Goal: Task Accomplishment & Management: Manage account settings

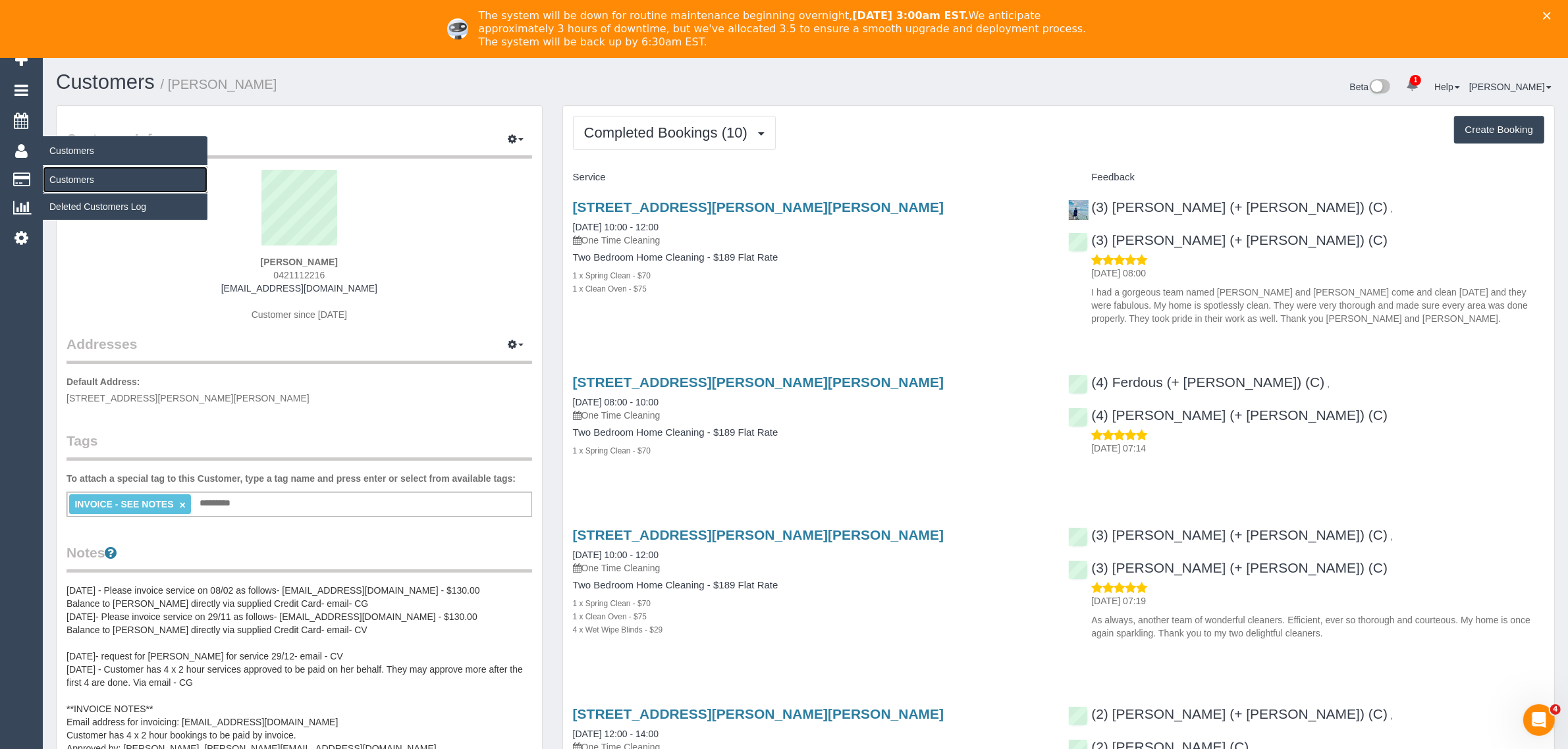
click at [91, 174] on link "Customers" at bounding box center [125, 179] width 164 height 27
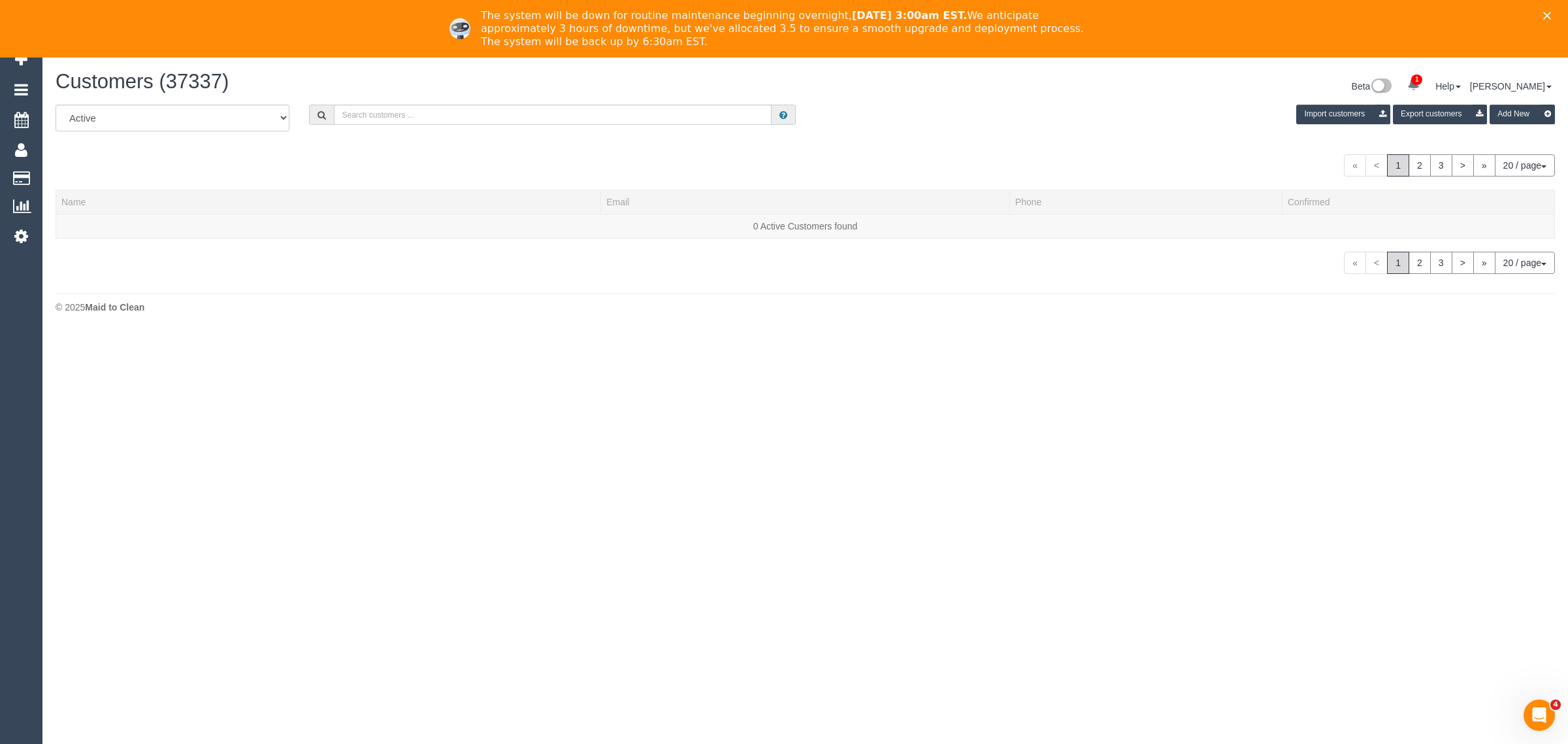
click at [1543, 15] on icon "Close" at bounding box center [1547, 16] width 8 height 8
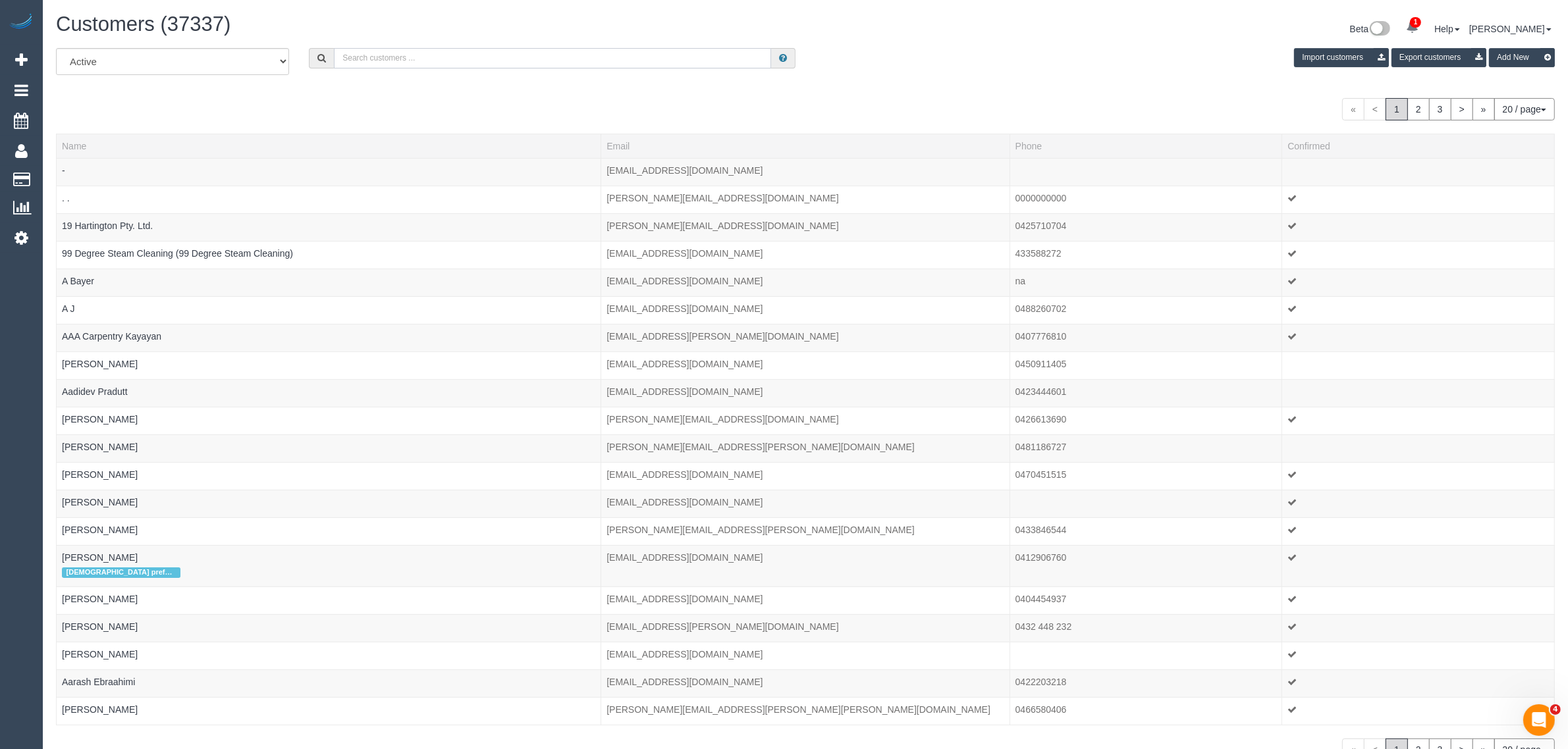
click at [429, 66] on input "text" at bounding box center [552, 58] width 437 height 21
paste input "Andrea Pakis"
type input "Andrea Pakis"
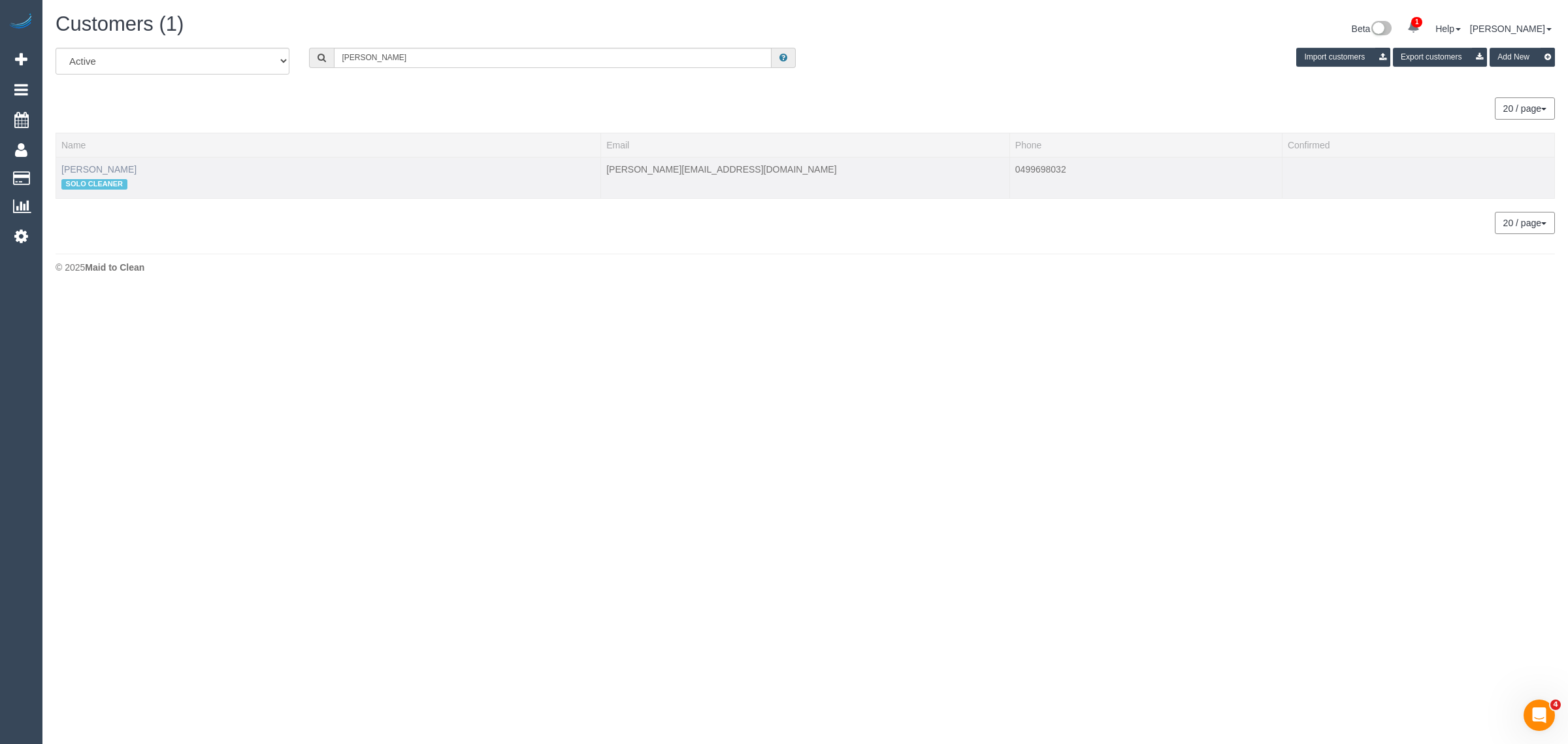
drag, startPoint x: 69, startPoint y: 160, endPoint x: 79, endPoint y: 164, distance: 10.8
click at [73, 162] on td "Andrea Pakis SOLO CLEANER" at bounding box center [328, 178] width 545 height 42
click at [79, 164] on link "Andrea Pakis" at bounding box center [99, 169] width 75 height 11
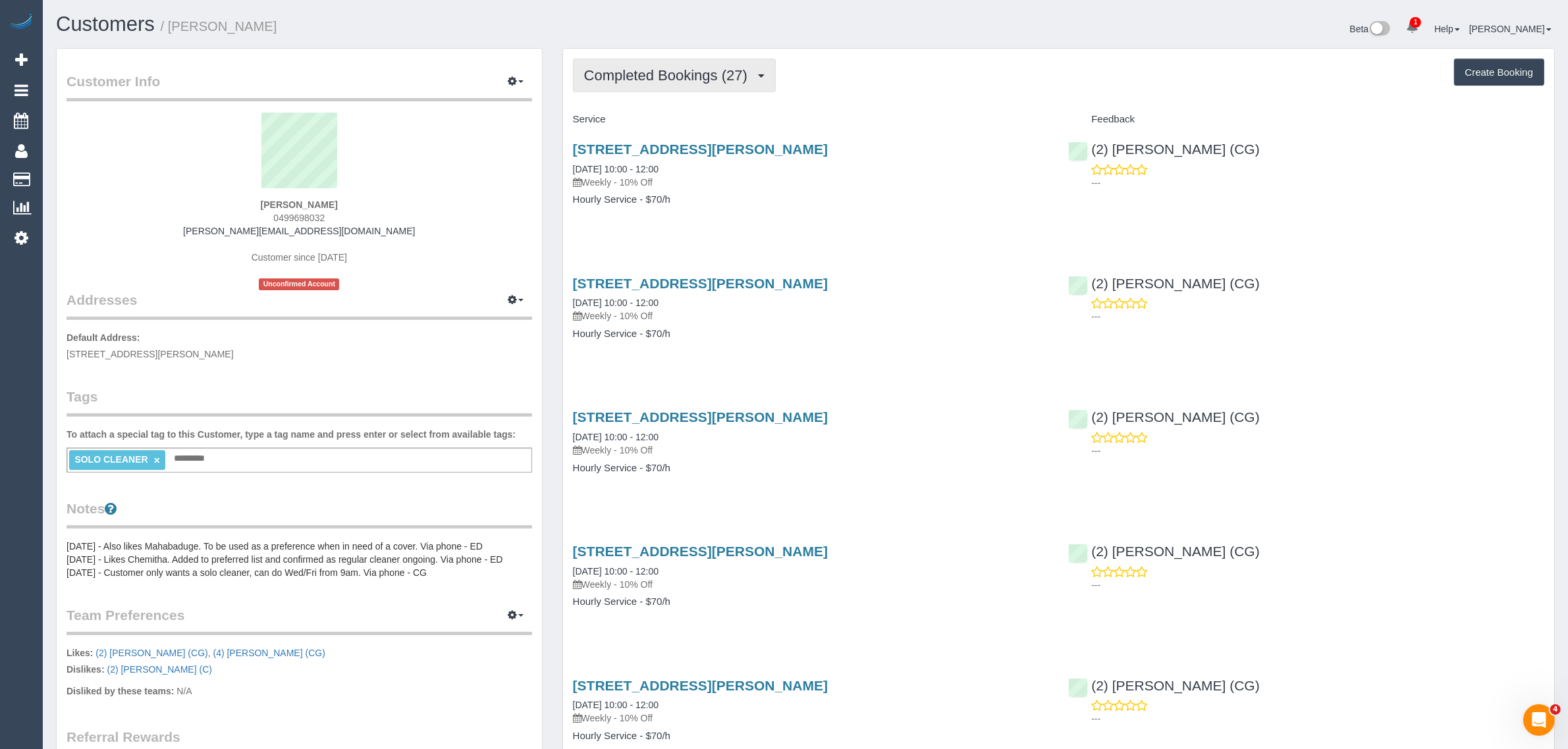
click at [663, 80] on span "Completed Bookings (27)" at bounding box center [669, 75] width 170 height 17
click at [629, 124] on link "Upcoming Bookings (11)" at bounding box center [644, 123] width 142 height 17
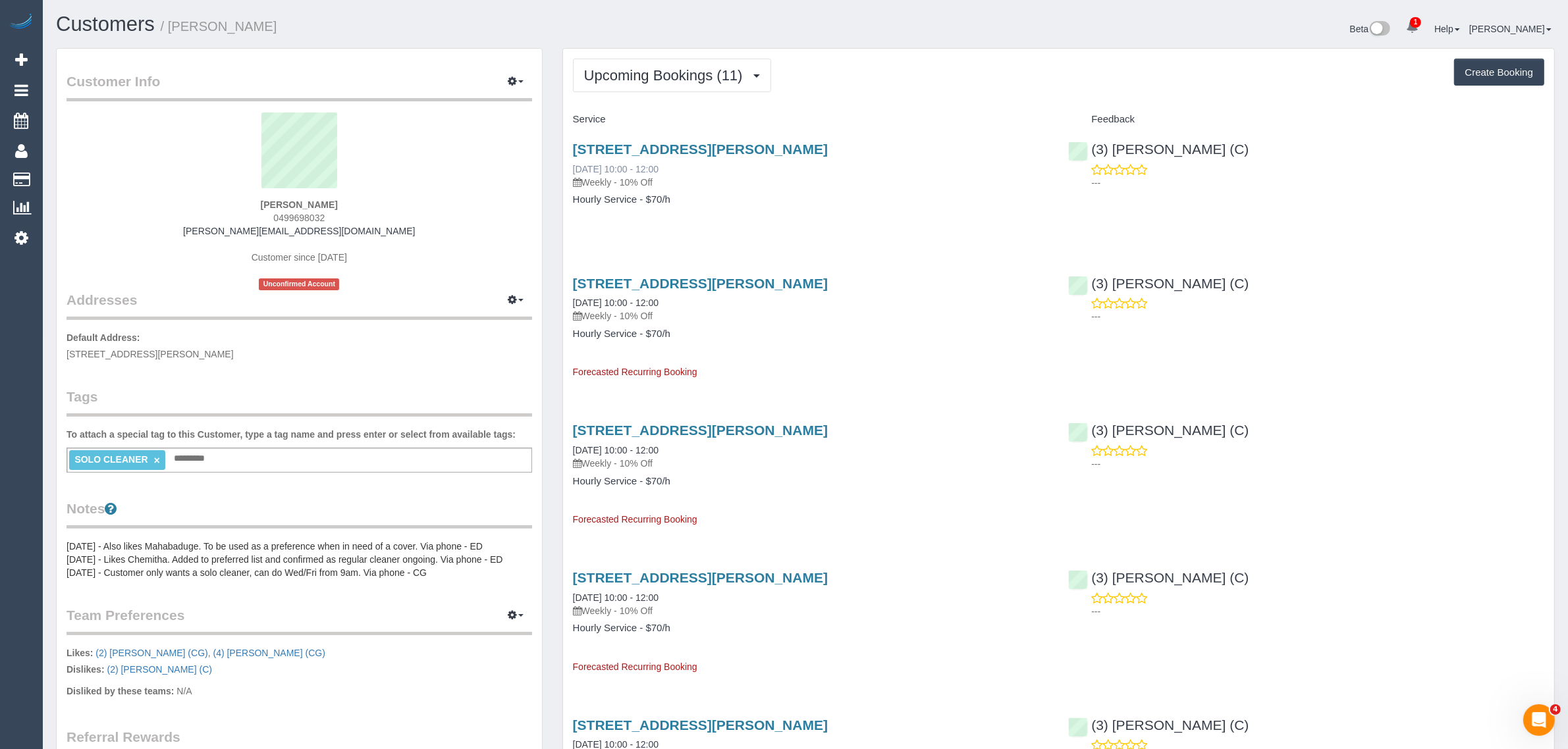
drag, startPoint x: 679, startPoint y: 166, endPoint x: 666, endPoint y: 173, distance: 14.8
click at [573, 159] on div "50a Lynch Cresent, Brighton, VIC 3186 03/09/2025 10:00 - 12:00 Weekly - 10% Off" at bounding box center [811, 165] width 476 height 47
copy link "03/09/2025 10:00 - 12:00"
click at [1007, 217] on div "50a Lynch Cresent, Brighton, VIC 3186 03/09/2025 10:00 - 12:00 Weekly - 10% Off…" at bounding box center [811, 180] width 496 height 101
drag, startPoint x: 1271, startPoint y: 160, endPoint x: 1118, endPoint y: 130, distance: 155.9
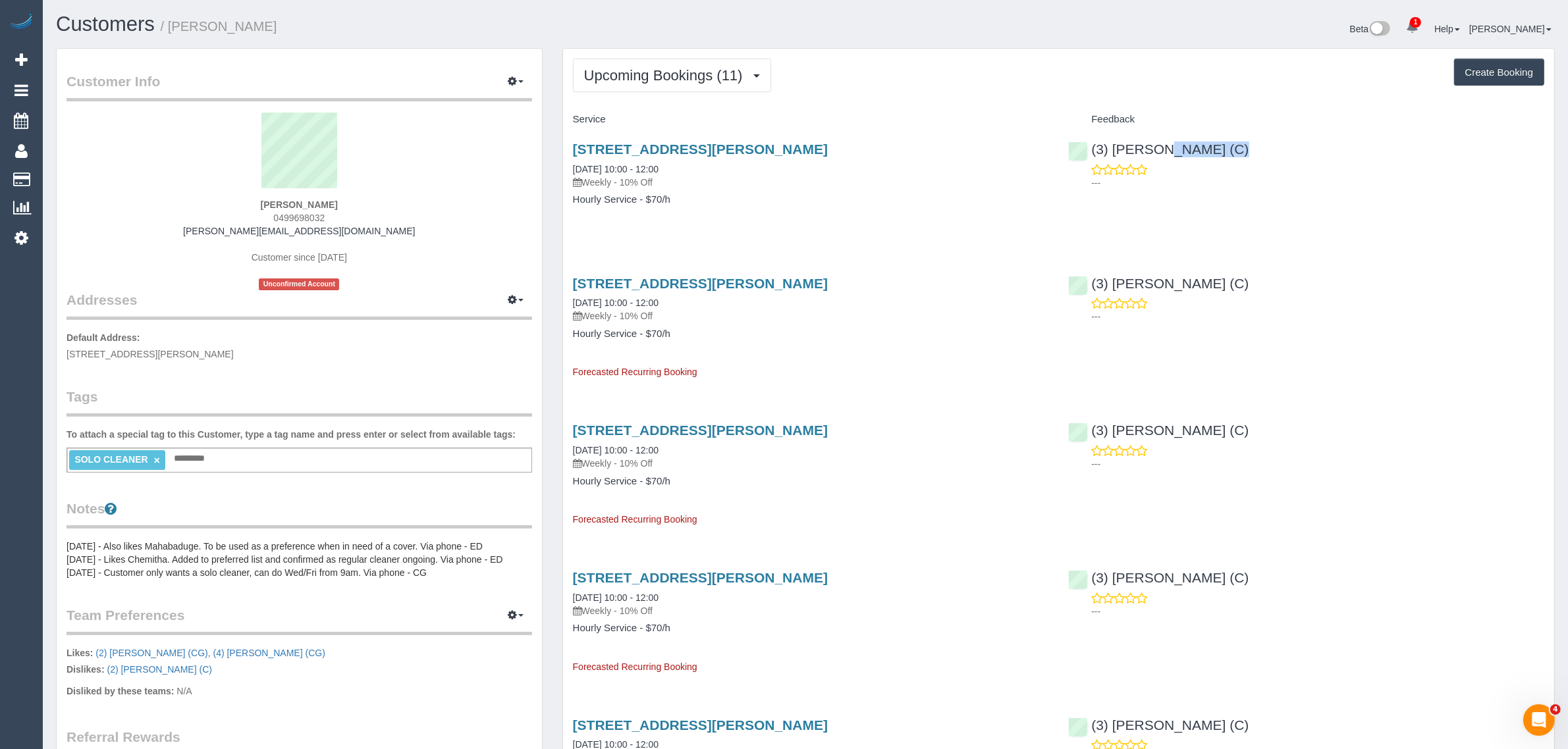
click at [1118, 130] on div "(3) Denuwan Lamahewa (C) ---" at bounding box center [1306, 162] width 496 height 65
copy div "(3) Denuwan Lamahewa (C)"
click at [159, 356] on span "50a Lynch Cresent, Brighton, VIC 3186" at bounding box center [150, 354] width 167 height 11
copy span "Brighton"
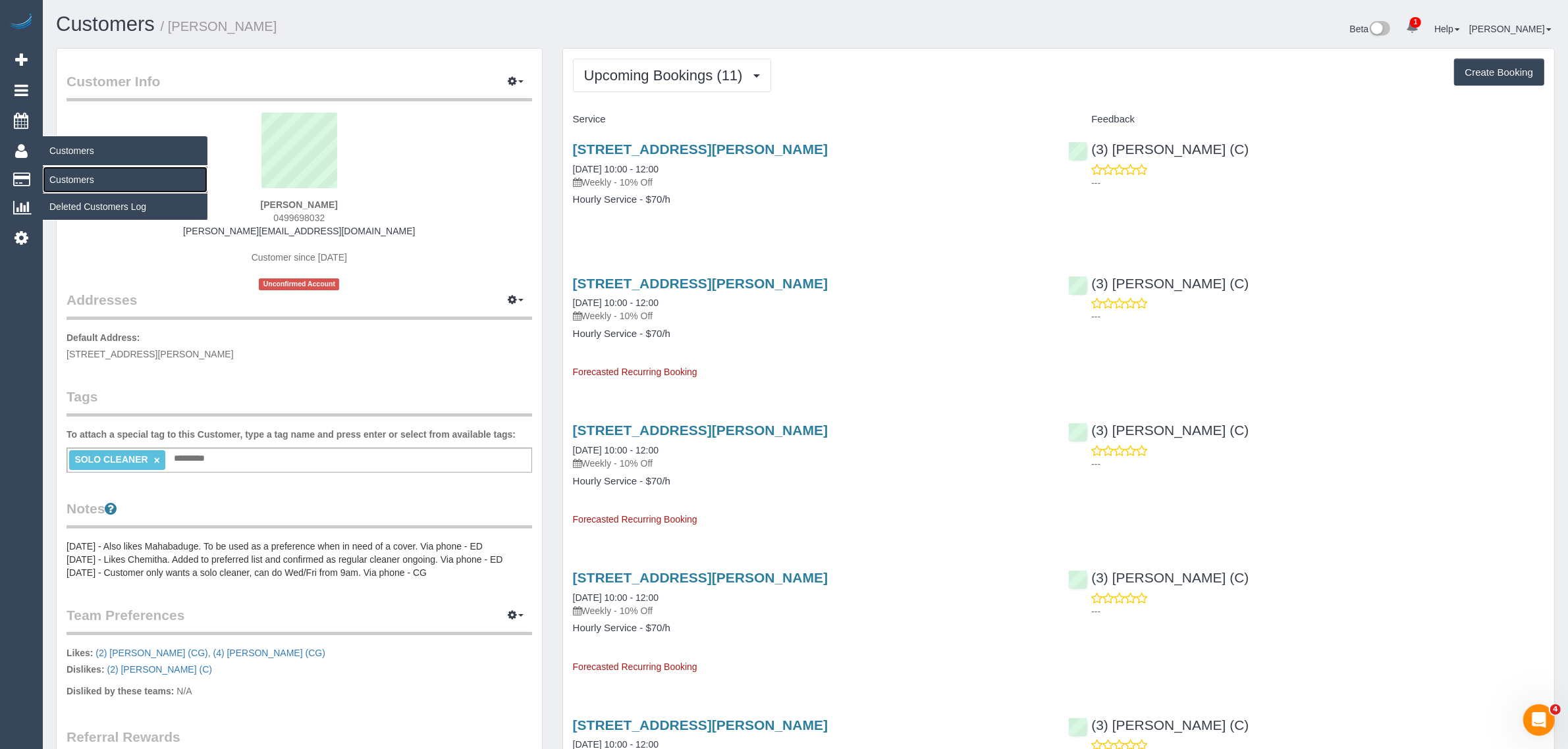
click at [63, 175] on link "Customers" at bounding box center [125, 179] width 164 height 27
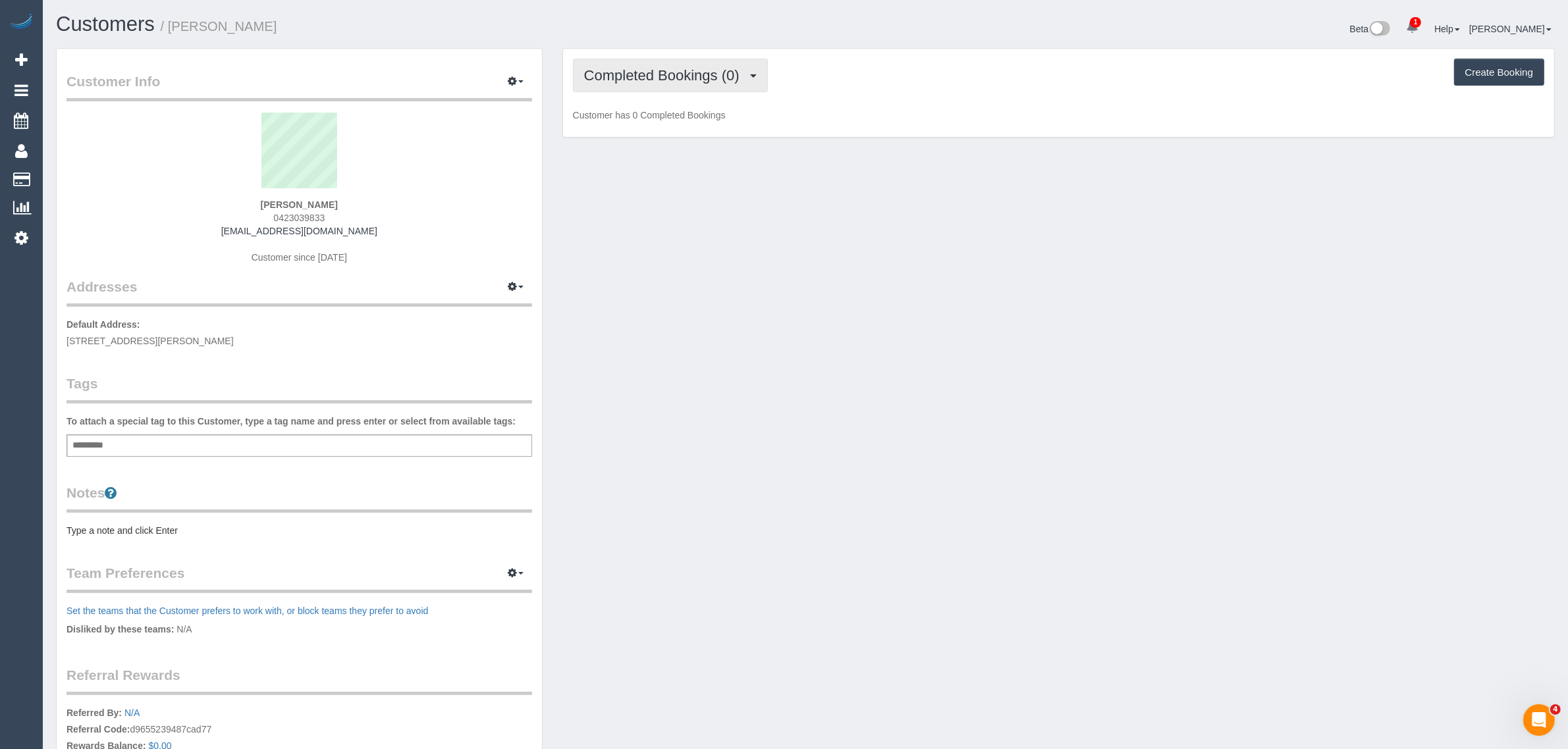
click at [689, 80] on span "Completed Bookings (0)" at bounding box center [665, 75] width 162 height 17
drag, startPoint x: 660, startPoint y: 127, endPoint x: 713, endPoint y: 142, distance: 55.1
click at [660, 127] on link "Upcoming Bookings (1)" at bounding box center [642, 123] width 137 height 17
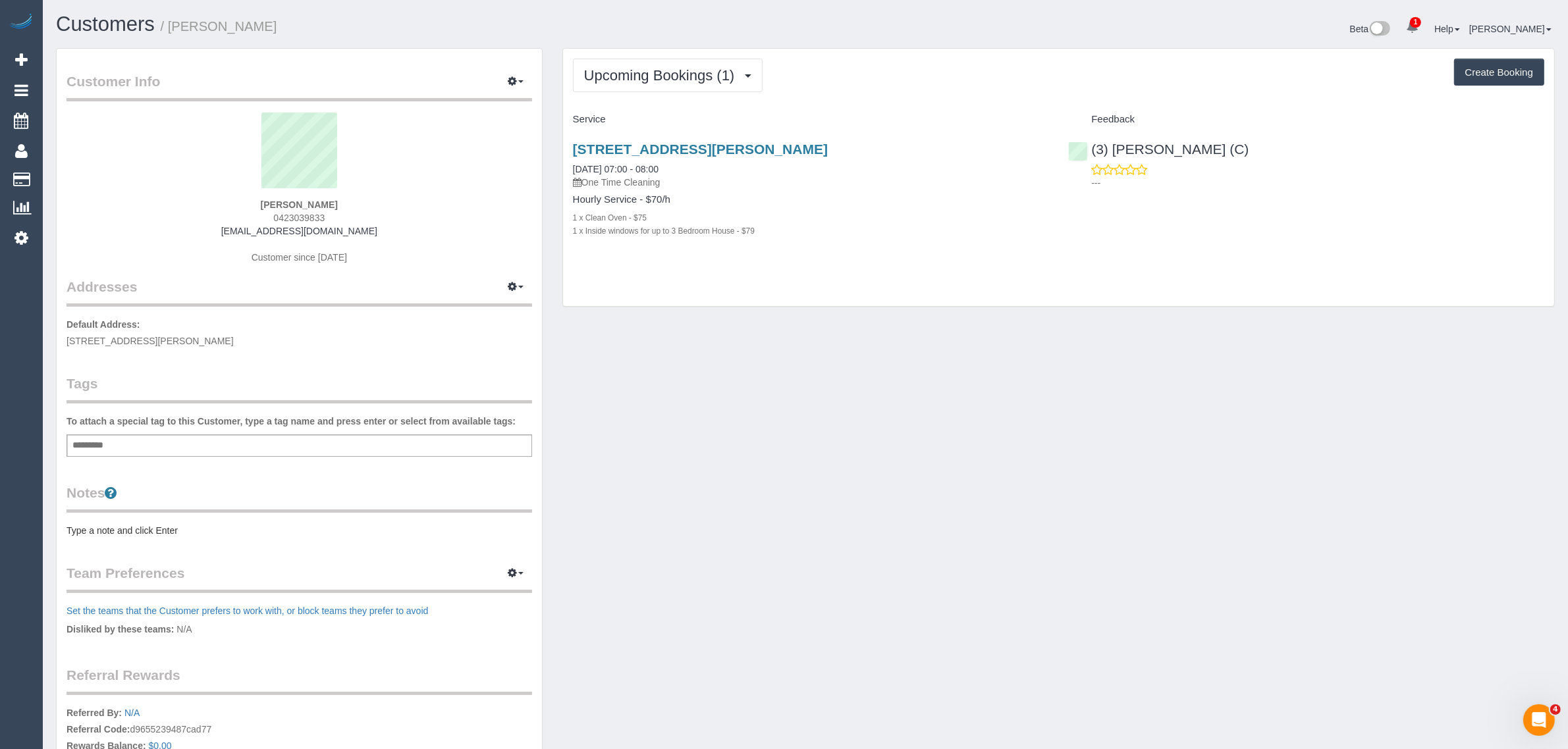
drag, startPoint x: 215, startPoint y: 337, endPoint x: 61, endPoint y: 342, distance: 154.1
click at [61, 342] on div "Customer Info Edit Contact Info Send Message Email Preferences Special Sales Ta…" at bounding box center [299, 462] width 485 height 828
copy span "86, 6, Main St Blackburn, VIC 3130"
drag, startPoint x: 777, startPoint y: 287, endPoint x: 771, endPoint y: 250, distance: 37.5
click at [777, 287] on div "Upcoming Bookings (1) Completed Bookings (0) Upcoming Bookings (1) Cancelled Bo…" at bounding box center [1058, 177] width 991 height 258
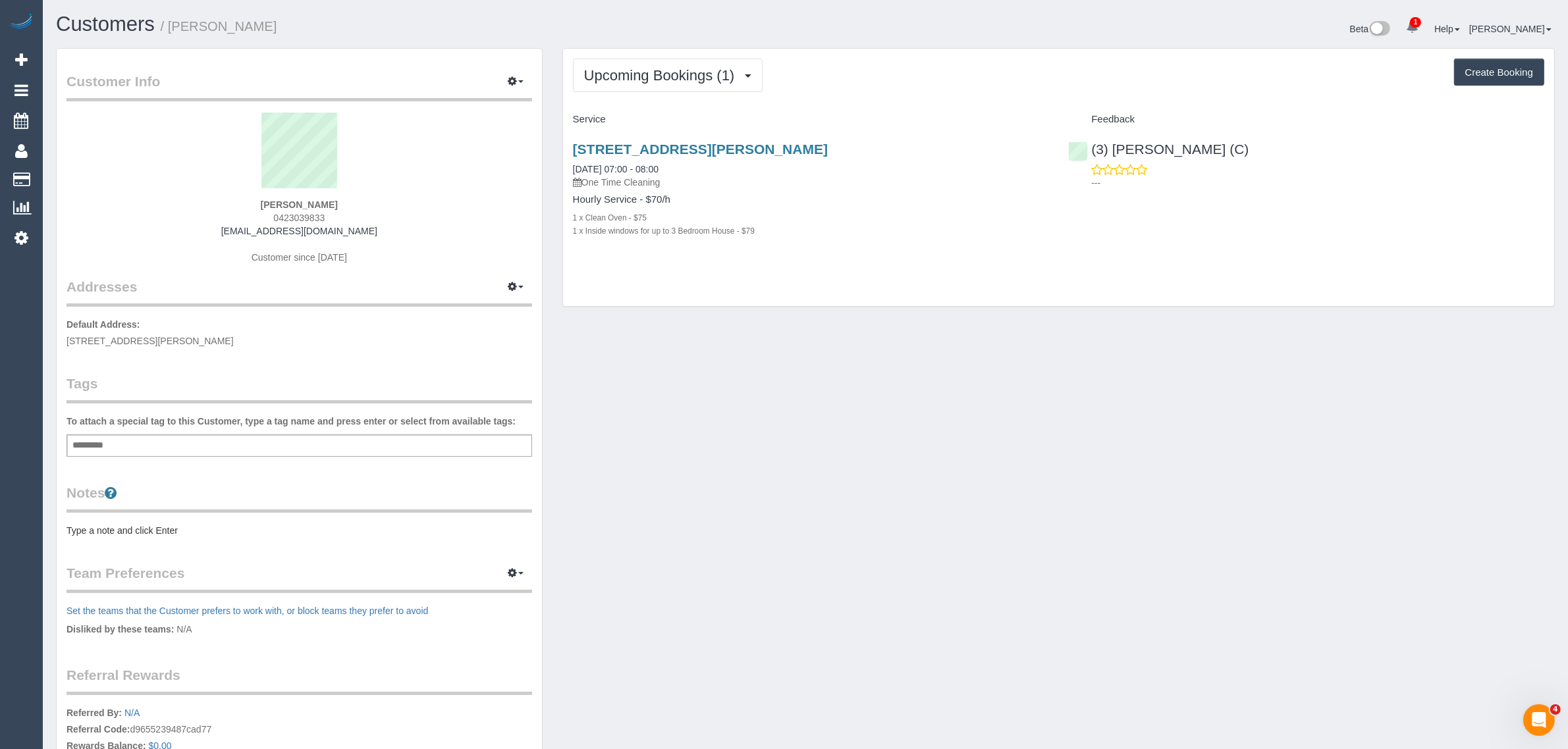
click at [297, 214] on span "0423039833" at bounding box center [299, 218] width 52 height 11
copy span "0423039833"
click at [1202, 405] on div "Customer Info Edit Contact Info Send Message Email Preferences Special Sales Ta…" at bounding box center [806, 469] width 1519 height 843
click at [794, 353] on div "Customer Info Edit Contact Info Send Message Email Preferences Special Sales Ta…" at bounding box center [806, 469] width 1519 height 843
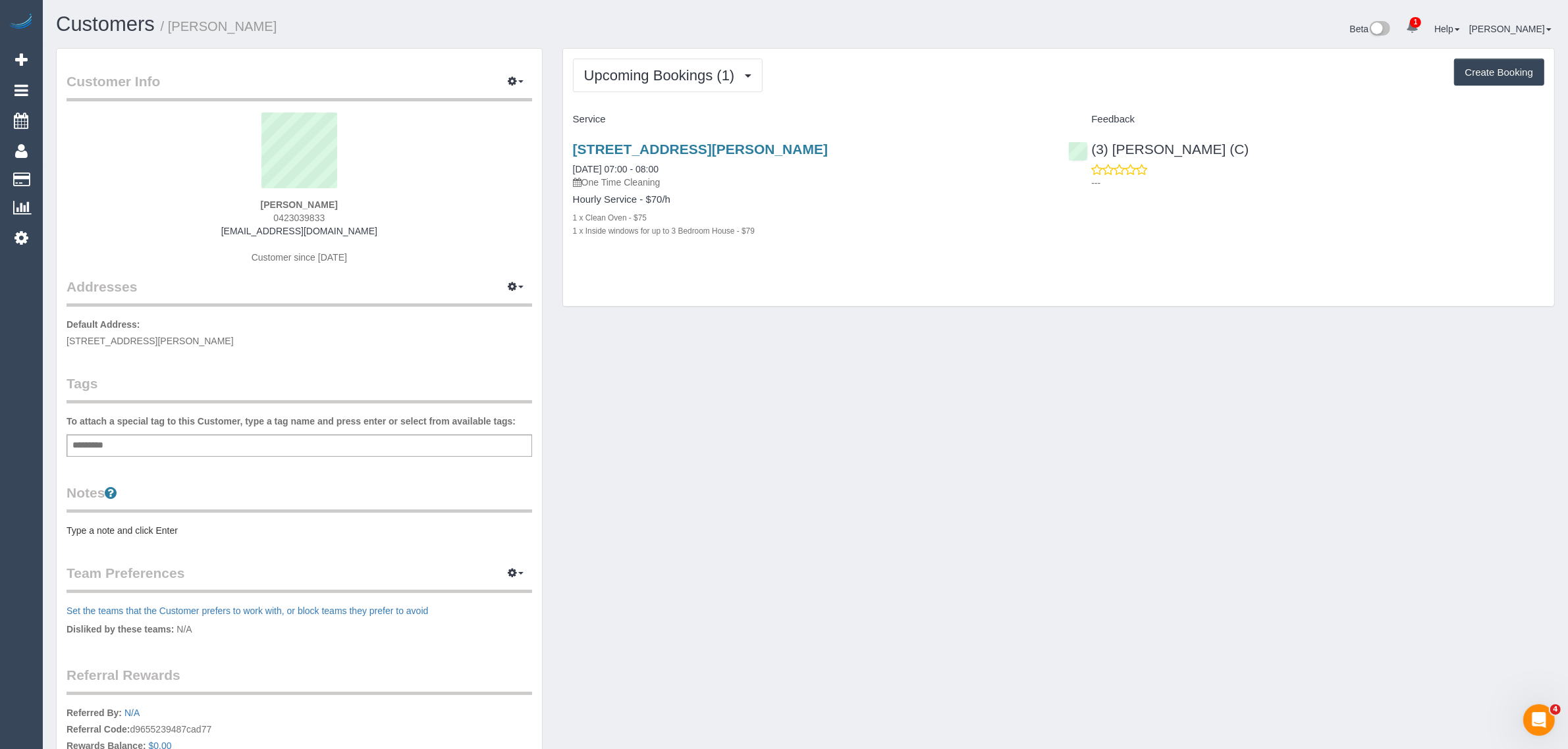
click at [893, 353] on div "Customer Info Edit Contact Info Send Message Email Preferences Special Sales Ta…" at bounding box center [806, 469] width 1519 height 843
click at [629, 148] on link "86, 6, Main St Blackburn, VIC 3130" at bounding box center [700, 149] width 255 height 15
click at [678, 79] on span "Upcoming Bookings (1)" at bounding box center [663, 75] width 157 height 17
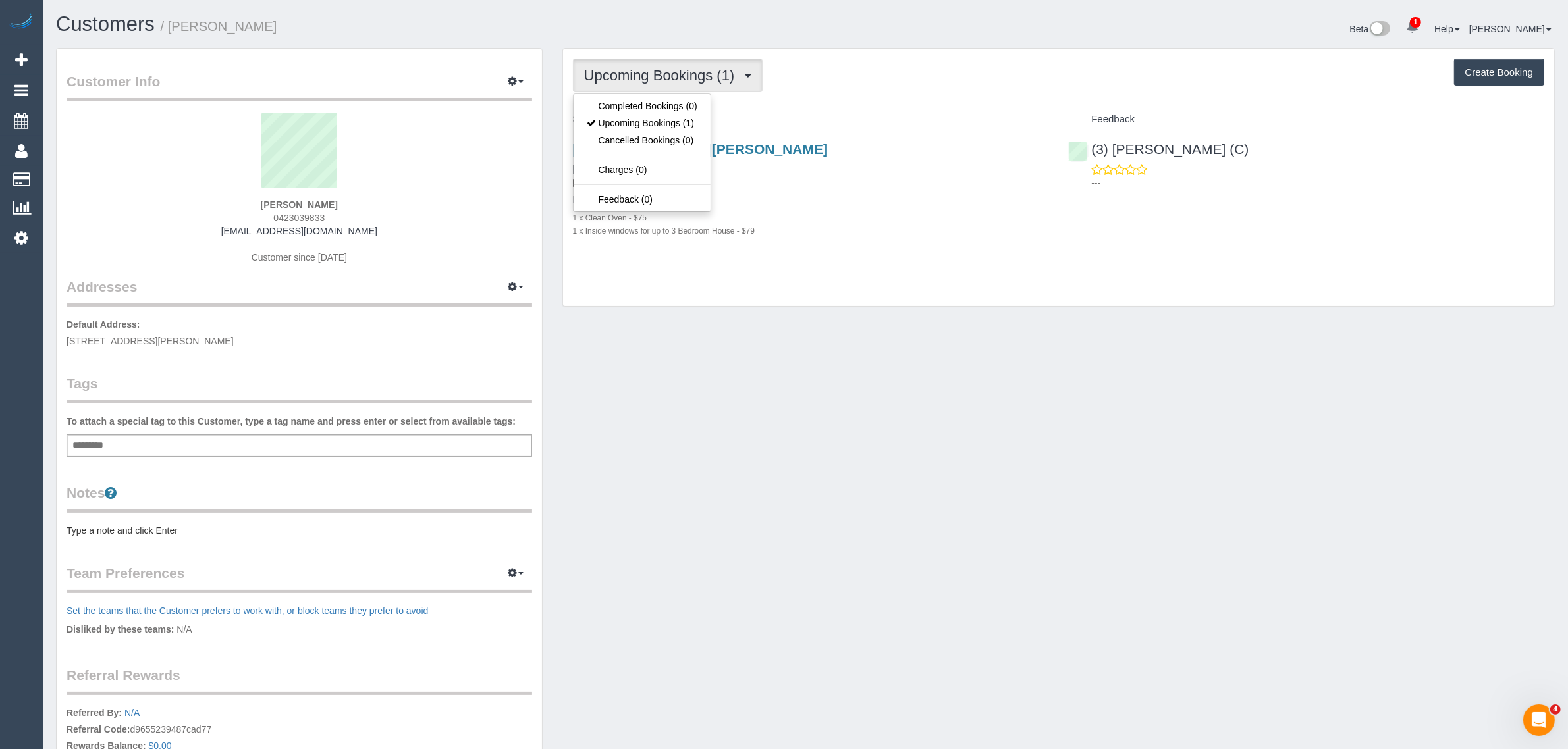
click at [953, 178] on p "One Time Cleaning" at bounding box center [811, 182] width 476 height 13
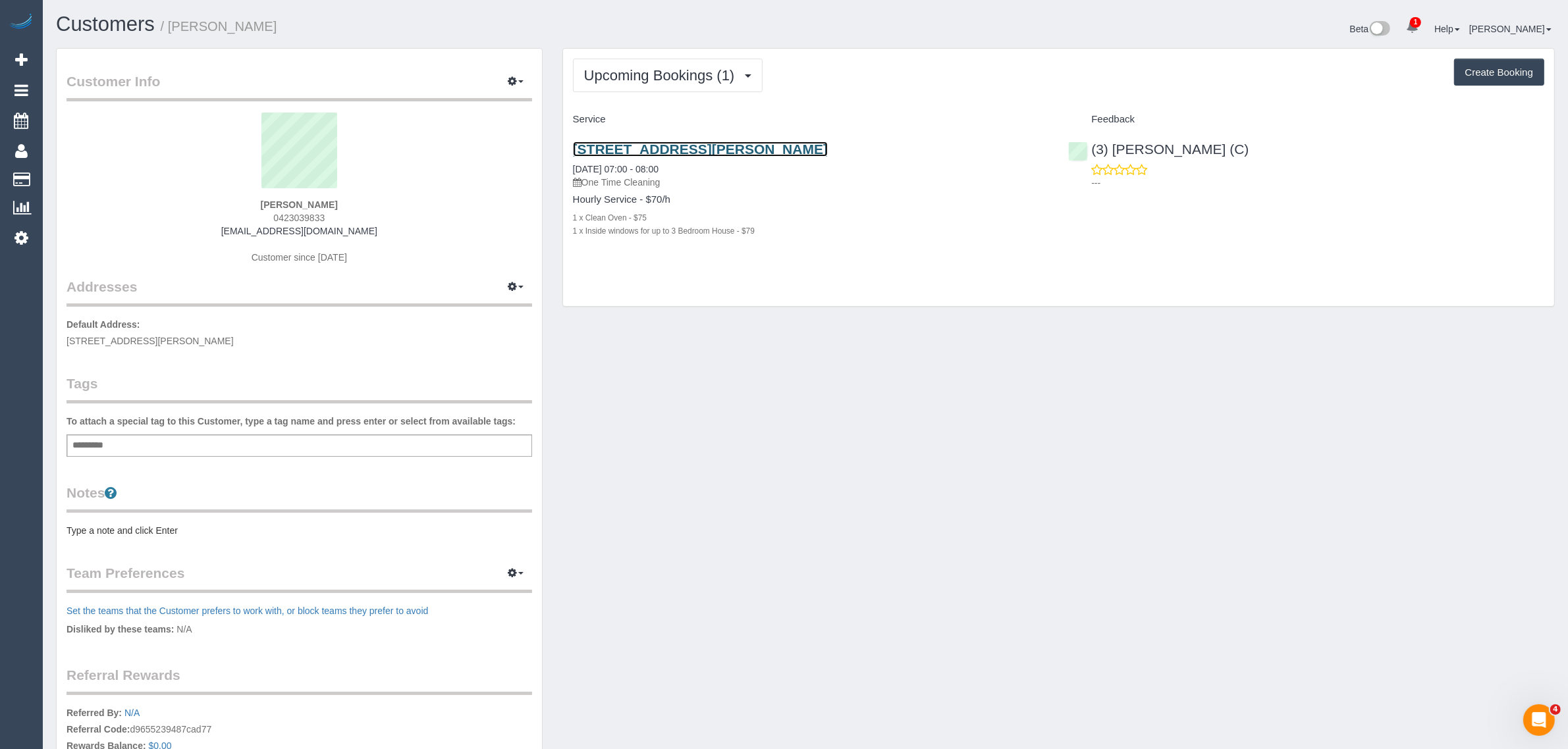
click at [649, 148] on link "86, 6, Main St Blackburn, VIC 3130" at bounding box center [700, 149] width 255 height 15
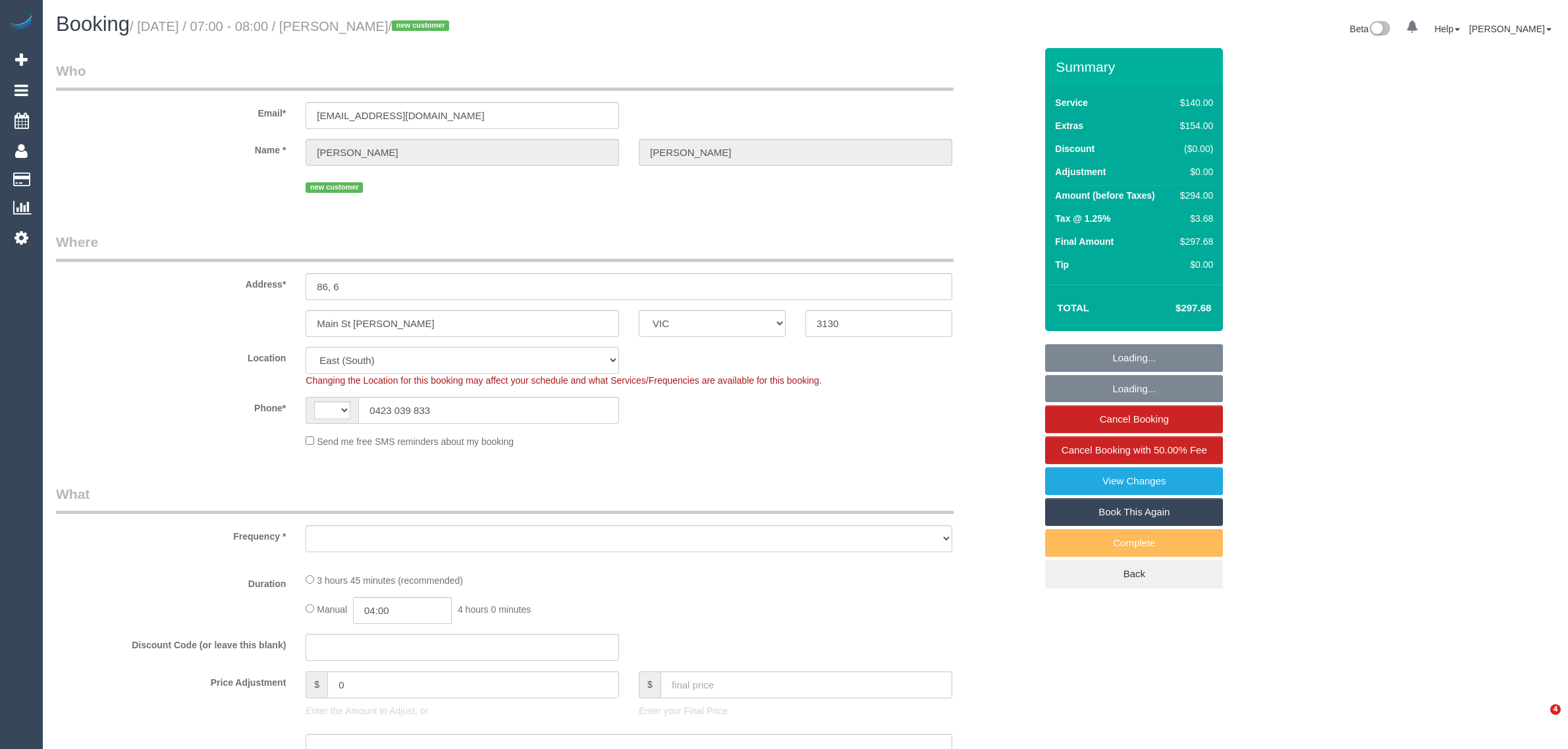
select select "VIC"
select select "string:AU"
select select "object:305"
select select "string:stripe-pm_1RzcQJ2GScqysDRVnCDfDsQy"
select select "number:27"
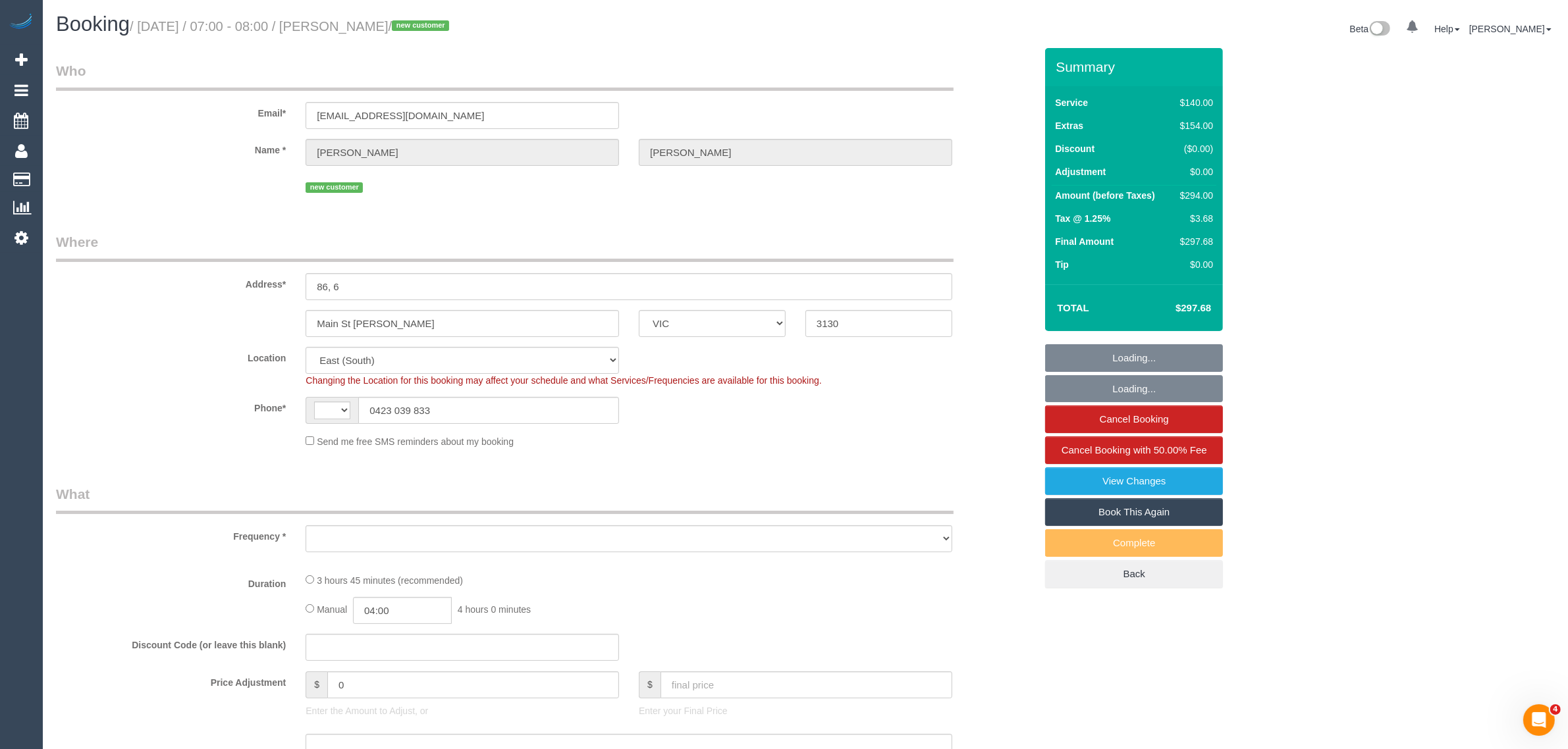
select select "number:14"
select select "number:18"
select select "number:36"
select select "number:26"
select select "object:703"
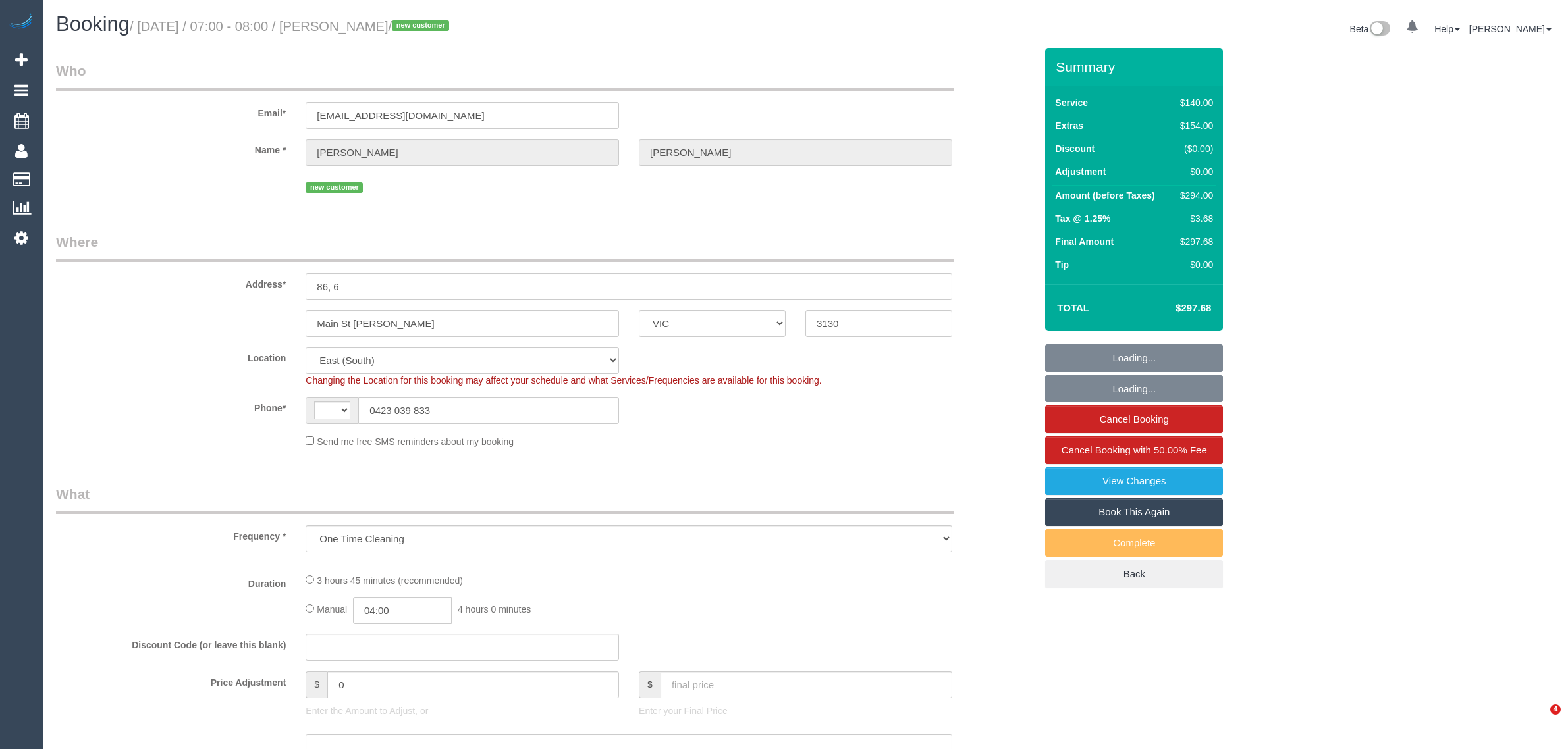
select select "VIC"
select select "object:456"
select select "string:stripe-pm_1RzcQJ2GScqysDRVnCDfDsQy"
select select "number:27"
select select "number:14"
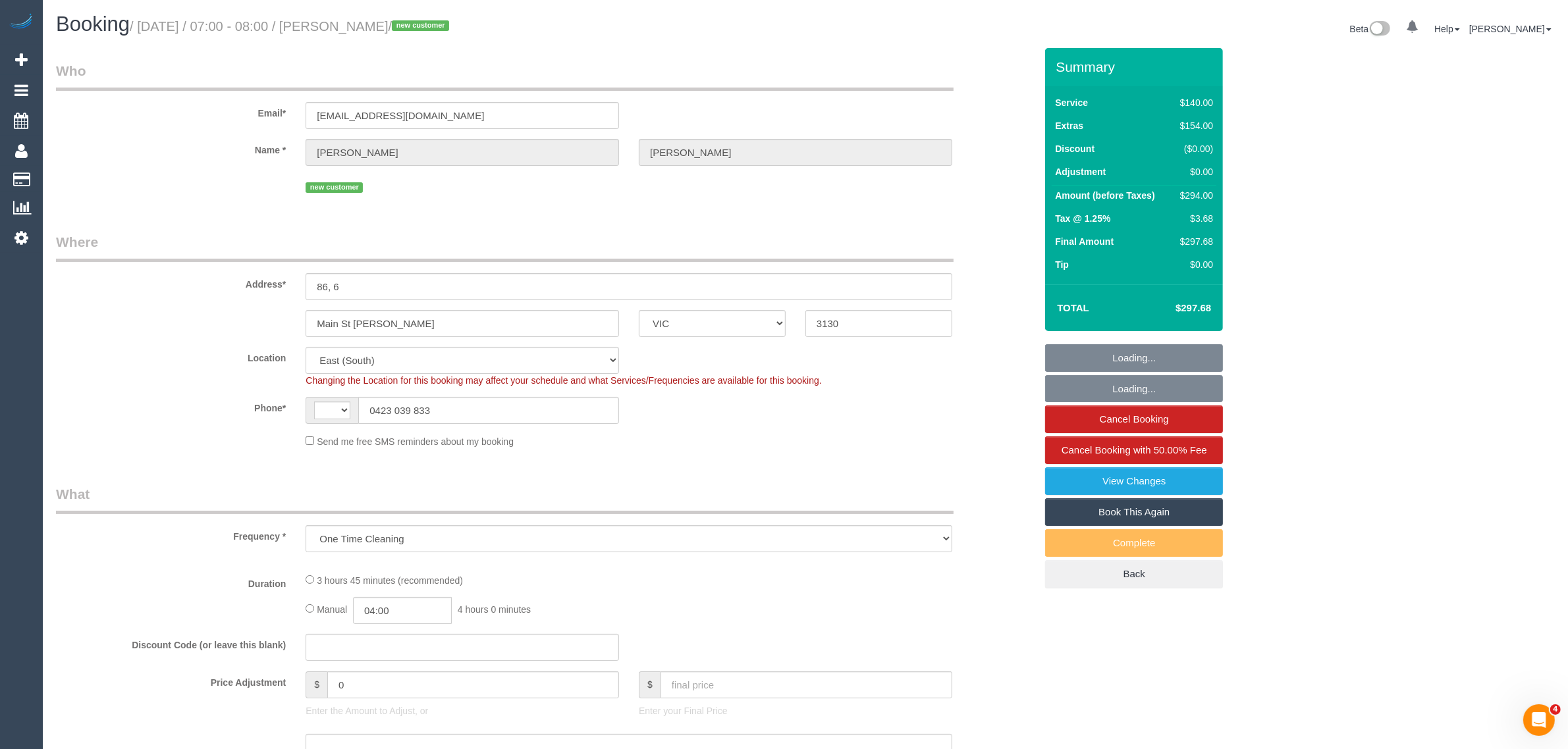
select select "number:18"
select select "number:36"
select select "number:26"
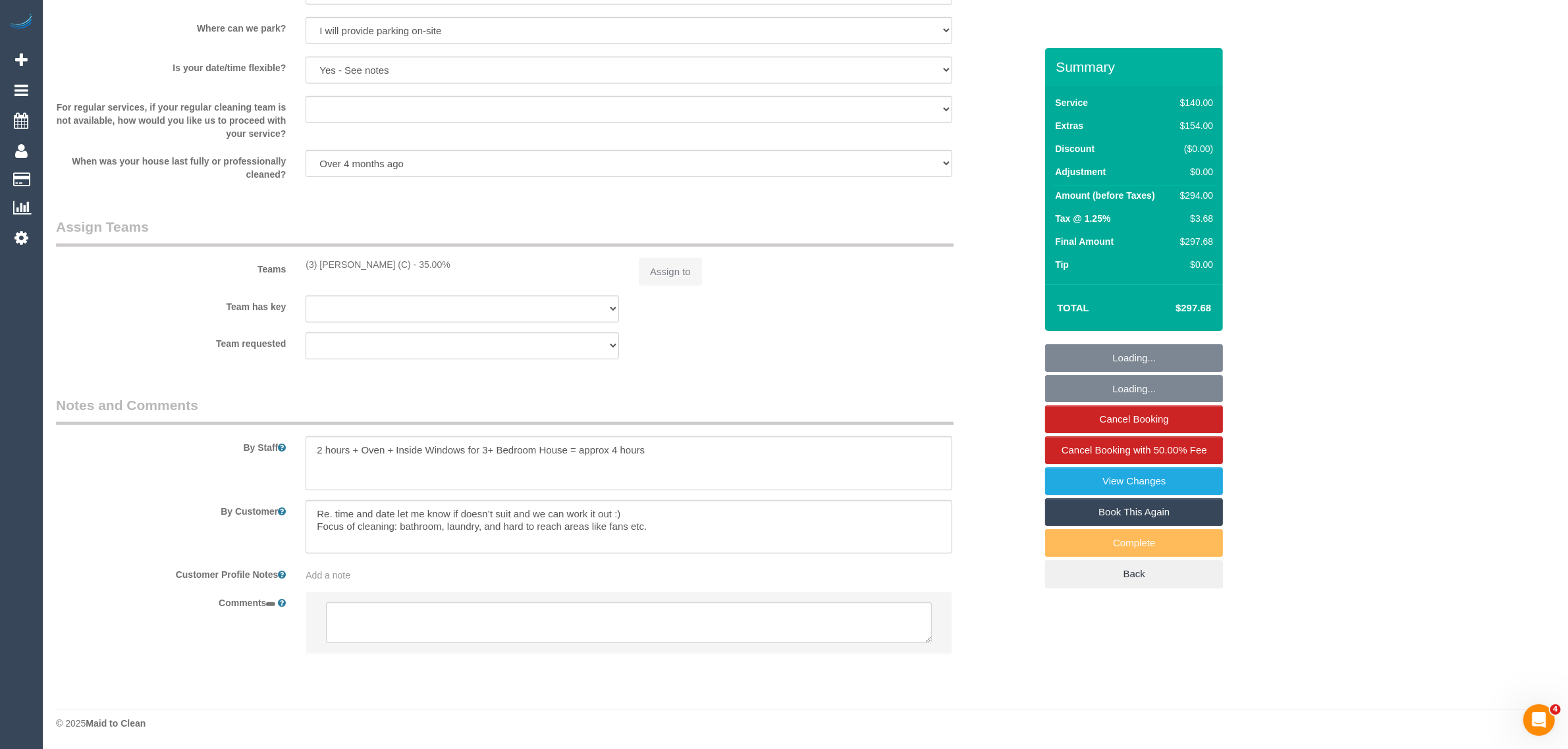
select select "string:AU"
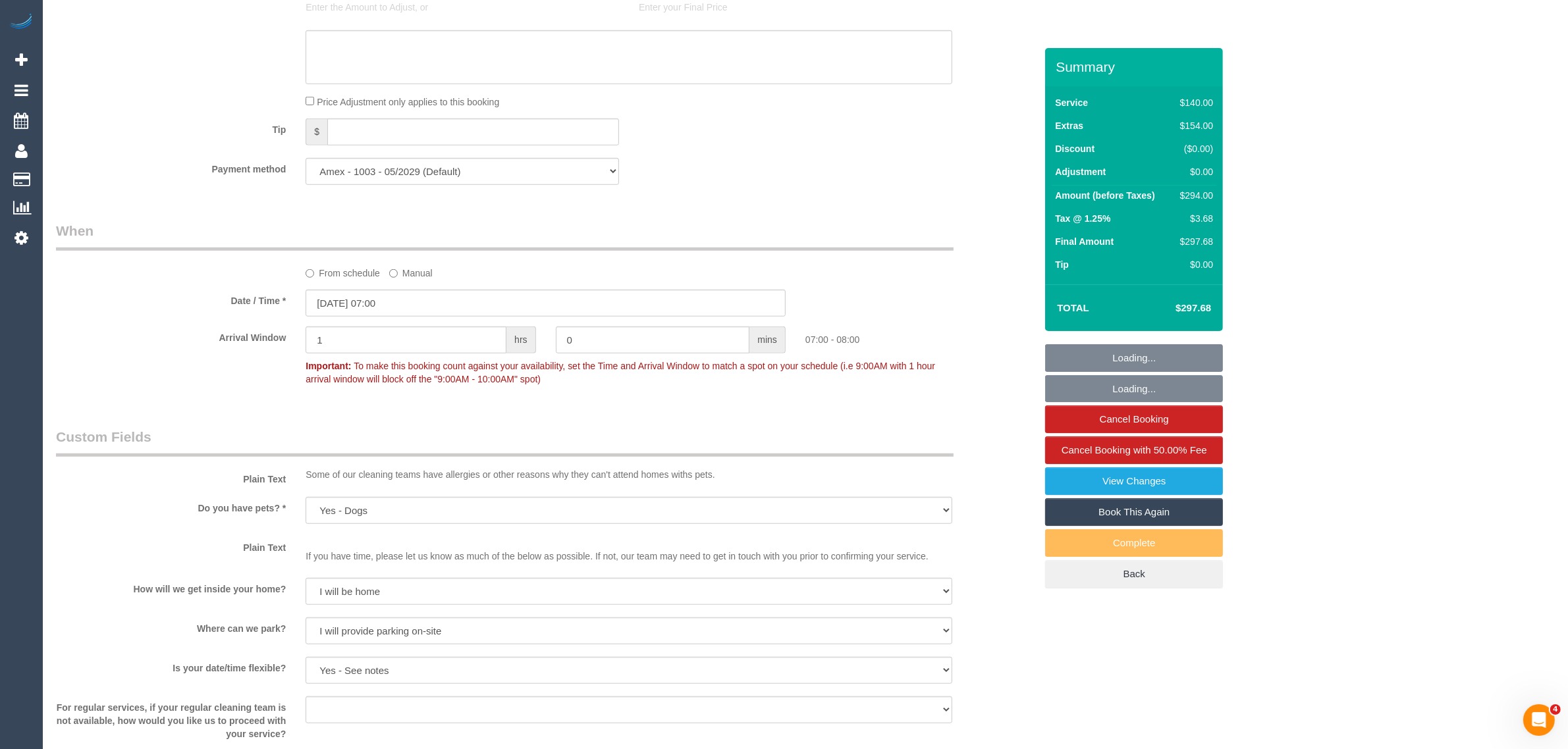
scroll to position [1794, 0]
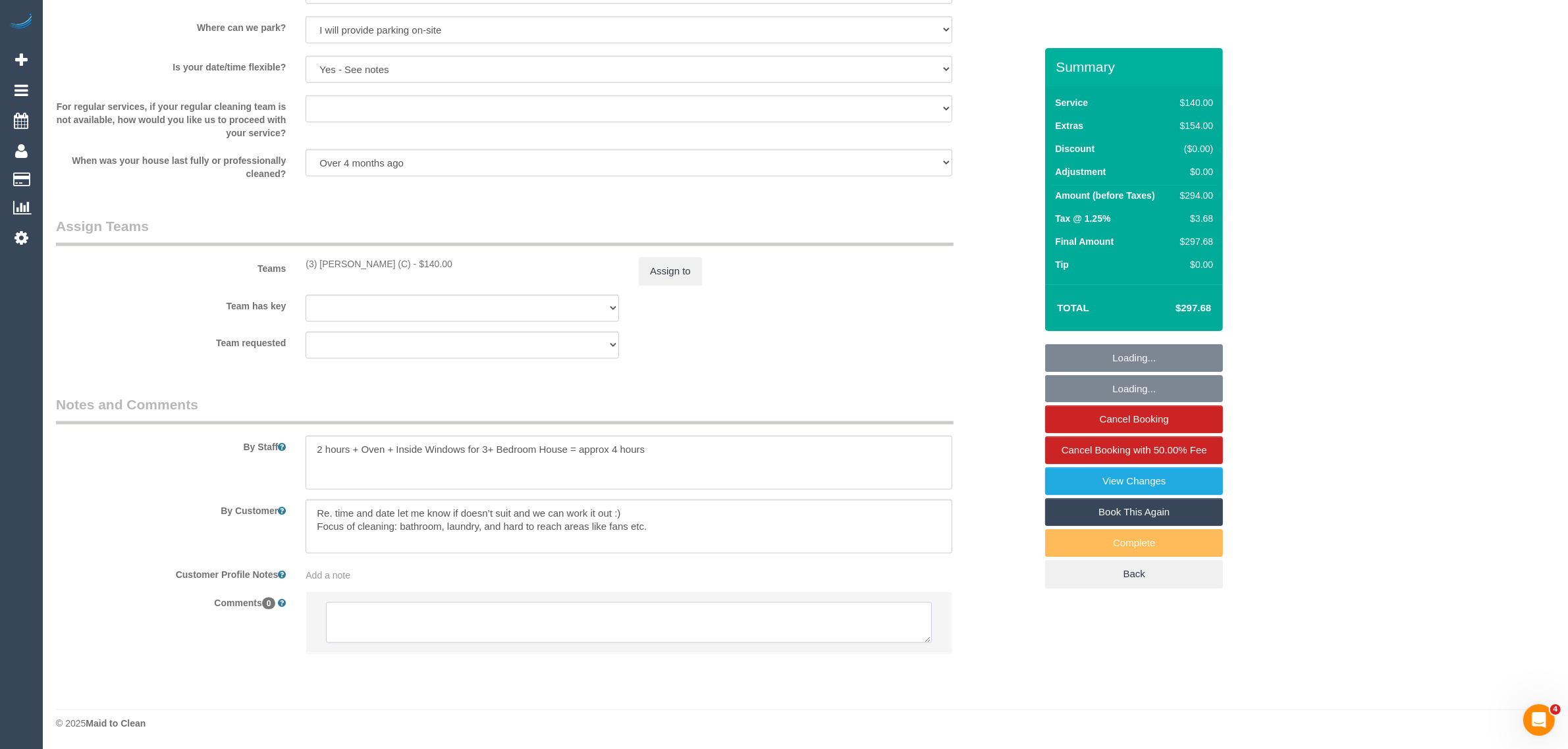
click at [623, 616] on textarea at bounding box center [628, 623] width 606 height 41
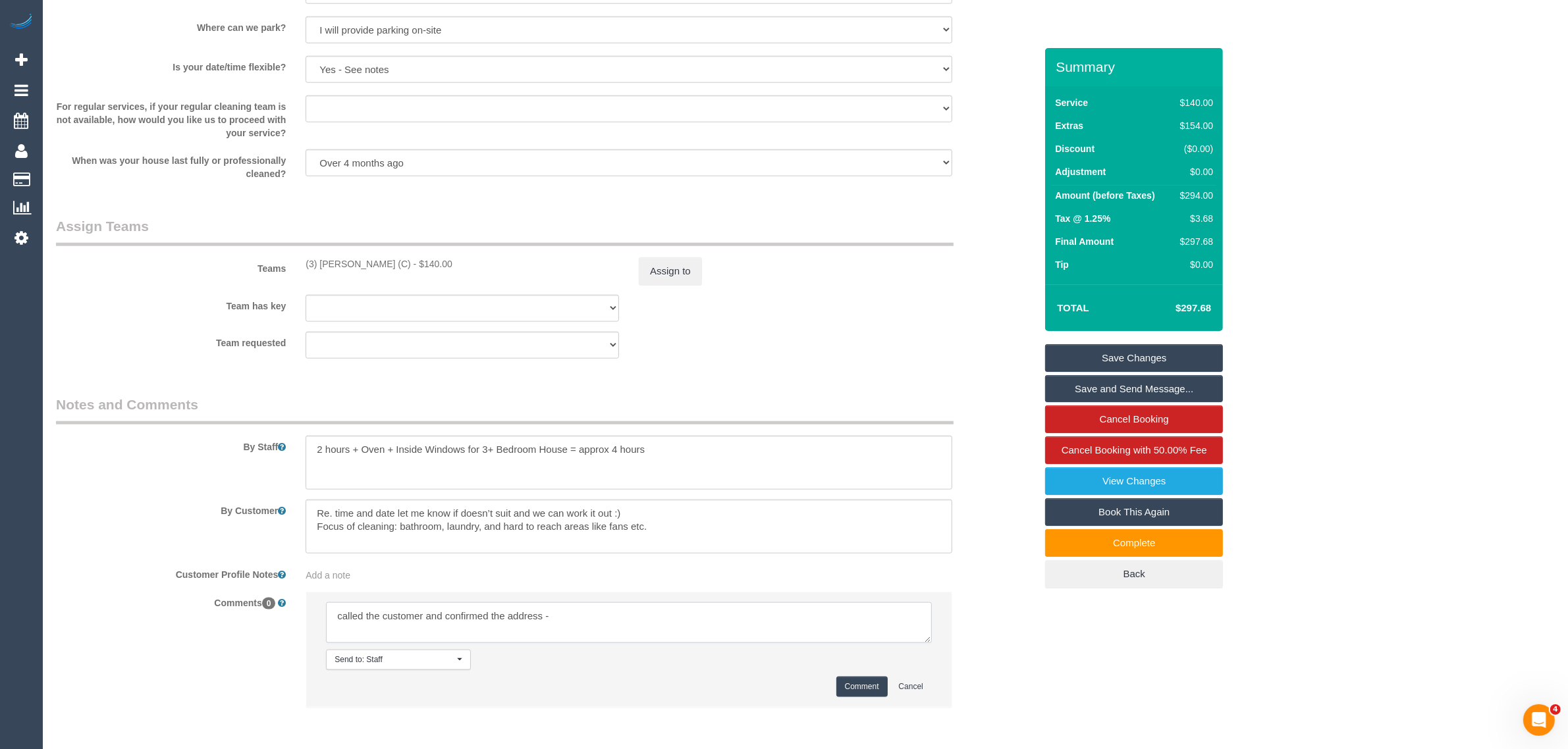
paste textarea "6/86 Main Street Blackburn, VIC 3130"
click at [331, 630] on textarea at bounding box center [628, 623] width 606 height 41
type textarea "called the customer and confirmed the address - 6/86 Main Street Blackburn, VIC…"
click at [844, 688] on button "Comment" at bounding box center [862, 687] width 52 height 21
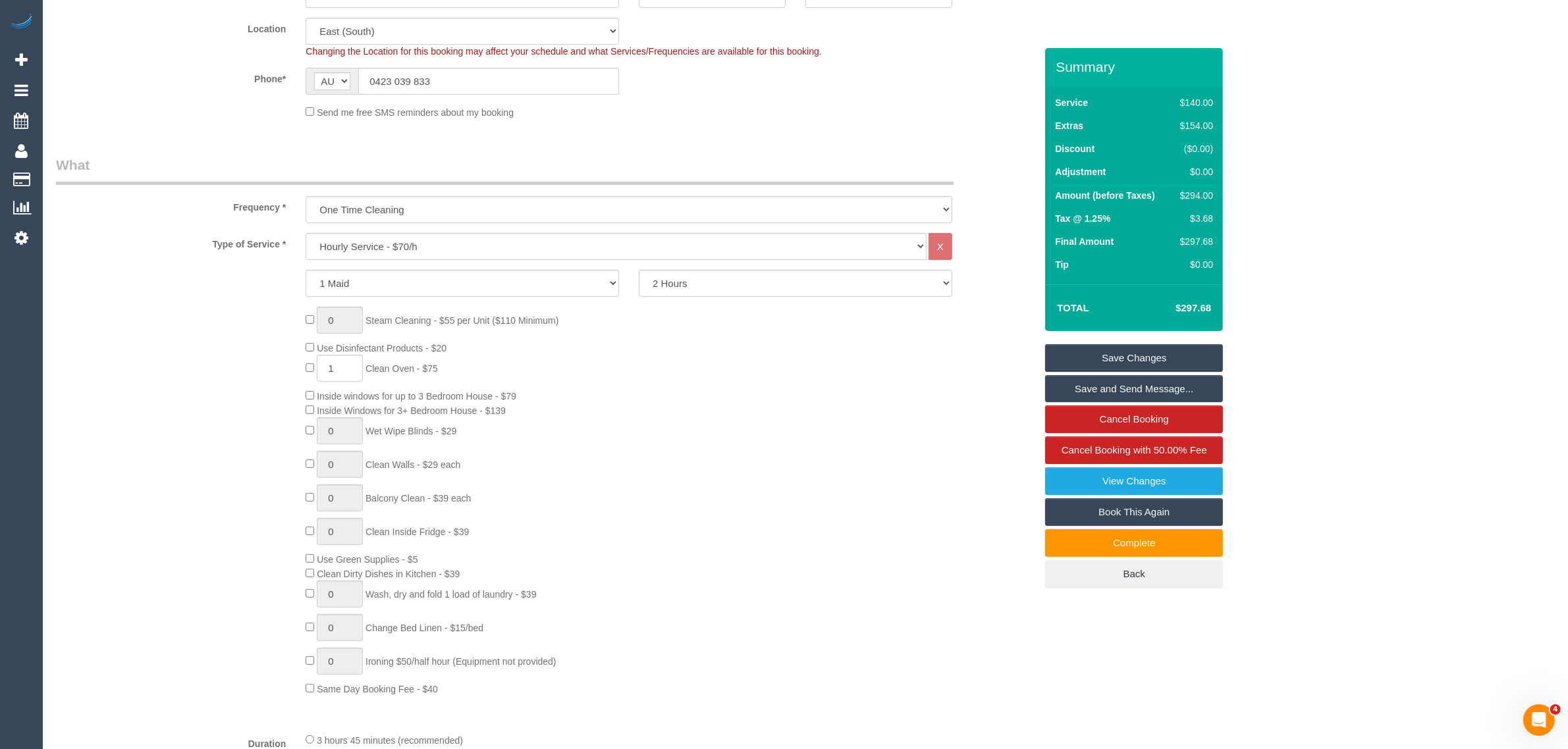
scroll to position [0, 0]
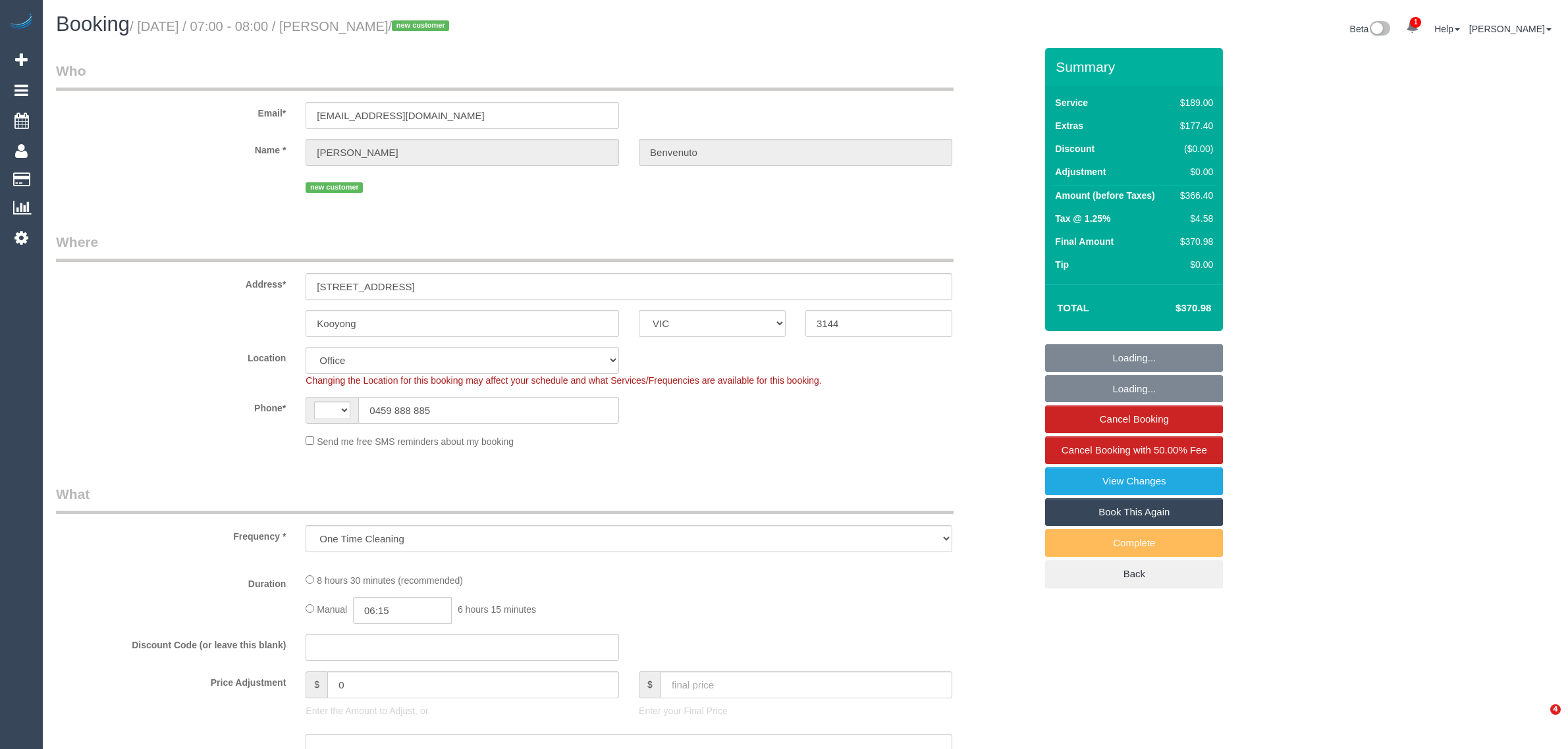
select select "VIC"
select select "string:AU"
select select "string:stripe-pm_1Rz7Fz2GScqysDRVnVJ6S2eo"
select select "number:28"
select select "number:15"
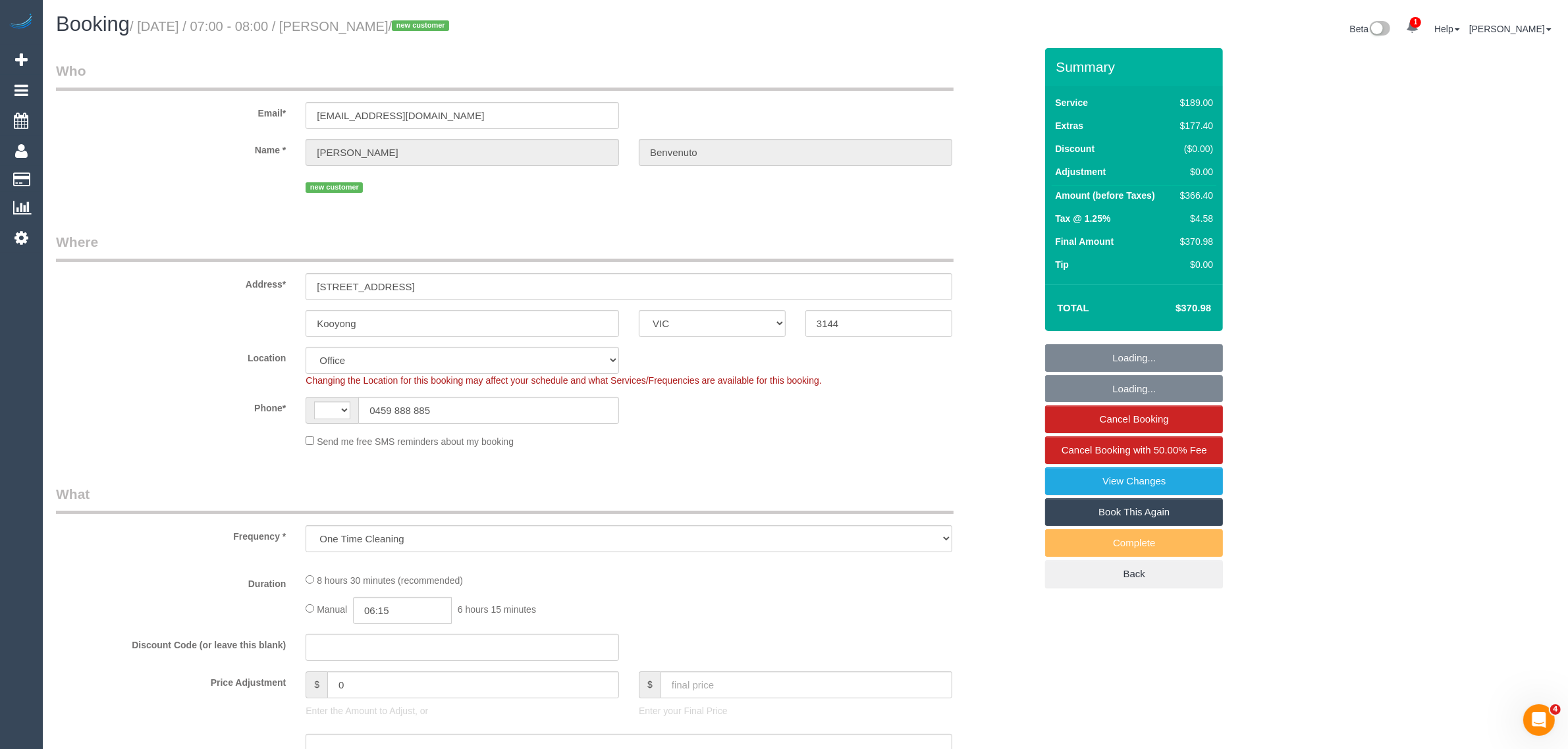
select select "number:19"
select select "number:36"
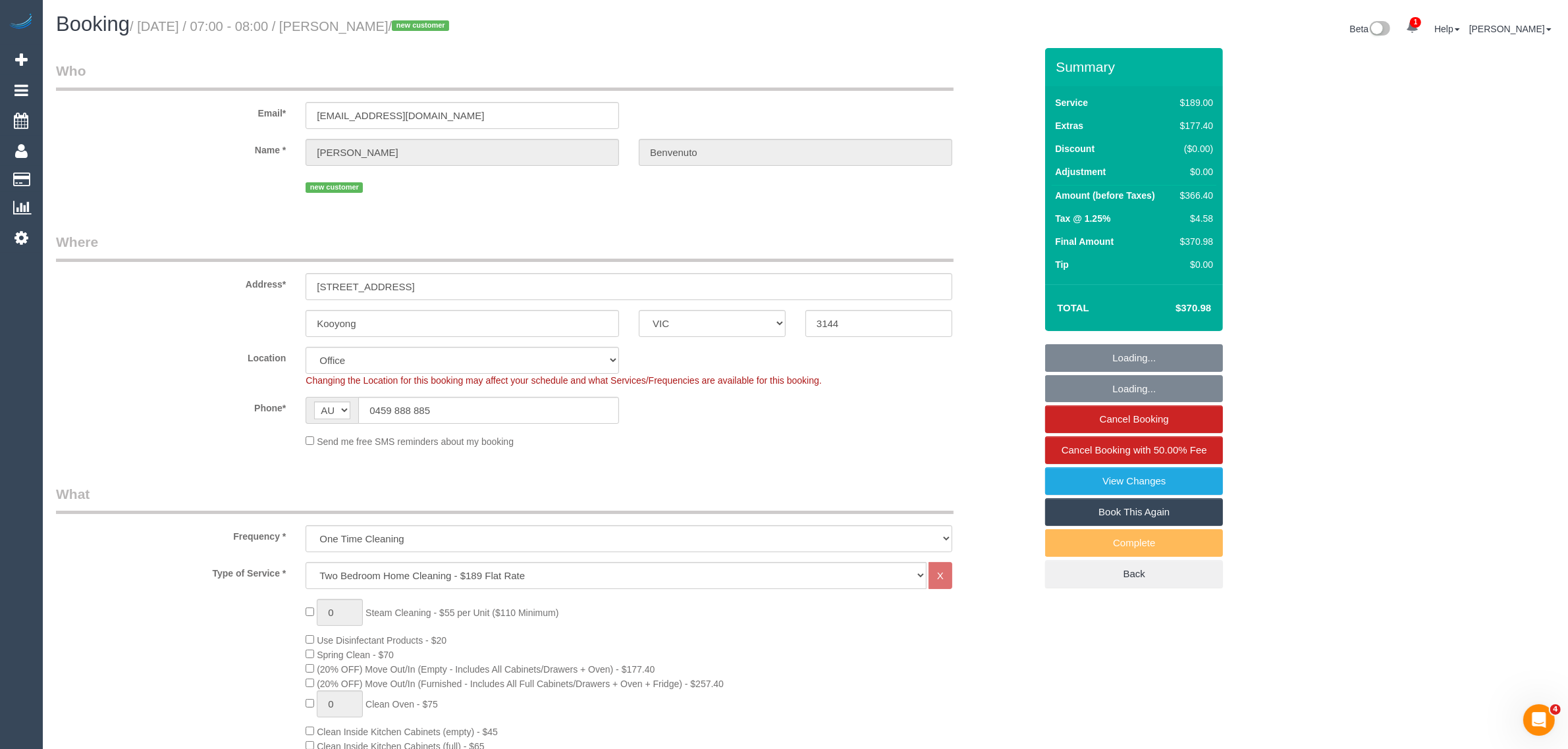
select select "object:845"
click at [441, 414] on input "0459 888 885" at bounding box center [488, 410] width 261 height 27
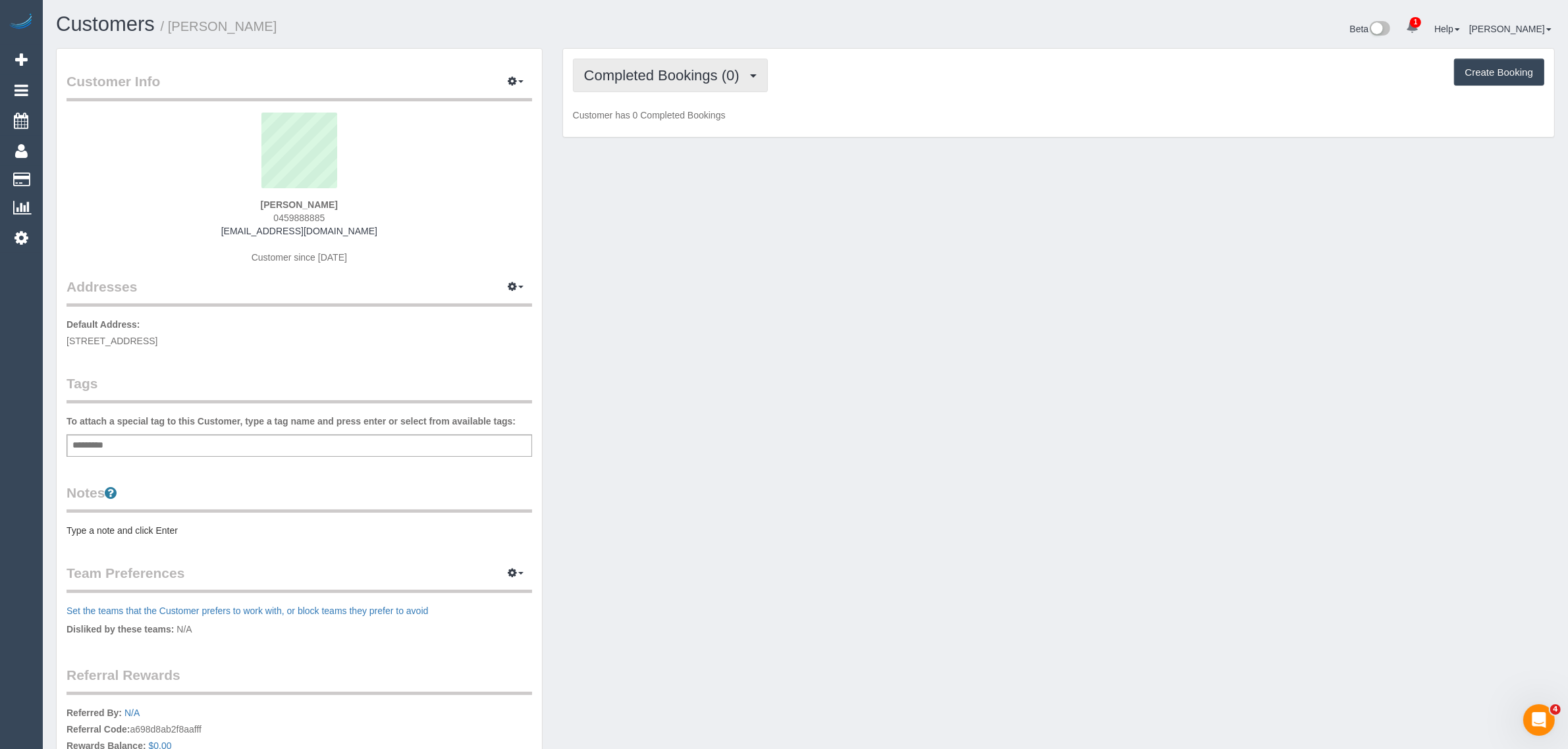
click at [643, 84] on button "Completed Bookings (0)" at bounding box center [670, 75] width 195 height 33
drag, startPoint x: 625, startPoint y: 122, endPoint x: 600, endPoint y: 137, distance: 29.2
click at [625, 122] on link "Upcoming Bookings (1)" at bounding box center [642, 123] width 137 height 17
click at [304, 218] on span "0459888885" at bounding box center [299, 218] width 52 height 11
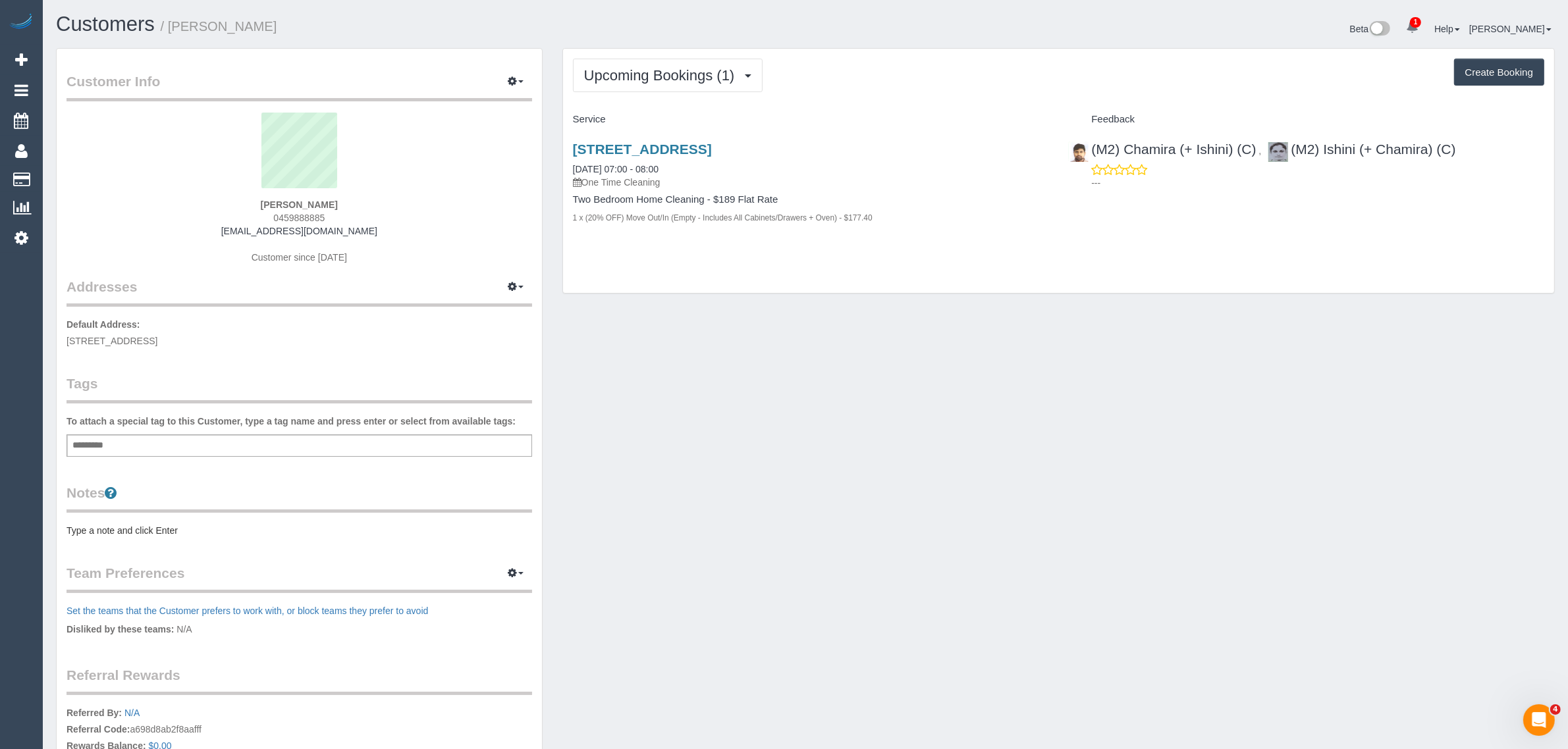
click at [304, 218] on span "0459888885" at bounding box center [299, 218] width 52 height 11
copy span "0459888885"
click at [755, 313] on div "Customer Info Edit Contact Info Send Message Email Preferences Special Sales Ta…" at bounding box center [806, 469] width 1519 height 843
click at [881, 365] on div "Customer Info Edit Contact Info Send Message Email Preferences Special Sales Ta…" at bounding box center [806, 469] width 1519 height 843
click at [858, 331] on div "Customer Info Edit Contact Info Send Message Email Preferences Special Sales Ta…" at bounding box center [806, 469] width 1519 height 843
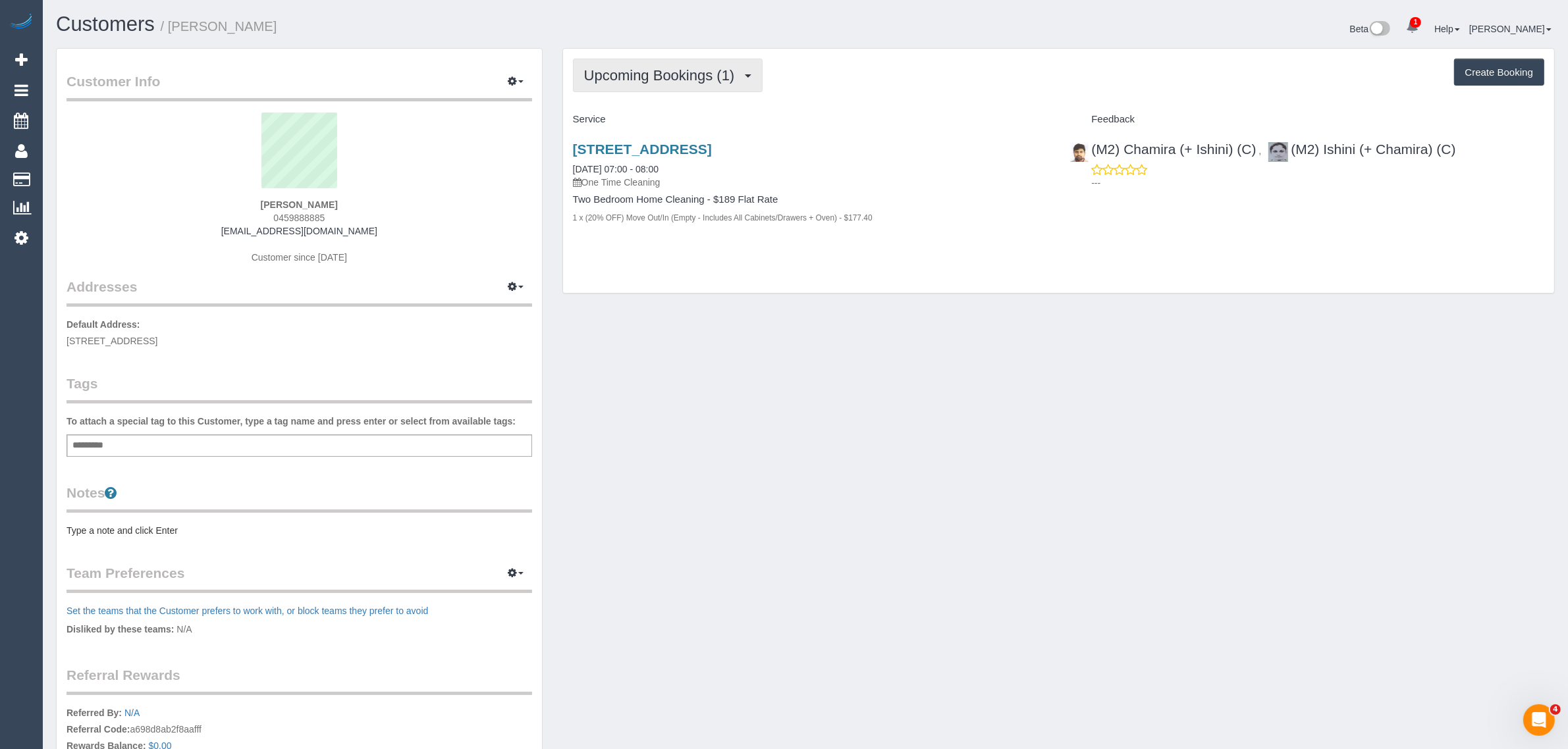
click at [683, 83] on button "Upcoming Bookings (1)" at bounding box center [668, 75] width 190 height 33
click at [927, 332] on div "Customer Info Edit Contact Info Send Message Email Preferences Special Sales Ta…" at bounding box center [806, 469] width 1519 height 843
click at [630, 148] on link "102/687 Toorak Road, Kooyong, VIC 3144" at bounding box center [642, 149] width 139 height 15
drag, startPoint x: 679, startPoint y: 172, endPoint x: 571, endPoint y: 163, distance: 108.4
click at [571, 163] on div "102/687 Toorak Road, Kooyong, VIC 3144 03/09/2025 07:00 - 08:00 One Time Cleani…" at bounding box center [811, 190] width 496 height 120
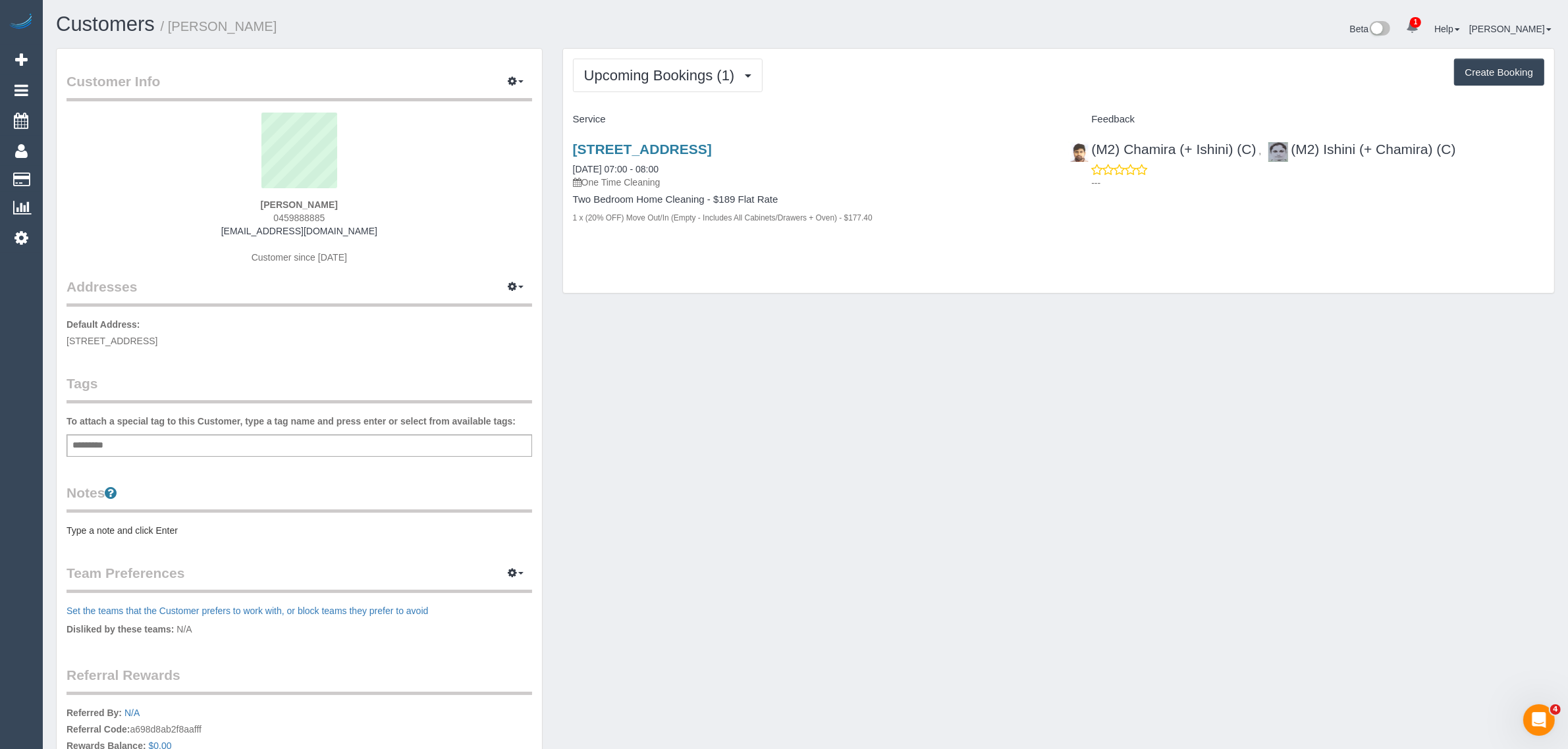
copy link "03/09/2025 07:00 - 08:00"
click at [784, 330] on div "Customer Info Edit Contact Info Send Message Email Preferences Special Sales Ta…" at bounding box center [806, 469] width 1519 height 843
click at [710, 70] on span "Upcoming Bookings (1)" at bounding box center [663, 75] width 157 height 17
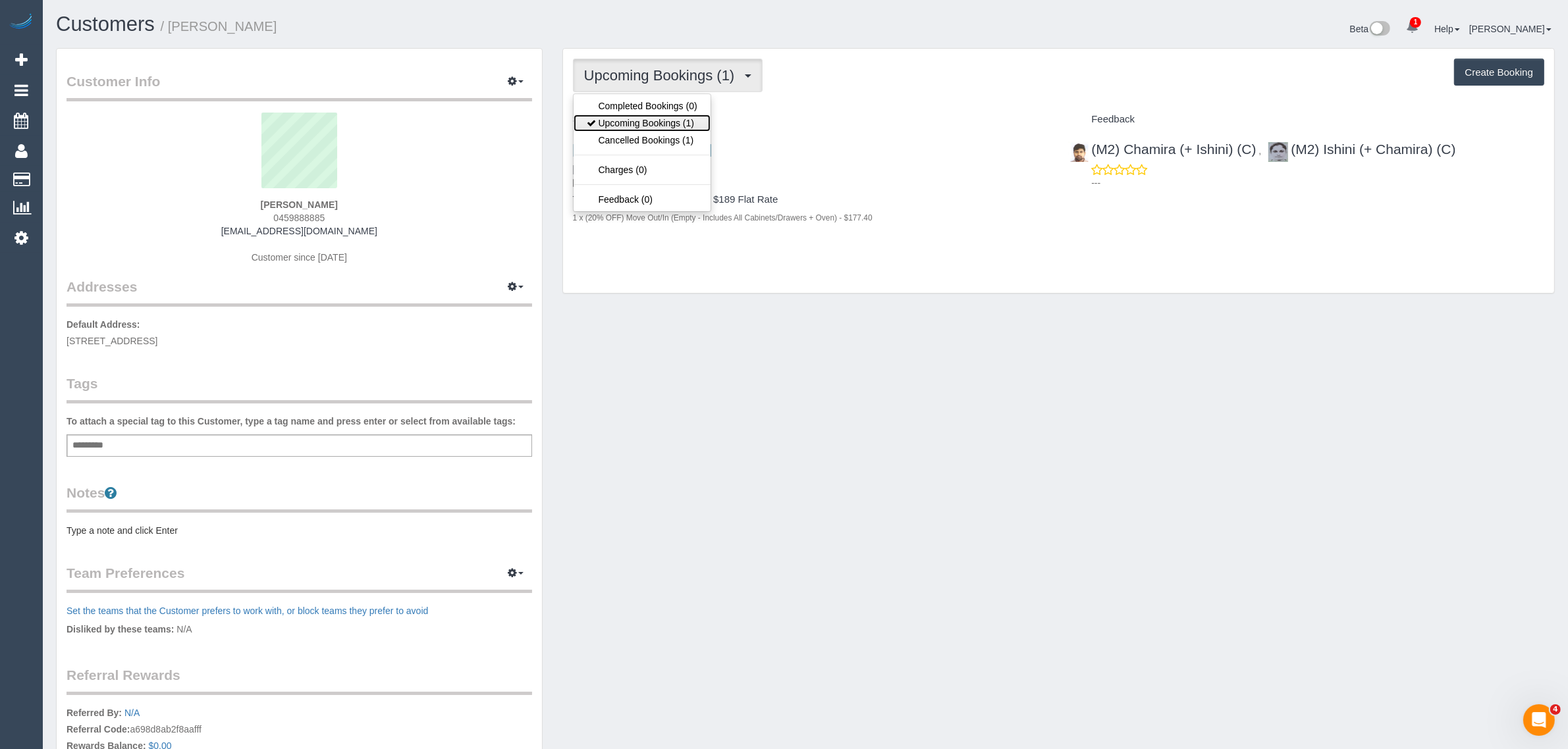
click at [669, 117] on link "Upcoming Bookings (1)" at bounding box center [642, 123] width 137 height 17
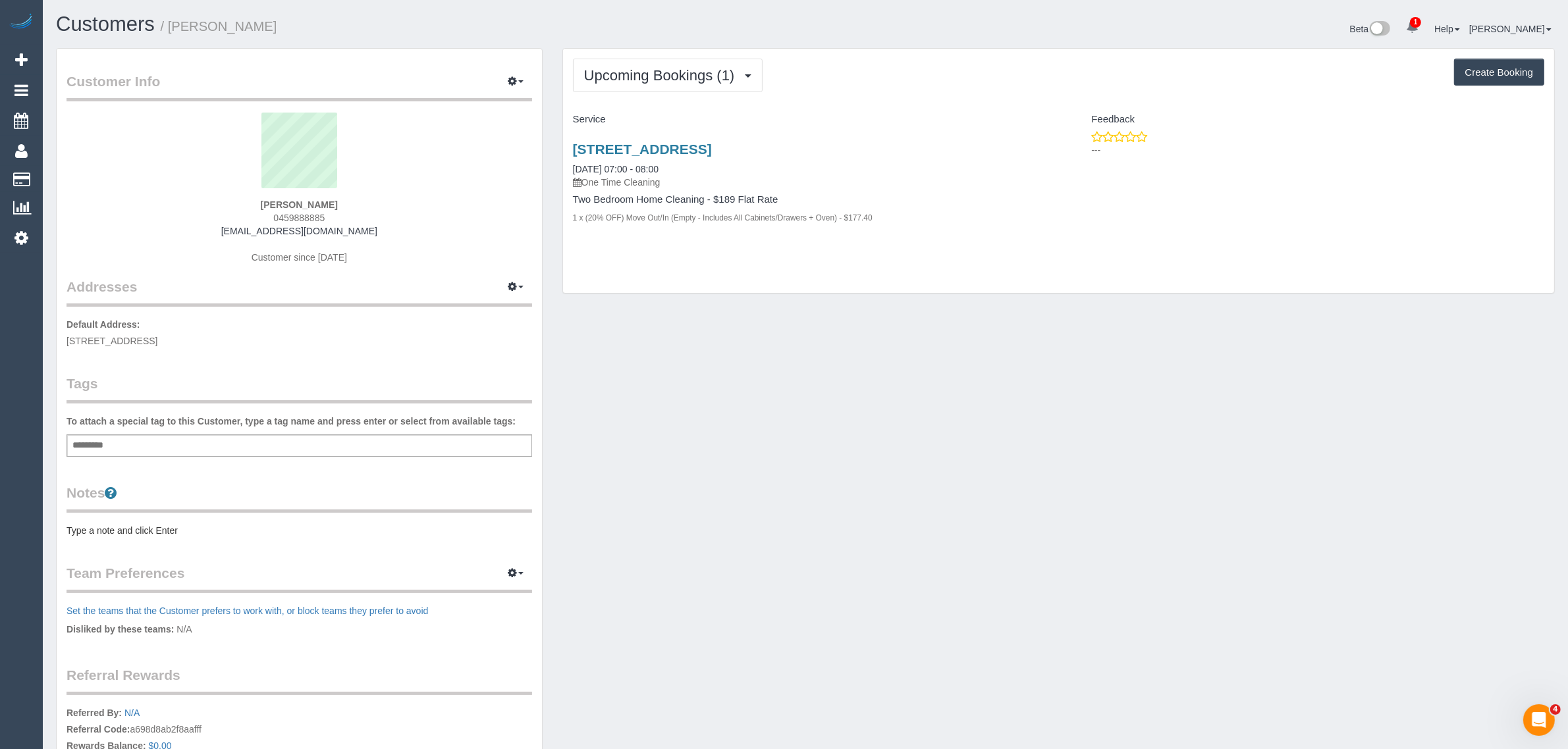
click at [295, 216] on span "0459888885" at bounding box center [299, 218] width 52 height 11
copy span "0459888885"
click at [764, 379] on div "Customer Info Edit Contact Info Send Message Email Preferences Special Sales Ta…" at bounding box center [806, 469] width 1519 height 843
drag, startPoint x: 864, startPoint y: 151, endPoint x: 517, endPoint y: 140, distance: 347.2
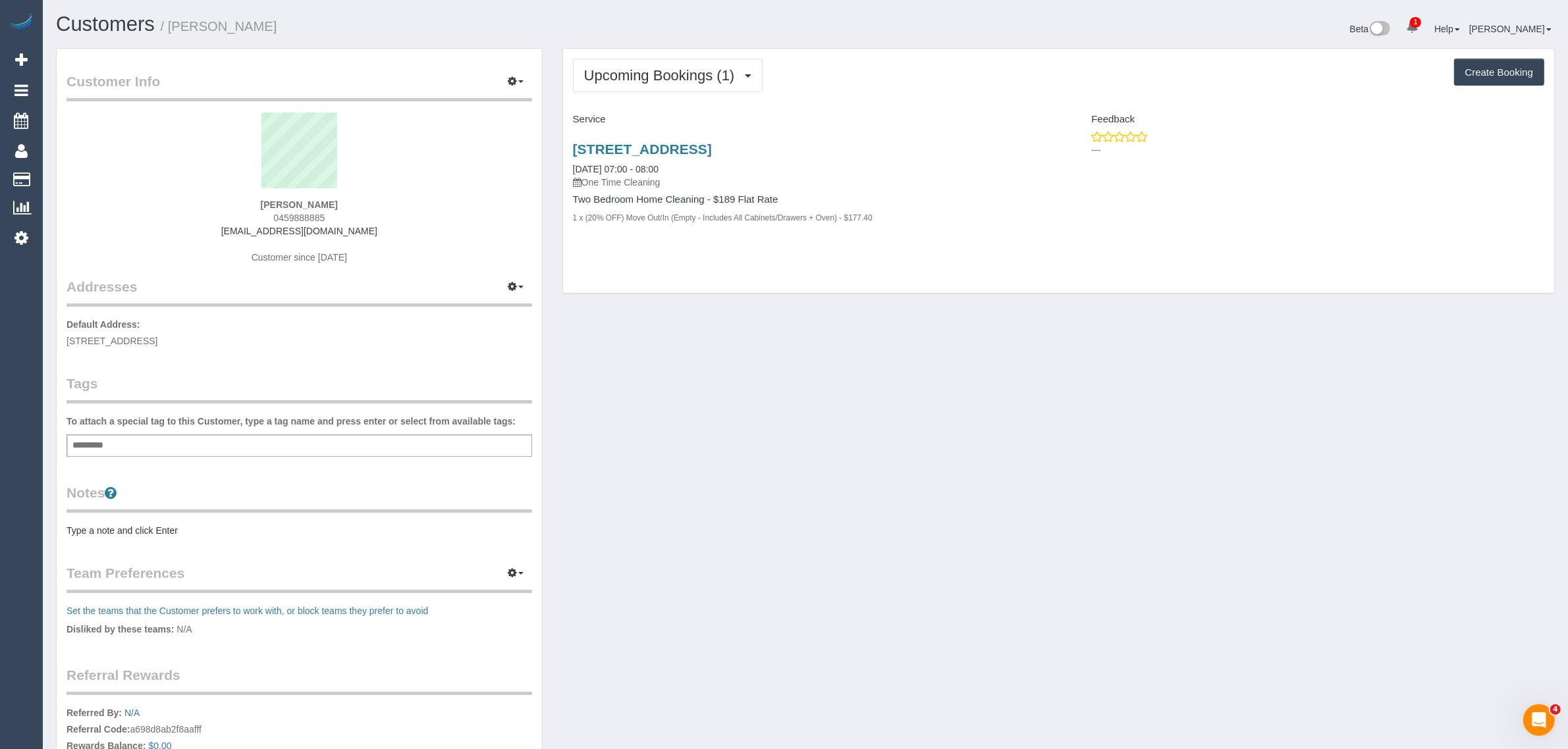
click at [517, 140] on div "Customer Info Edit Contact Info Send Message Email Preferences Special Sales Ta…" at bounding box center [806, 469] width 1519 height 843
click at [757, 396] on div "Customer Info Edit Contact Info Send Message Email Preferences Special Sales Ta…" at bounding box center [806, 469] width 1519 height 843
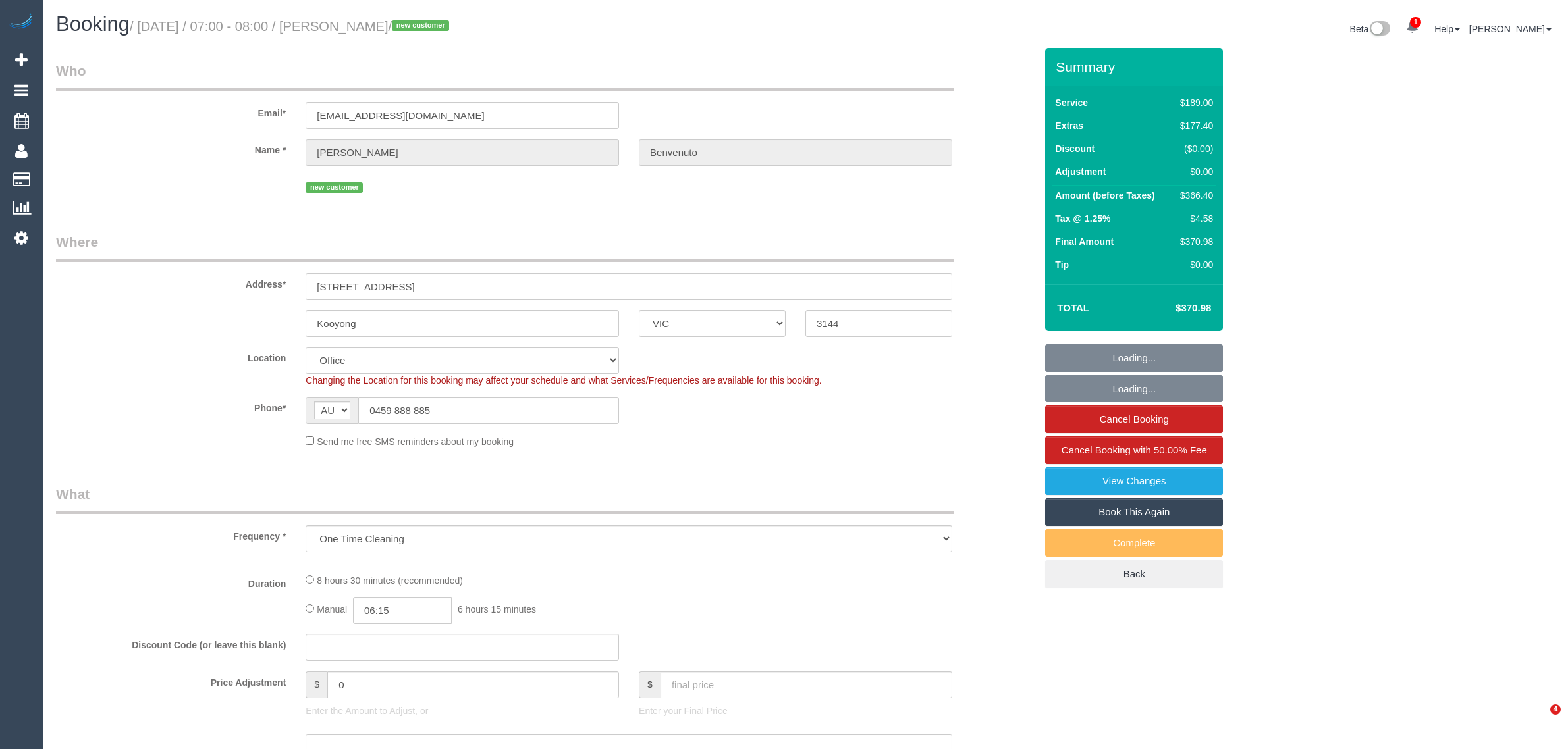
select select "VIC"
select select "object:603"
click at [982, 203] on fieldset "Who Email* abenvenuto1@hotmail.com Name * Anthony Benvenuto new customer" at bounding box center [545, 133] width 979 height 144
select select "number:28"
select select "number:15"
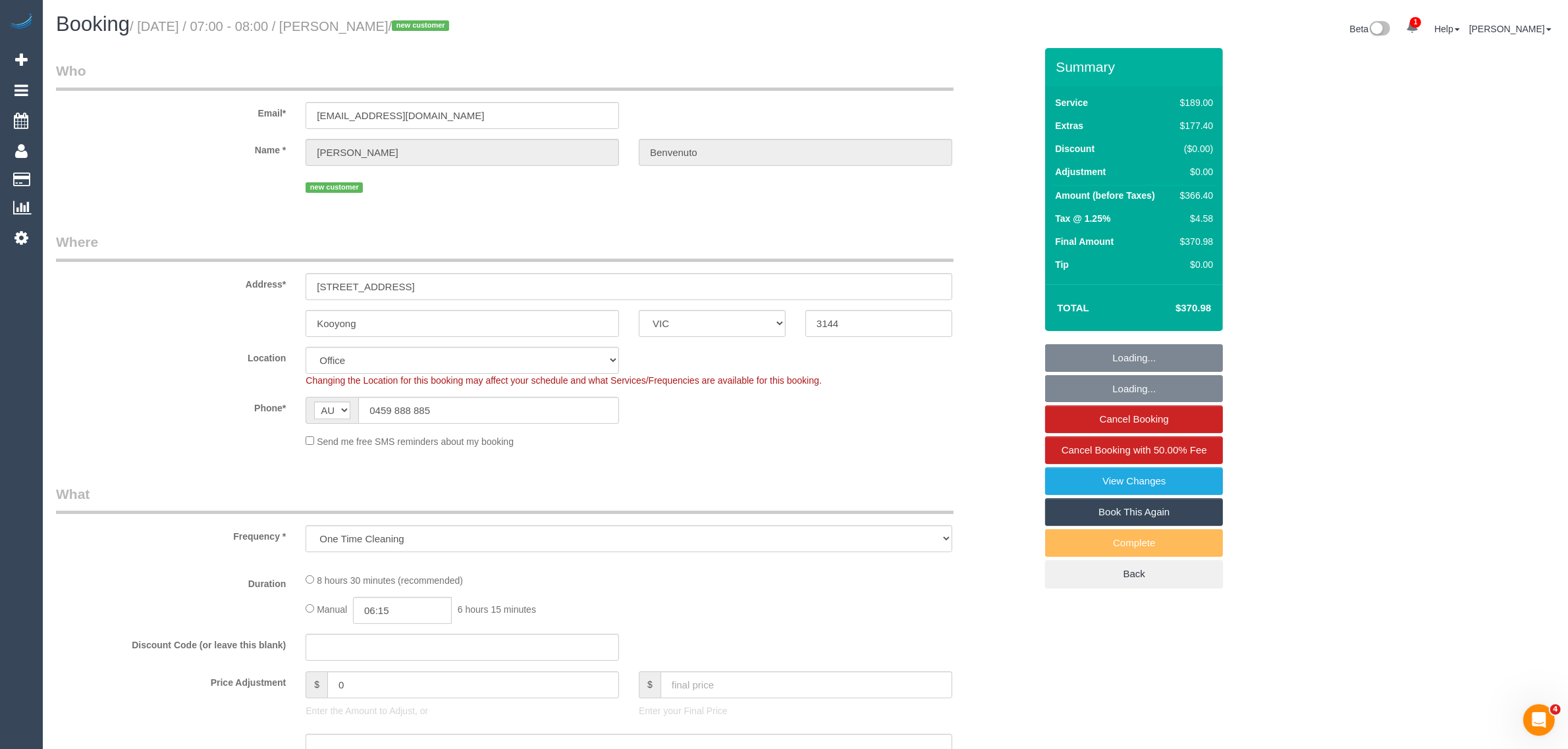
select select "number:19"
select select "number:36"
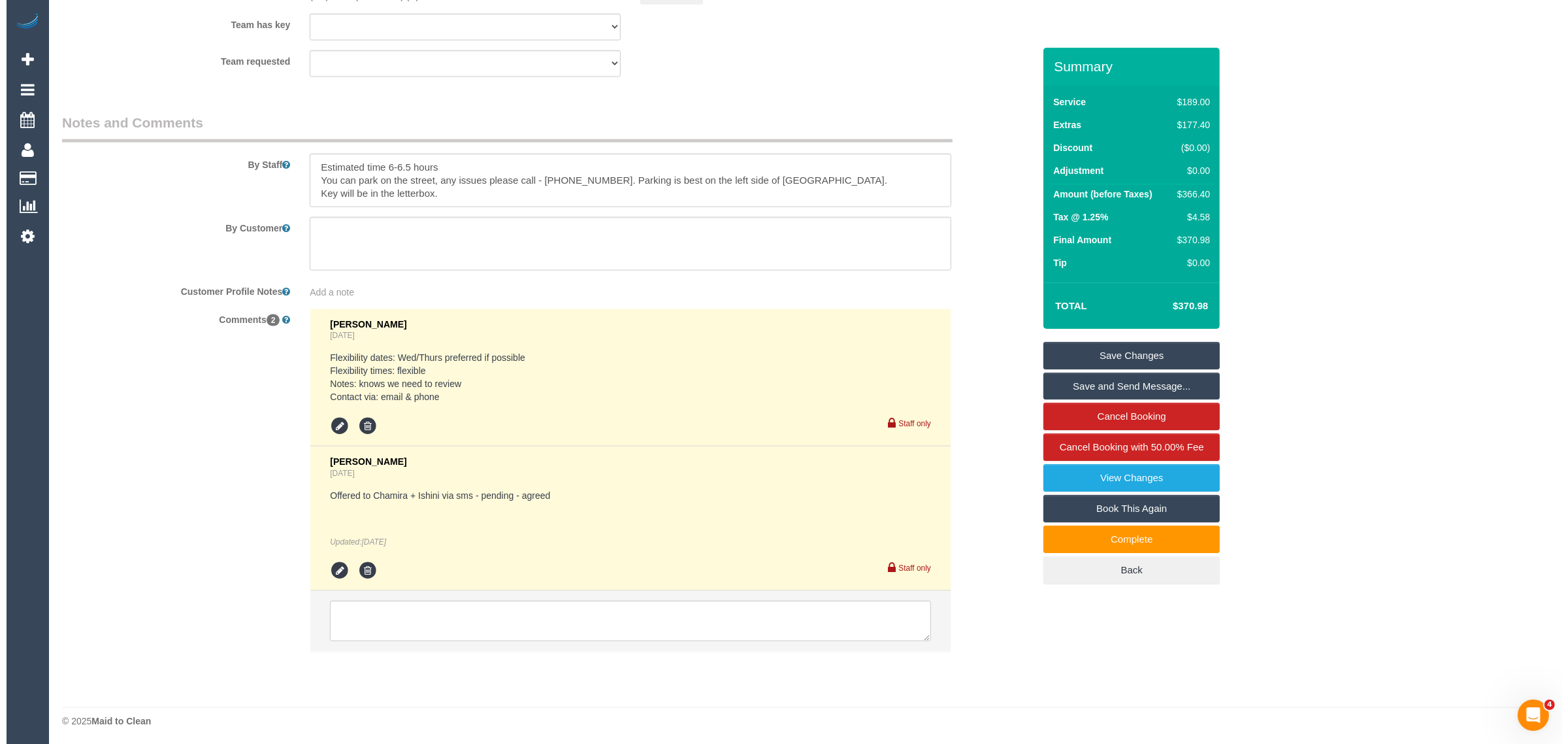
scroll to position [2098, 0]
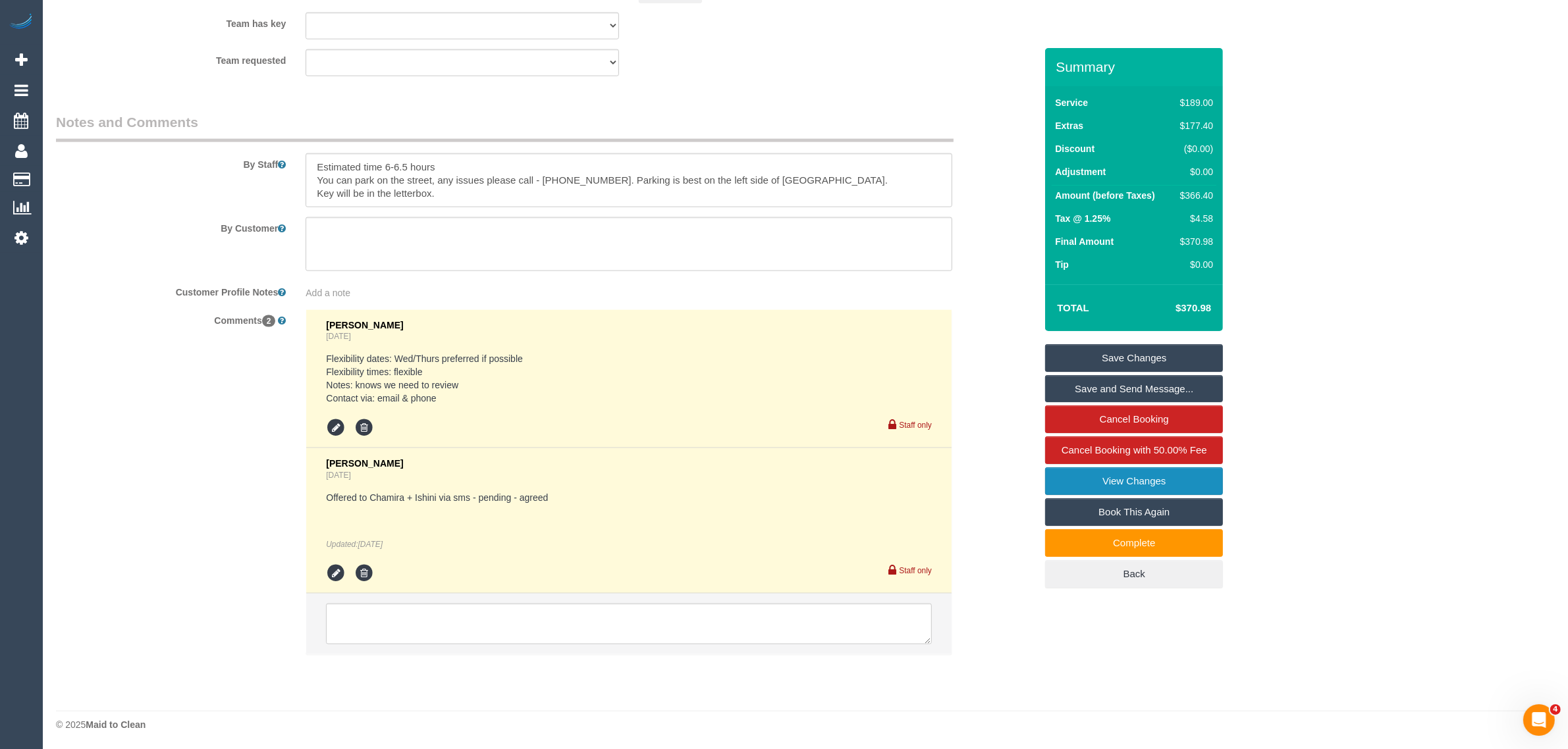
click at [1166, 476] on link "View Changes" at bounding box center [1134, 481] width 178 height 27
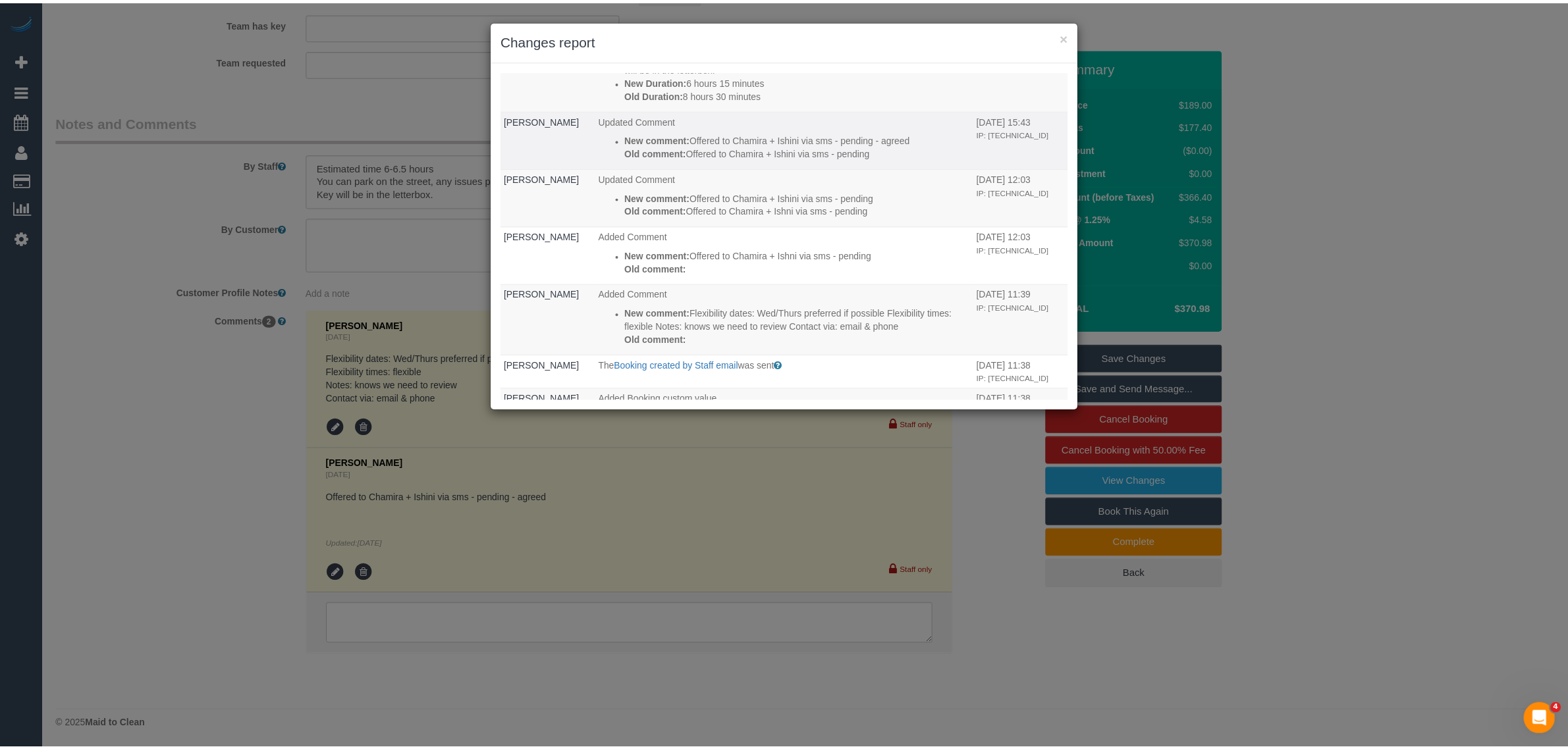
scroll to position [0, 0]
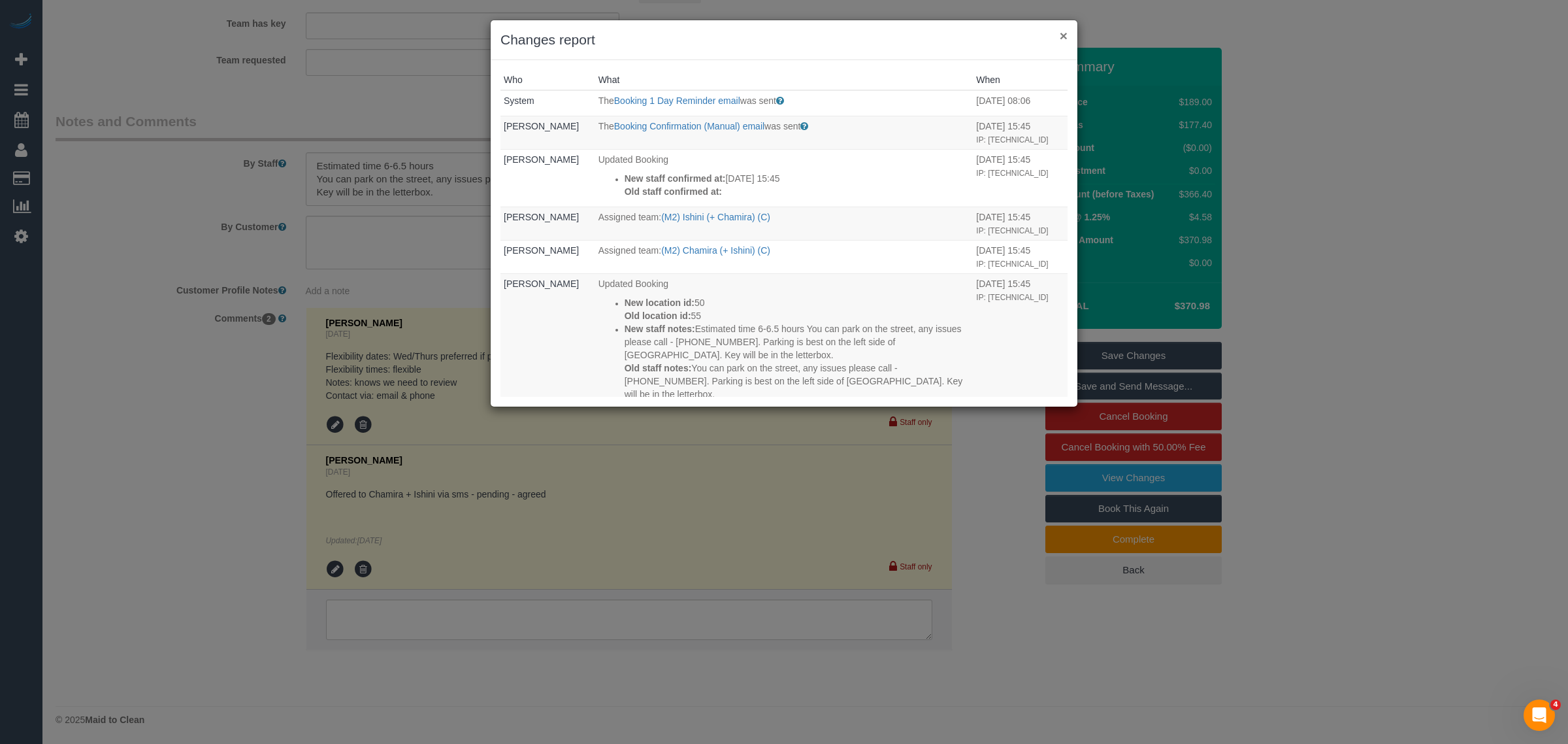
click at [1062, 31] on button "×" at bounding box center [1064, 36] width 8 height 14
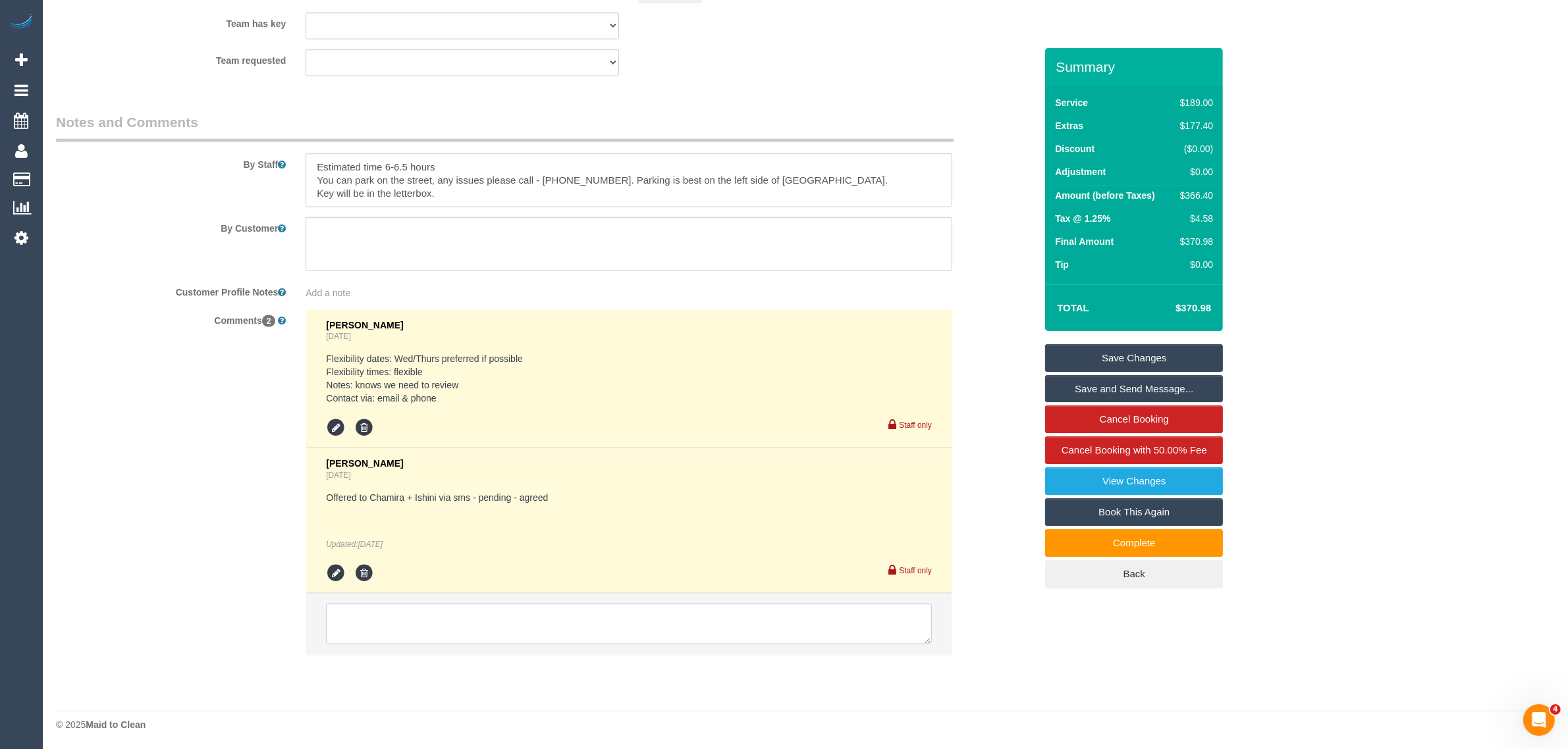
click at [1007, 132] on div "By Staff" at bounding box center [545, 160] width 999 height 95
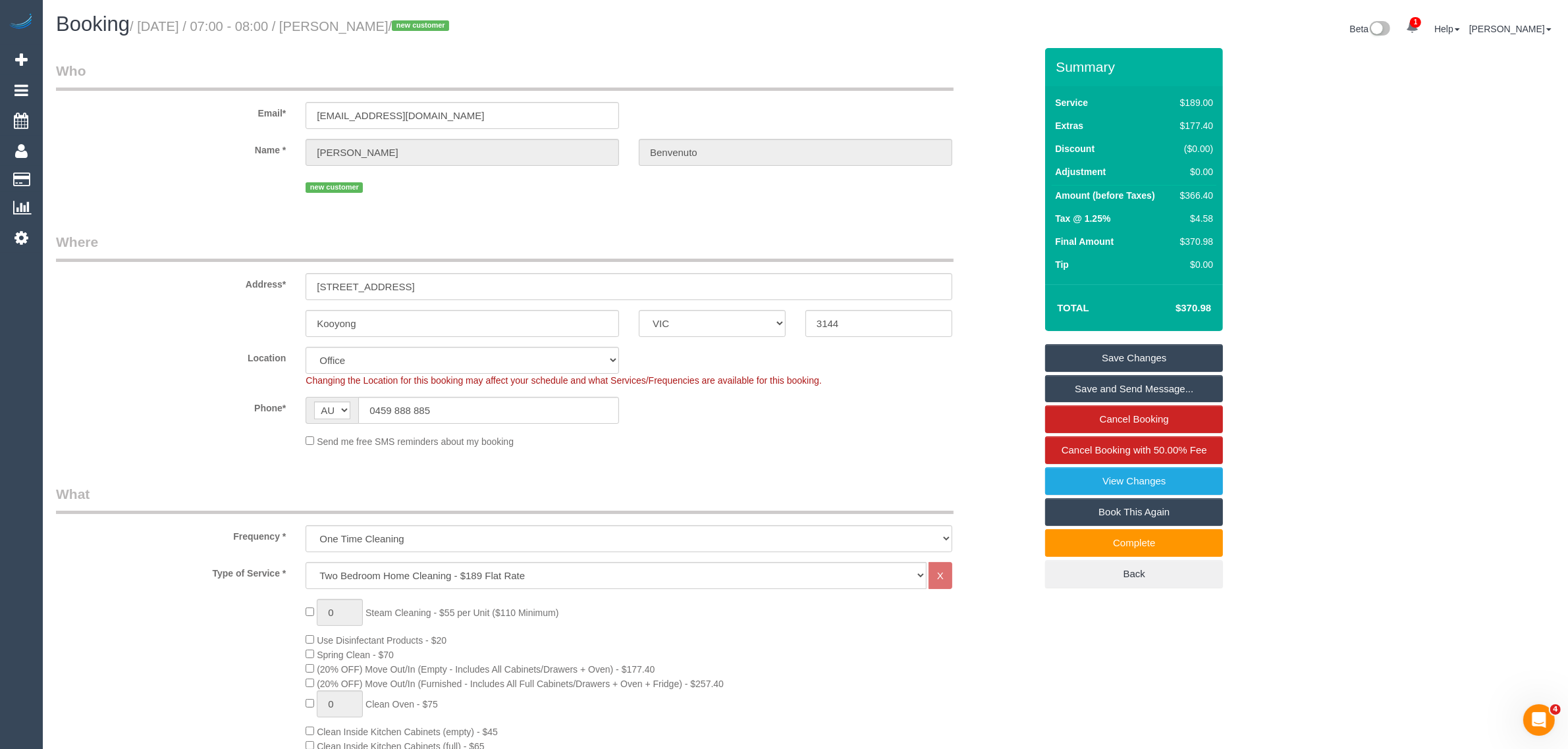
click at [884, 238] on legend "Where" at bounding box center [505, 247] width 898 height 30
click at [997, 410] on div "Phone* AF AL DZ AD AO AI AQ AG AR AM AW AU AT AZ BS BH BD BB BY BE BZ BJ BM BT …" at bounding box center [545, 410] width 999 height 27
click at [965, 431] on sui-booking-location "Location Office City East (North) East (South) Inner East Inner North (East) In…" at bounding box center [545, 397] width 979 height 101
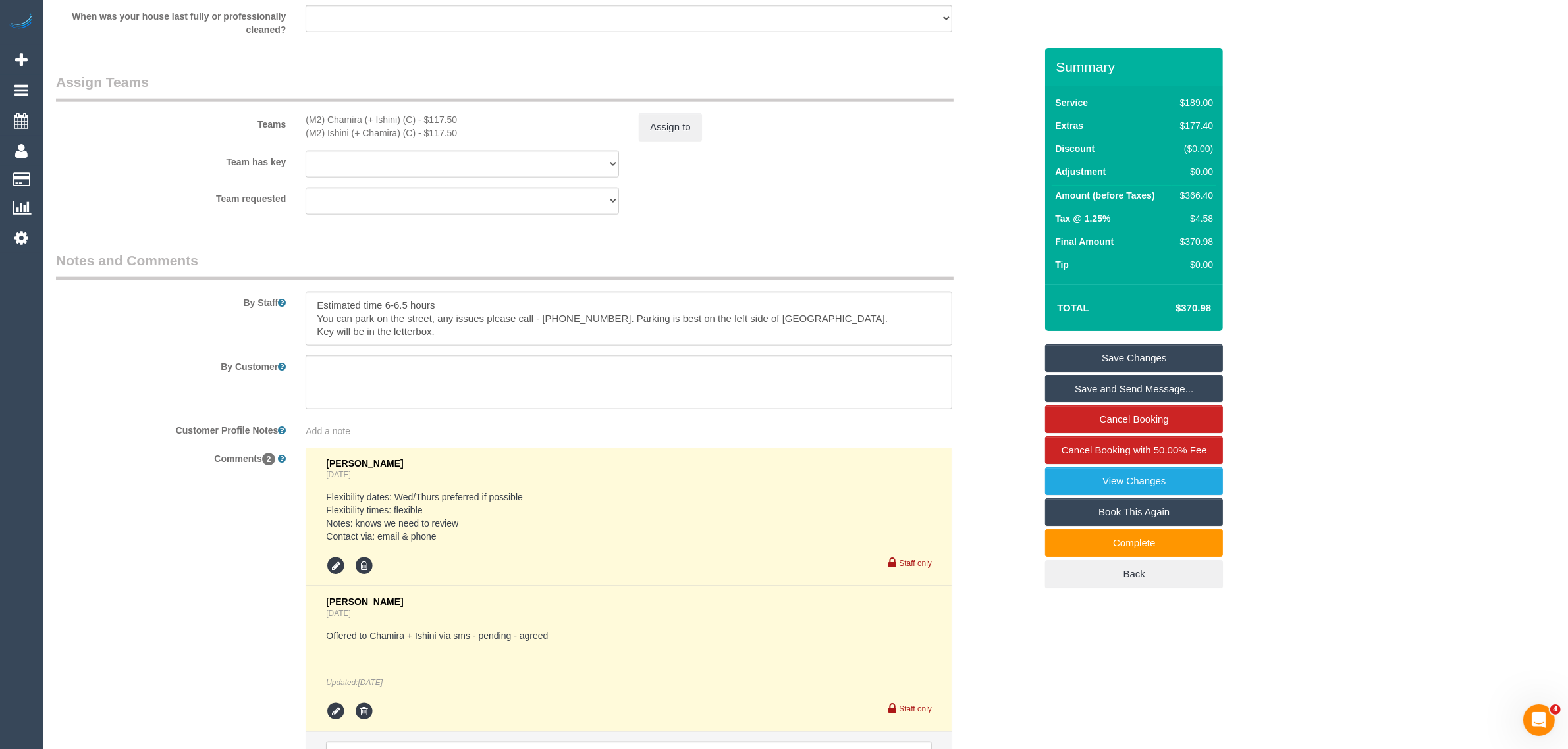
scroll to position [1975, 0]
click at [994, 413] on sui-booking-comments "By Staff By Customer Customer Profile Notes Add a note Comments 2 Clare Gross 1…" at bounding box center [545, 527] width 979 height 556
click at [1004, 370] on div "By Customer" at bounding box center [545, 381] width 999 height 54
click at [975, 208] on div "Team requested (M2) Chamira (+ Ishini) (C) (M2) Ishini (+ Chamira) (C) (0) Acco…" at bounding box center [545, 199] width 999 height 27
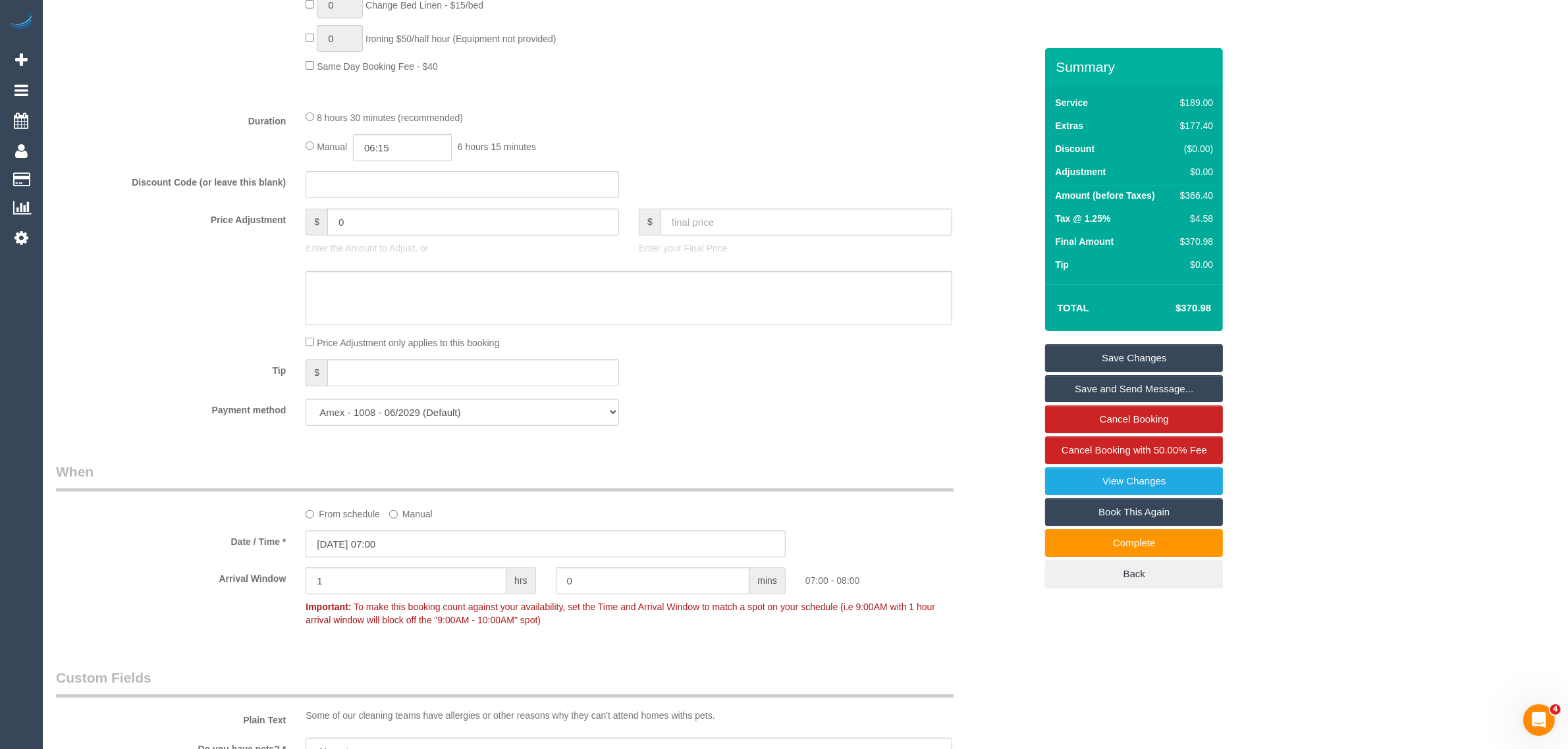
scroll to position [0, 0]
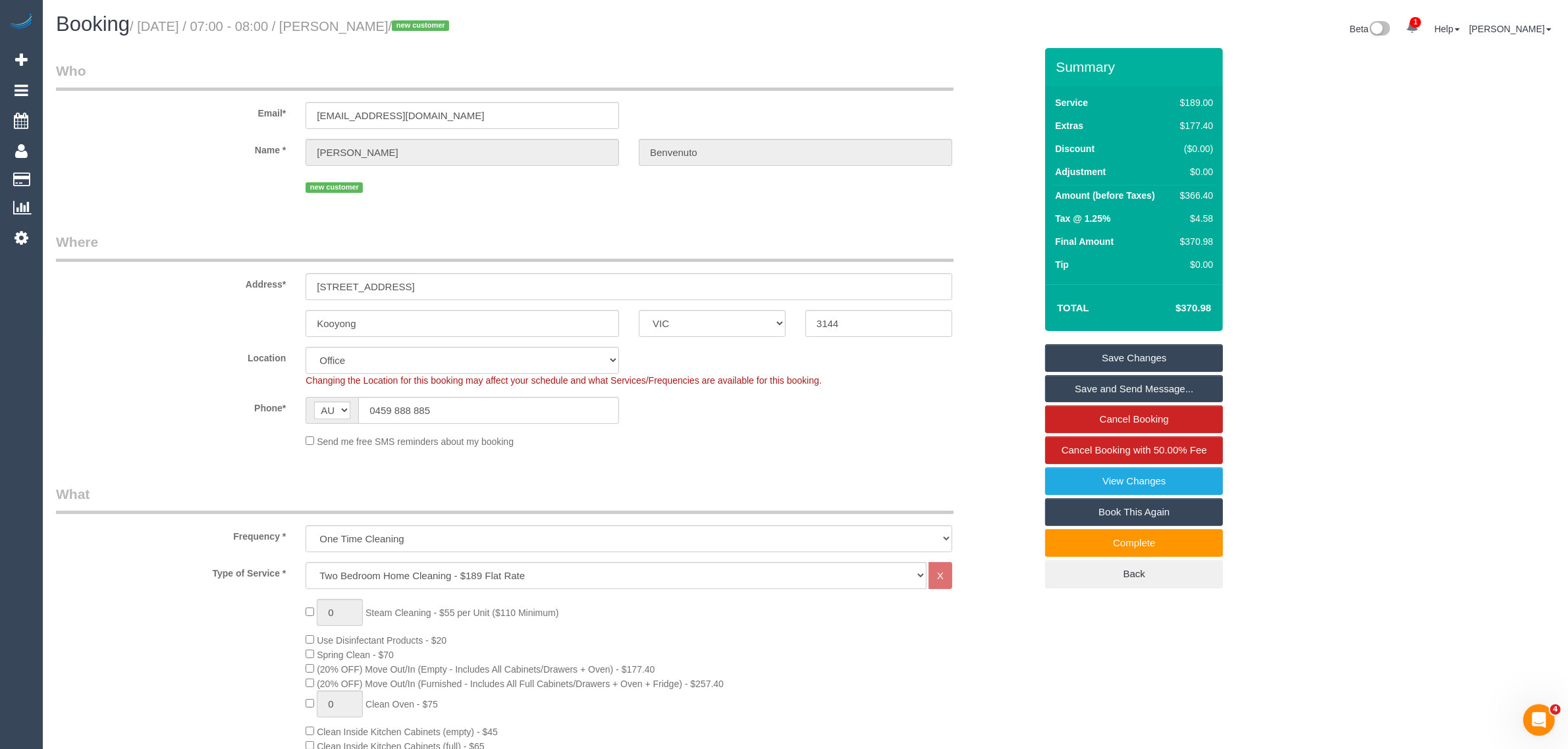
click at [991, 398] on div "Phone* AF AL DZ AD AO AI AQ AG AR AM AW AU AT AZ BS BH BD BB BY BE BZ BJ BM BT …" at bounding box center [545, 410] width 999 height 27
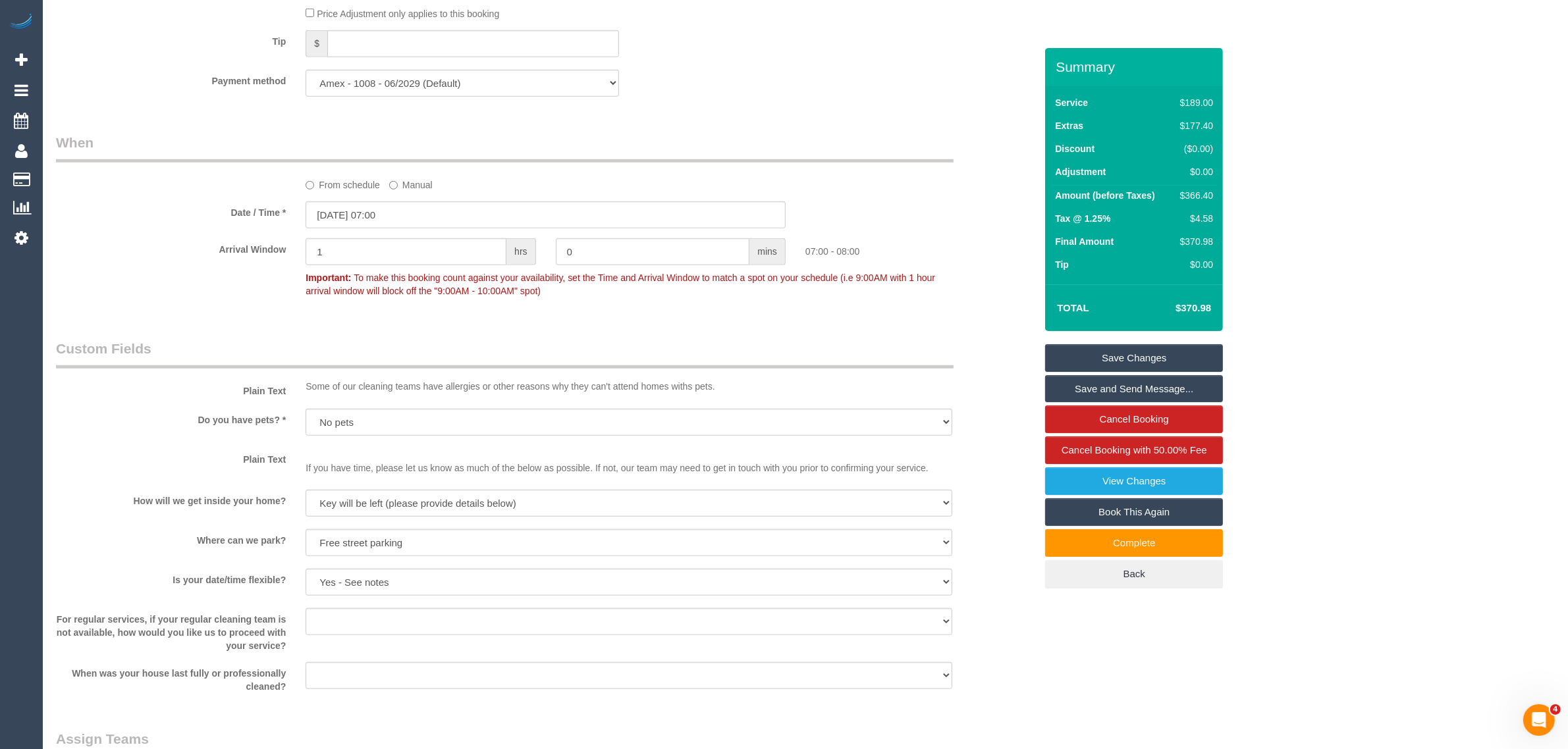
scroll to position [1975, 0]
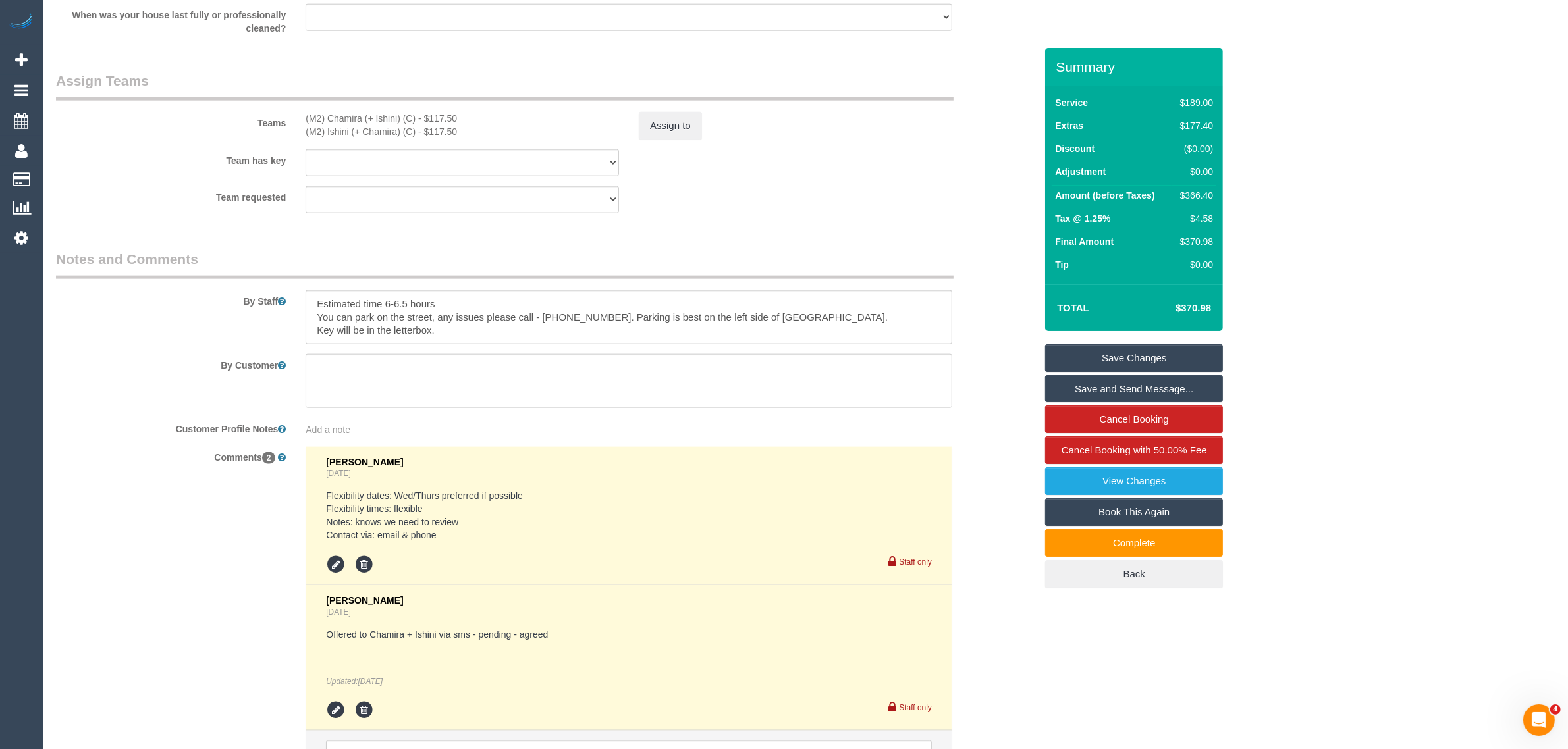
click at [970, 398] on div "By Customer" at bounding box center [545, 381] width 999 height 54
click at [926, 184] on sui-booking-teams "Teams (M2) Chamira (+ Ishini) (C) - $117.50 (M2) Ishini (+ Chamira) (C) - $117.…" at bounding box center [545, 141] width 979 height 142
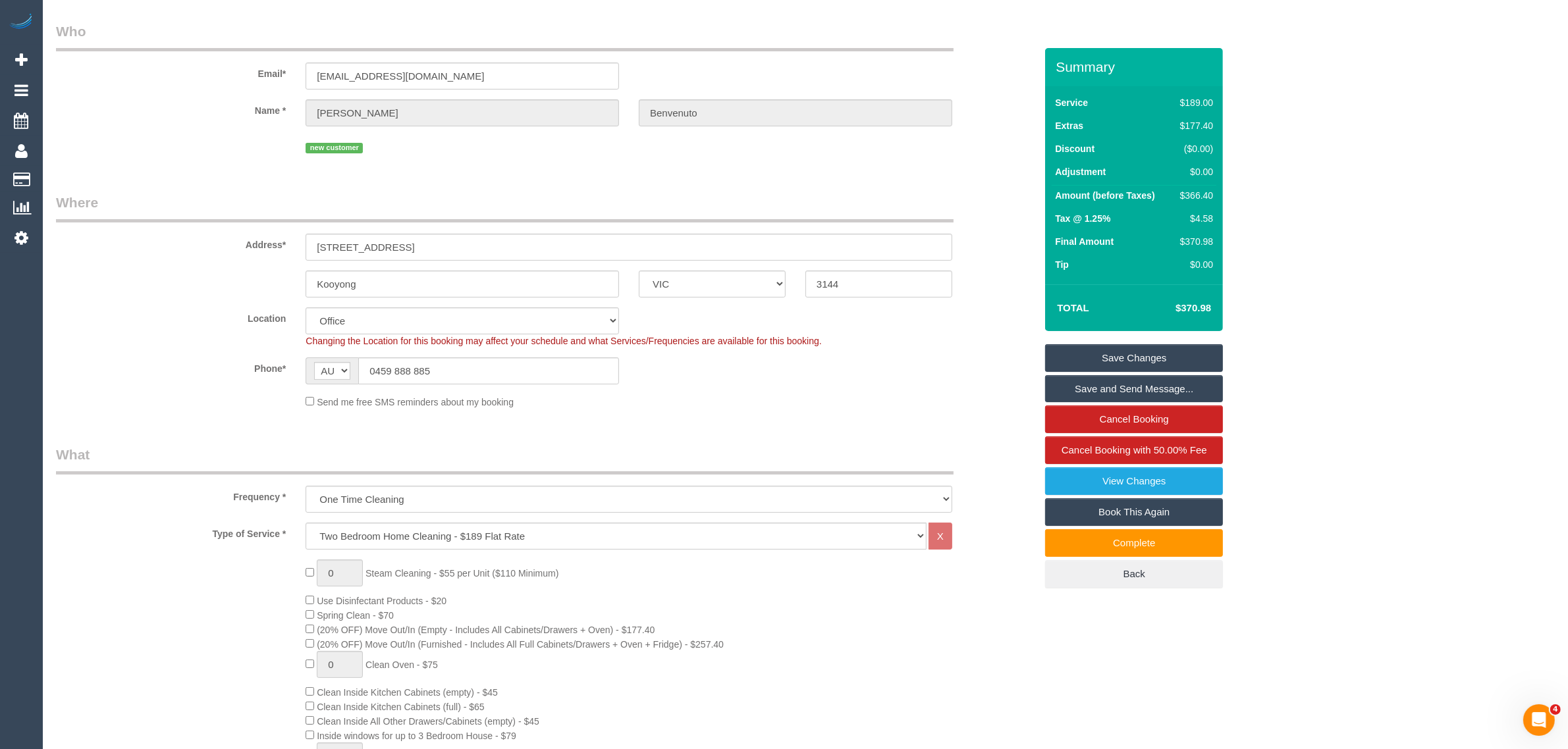
scroll to position [0, 0]
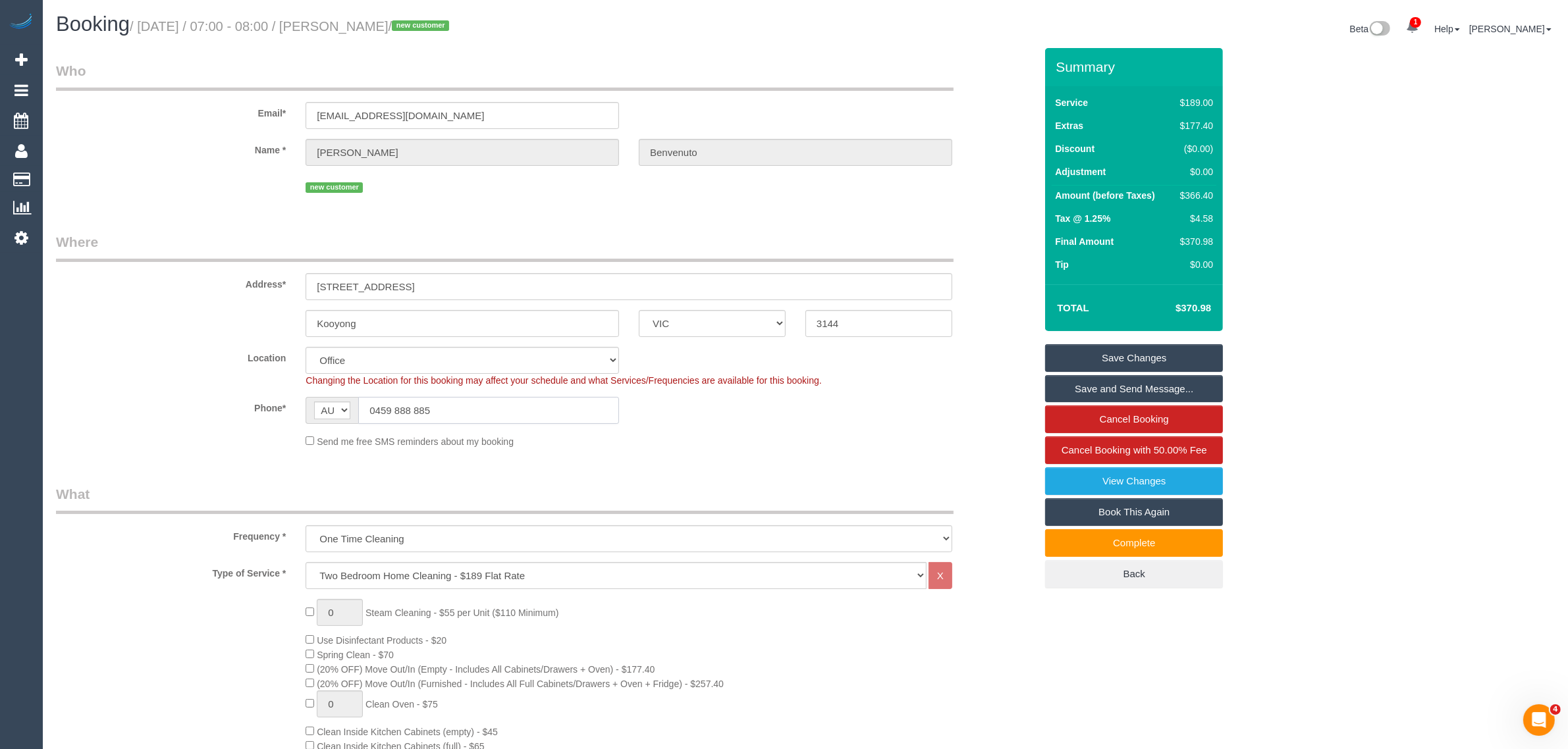
click at [537, 417] on input "0459 888 885" at bounding box center [488, 410] width 261 height 27
click at [787, 454] on fieldset "Where Address* 102/687 Toorak Road Kooyong ACT NSW NT QLD SA TAS VIC WA 3144 Lo…" at bounding box center [545, 345] width 979 height 226
click at [195, 354] on label "Location" at bounding box center [171, 355] width 250 height 17
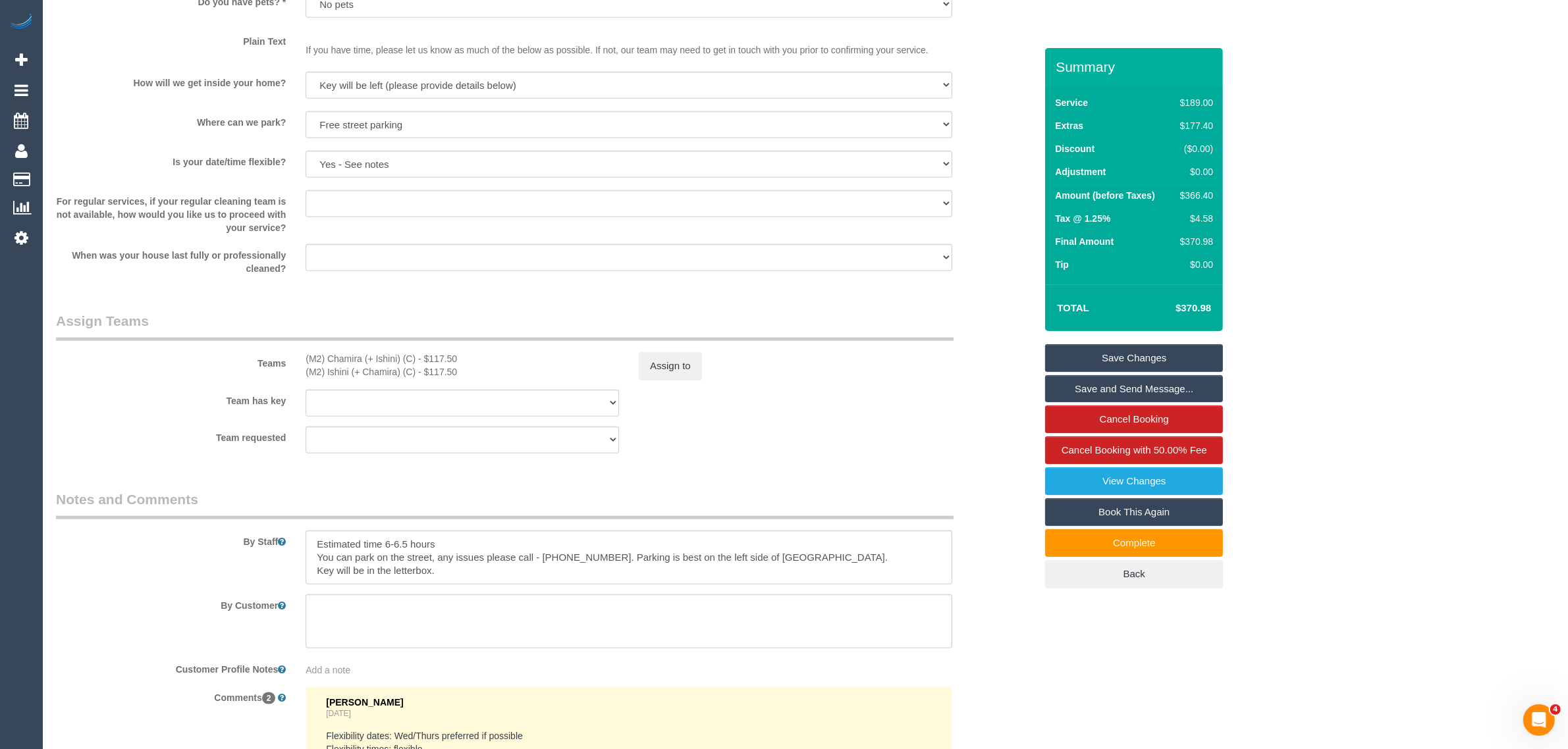
scroll to position [1975, 0]
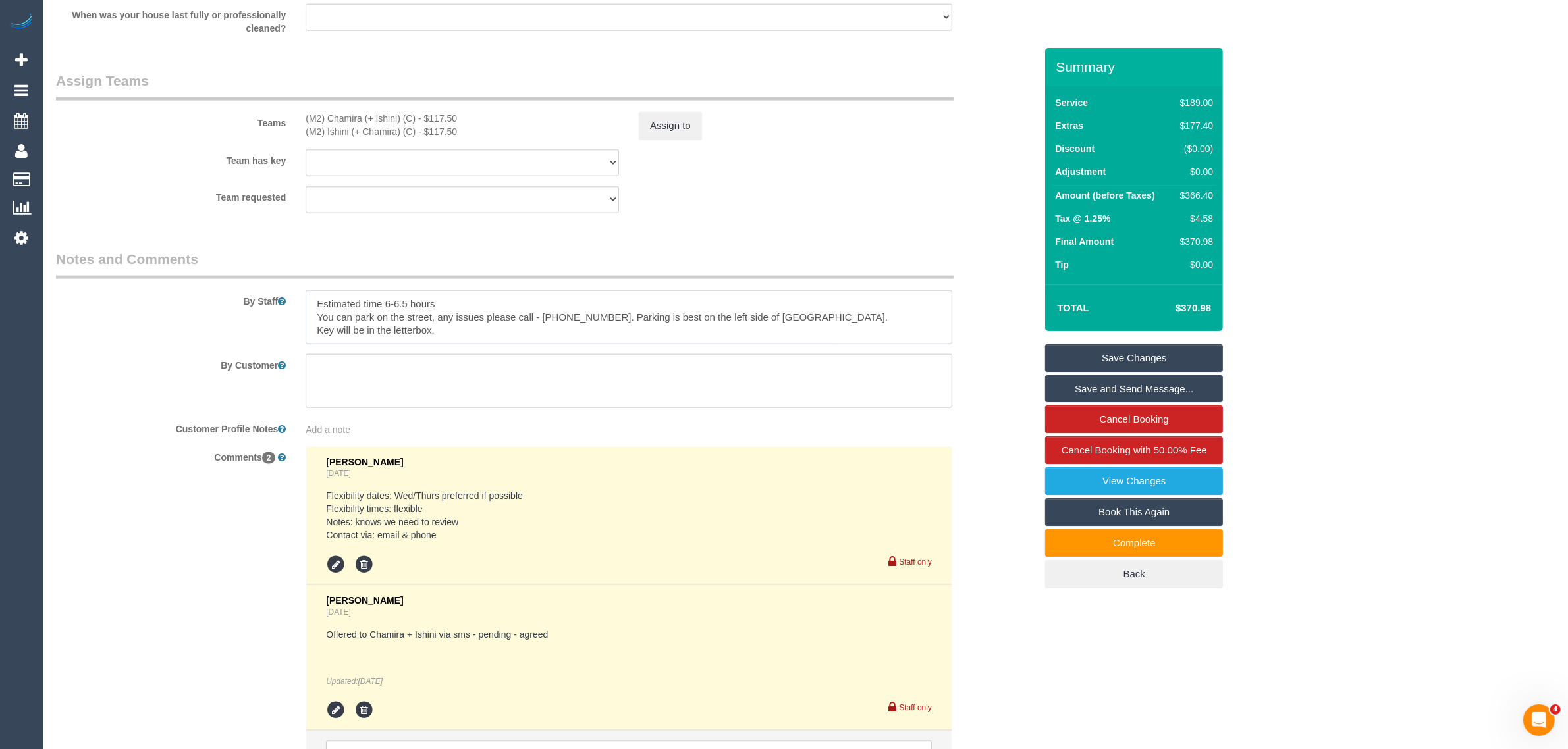
click at [565, 319] on textarea at bounding box center [629, 317] width 647 height 54
click at [552, 316] on textarea at bounding box center [629, 317] width 647 height 54
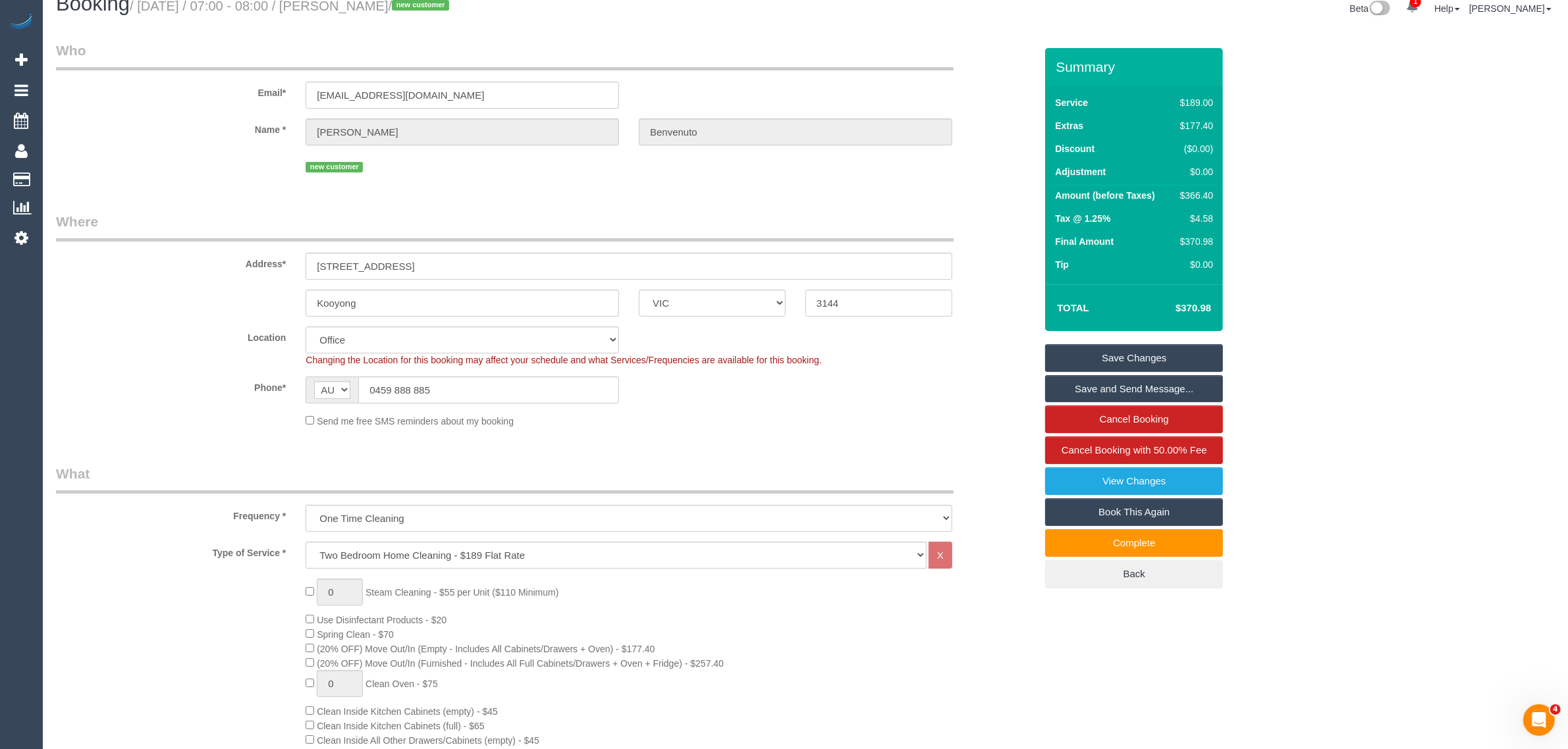
scroll to position [0, 0]
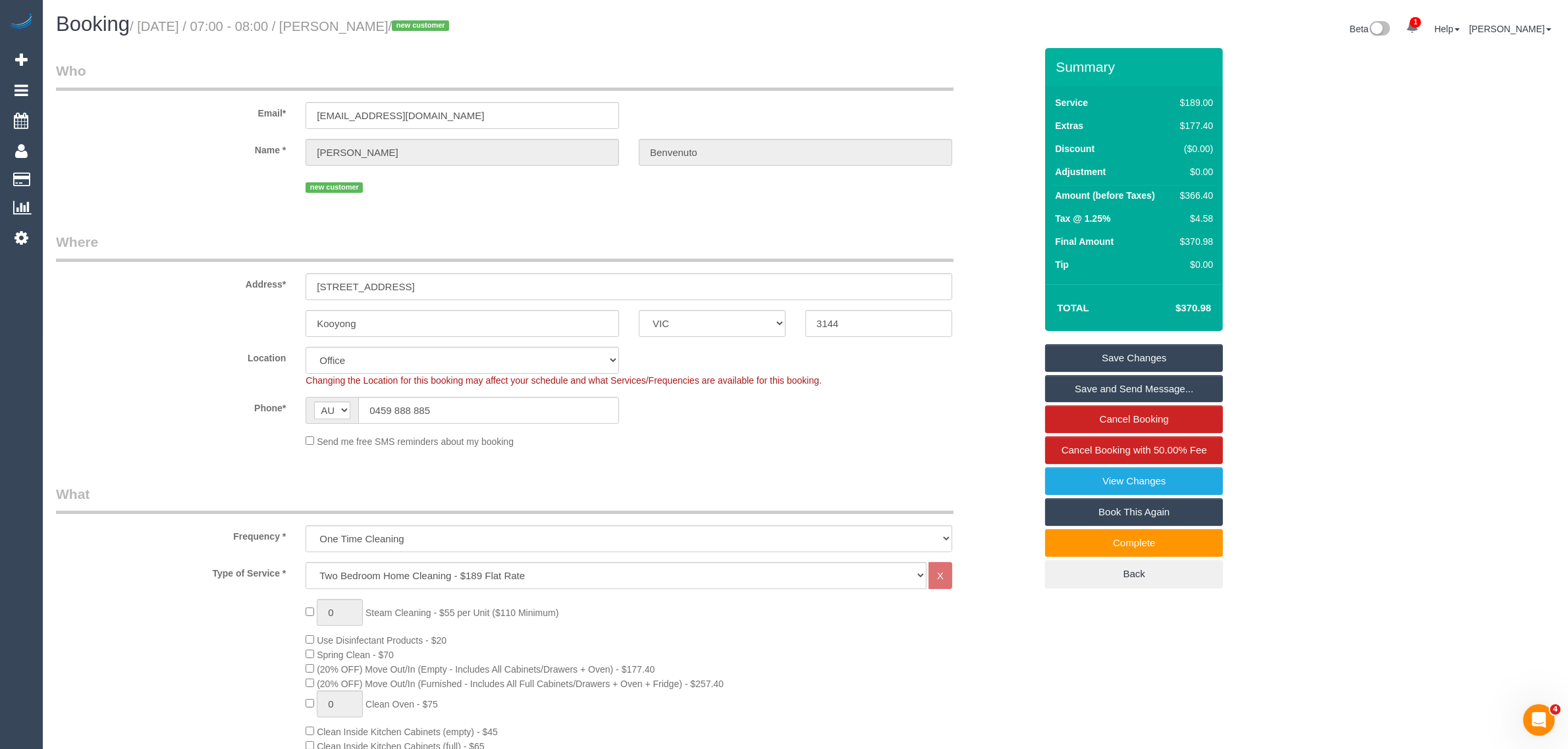
click at [988, 113] on div "Email* abenvenuto1@hotmail.com" at bounding box center [545, 94] width 999 height 68
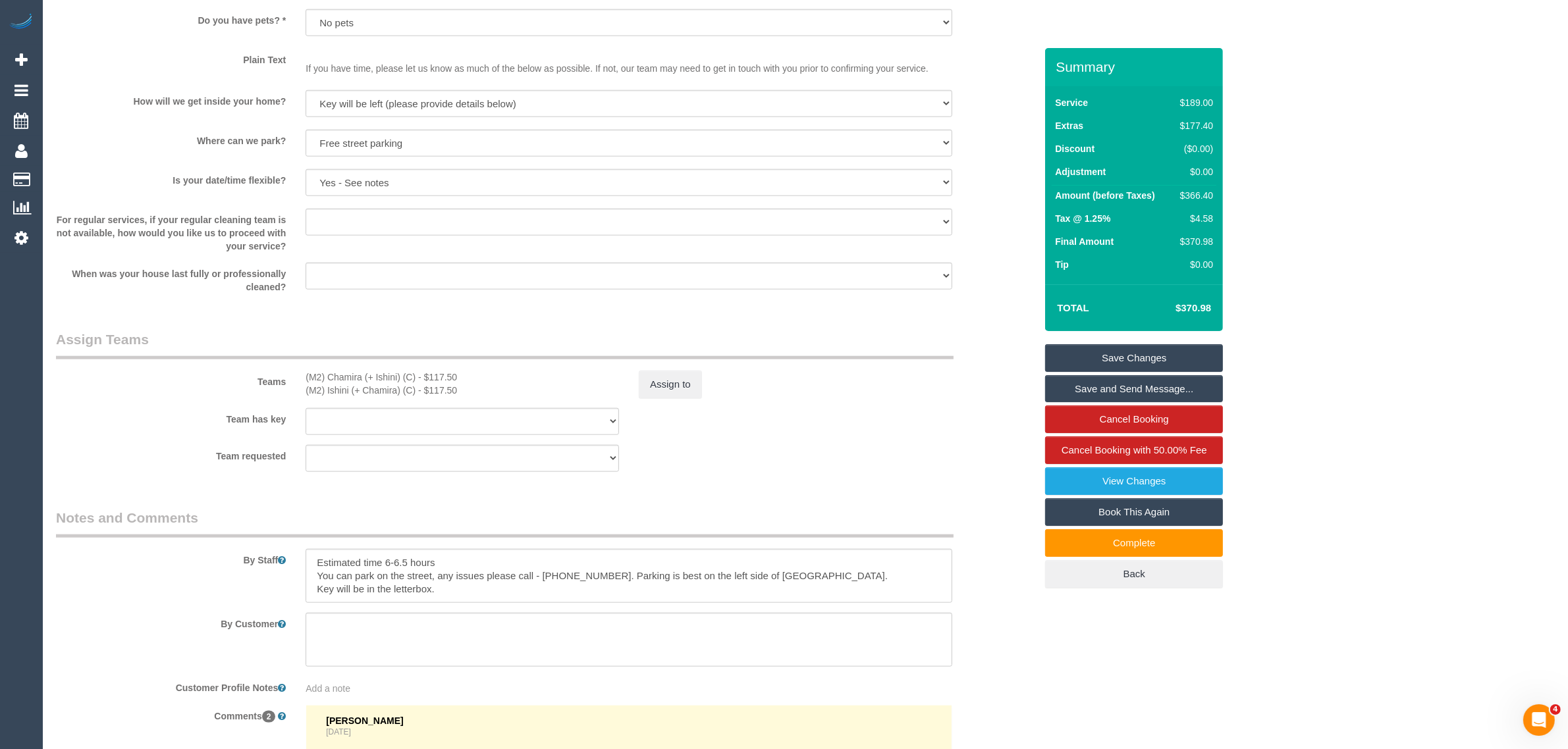
scroll to position [1975, 0]
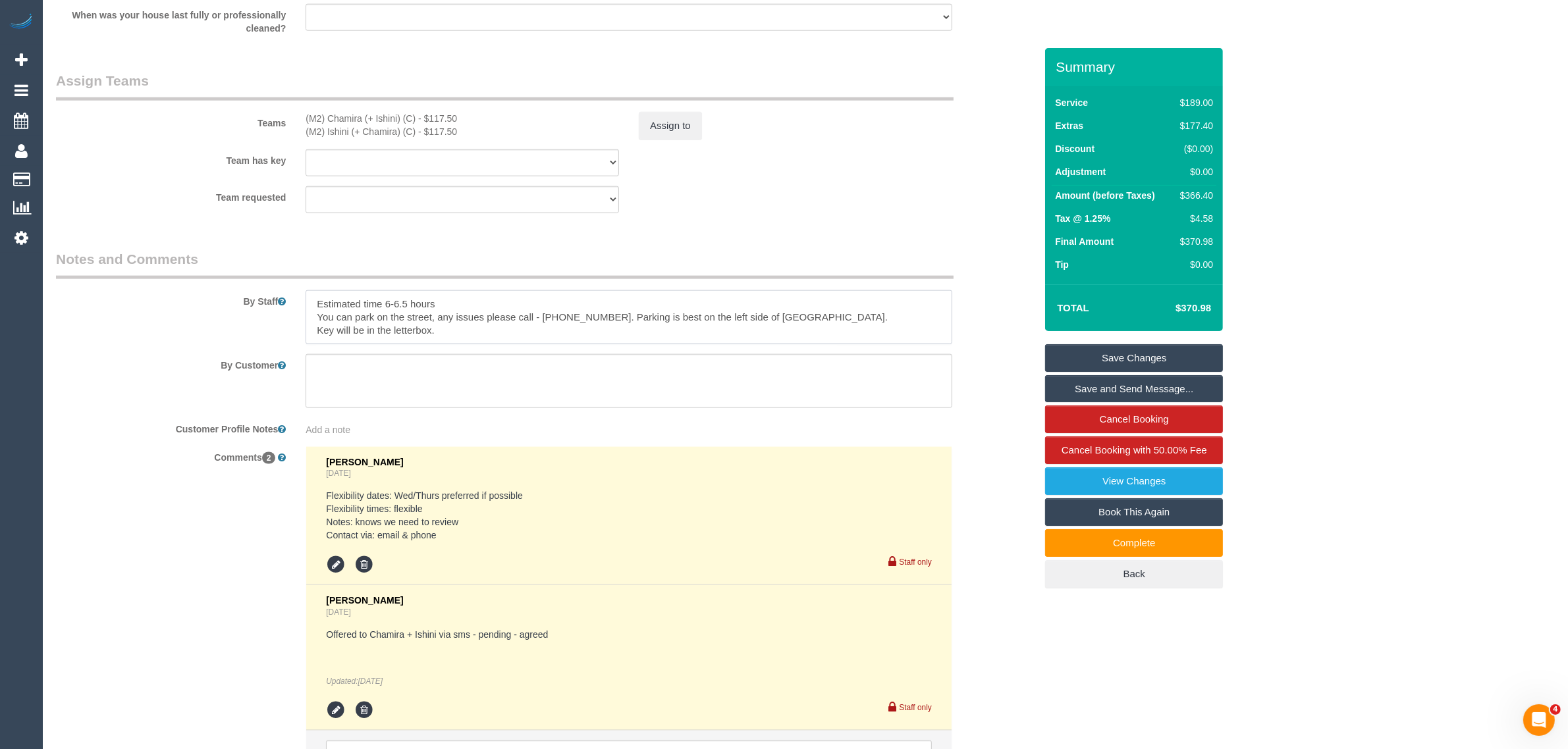
click at [549, 330] on textarea at bounding box center [629, 317] width 647 height 54
click at [556, 315] on textarea at bounding box center [629, 317] width 647 height 54
click at [1031, 693] on div "Comments 2 Clare Gross 1 day ago Flexibility dates: Wed/Thurs preferred if poss…" at bounding box center [545, 626] width 999 height 359
click at [1031, 681] on div "Comments 2 Clare Gross 1 day ago Flexibility dates: Wed/Thurs preferred if poss…" at bounding box center [545, 626] width 999 height 359
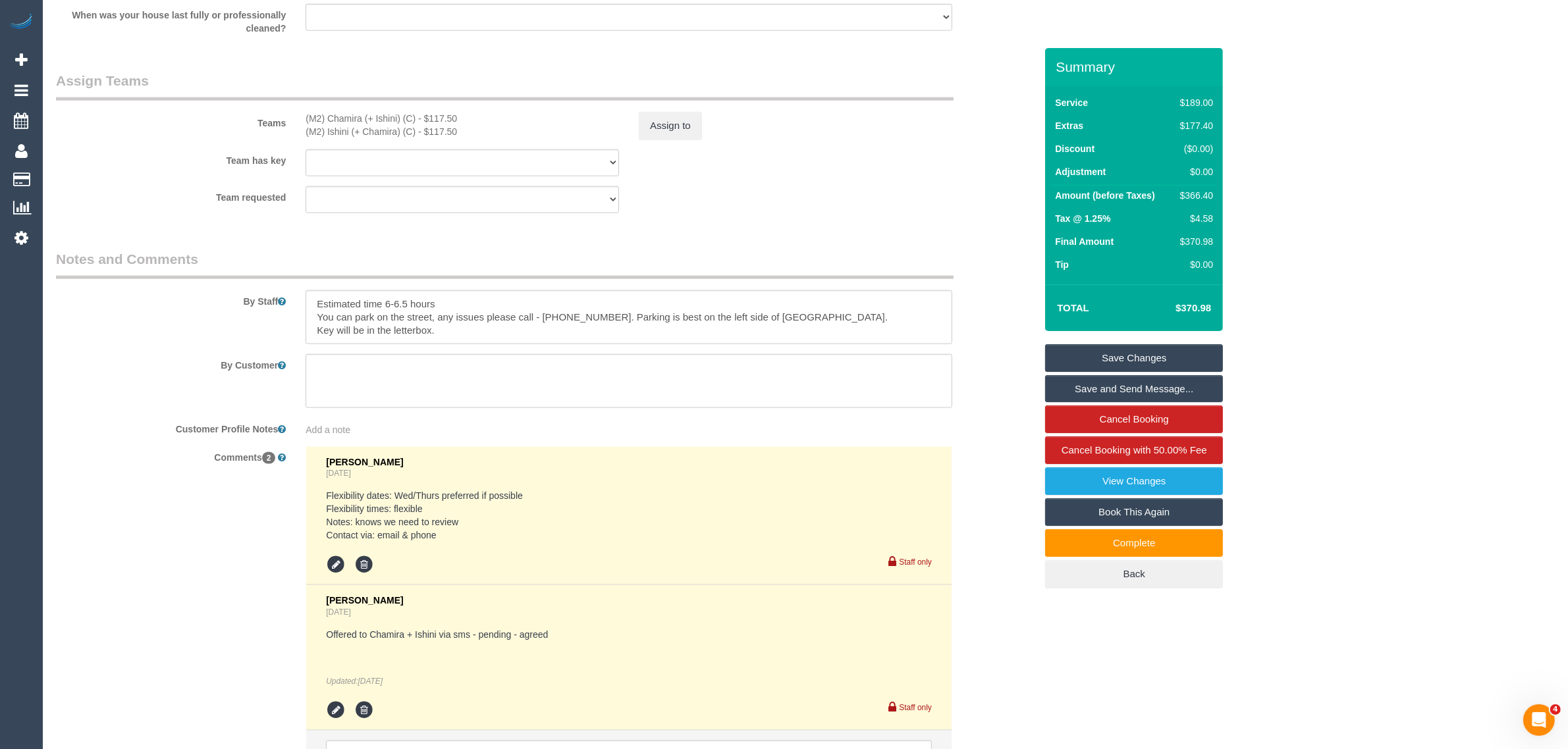
click at [104, 367] on label "By Customer" at bounding box center [171, 363] width 250 height 17
click at [584, 315] on textarea at bounding box center [629, 317] width 647 height 54
click at [584, 316] on textarea at bounding box center [629, 317] width 647 height 54
drag, startPoint x: 170, startPoint y: 202, endPoint x: 178, endPoint y: 203, distance: 8.1
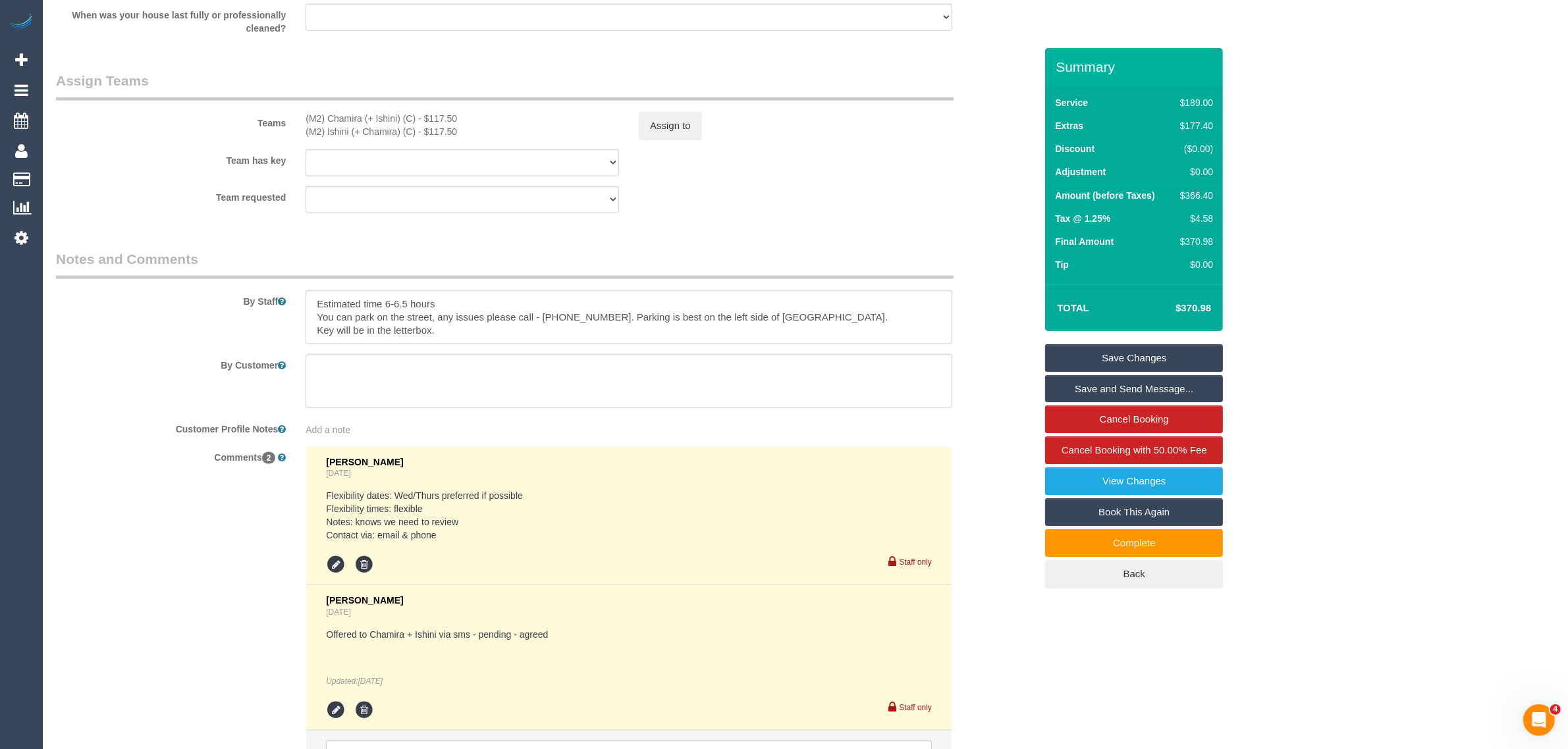
click at [170, 202] on label "Team requested" at bounding box center [171, 195] width 250 height 17
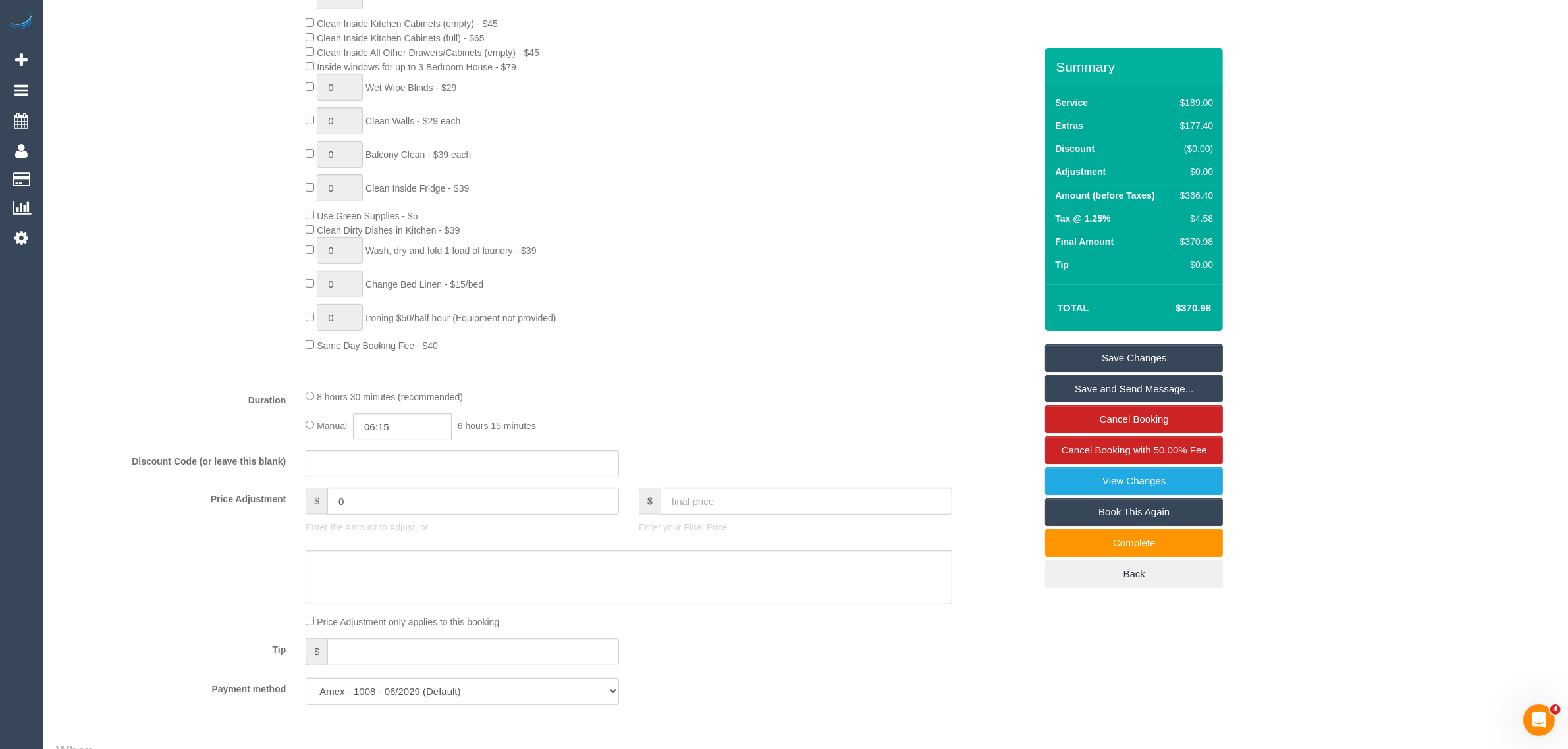
scroll to position [0, 0]
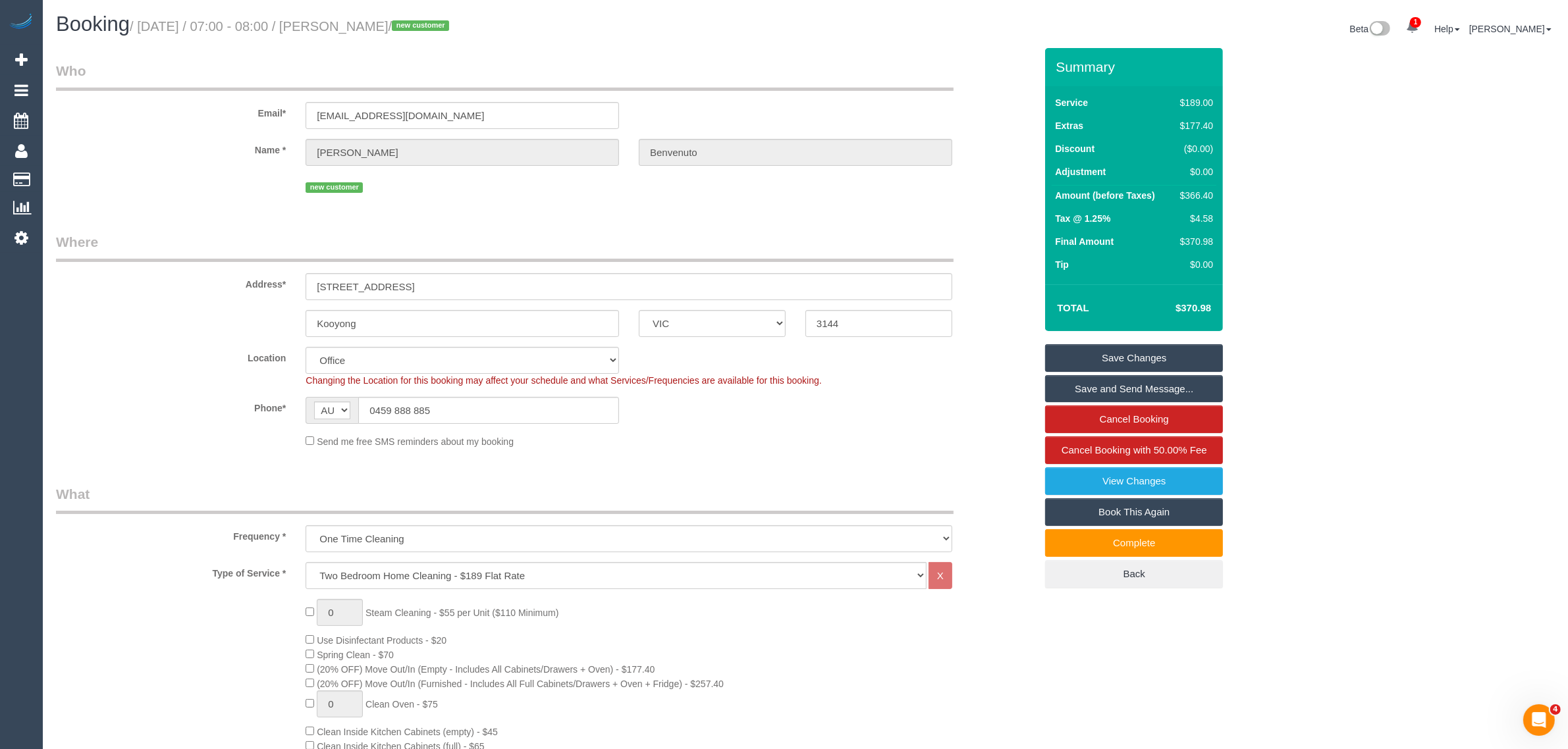
click at [847, 441] on div "Send me free SMS reminders about my booking" at bounding box center [629, 440] width 666 height 14
click at [895, 438] on div "Send me free SMS reminders about my booking" at bounding box center [629, 440] width 666 height 14
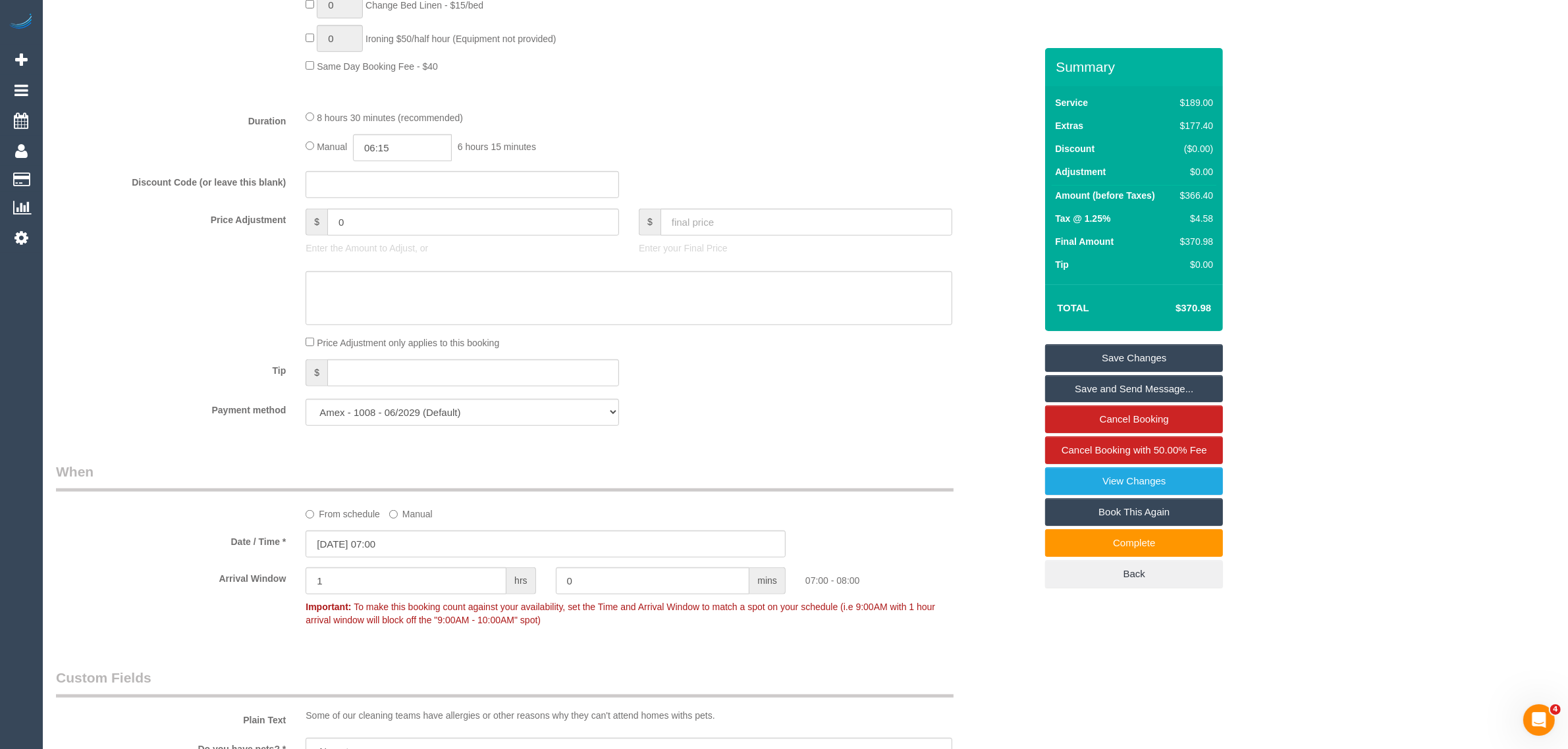
scroll to position [1975, 0]
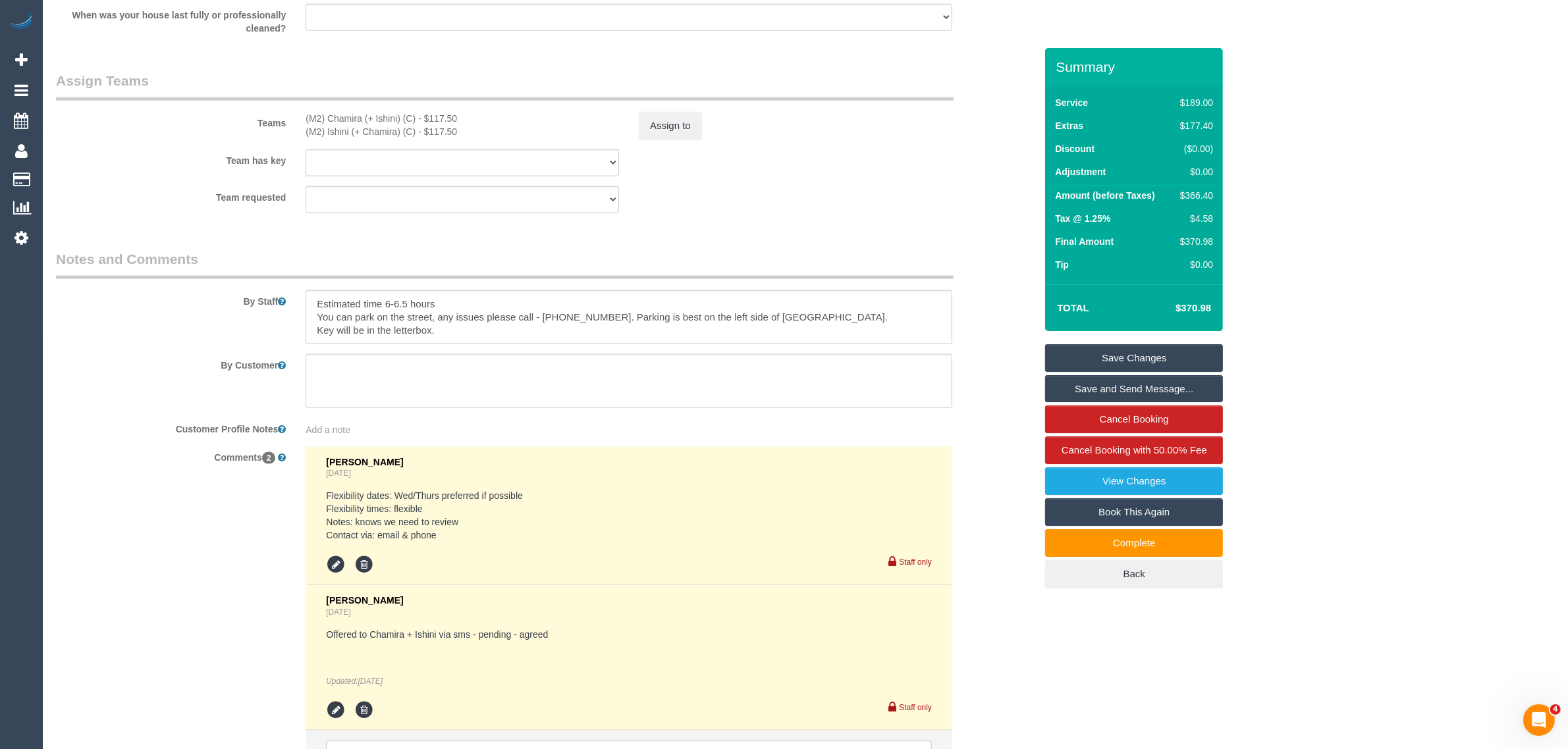
click at [1019, 653] on div "Comments 2 Clare Gross 1 day ago Flexibility dates: Wed/Thurs preferred if poss…" at bounding box center [545, 626] width 999 height 359
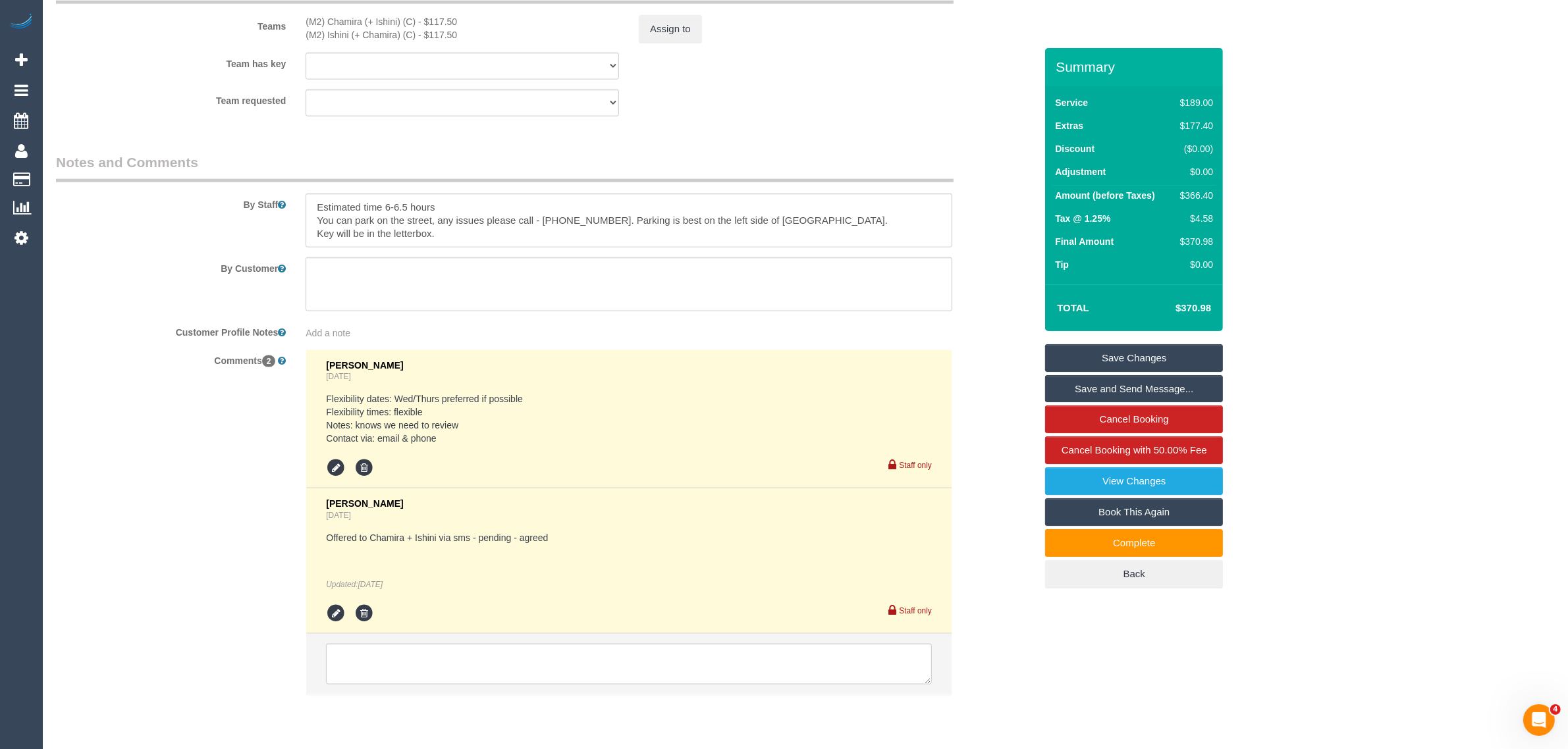
scroll to position [2112, 0]
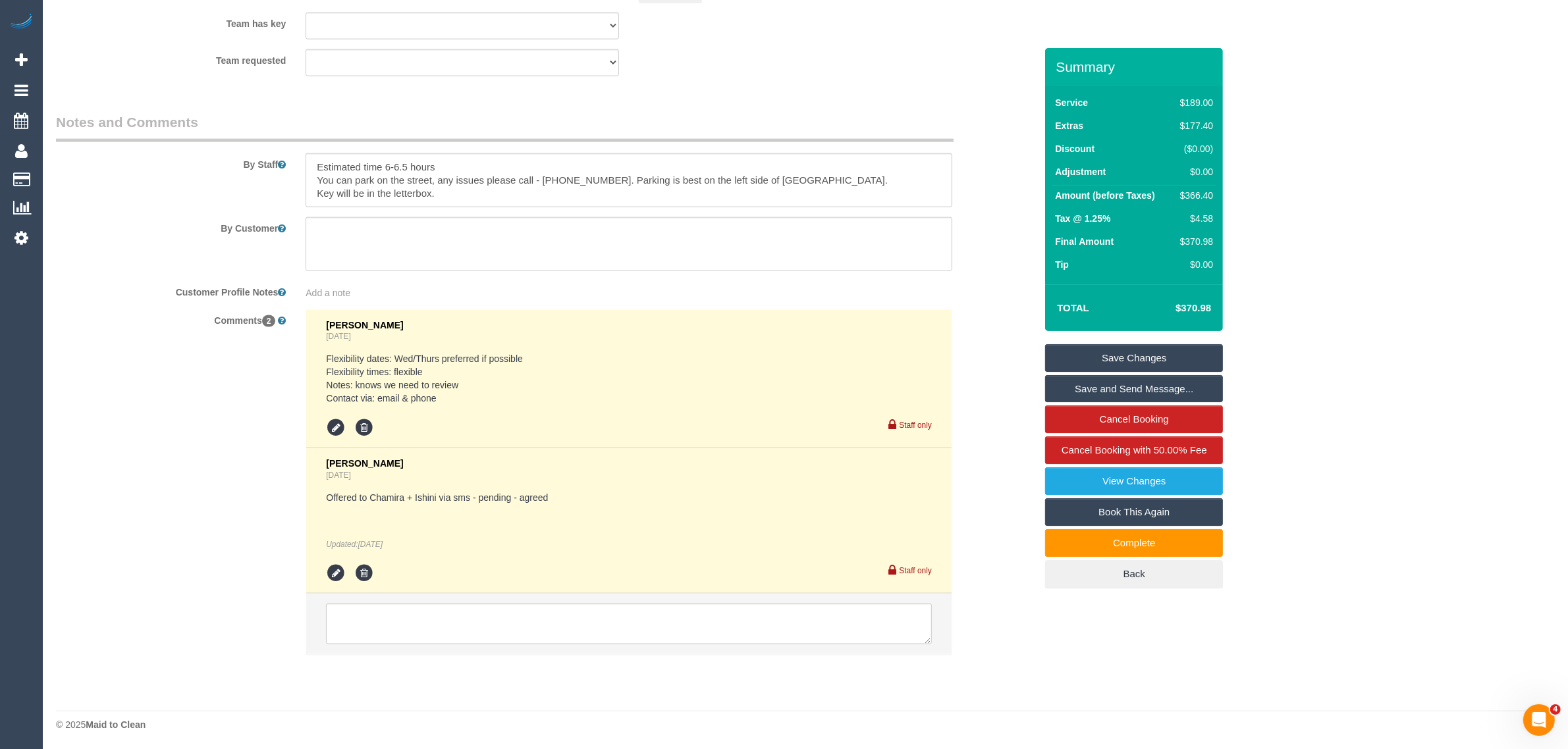
drag, startPoint x: 1016, startPoint y: 326, endPoint x: 1016, endPoint y: 337, distance: 11.0
click at [1016, 326] on div "Comments 2 Clare Gross 1 day ago Flexibility dates: Wed/Thurs preferred if poss…" at bounding box center [545, 489] width 999 height 359
click at [994, 79] on fieldset "Assign Teams Teams (M2) Chamira (+ Ishini) (C) - $117.50 (M2) Ishini (+ Chamira…" at bounding box center [545, 10] width 979 height 152
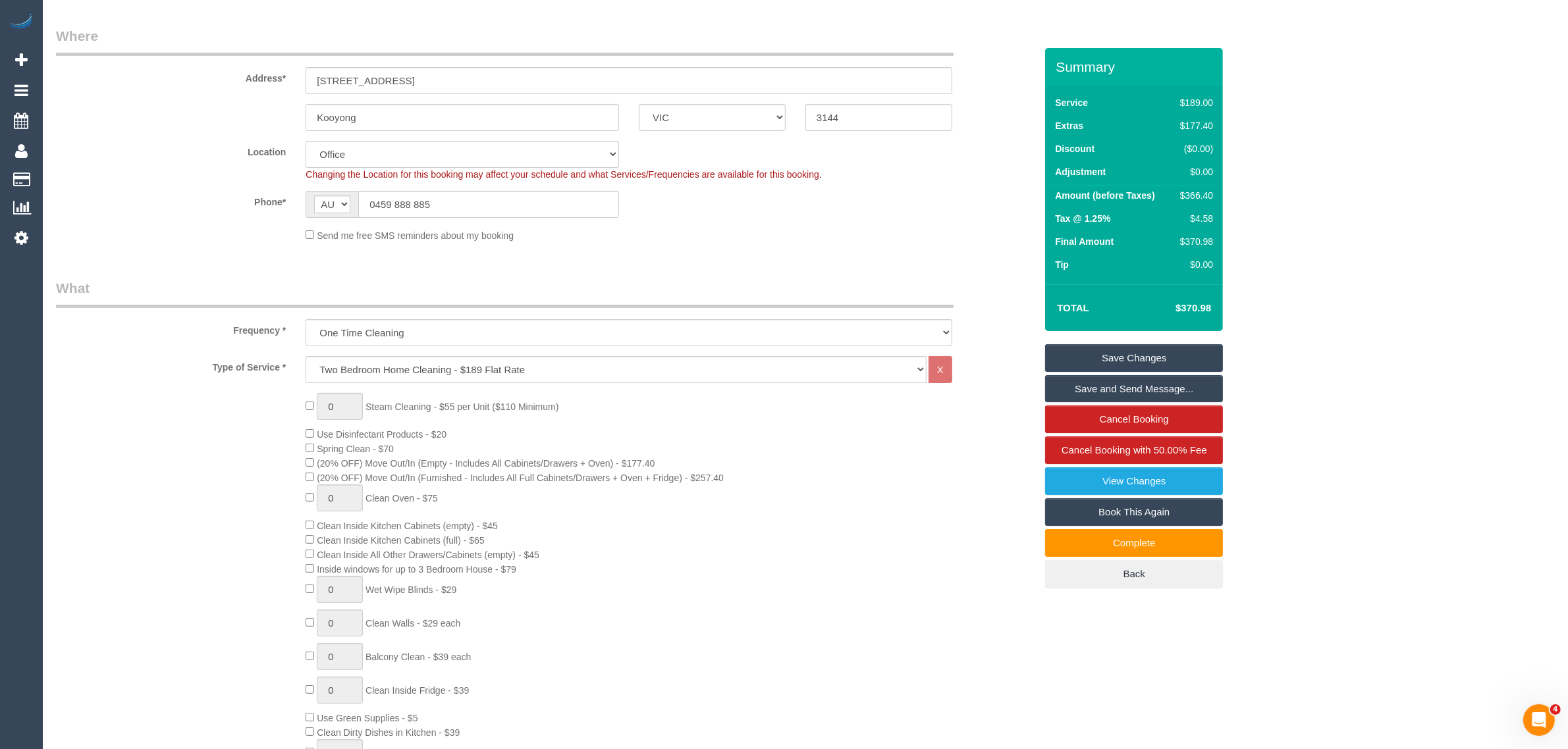
scroll to position [0, 0]
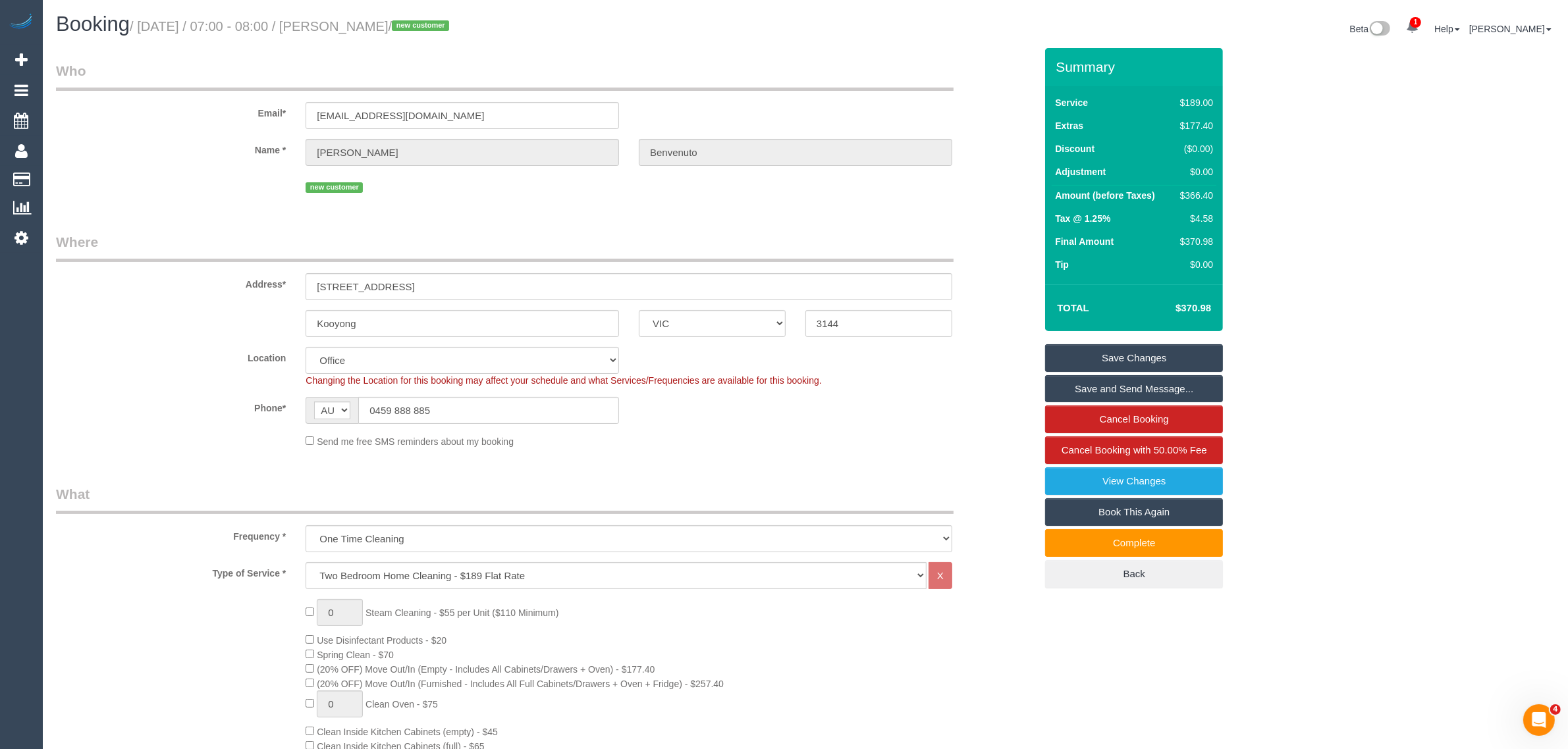
click at [1021, 325] on div "Kooyong ACT NSW NT QLD SA TAS VIC WA 3144" at bounding box center [545, 323] width 999 height 27
click at [1024, 159] on div "Name * Anthony Benvenuto" at bounding box center [545, 152] width 999 height 27
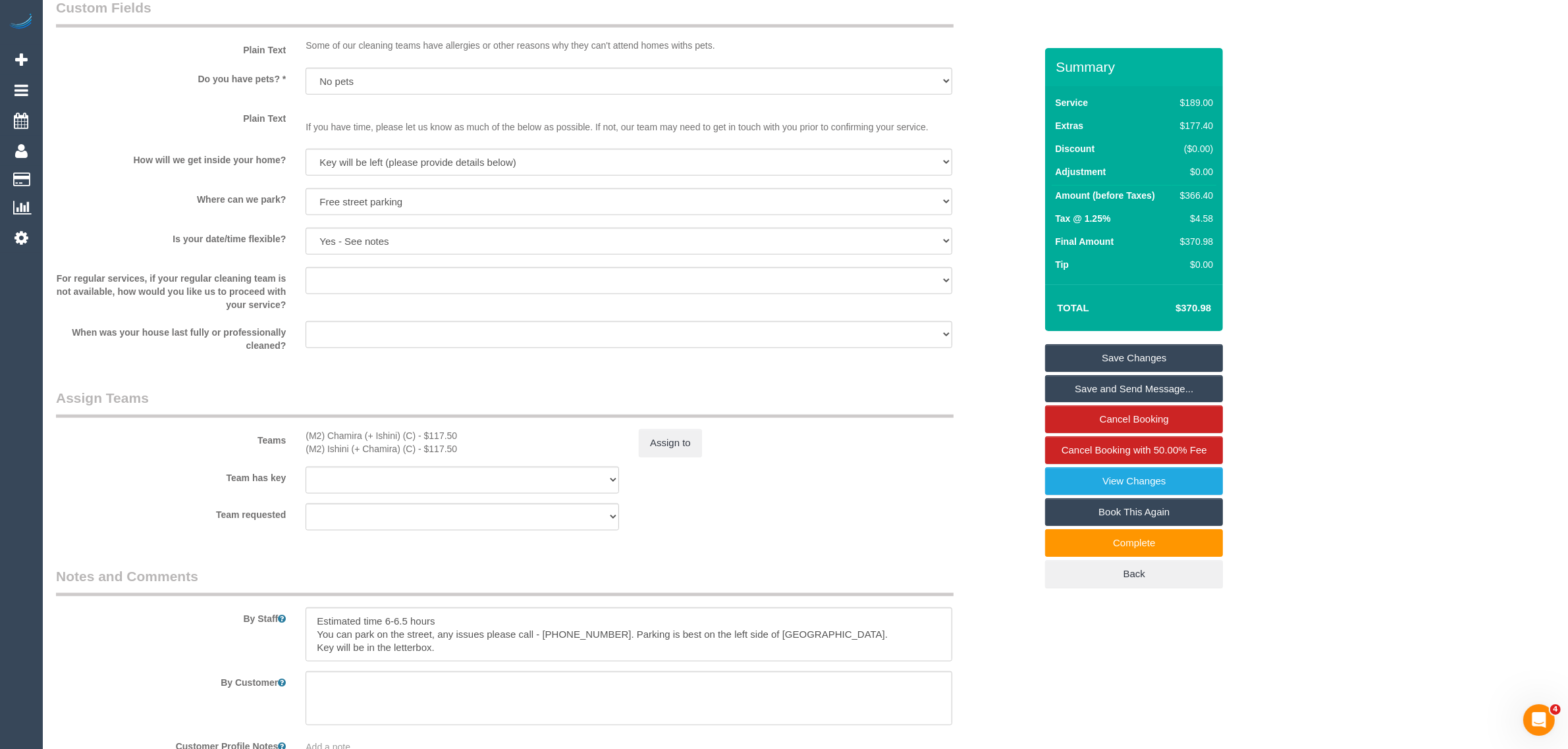
scroll to position [1975, 0]
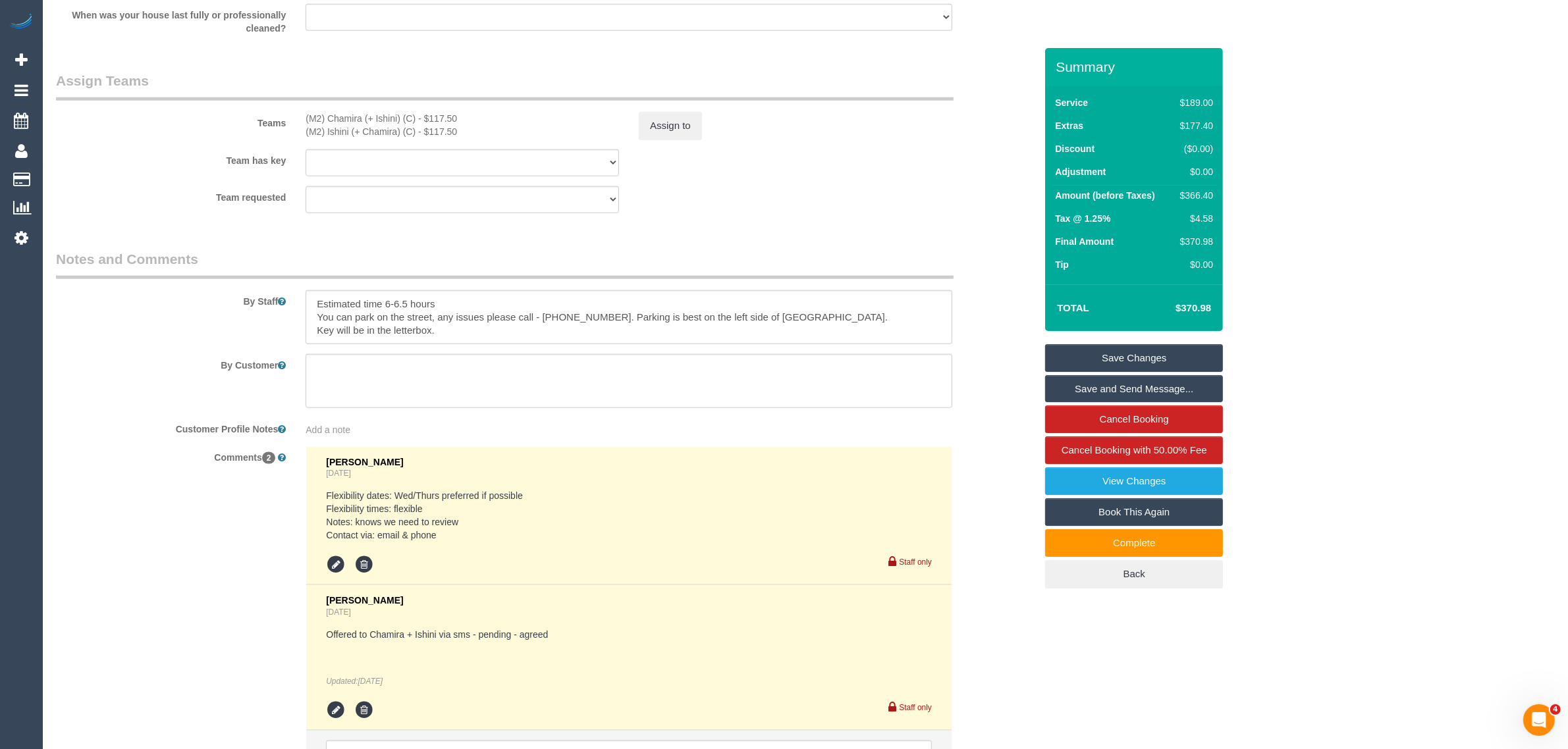
click at [887, 185] on sui-booking-teams "Teams (M2) Chamira (+ Ishini) (C) - $117.50 (M2) Ishini (+ Chamira) (C) - $117.…" at bounding box center [545, 141] width 979 height 142
click at [680, 418] on div "Add a note" at bounding box center [629, 427] width 666 height 18
click at [973, 367] on div "By Customer" at bounding box center [545, 381] width 999 height 54
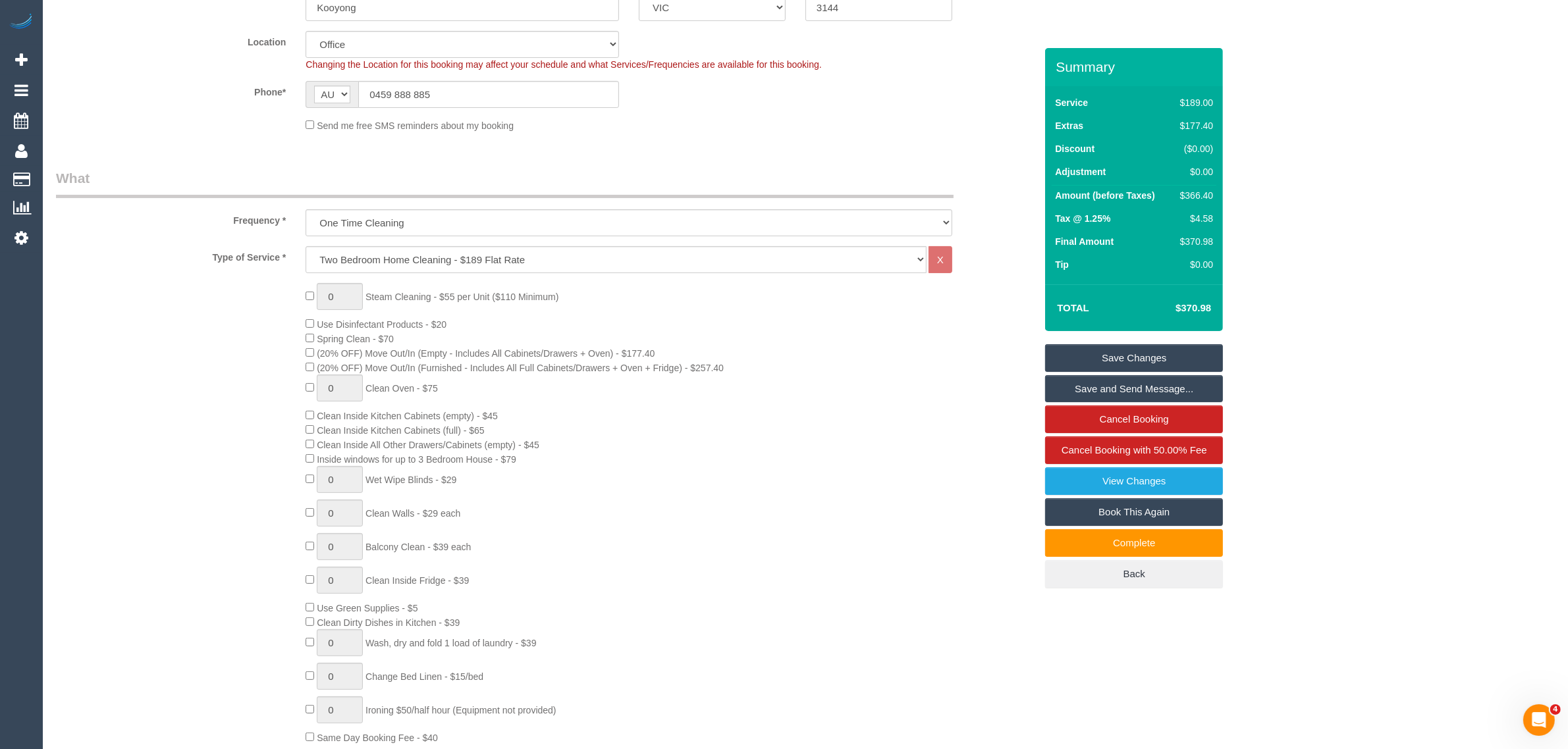
scroll to position [0, 0]
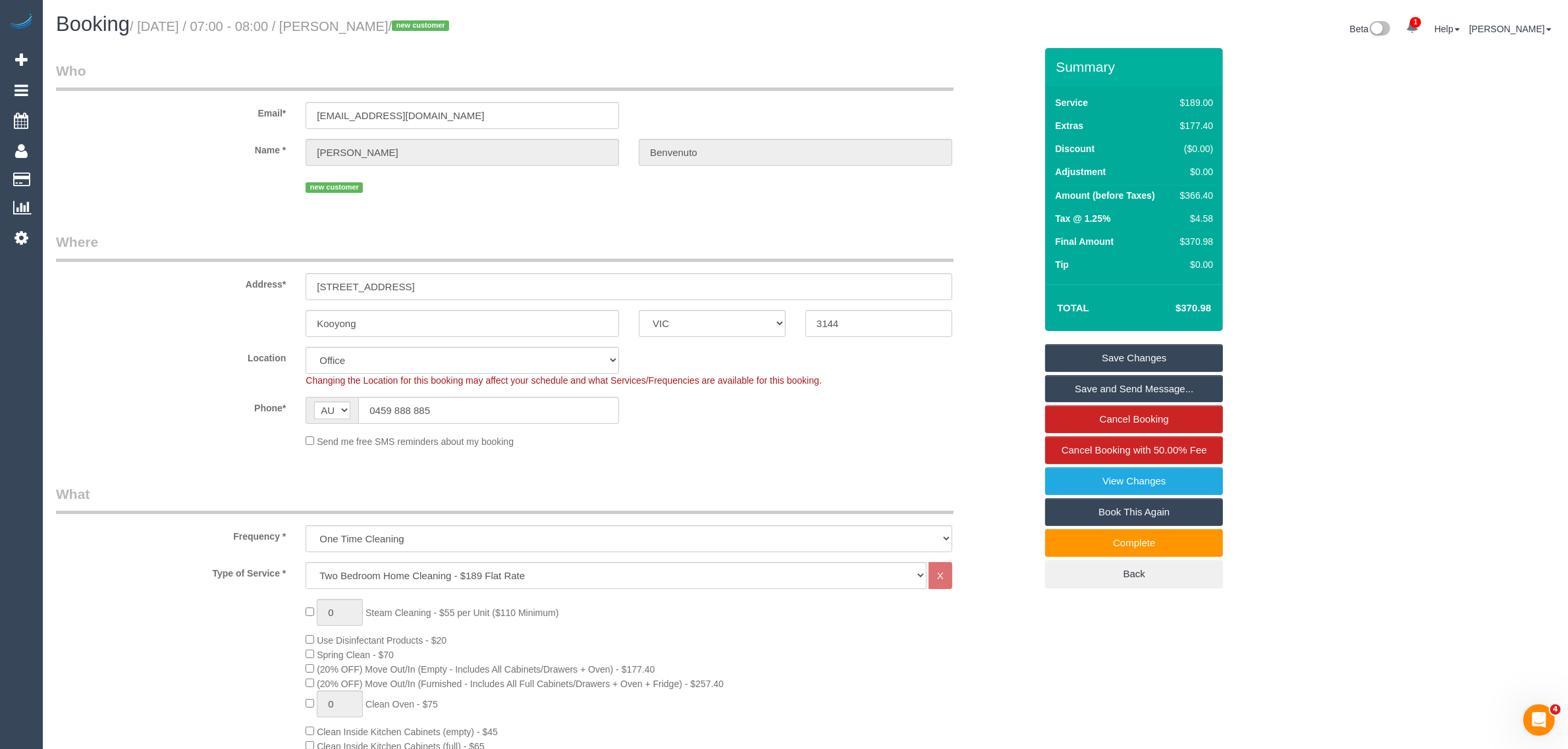
click at [973, 370] on div "Location Office City East (North) East (South) Inner East Inner North (East) In…" at bounding box center [545, 367] width 999 height 40
click at [1058, 448] on link "Cancel Booking with 50.00% Fee" at bounding box center [1134, 450] width 178 height 27
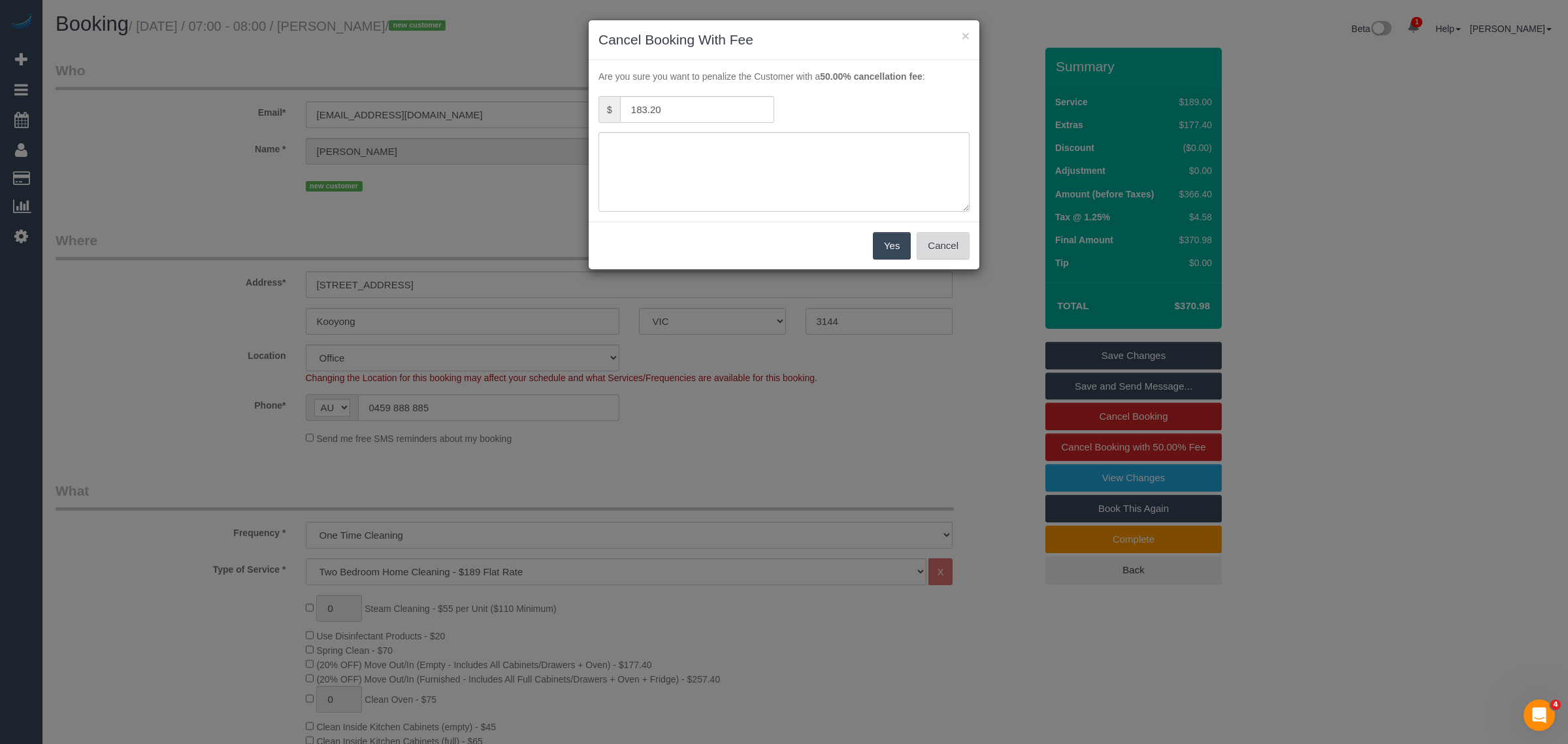
click at [948, 255] on button "Cancel" at bounding box center [943, 245] width 53 height 27
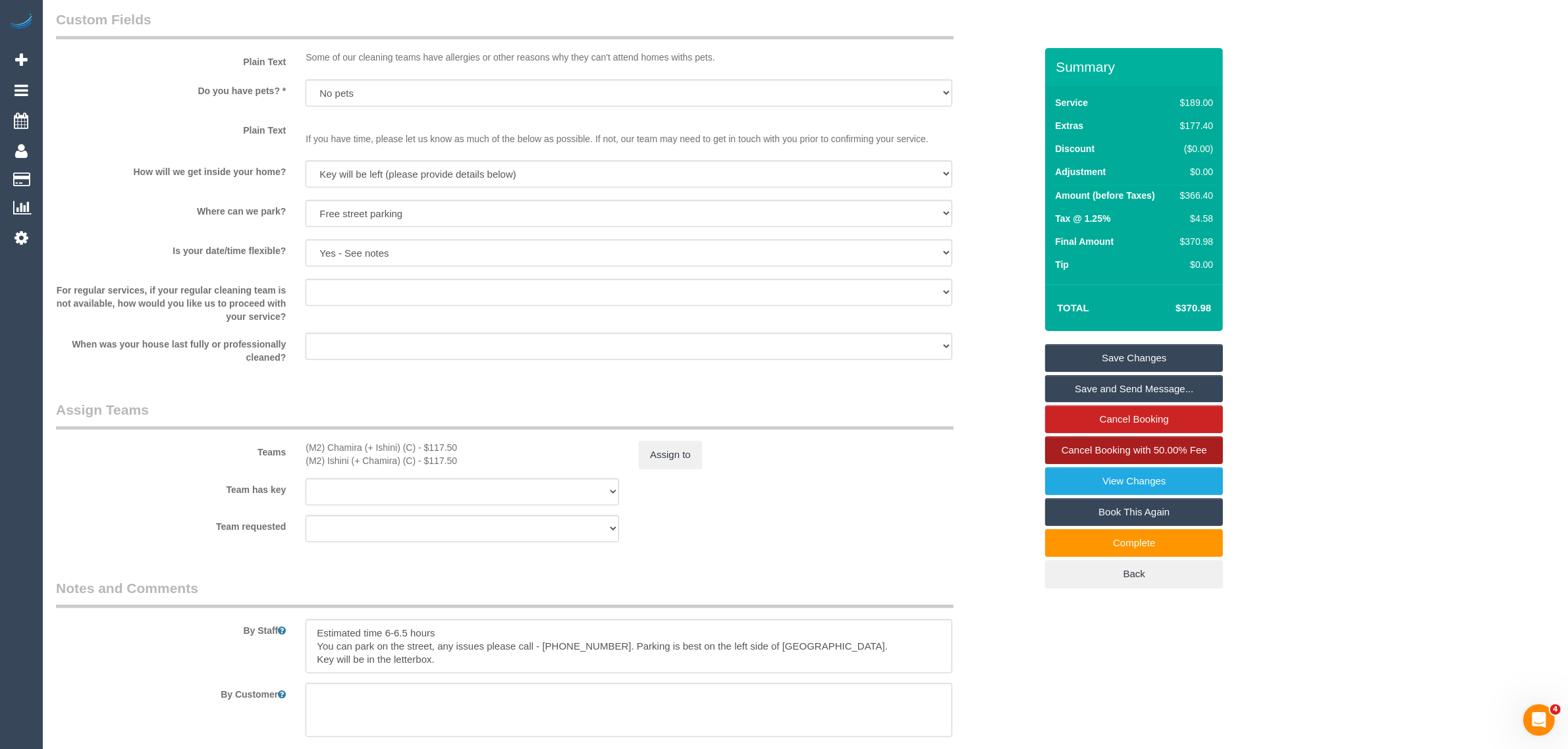
scroll to position [1975, 0]
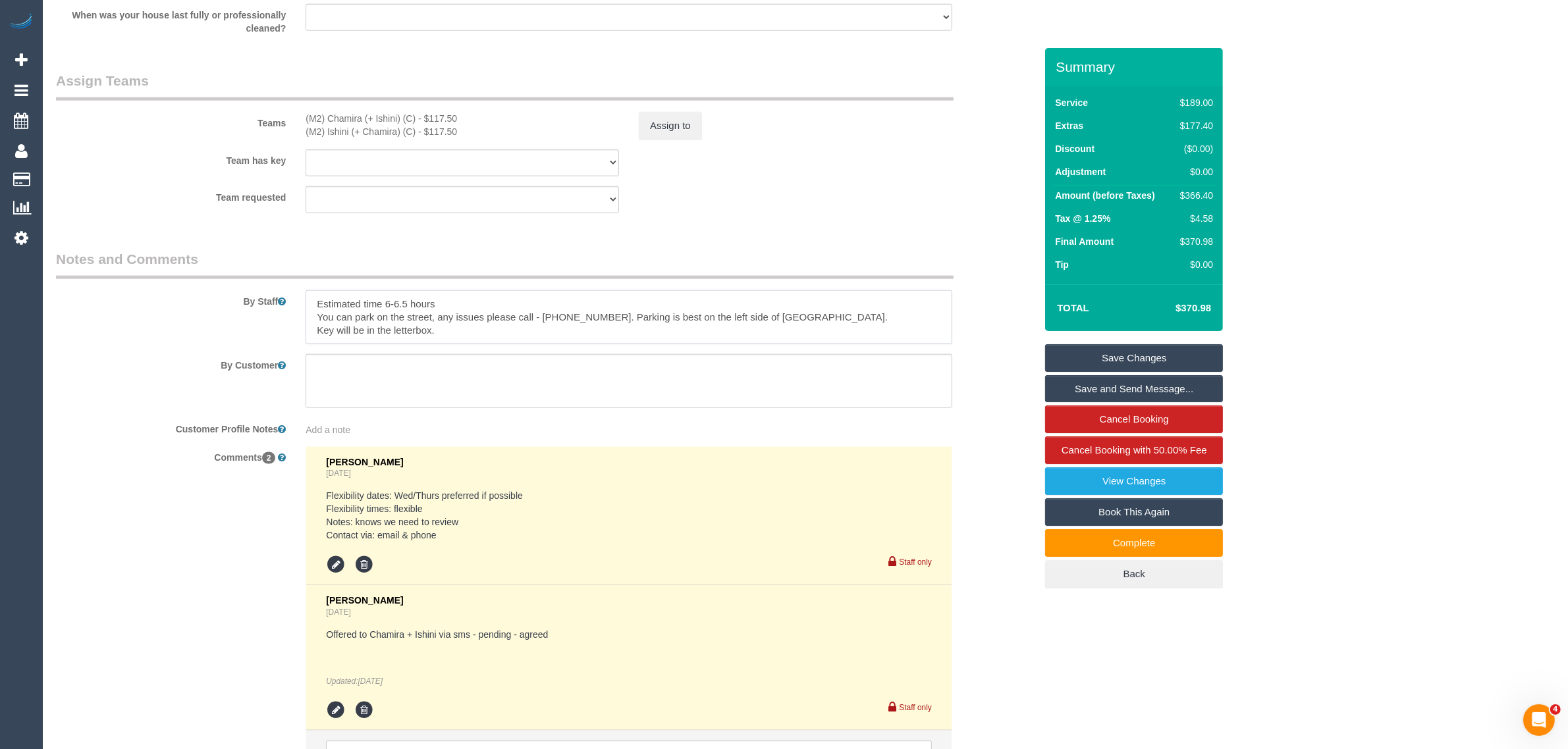
click at [573, 319] on textarea at bounding box center [629, 317] width 647 height 54
click at [573, 320] on textarea at bounding box center [629, 317] width 647 height 54
click at [977, 407] on div "By Customer" at bounding box center [545, 381] width 999 height 54
click at [564, 313] on textarea at bounding box center [629, 317] width 647 height 54
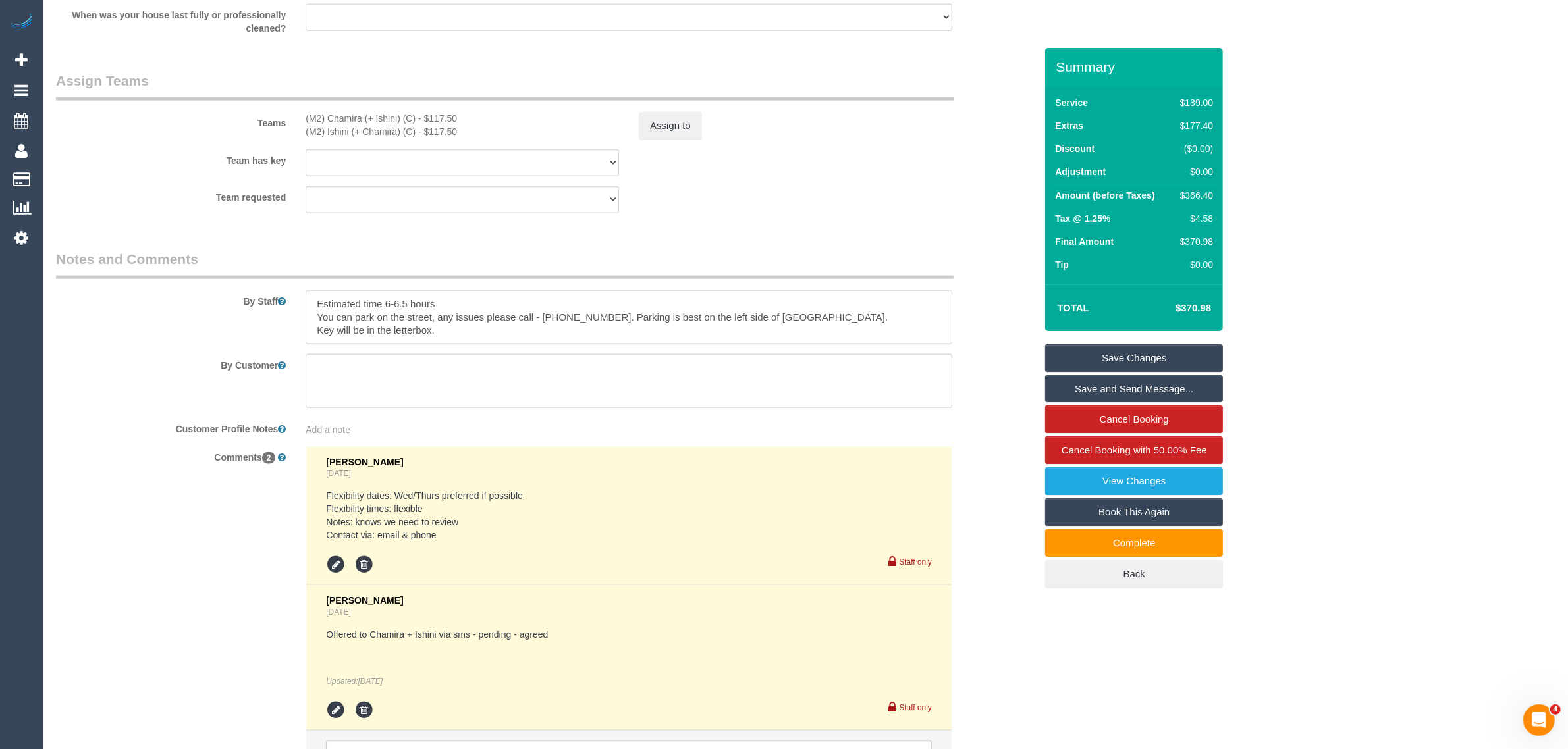
click at [564, 313] on textarea at bounding box center [629, 317] width 647 height 54
click at [570, 313] on textarea at bounding box center [629, 317] width 647 height 54
click at [1008, 517] on div "Comments 2 Clare Gross 1 day ago Flexibility dates: Wed/Thurs preferred if poss…" at bounding box center [545, 626] width 999 height 359
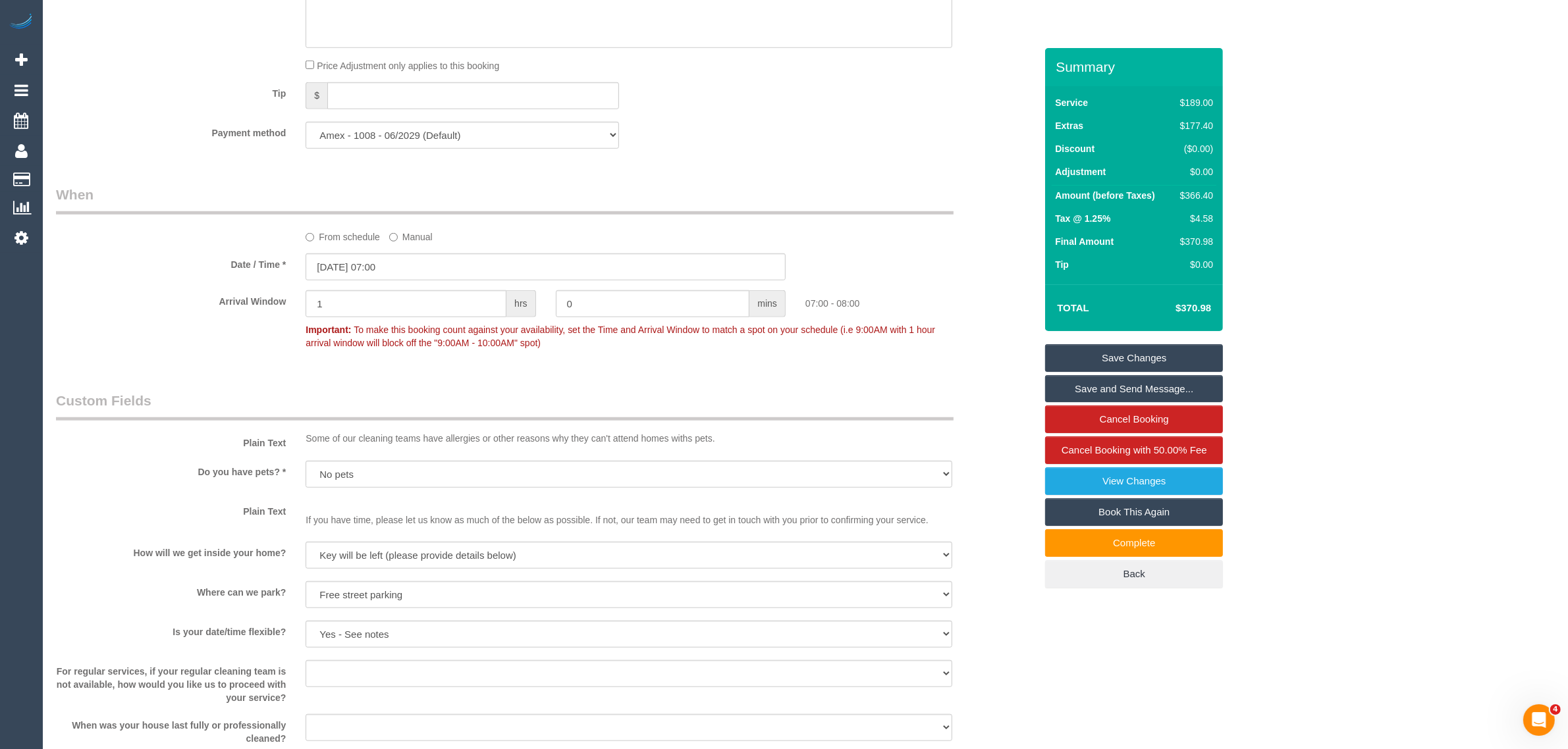
scroll to position [1646, 0]
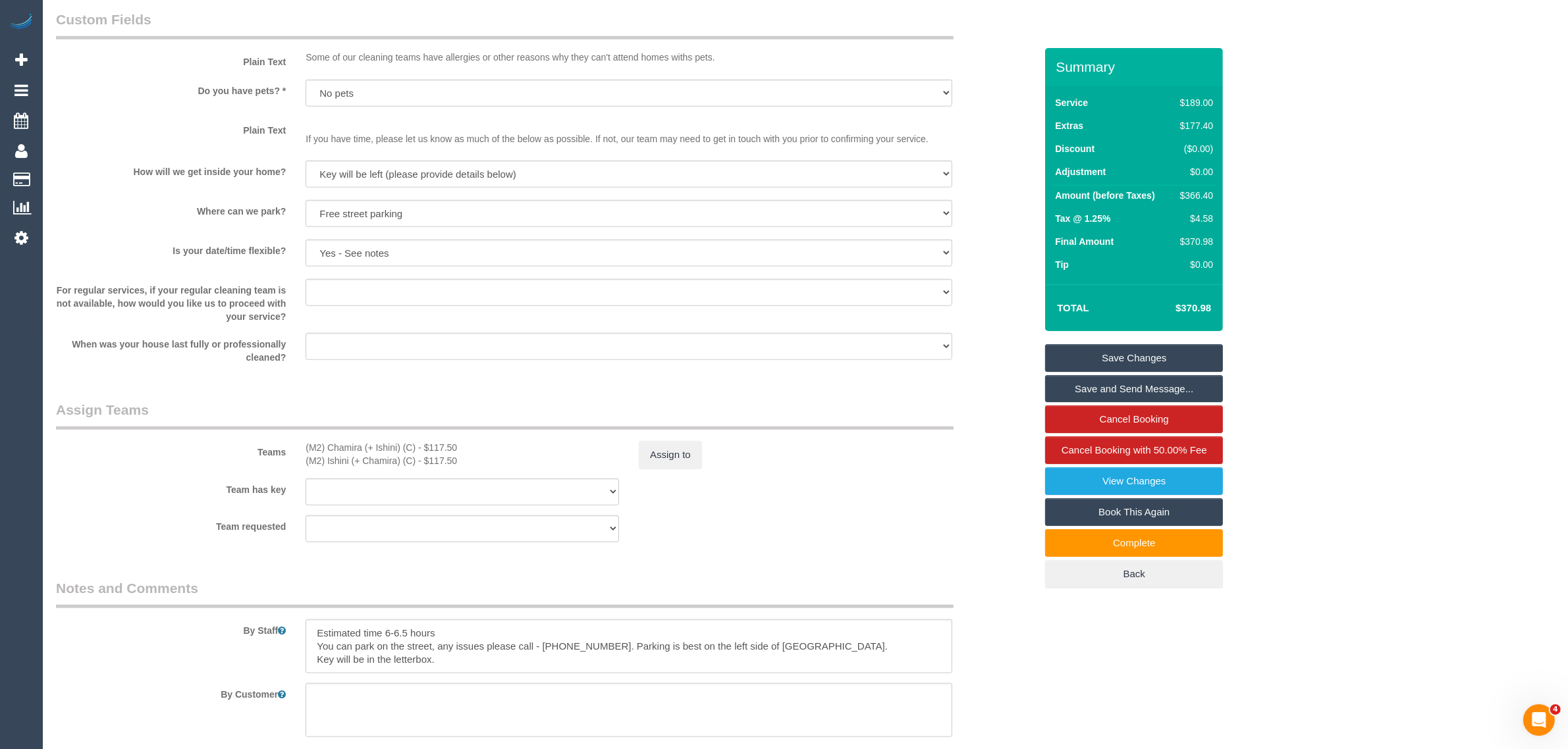
drag, startPoint x: 182, startPoint y: 464, endPoint x: 271, endPoint y: 451, distance: 89.9
click at [182, 464] on div "Teams (M2) Chamira (+ Ishini) (C) - $117.50 (M2) Ishini (+ Chamira) (C) - $117.…" at bounding box center [545, 434] width 999 height 68
click at [866, 433] on div "Teams (M2) Chamira (+ Ishini) (C) - $117.50 (M2) Ishini (+ Chamira) (C) - $117.…" at bounding box center [545, 434] width 999 height 68
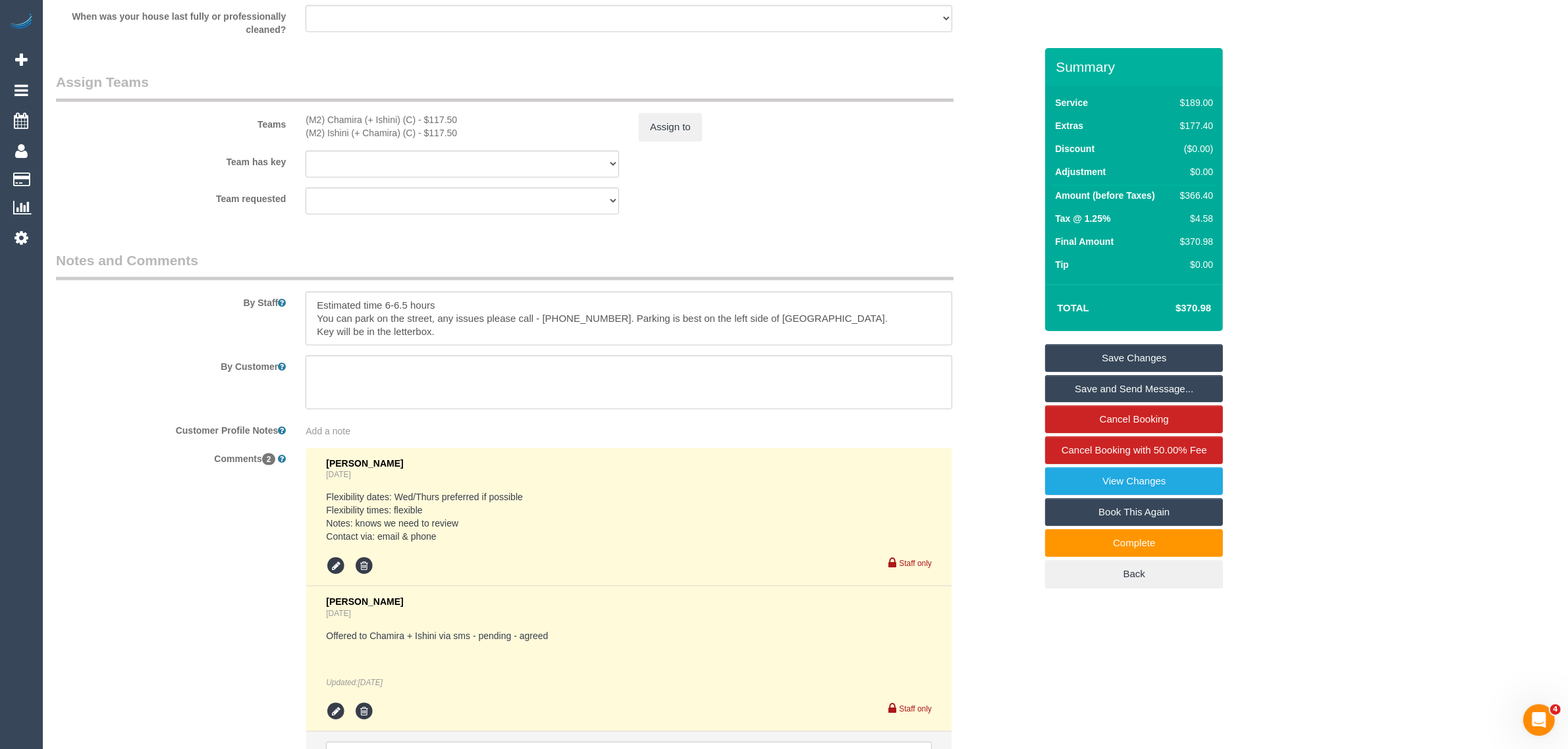
scroll to position [1975, 0]
click at [557, 314] on textarea at bounding box center [629, 317] width 647 height 54
click at [557, 317] on textarea at bounding box center [629, 317] width 647 height 54
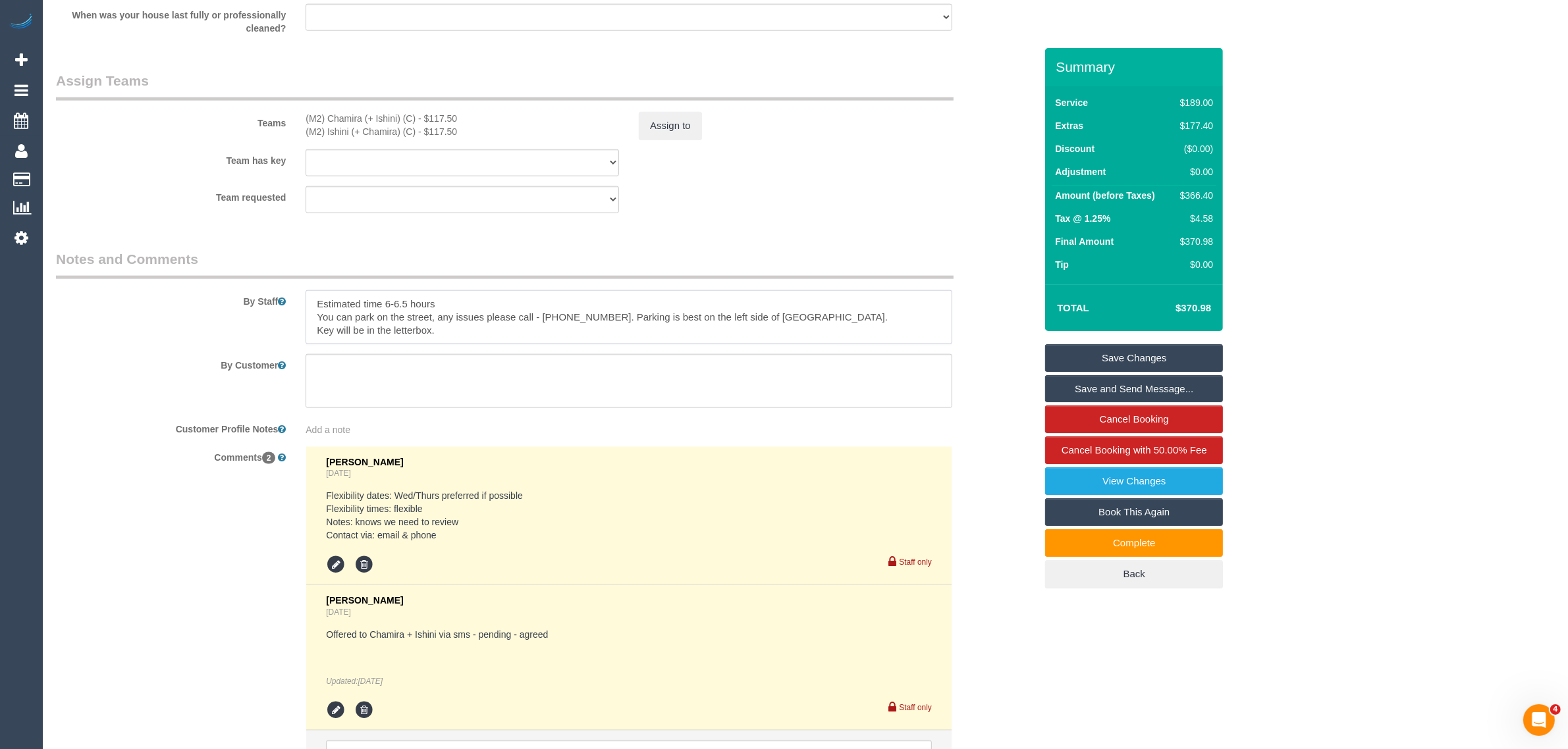
click at [575, 325] on textarea at bounding box center [629, 317] width 647 height 54
click at [973, 399] on div "By Customer" at bounding box center [545, 381] width 999 height 54
click at [1010, 389] on div "By Customer" at bounding box center [545, 381] width 999 height 54
click at [1009, 448] on div "Comments 2 Clare Gross 1 day ago Flexibility dates: Wed/Thurs preferred if poss…" at bounding box center [545, 626] width 999 height 359
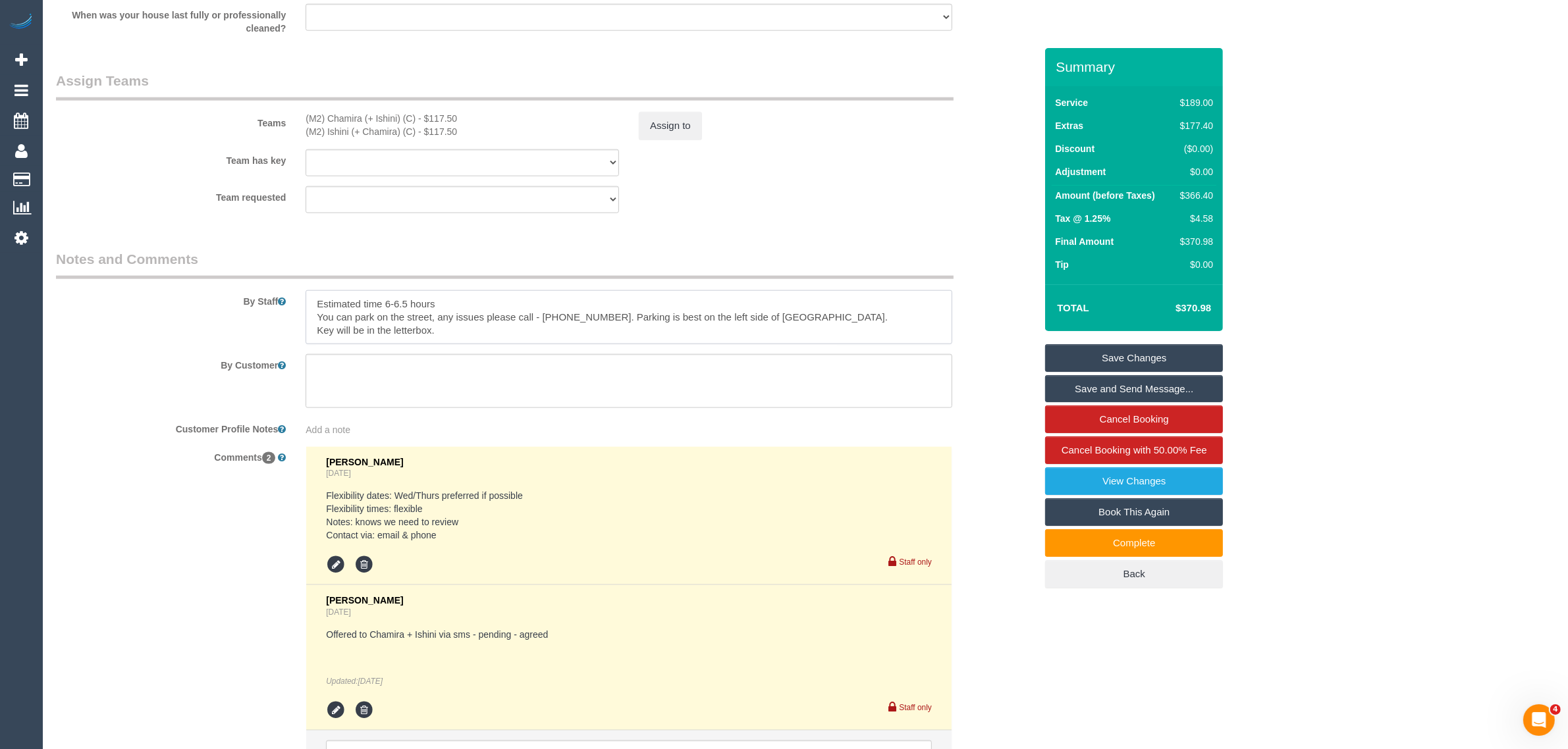
click at [561, 316] on textarea at bounding box center [629, 317] width 647 height 54
drag, startPoint x: 828, startPoint y: 237, endPoint x: 822, endPoint y: 246, distance: 10.8
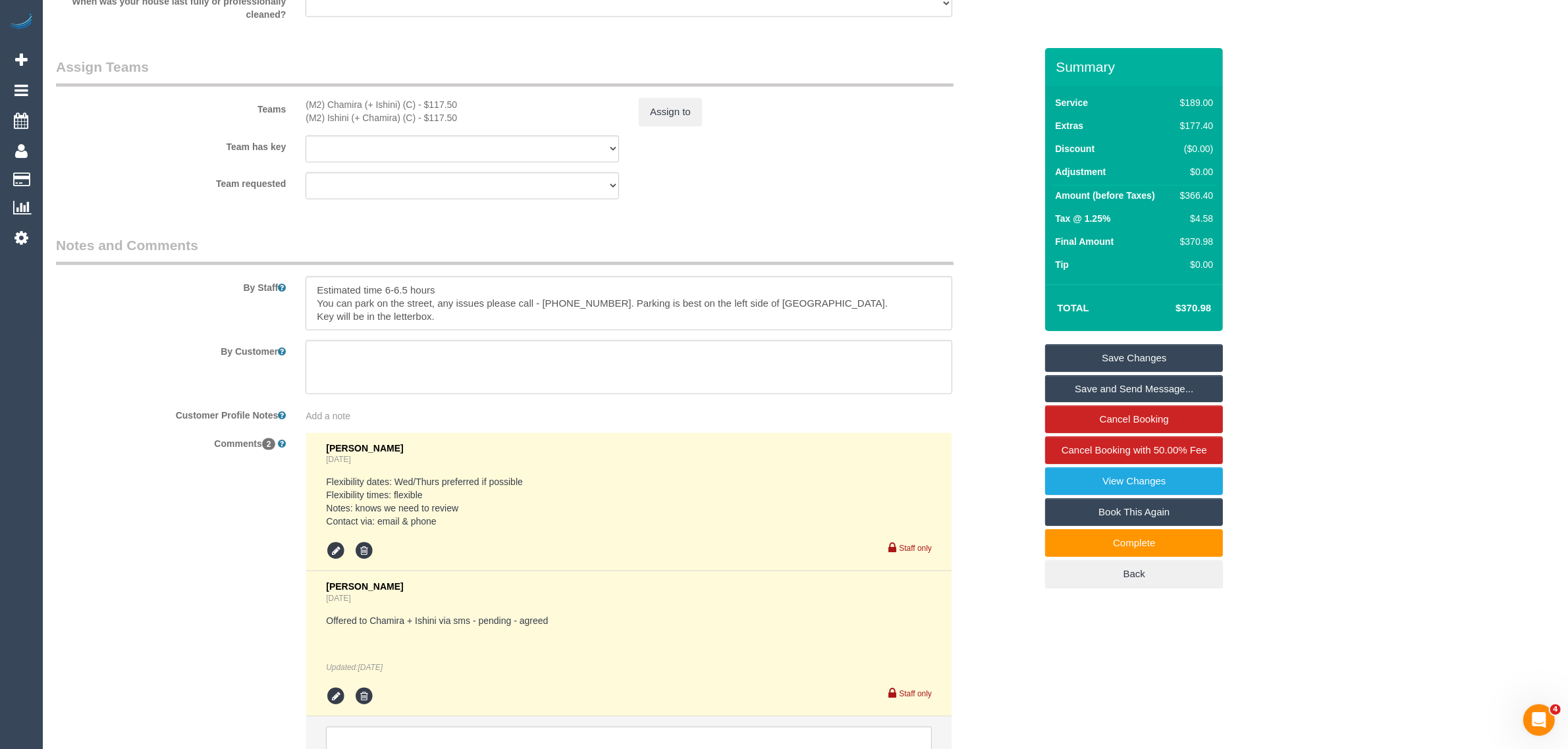
scroll to position [2112, 0]
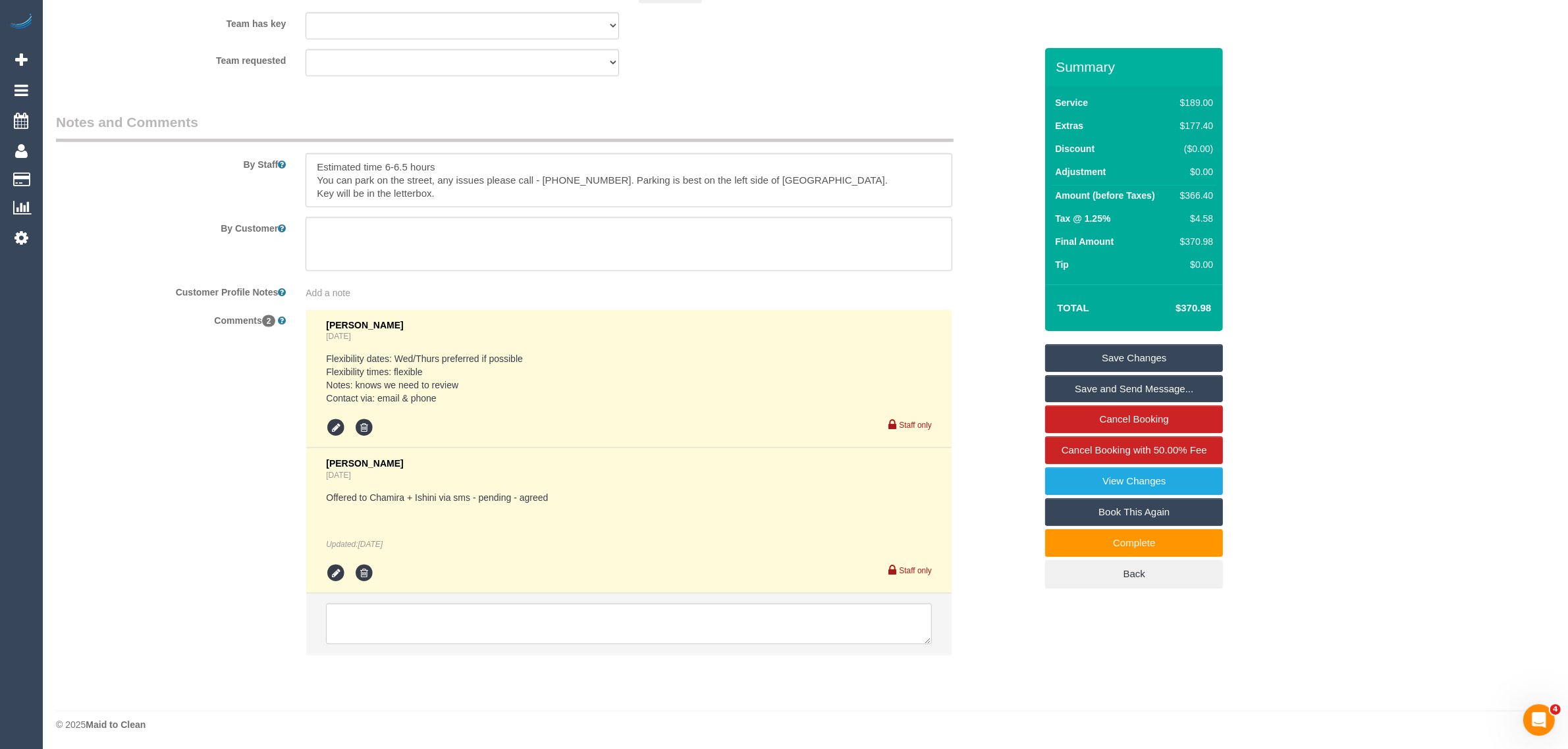
click at [975, 413] on div "Comments 2 Clare Gross 1 day ago Flexibility dates: Wed/Thurs preferred if poss…" at bounding box center [545, 489] width 999 height 359
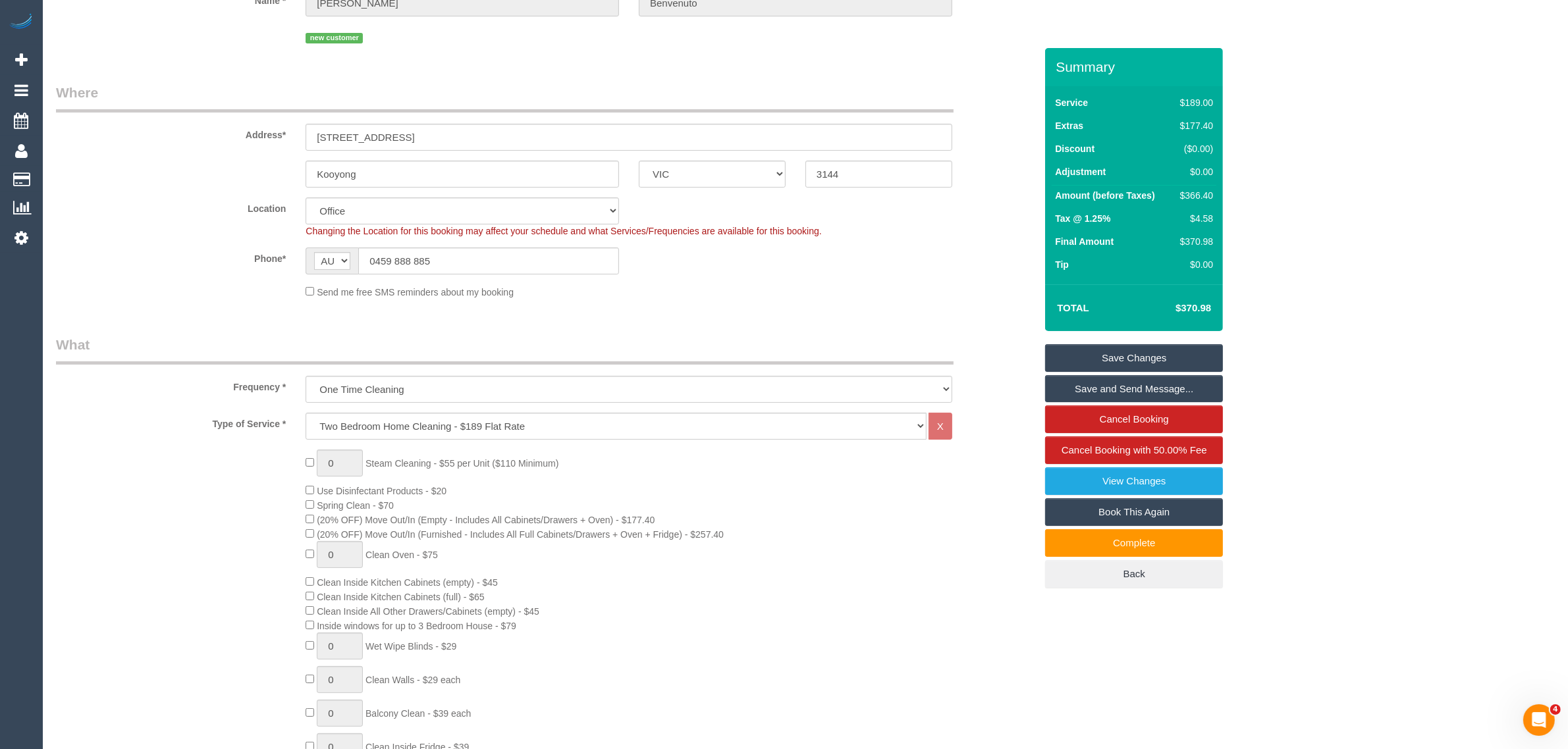
scroll to position [0, 0]
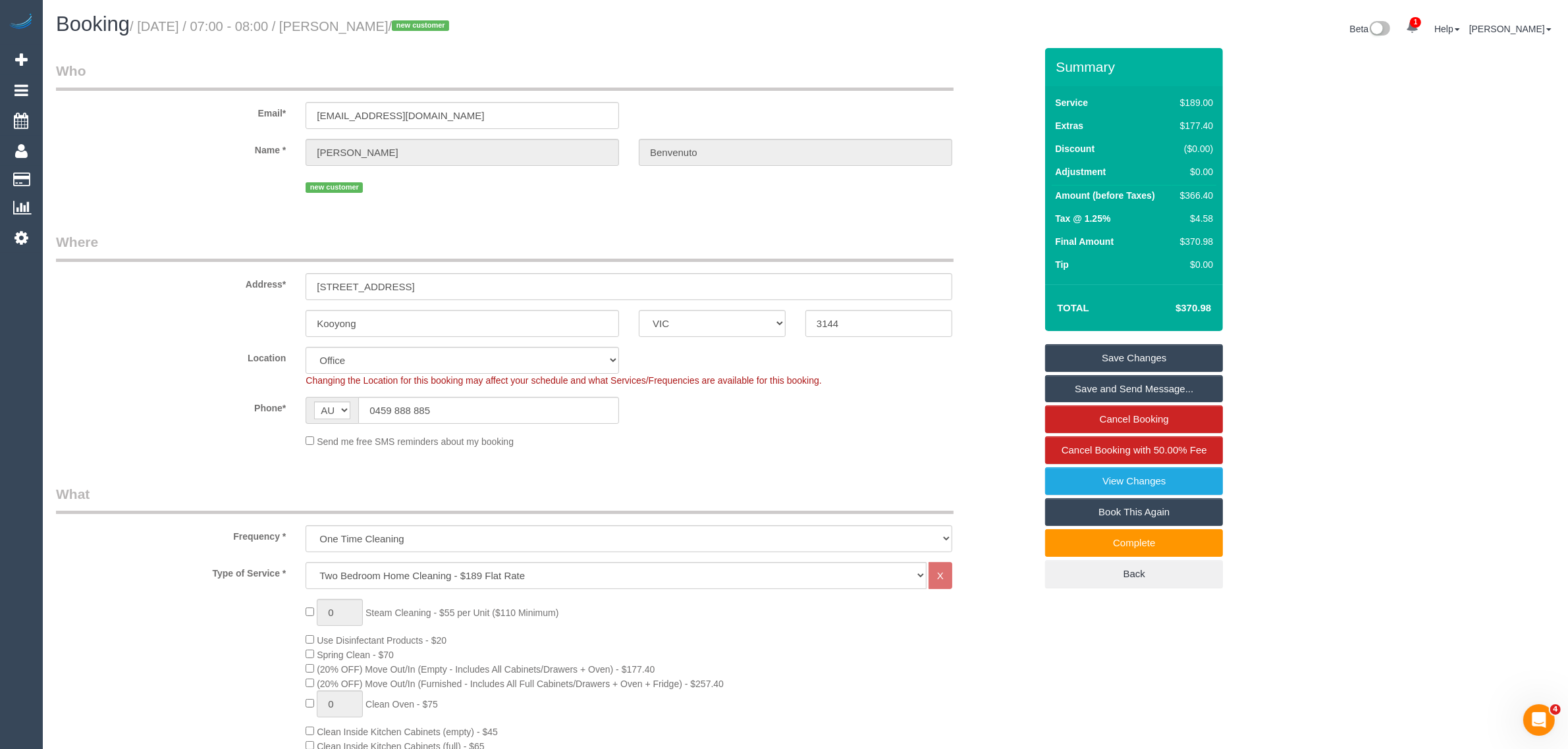
click at [692, 414] on div "Phone* AF AL DZ AD AO AI AQ AG AR AM AW AU AT AZ BS BH BD BB BY BE BZ BJ BM BT …" at bounding box center [545, 410] width 999 height 27
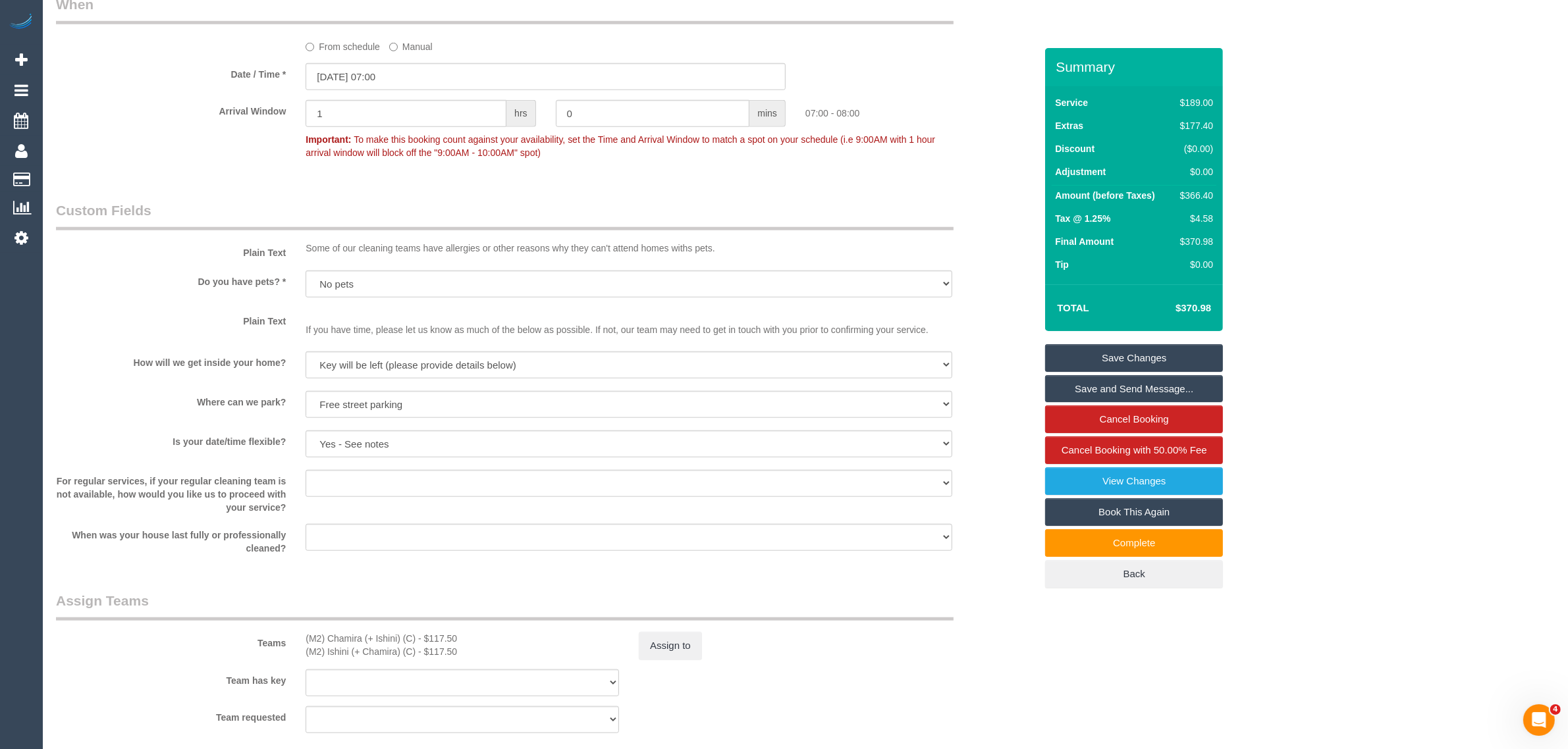
scroll to position [1453, 0]
click at [1014, 221] on div "Plain Text Some of our cleaning teams have allergies or other reasons why they …" at bounding box center [545, 232] width 999 height 60
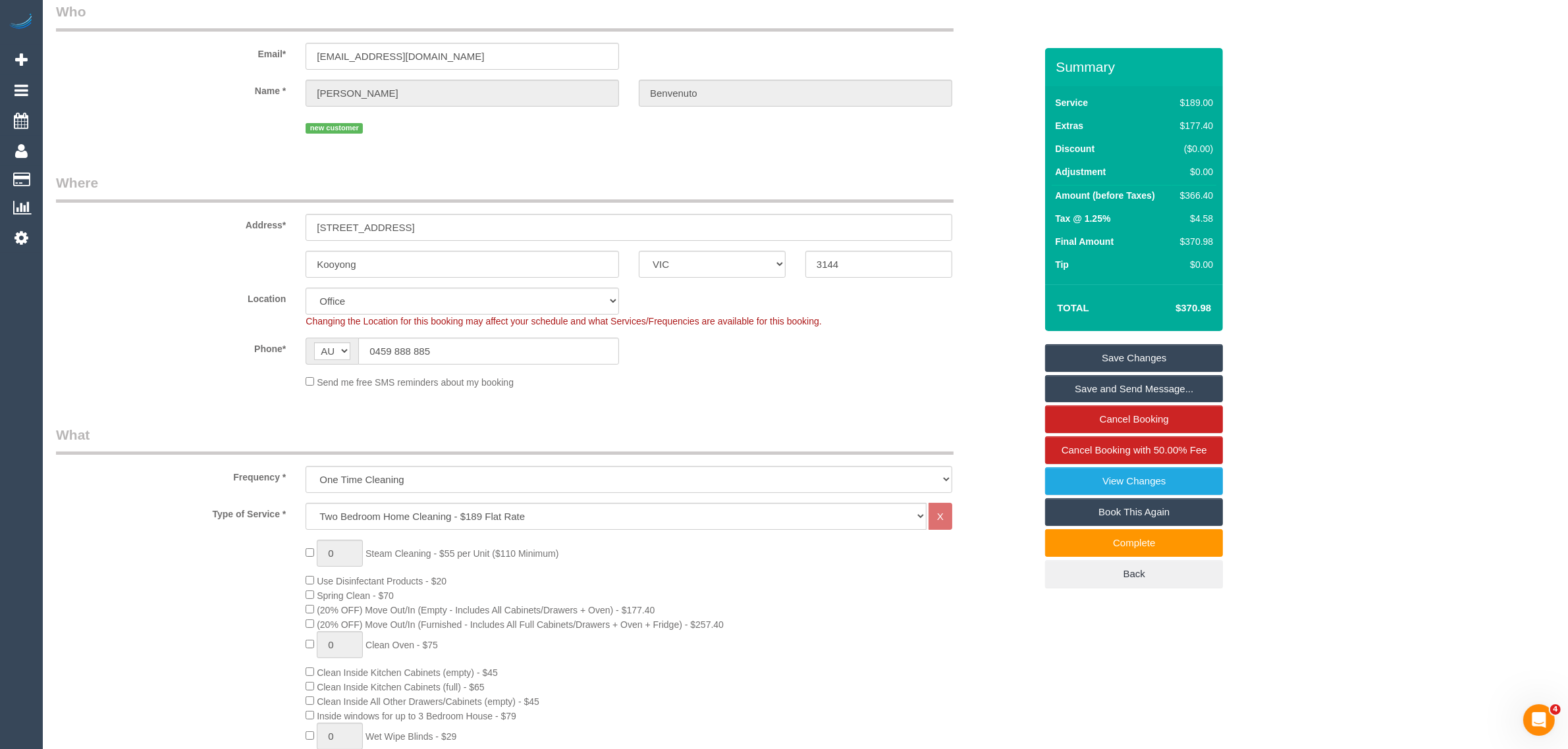
scroll to position [0, 0]
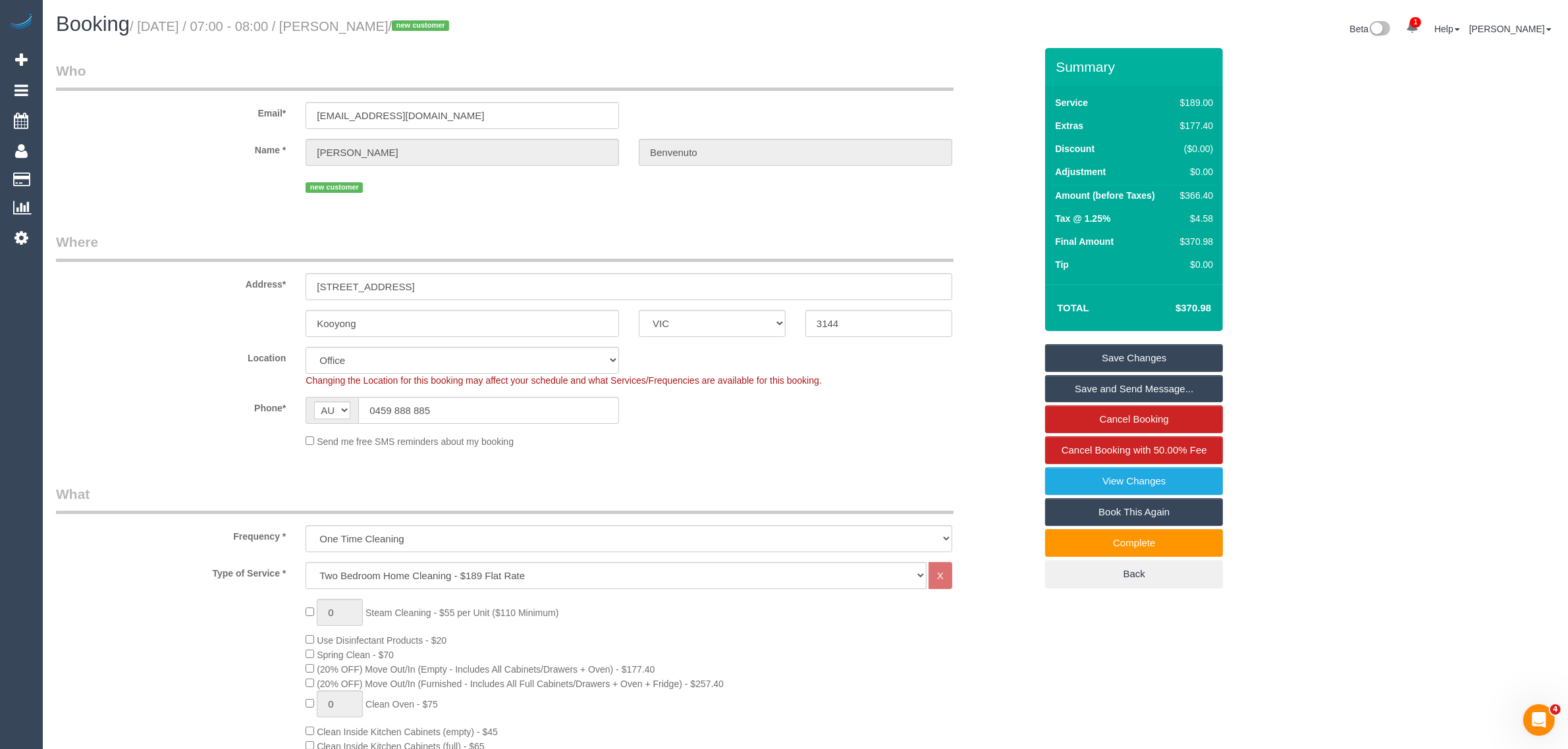
click at [722, 81] on legend "Who" at bounding box center [505, 75] width 898 height 30
click at [991, 354] on div "Location Office City East (North) East (South) Inner East Inner North (East) In…" at bounding box center [545, 367] width 999 height 40
click at [995, 360] on div "Location Office City East (North) East (South) Inner East Inner North (East) In…" at bounding box center [545, 367] width 999 height 40
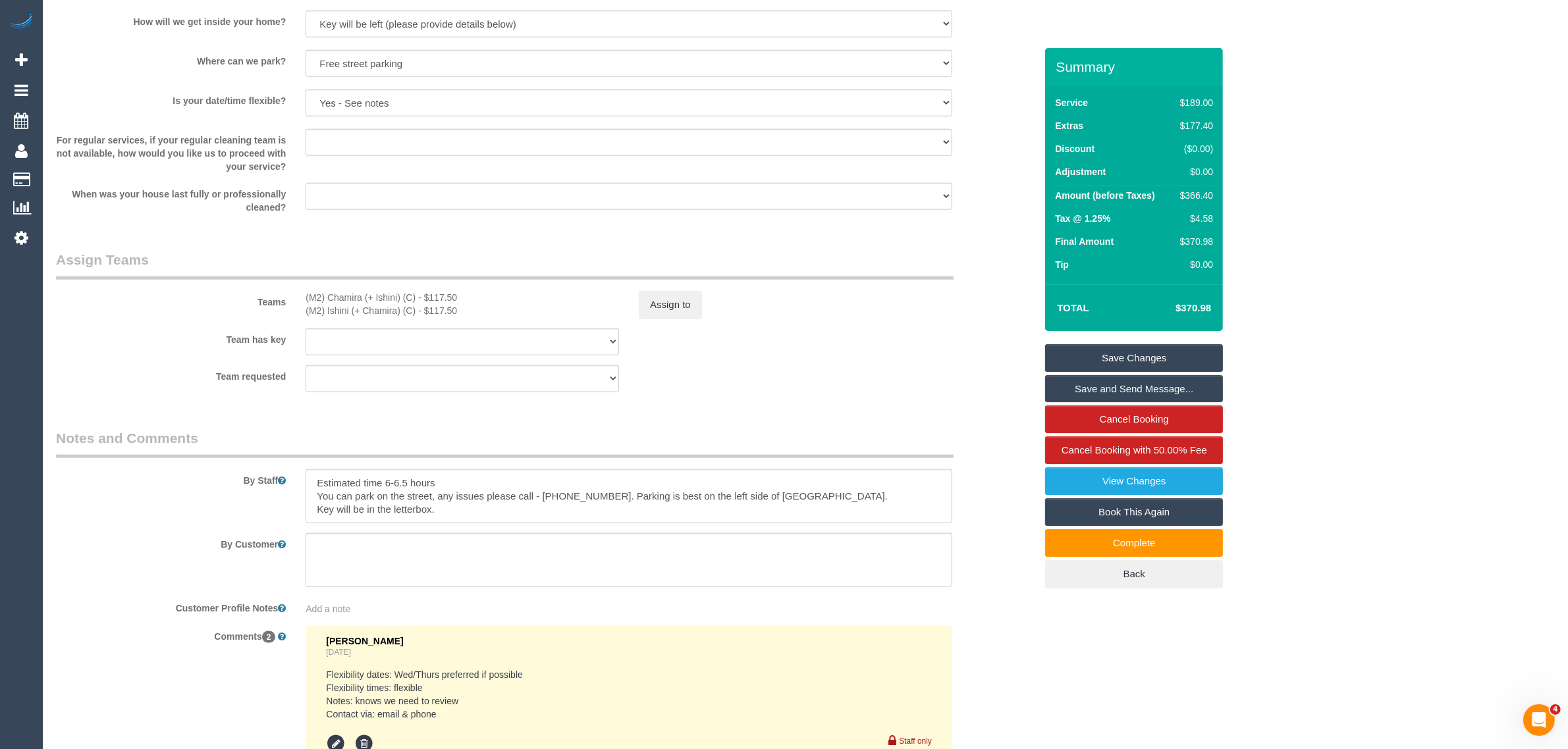
scroll to position [2112, 0]
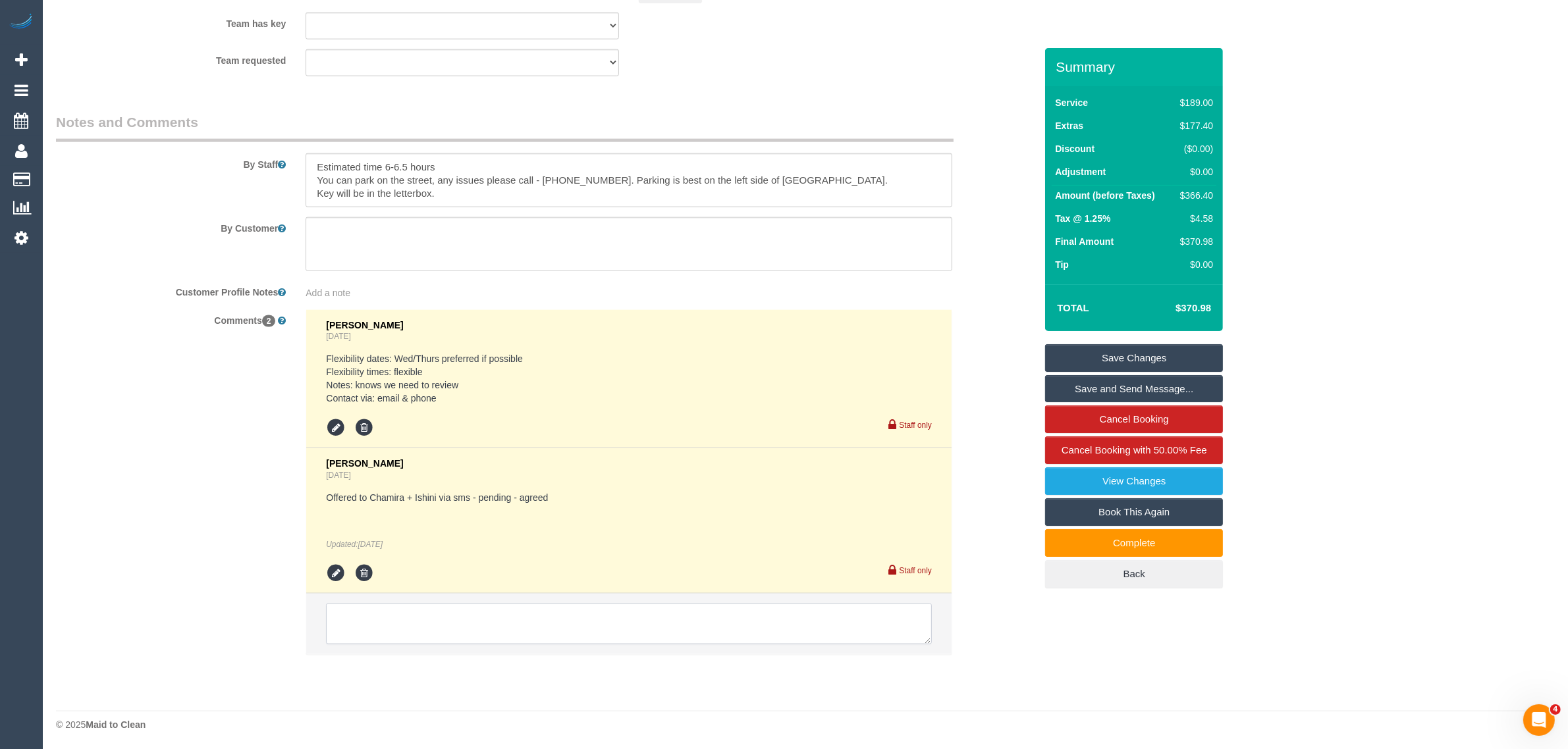
click at [675, 632] on textarea at bounding box center [628, 624] width 606 height 41
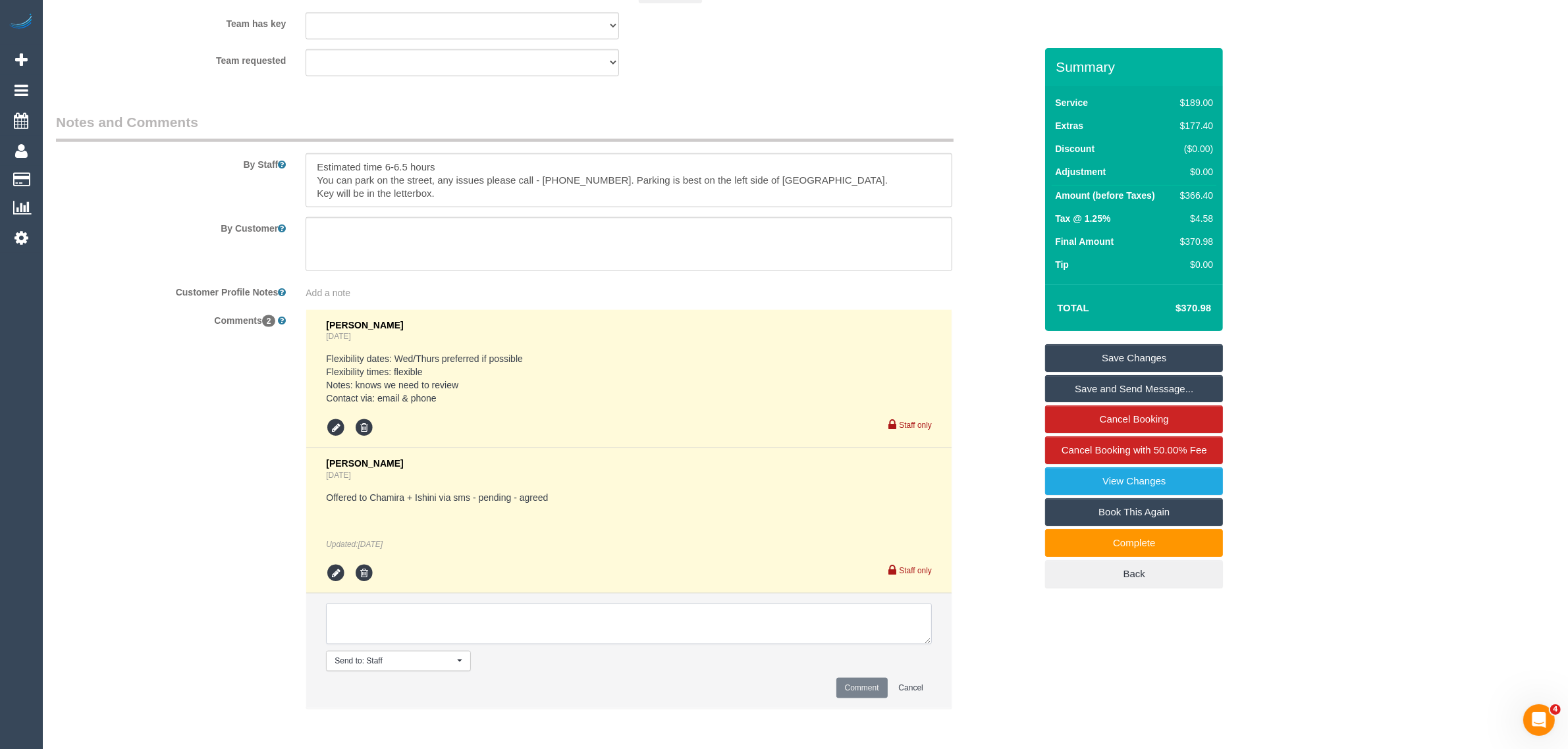
paste textarea "Cleaner(s) Unassigned: Reason Unassigned: Contact via: Which message sent: Addi…"
click at [922, 637] on textarea at bounding box center [628, 624] width 606 height 41
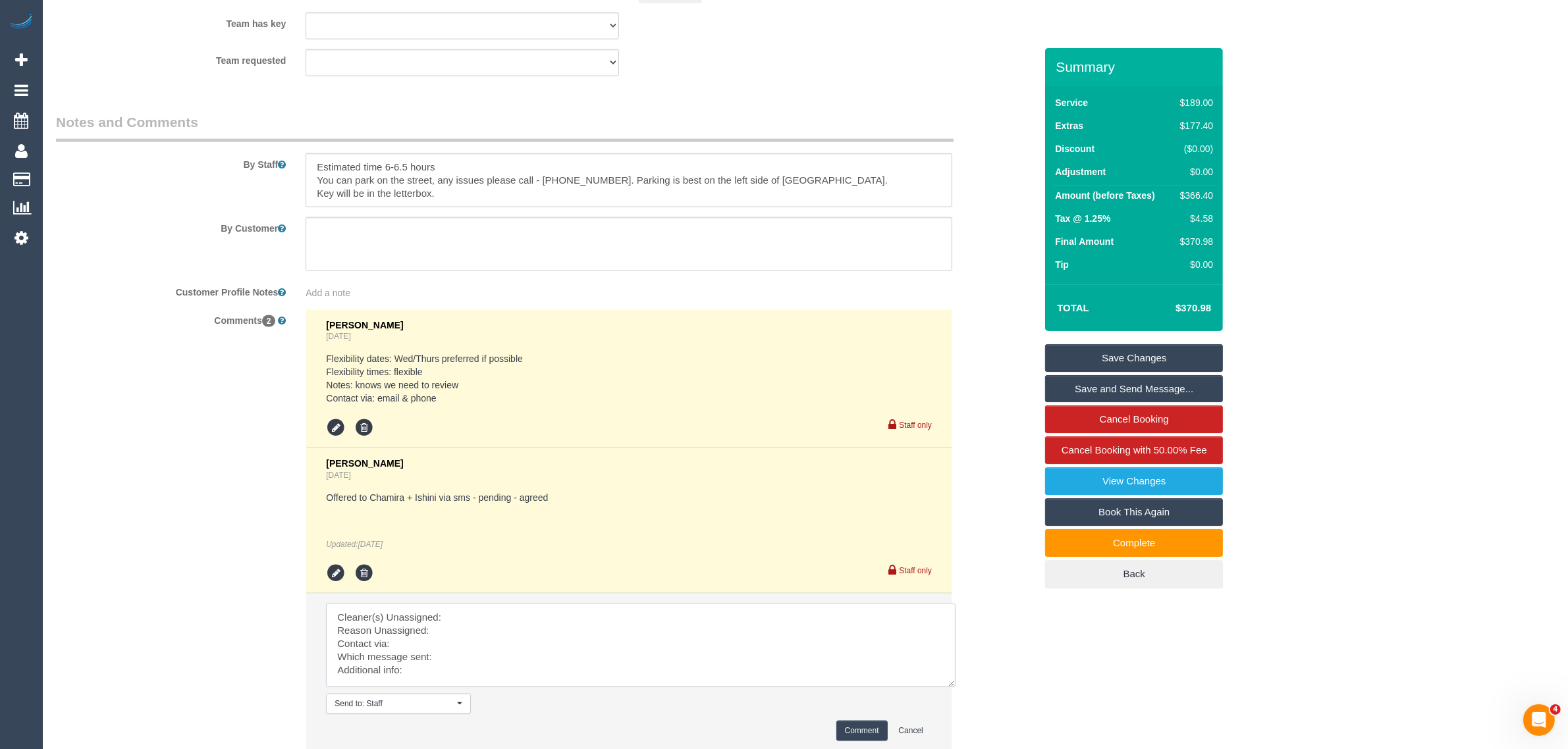
scroll to position [0, 0]
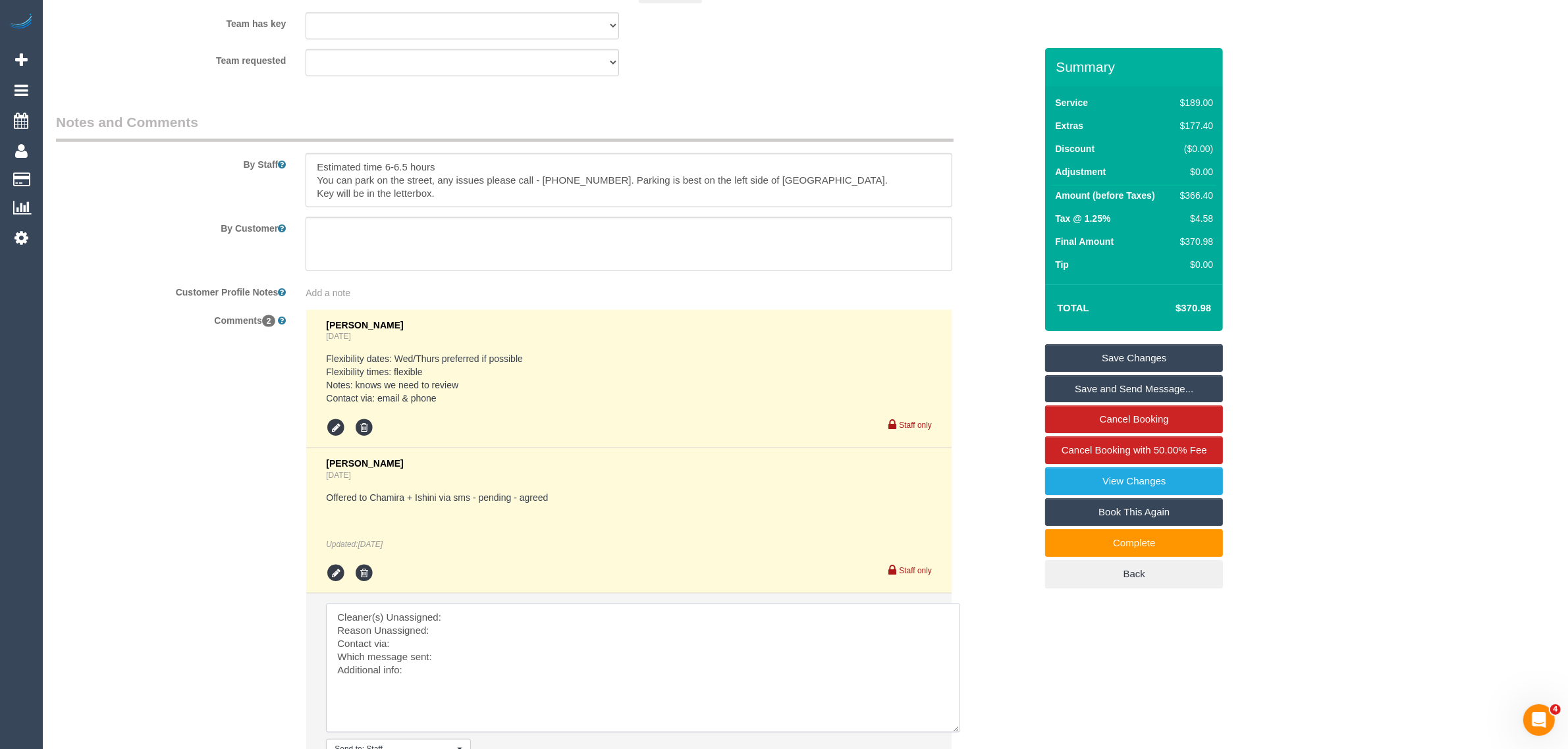
drag, startPoint x: 922, startPoint y: 637, endPoint x: 952, endPoint y: 726, distance: 93.9
click at [952, 726] on textarea at bounding box center [643, 668] width 635 height 129
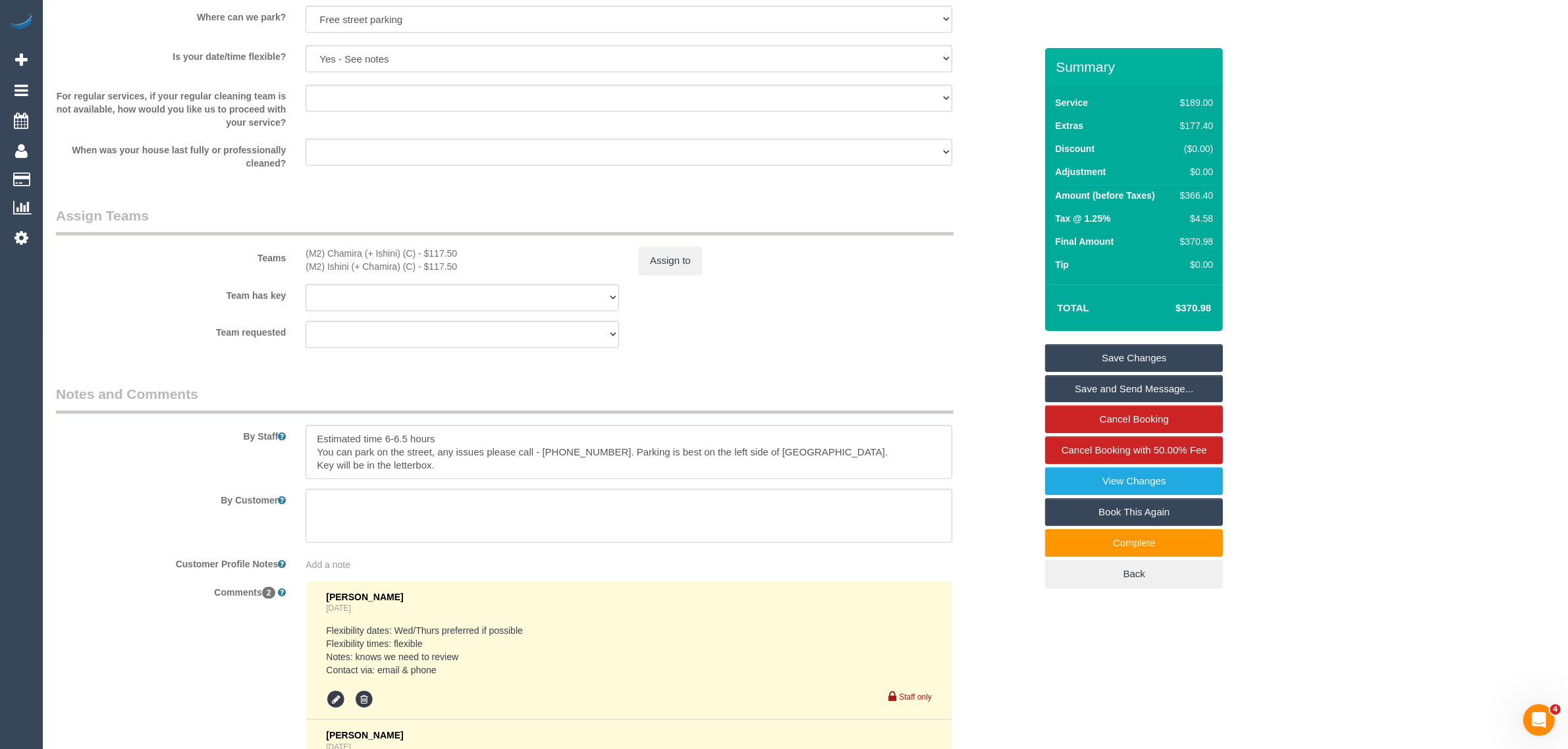
scroll to position [1782, 0]
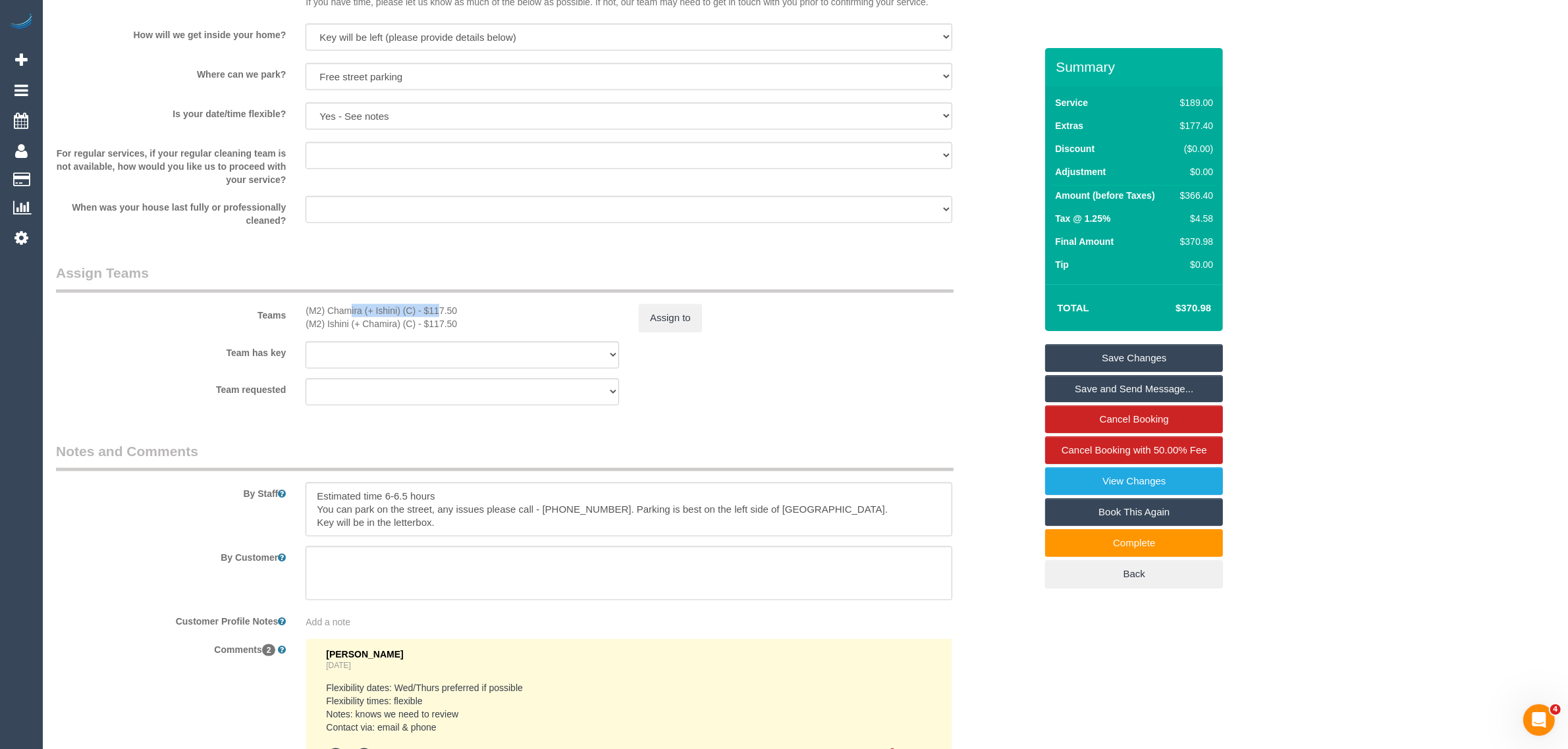
drag, startPoint x: 304, startPoint y: 310, endPoint x: 402, endPoint y: 313, distance: 98.0
click at [402, 313] on div "(M2) Chamira (+ Ishini) (C) - $117.50 (M2) Ishini (+ Chamira) (C) - $117.50" at bounding box center [463, 317] width 333 height 27
copy div "(M2) Chamira (+ Ishini)"
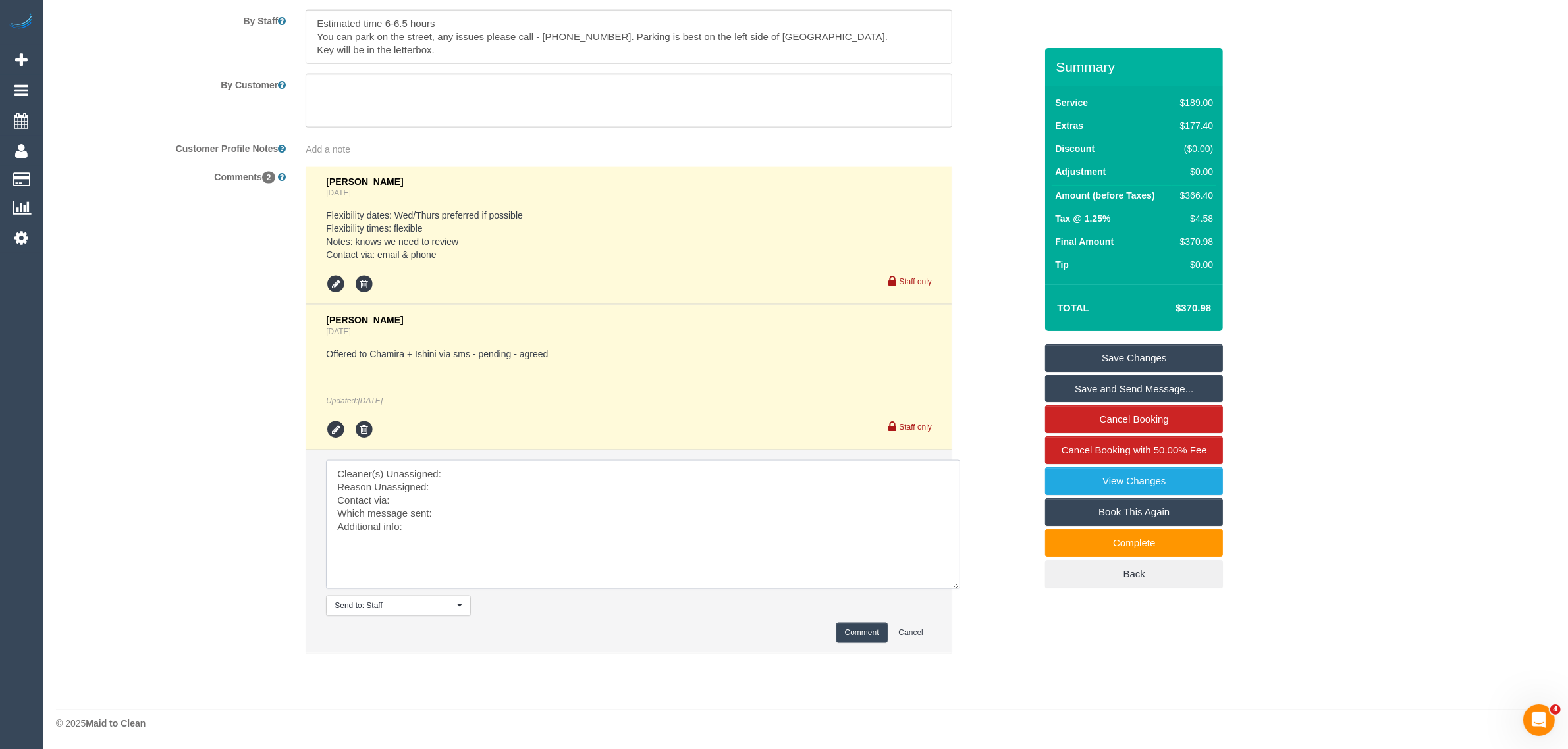
click at [509, 472] on textarea at bounding box center [643, 525] width 635 height 129
paste textarea "(M2) Chamira (+ Ishini)"
click at [478, 490] on textarea at bounding box center [643, 525] width 635 height 129
click at [613, 492] on textarea at bounding box center [643, 525] width 635 height 129
click at [633, 482] on textarea at bounding box center [643, 525] width 635 height 129
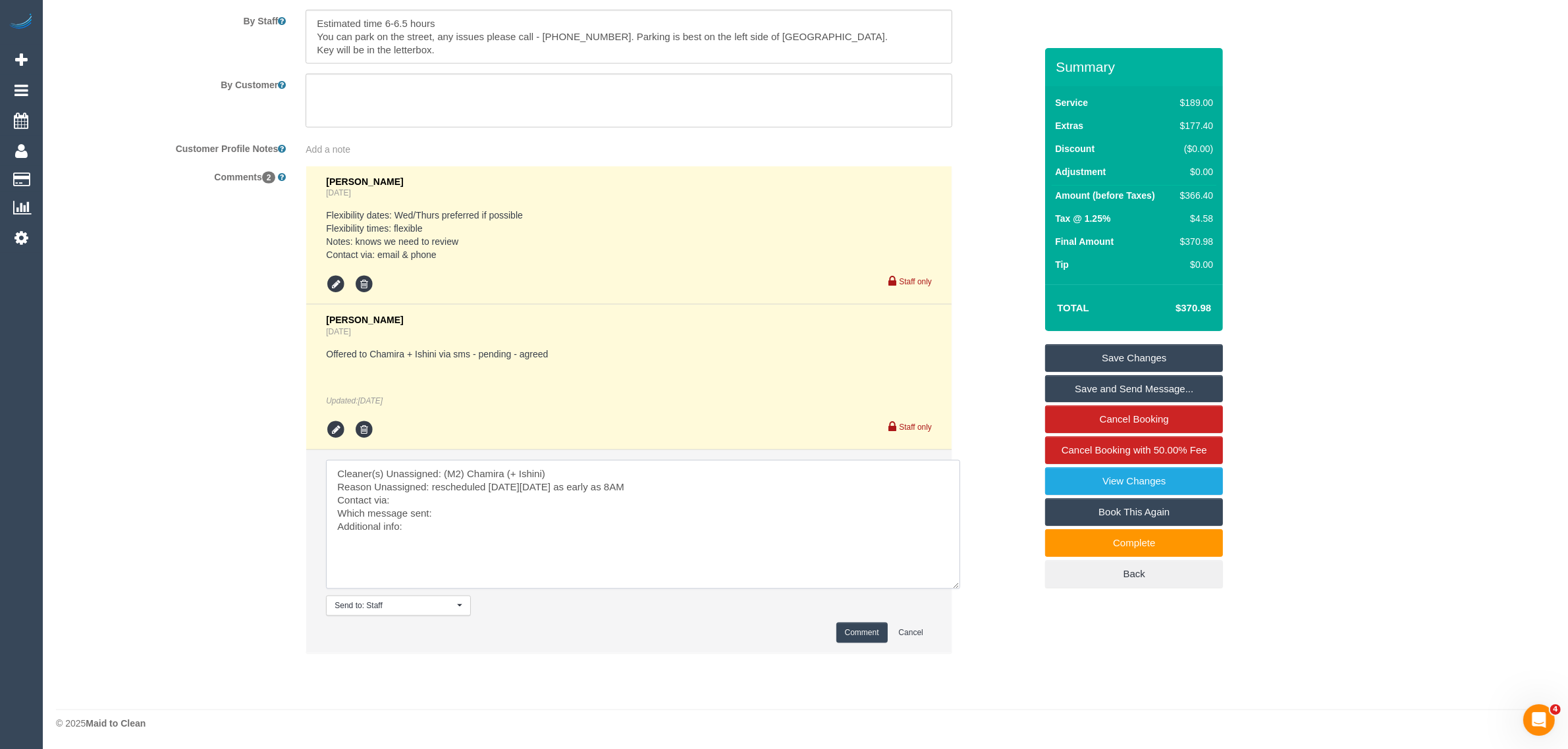
click at [497, 484] on textarea at bounding box center [643, 525] width 635 height 129
click at [497, 484] on textarea at bounding box center [643, 525] width 635 height 129
drag, startPoint x: 485, startPoint y: 519, endPoint x: 512, endPoint y: 519, distance: 27.0
click at [485, 519] on textarea at bounding box center [643, 525] width 635 height 129
click at [720, 520] on textarea at bounding box center [643, 525] width 635 height 129
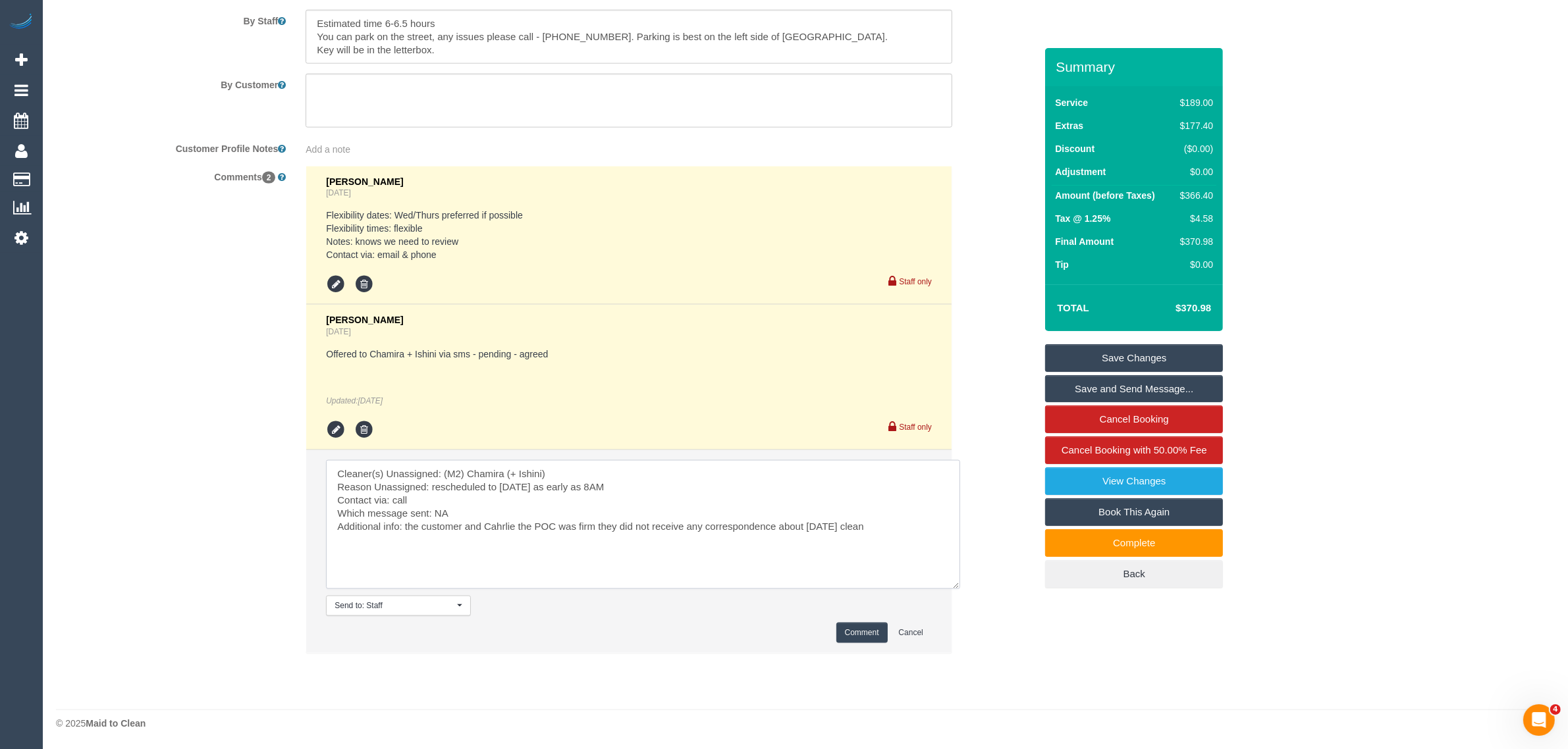
click at [889, 516] on textarea at bounding box center [643, 525] width 635 height 129
click at [884, 528] on textarea at bounding box center [643, 525] width 635 height 129
click at [486, 487] on textarea at bounding box center [643, 525] width 635 height 129
click at [561, 484] on textarea at bounding box center [643, 525] width 635 height 129
drag, startPoint x: 675, startPoint y: 487, endPoint x: 432, endPoint y: 488, distance: 243.0
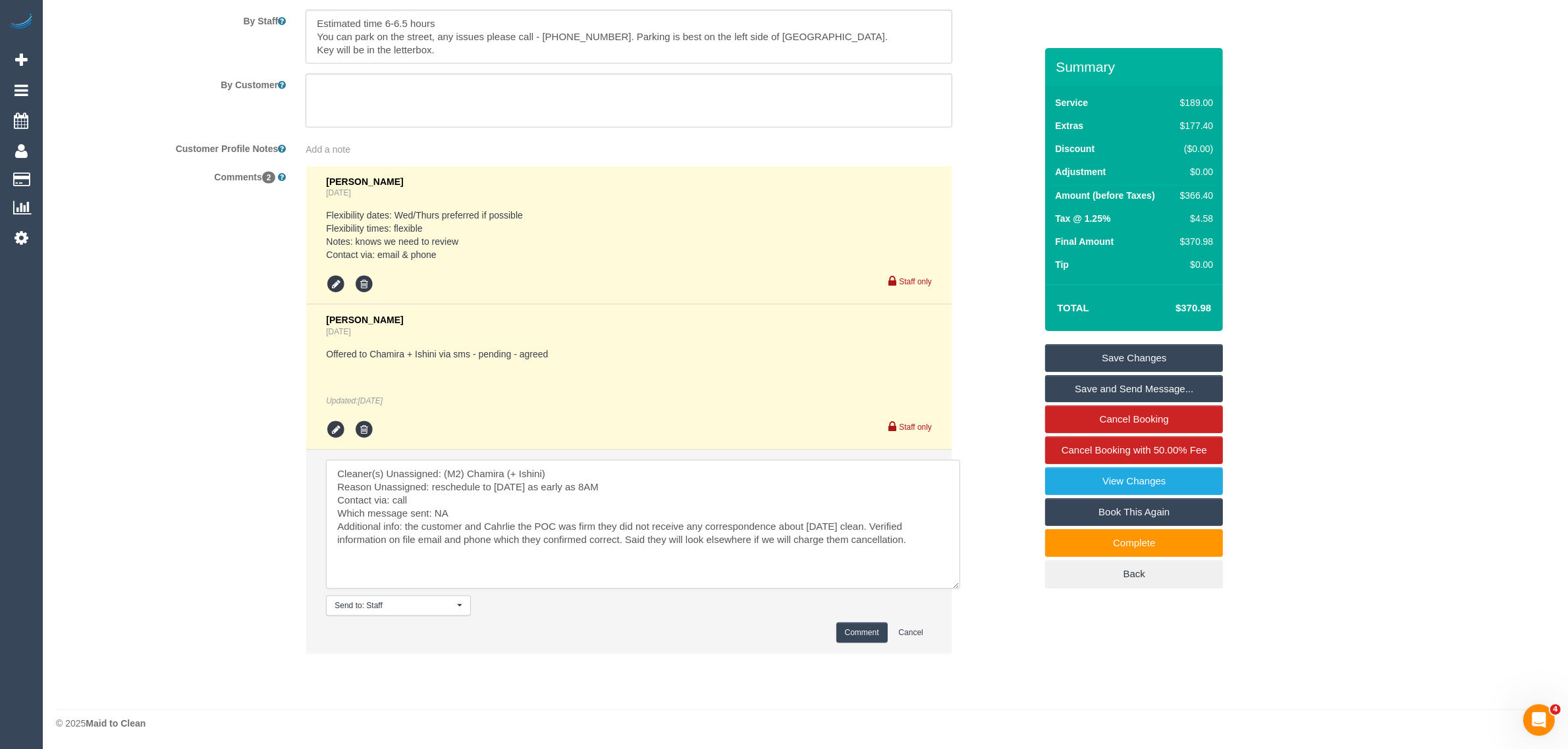
click at [432, 488] on textarea at bounding box center [643, 525] width 635 height 129
click at [933, 546] on textarea at bounding box center [643, 525] width 635 height 129
click at [933, 540] on textarea at bounding box center [643, 525] width 635 height 129
paste textarea "reschedule to Monday, 08/09/2025 as early as 8AM"
type textarea "Cleaner(s) Unassigned: (M2) Chamira (+ Ishini) Reason Unassigned: reschedule to…"
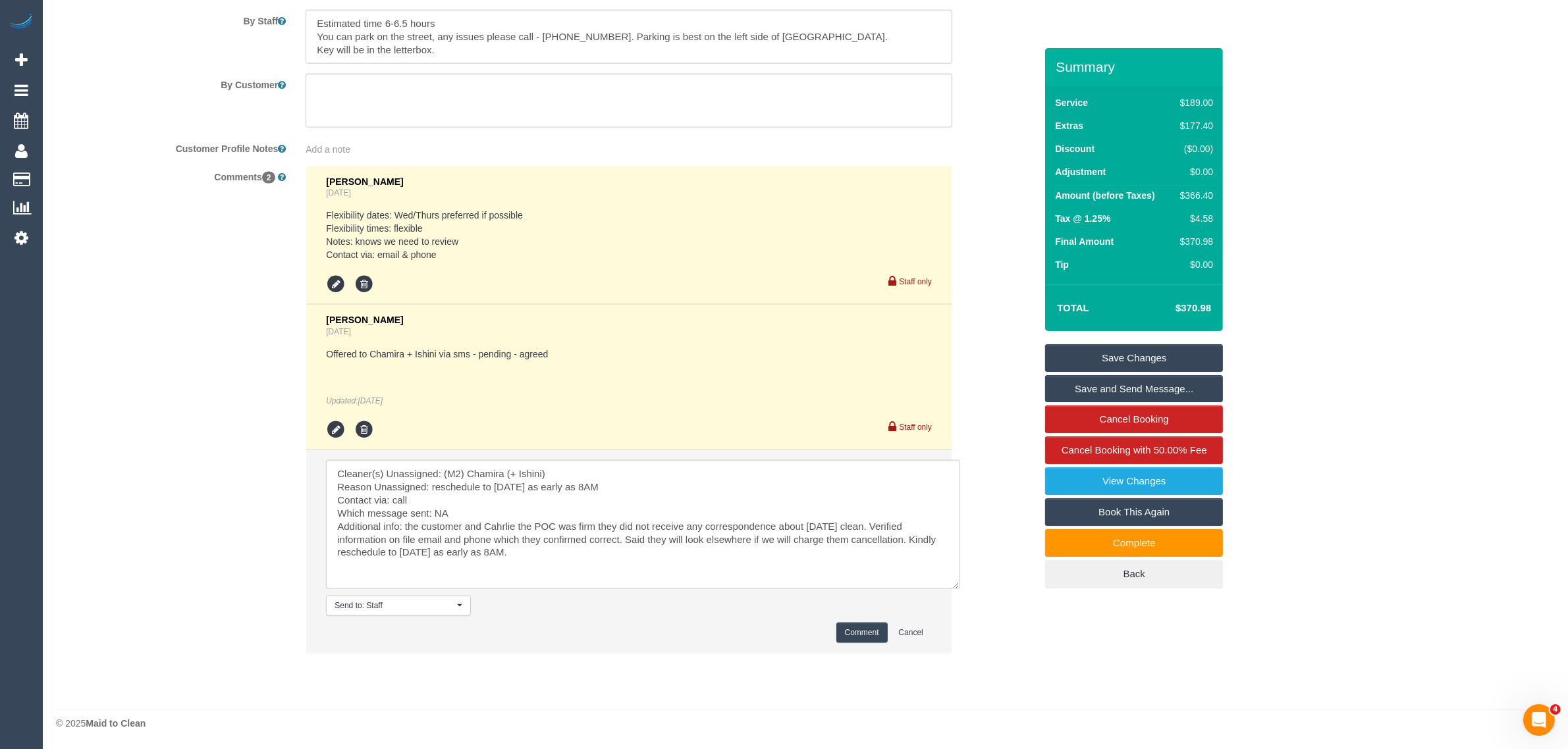
click at [860, 633] on button "Comment" at bounding box center [862, 633] width 52 height 21
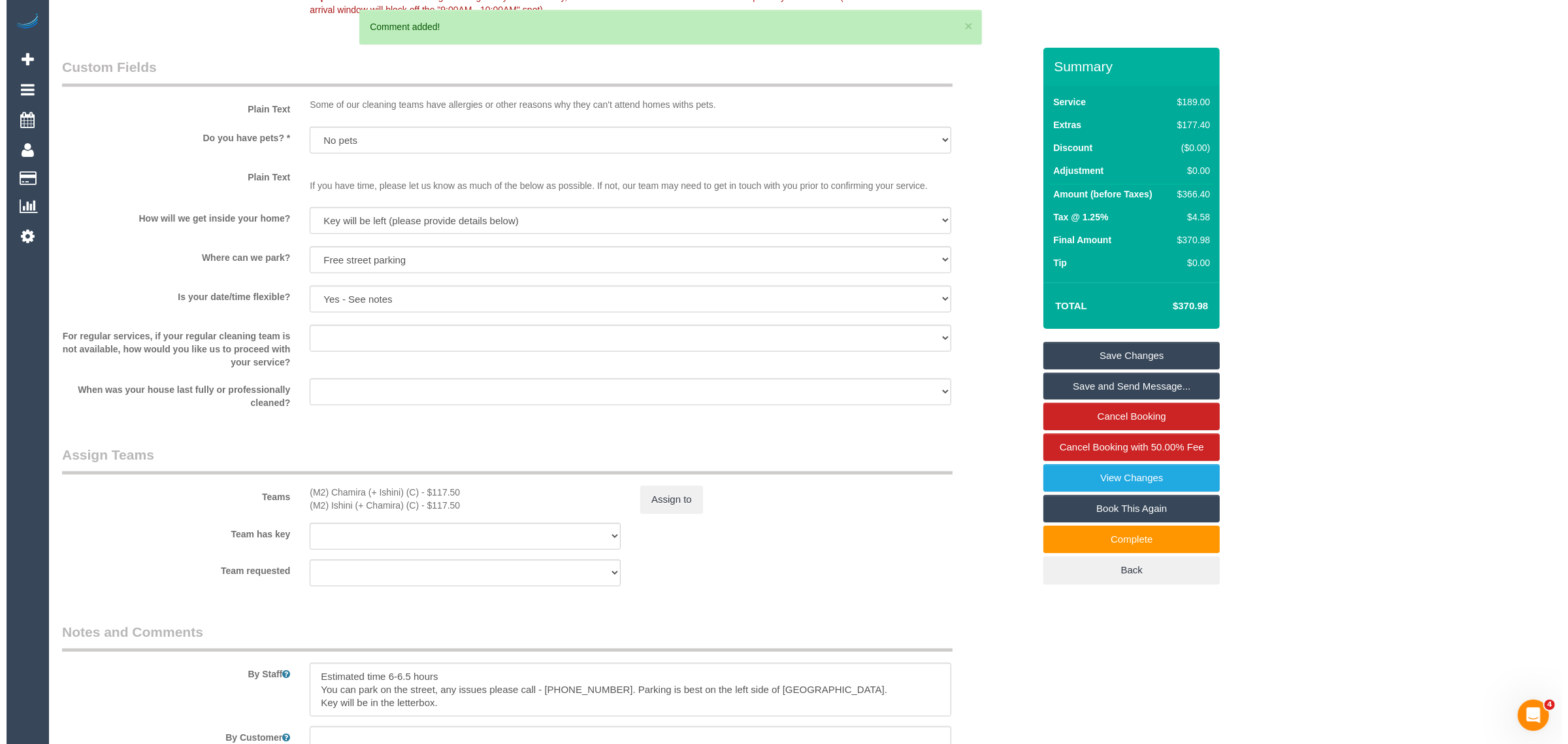
scroll to position [1586, 0]
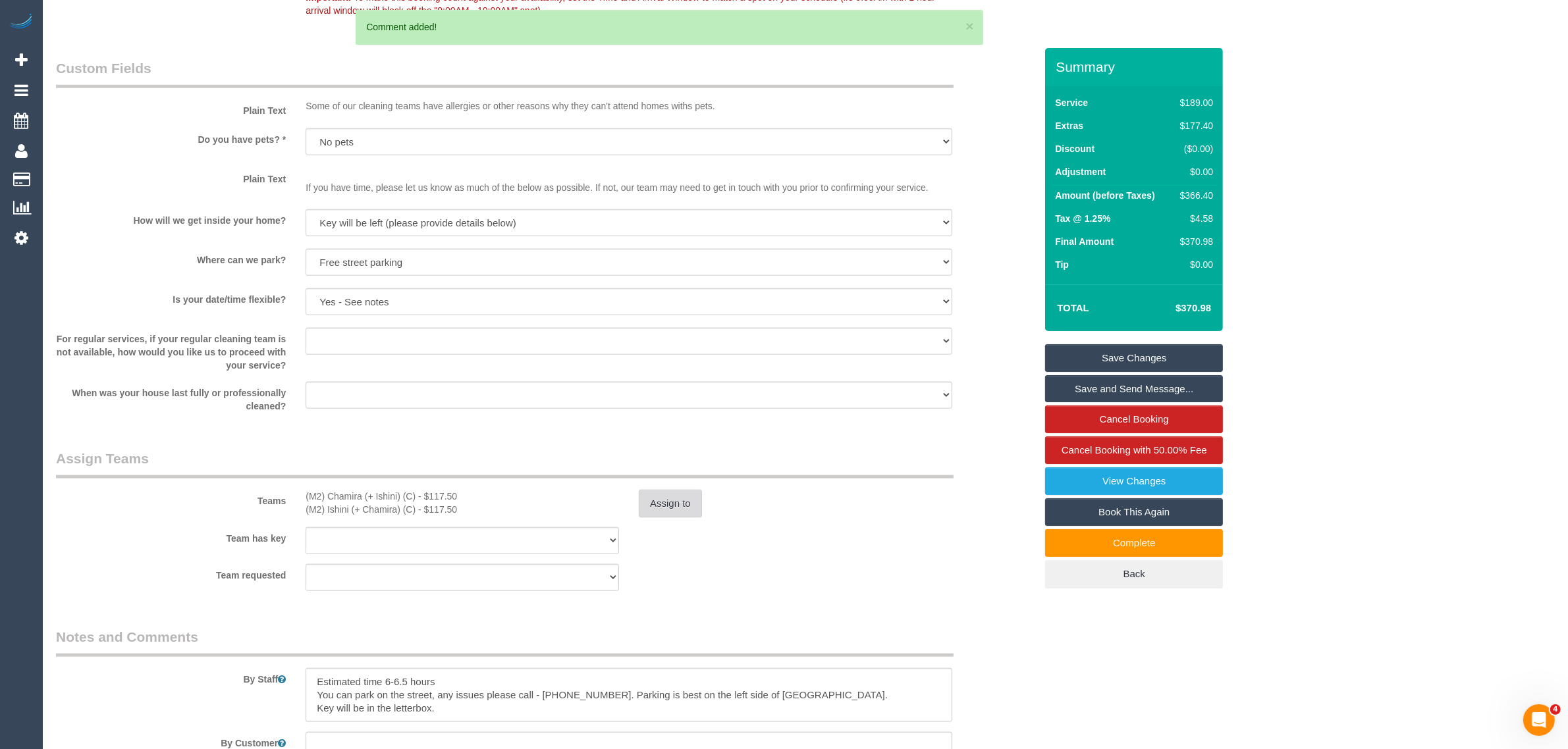
click at [669, 502] on button "Assign to" at bounding box center [670, 503] width 63 height 27
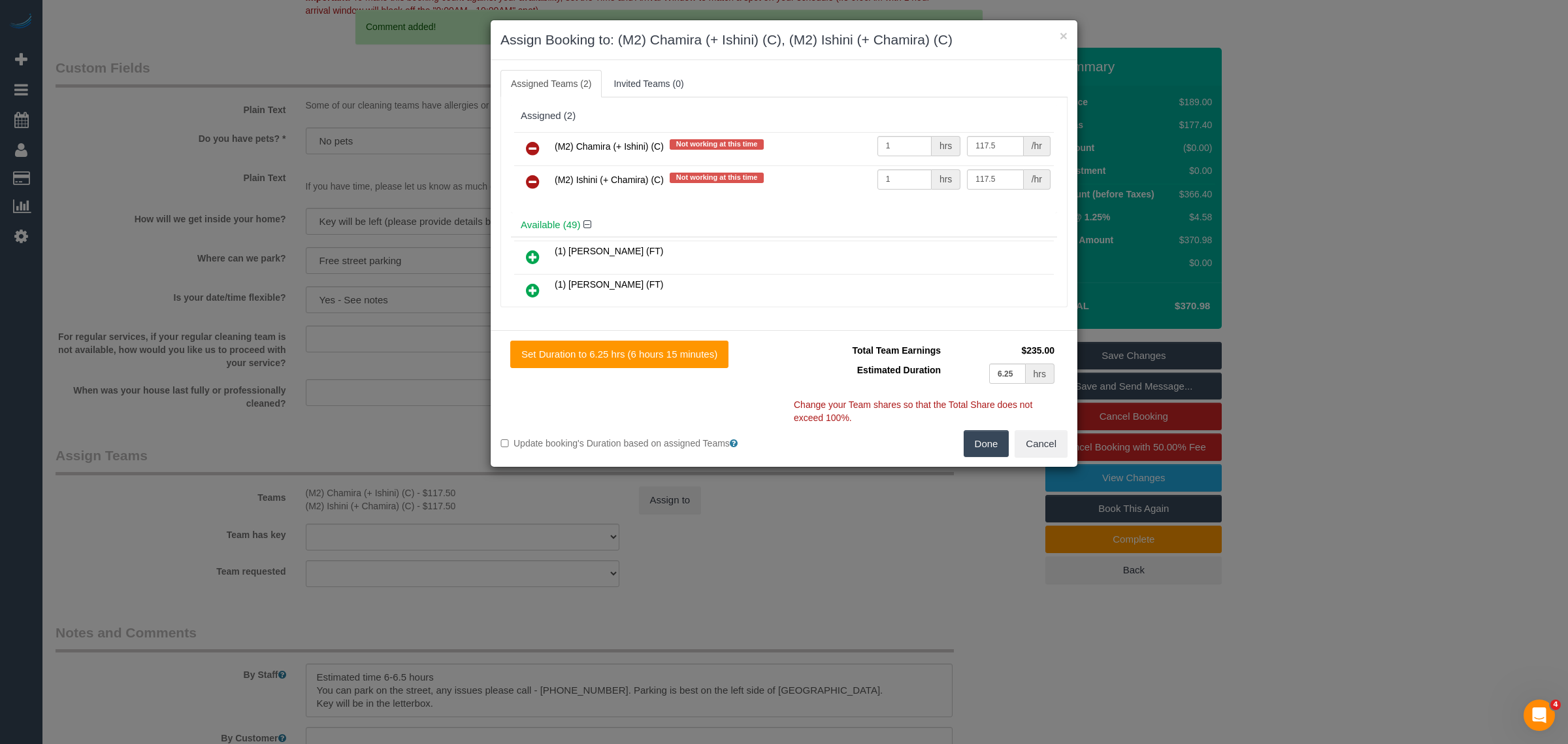
click at [531, 148] on icon at bounding box center [533, 148] width 14 height 16
drag, startPoint x: 531, startPoint y: 148, endPoint x: 733, endPoint y: 227, distance: 216.9
click at [532, 148] on icon at bounding box center [533, 148] width 14 height 16
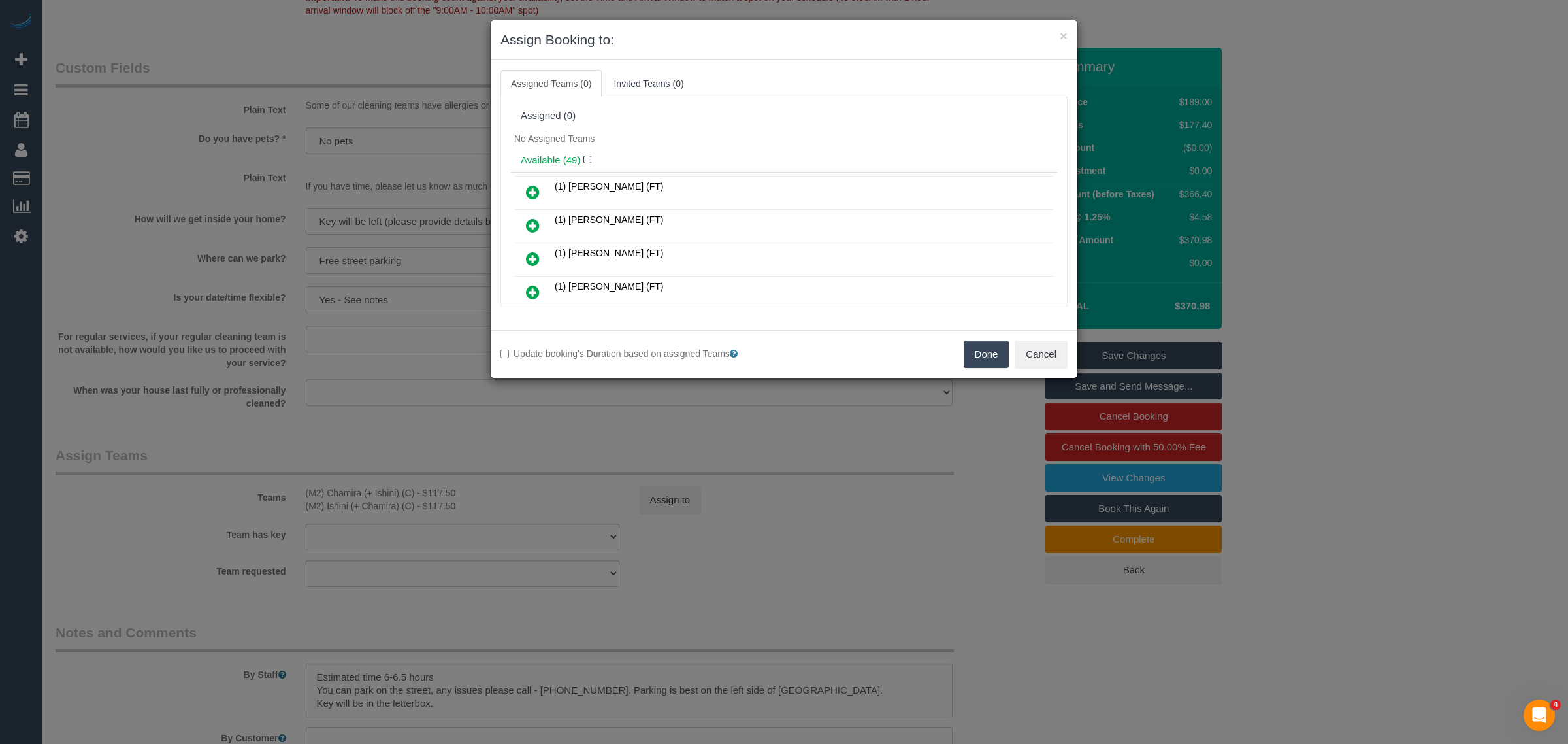
click at [984, 361] on button "Done" at bounding box center [987, 354] width 46 height 27
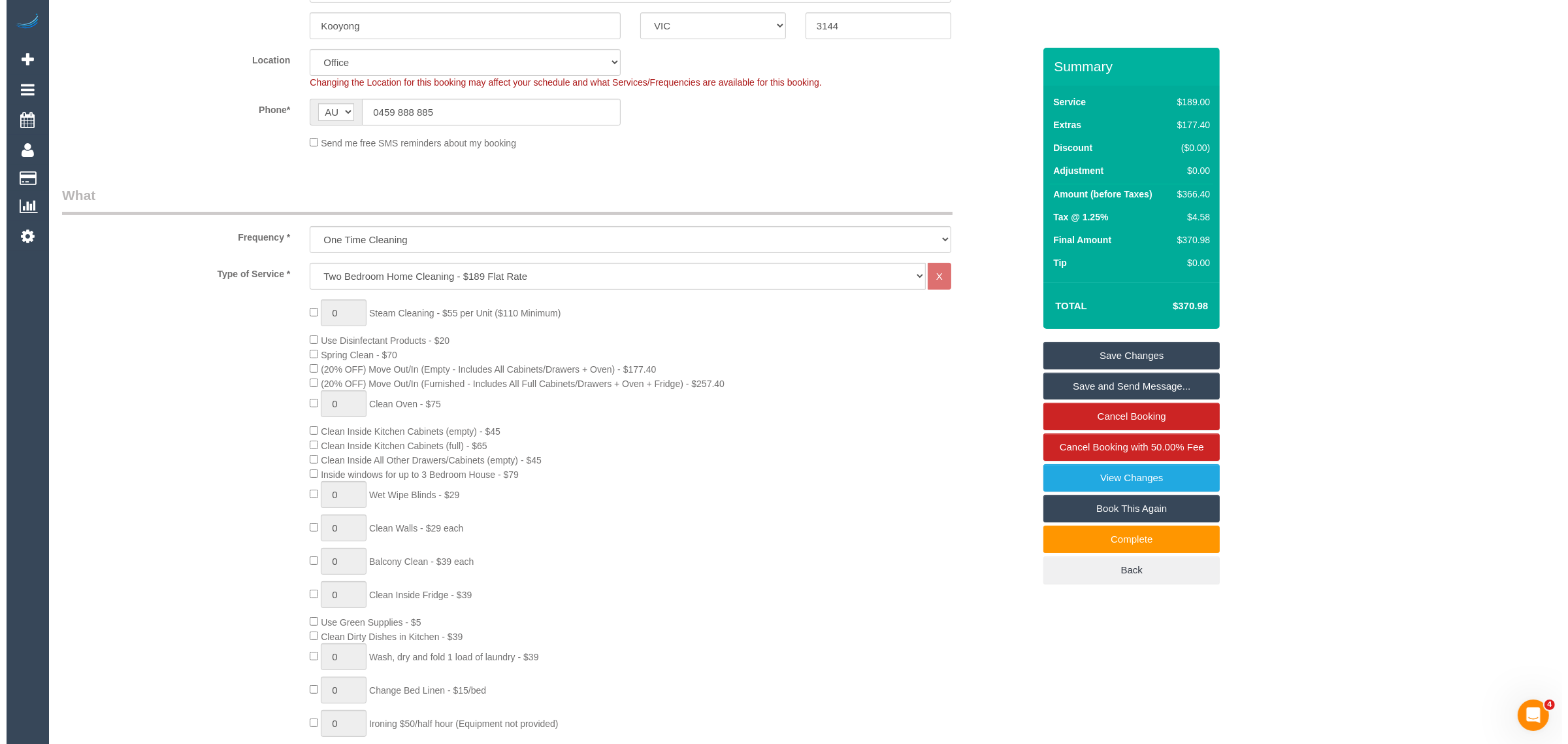
scroll to position [0, 0]
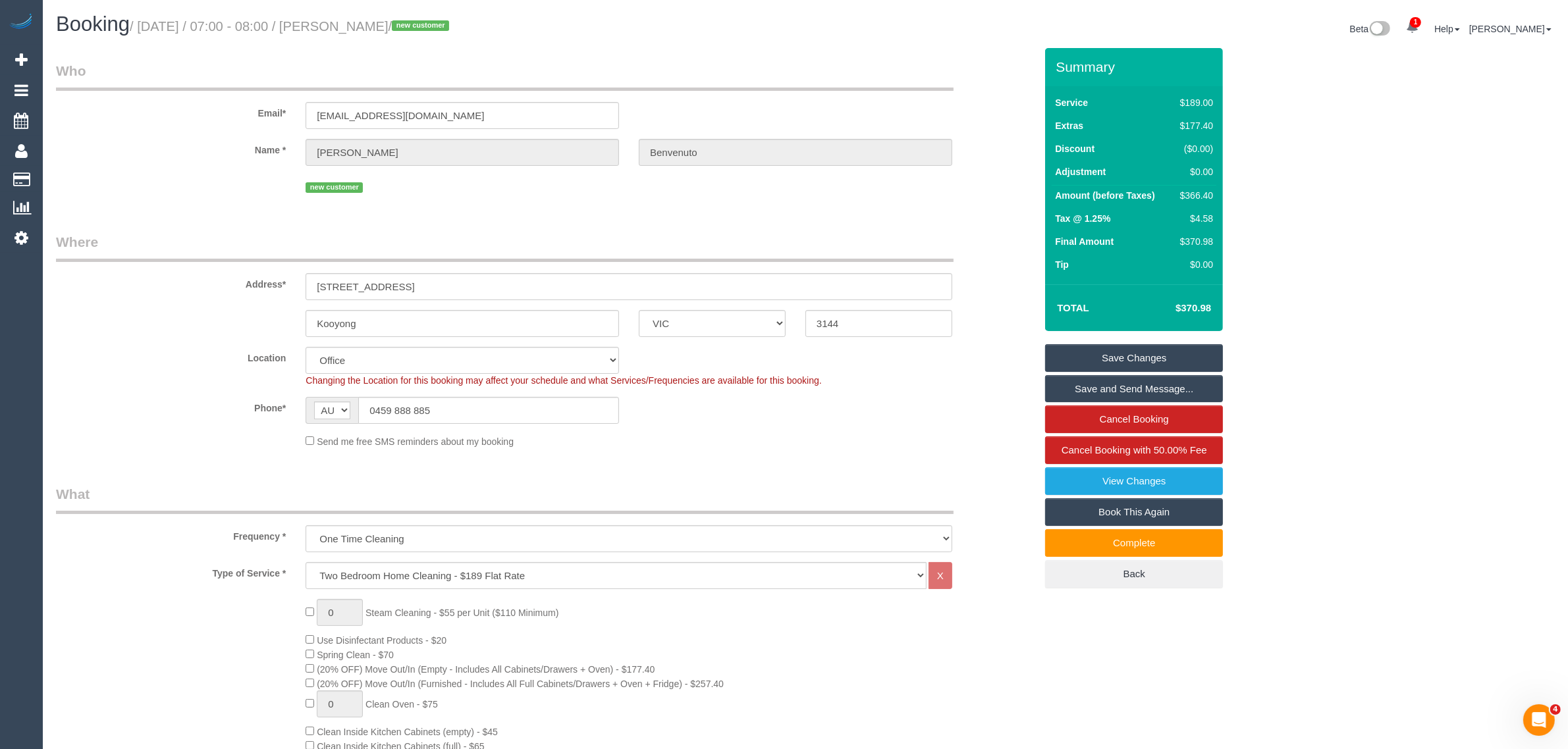
click at [1134, 344] on link "Save Changes" at bounding box center [1134, 358] width 178 height 27
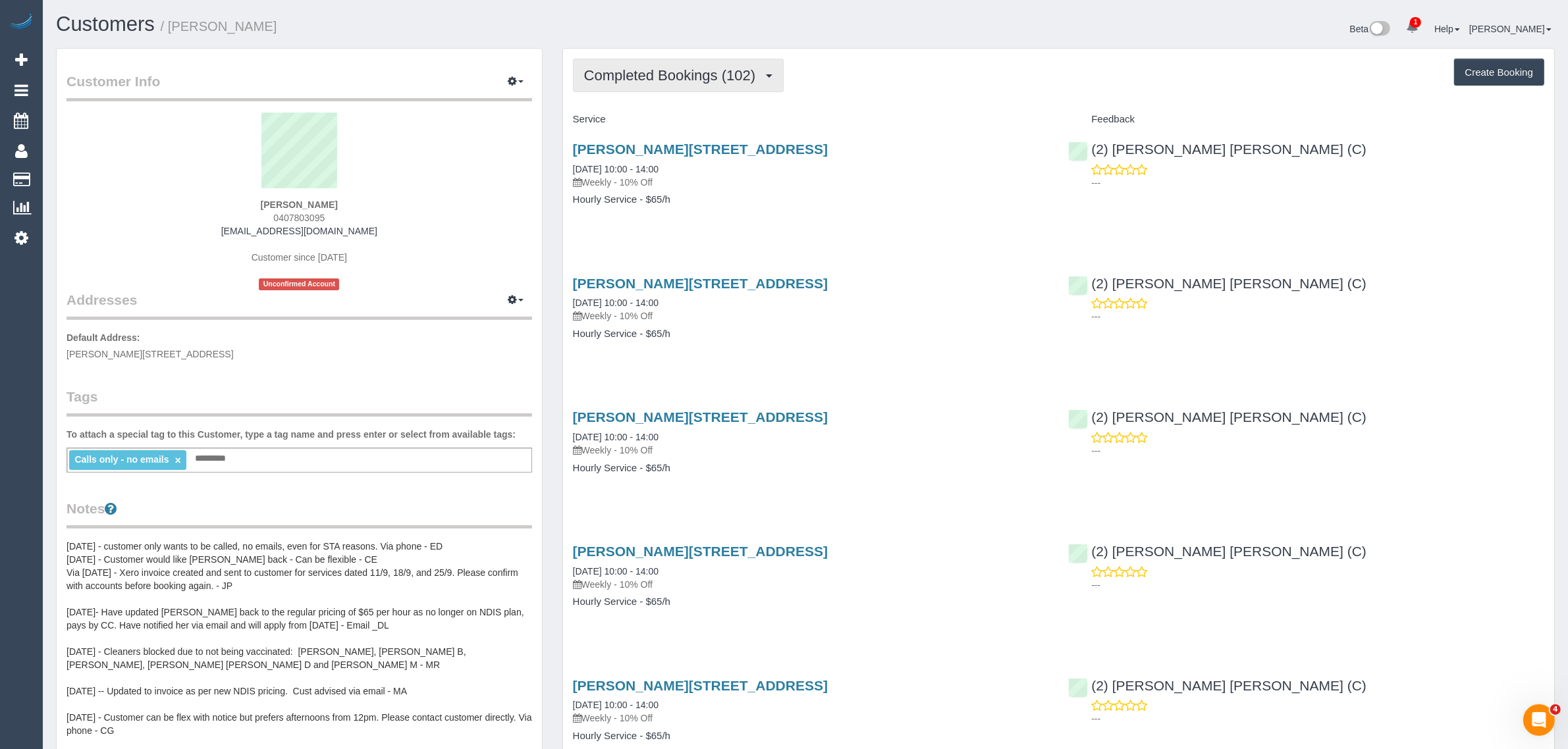
click at [711, 72] on span "Completed Bookings (102)" at bounding box center [673, 75] width 178 height 17
click at [679, 116] on link "Upcoming Bookings (11)" at bounding box center [647, 123] width 148 height 17
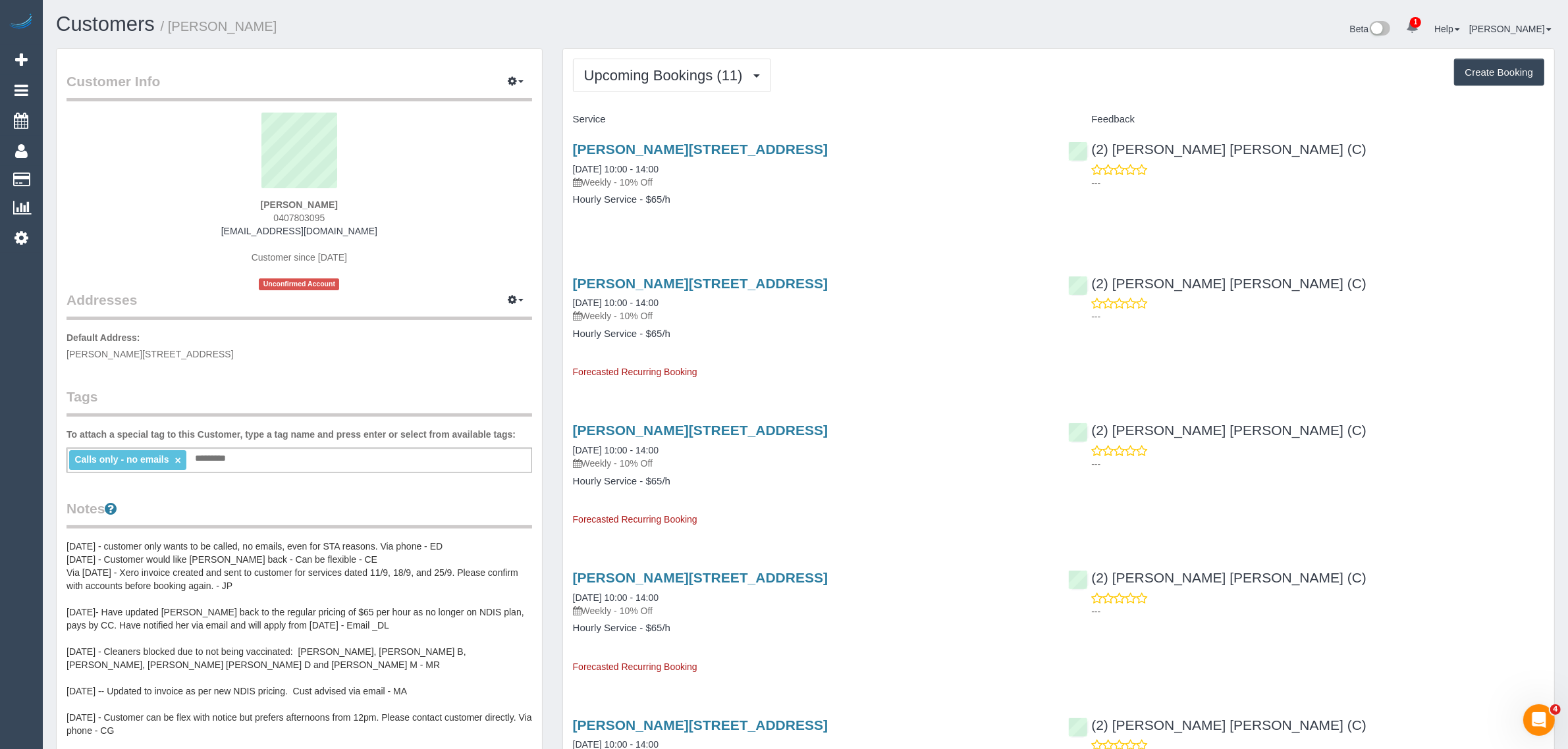
drag, startPoint x: 701, startPoint y: 164, endPoint x: 574, endPoint y: 160, distance: 127.1
click at [573, 160] on div "[PERSON_NAME][STREET_ADDRESS] [DATE] 10:00 - 14:00 Weekly - 10% Off" at bounding box center [811, 165] width 476 height 47
copy link "[DATE] 10:00 - 14:00"
drag, startPoint x: 1210, startPoint y: 202, endPoint x: 1226, endPoint y: 176, distance: 30.5
click at [1210, 202] on div "Collier Crescent, 77, Brunswick West, VIC 3055 03/09/2025 10:00 - 14:00 Weekly …" at bounding box center [1058, 180] width 991 height 101
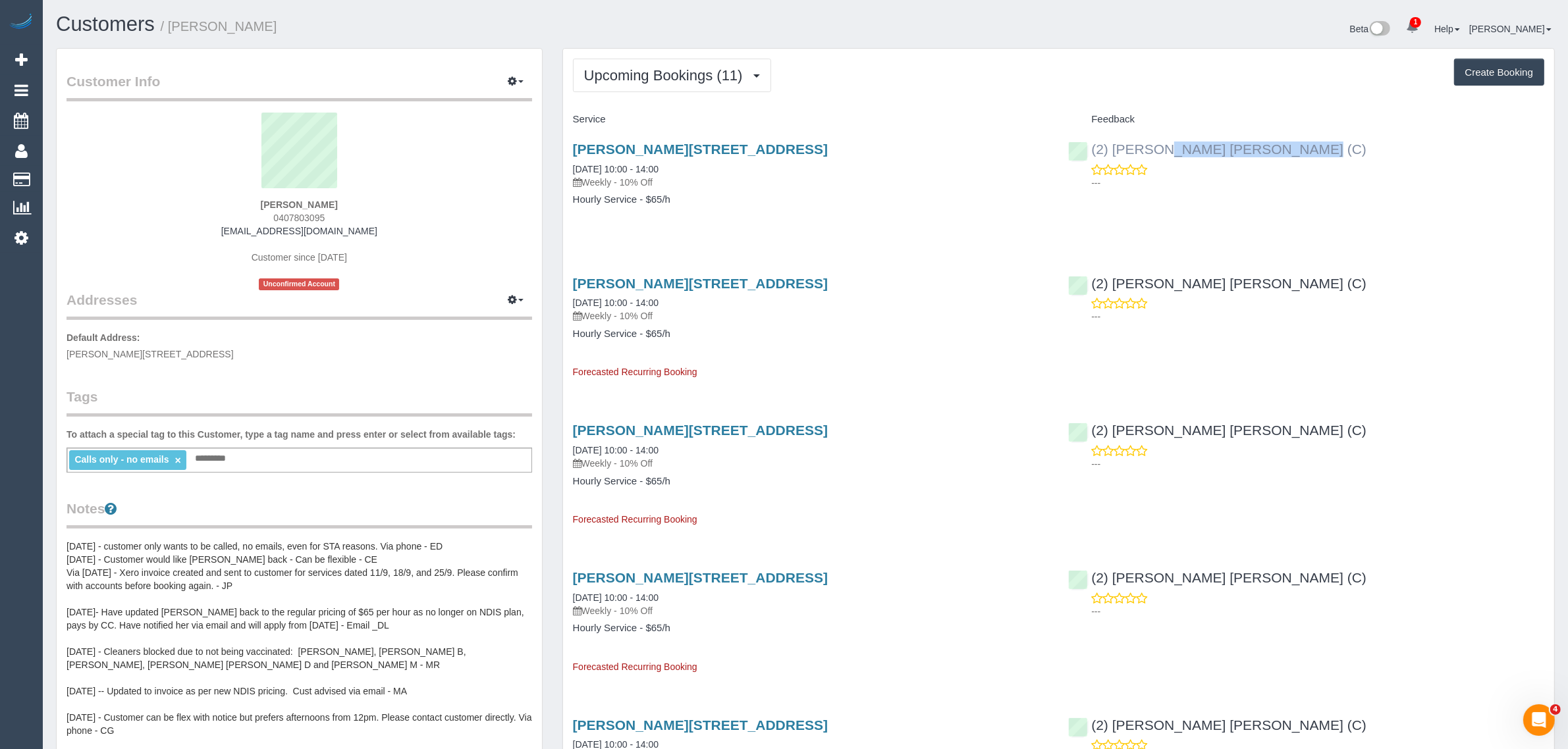
click at [1085, 150] on div "(2) Joel Wei Ong (C) ---" at bounding box center [1306, 162] width 496 height 65
copy link "(2) [PERSON_NAME] [PERSON_NAME] (C)"
click at [160, 349] on span "Collier Crescent, 77, Brunswick West, VIC 3055" at bounding box center [150, 354] width 167 height 11
copy span "Brunswick West"
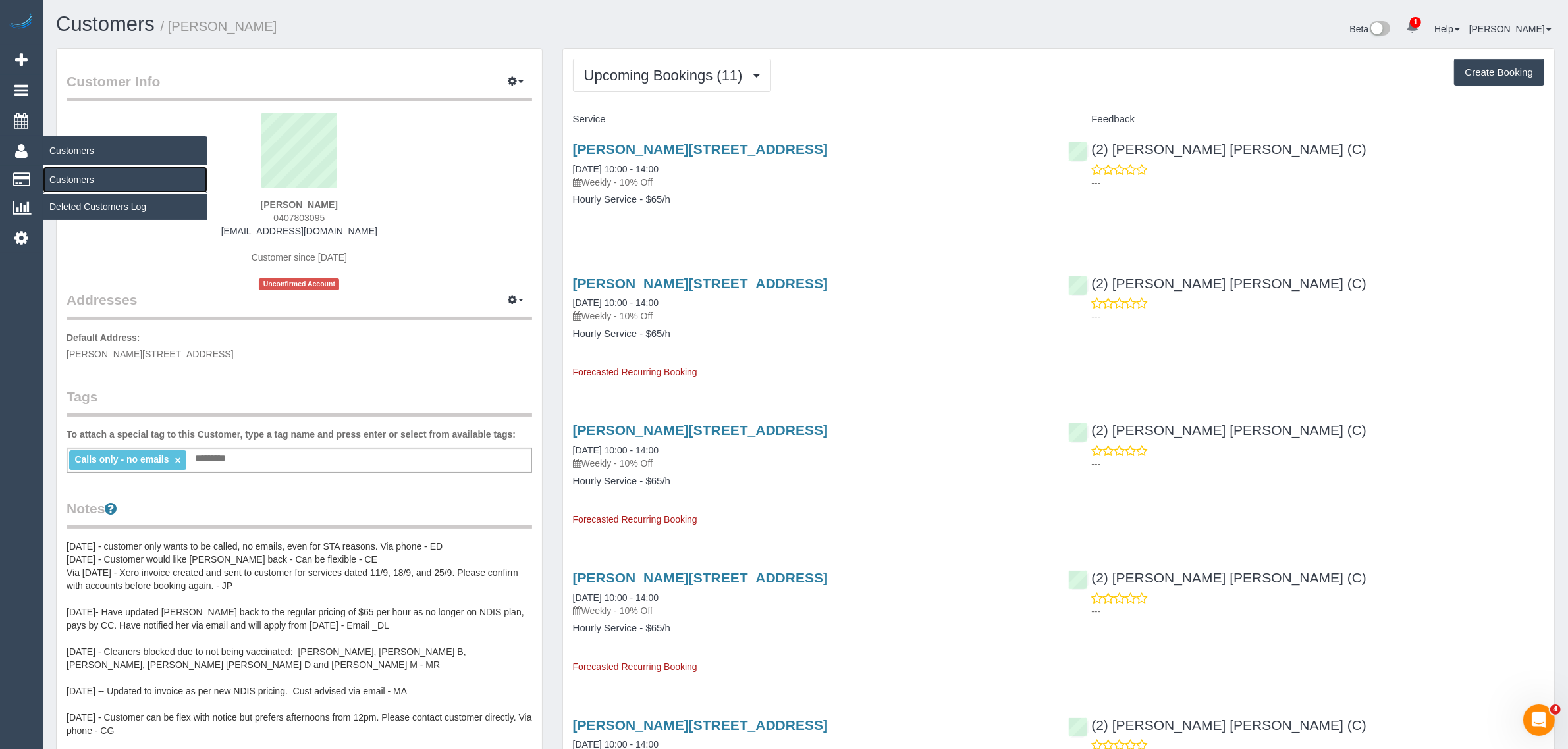
drag, startPoint x: 133, startPoint y: 186, endPoint x: 166, endPoint y: 179, distance: 33.7
click at [133, 186] on link "Customers" at bounding box center [125, 179] width 164 height 27
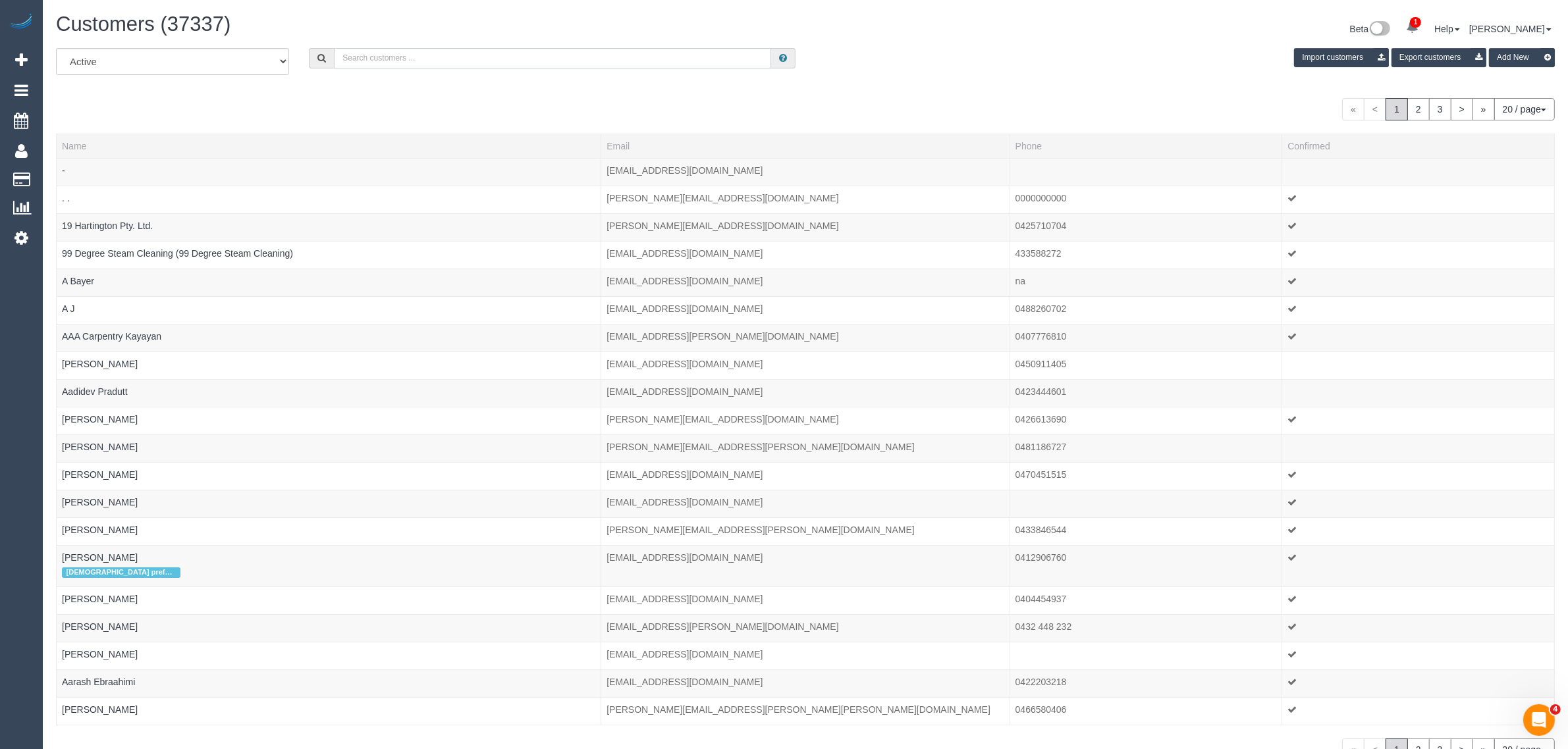
drag, startPoint x: 380, startPoint y: 54, endPoint x: 387, endPoint y: 53, distance: 7.1
click at [380, 54] on input "text" at bounding box center [552, 58] width 437 height 21
paste input "Patrick Deery"
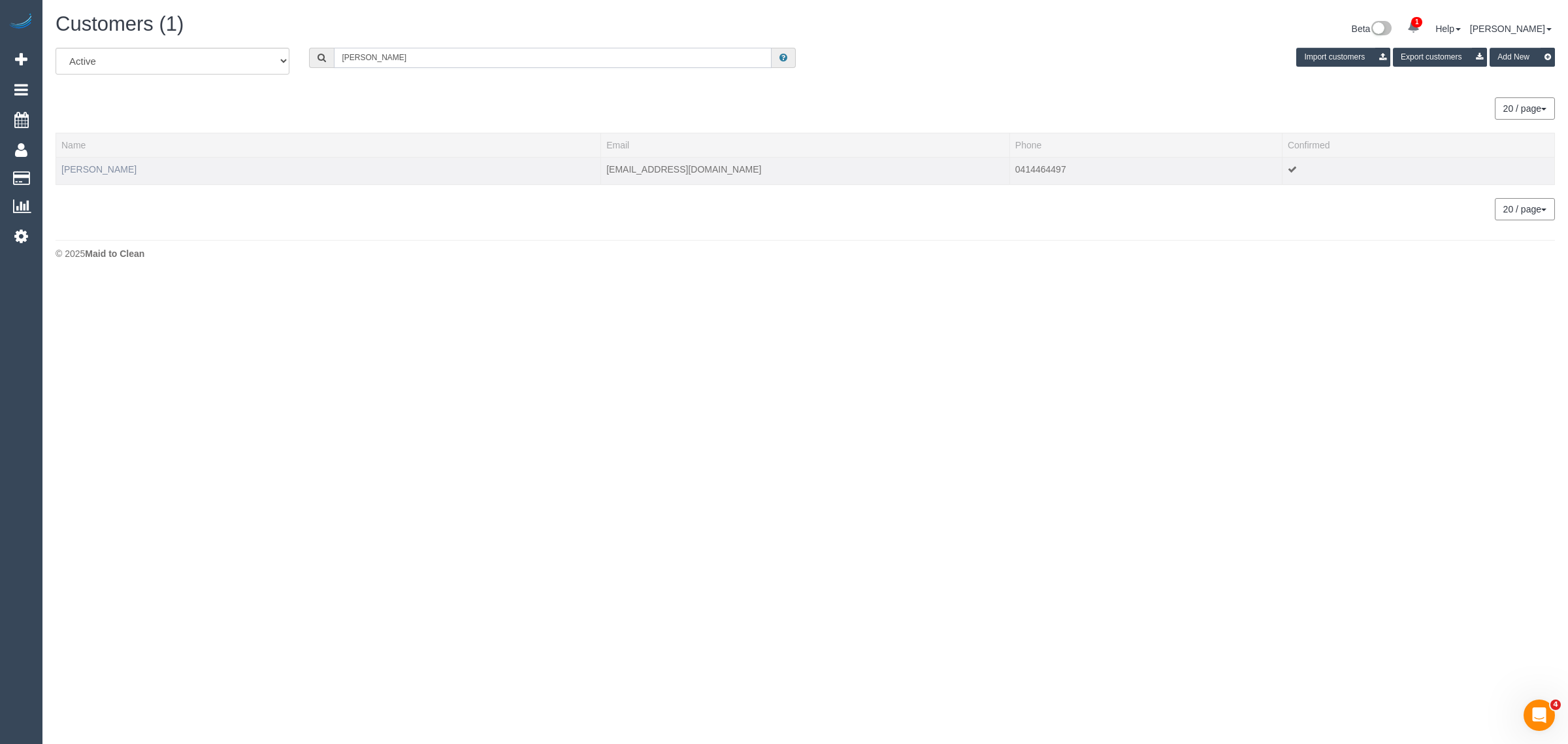
type input "Patrick Deery"
click at [105, 168] on link "Patrick Deery" at bounding box center [99, 169] width 75 height 11
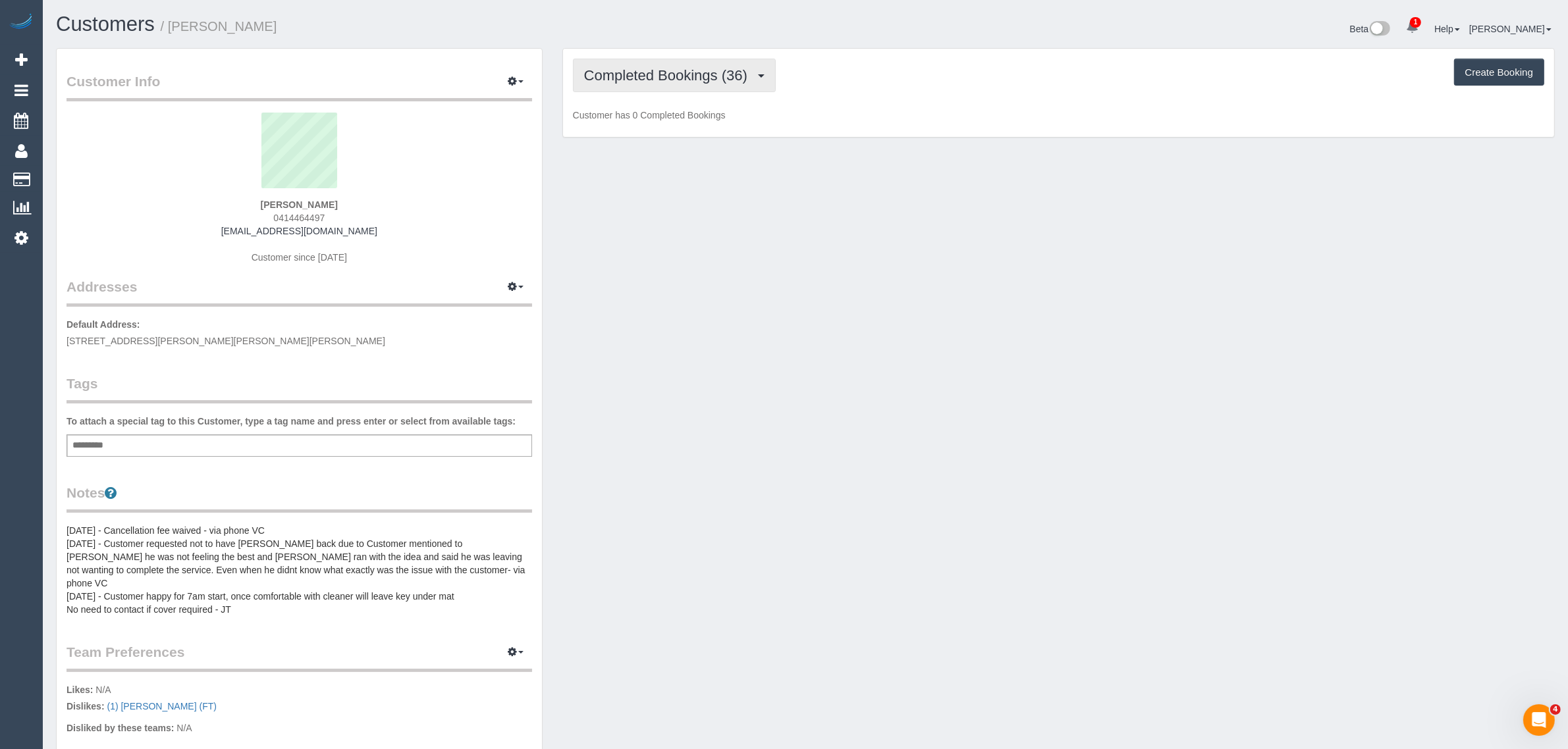
click at [662, 61] on button "Completed Bookings (36)" at bounding box center [674, 75] width 203 height 33
click at [631, 120] on link "Upcoming Bookings (12)" at bounding box center [644, 123] width 142 height 17
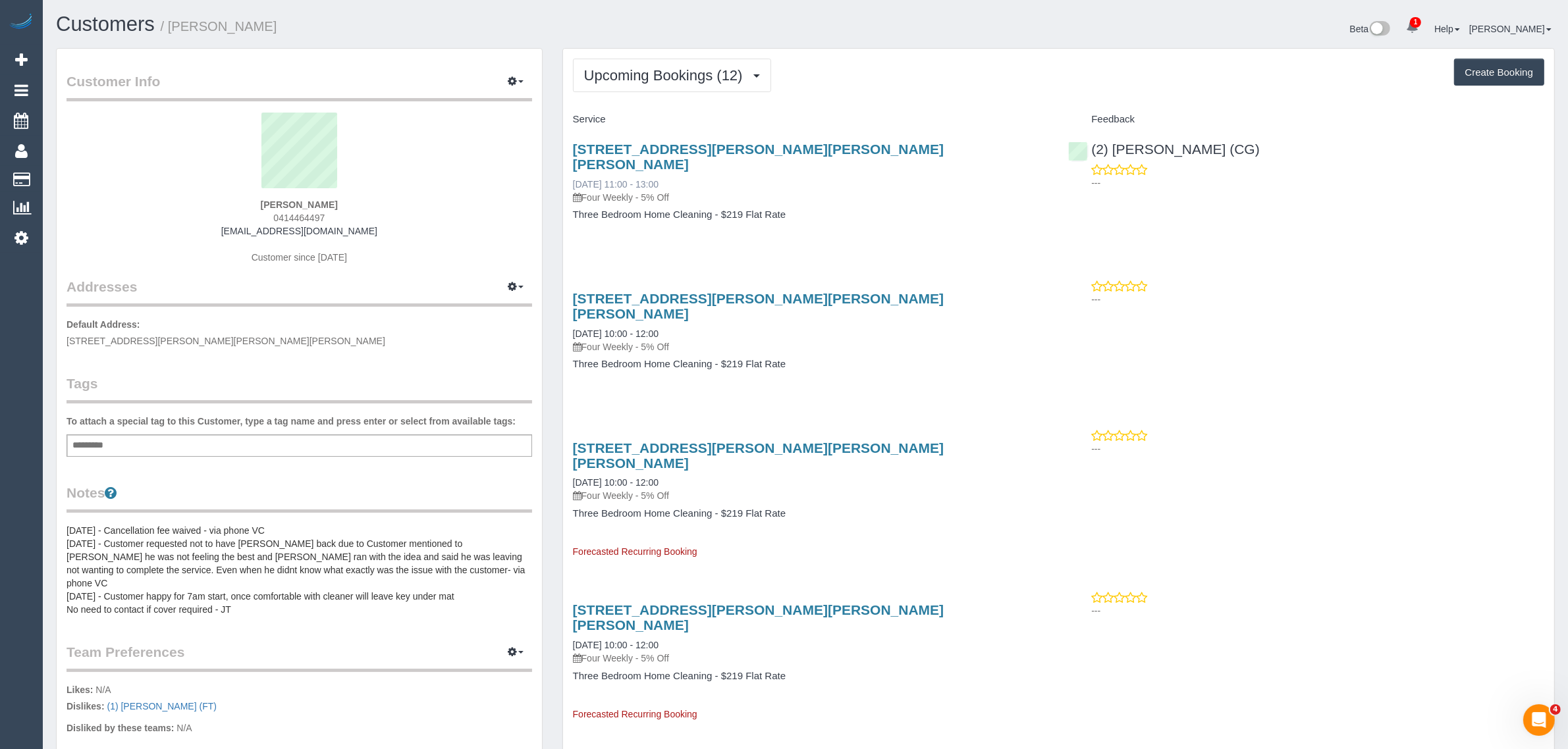
drag, startPoint x: 682, startPoint y: 163, endPoint x: 574, endPoint y: 169, distance: 108.2
click at [574, 169] on div "8/2 Bayliss Street, Preston Vic, Preston, VIC 3072 03/09/2025 11:00 - 13:00 Fou…" at bounding box center [811, 173] width 476 height 62
copy link "03/09/2025 11:00 - 13:00"
click at [308, 213] on span "0414464497" at bounding box center [299, 218] width 52 height 11
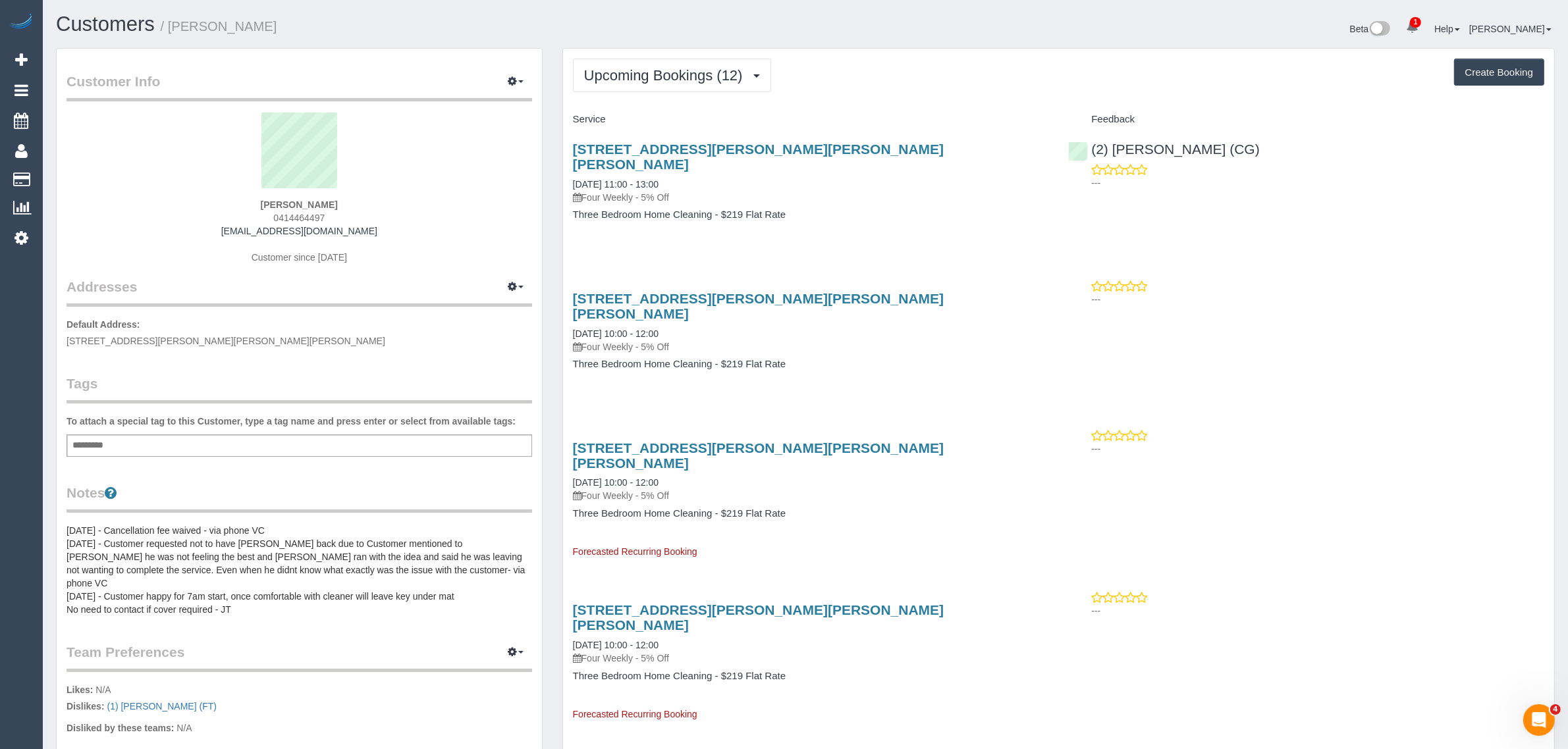
copy span "0414464497"
click at [204, 341] on span "8/2 Bayliss Street, Preston VIC, Preston, VIC 3072" at bounding box center [225, 341] width 319 height 11
copy span "Preston"
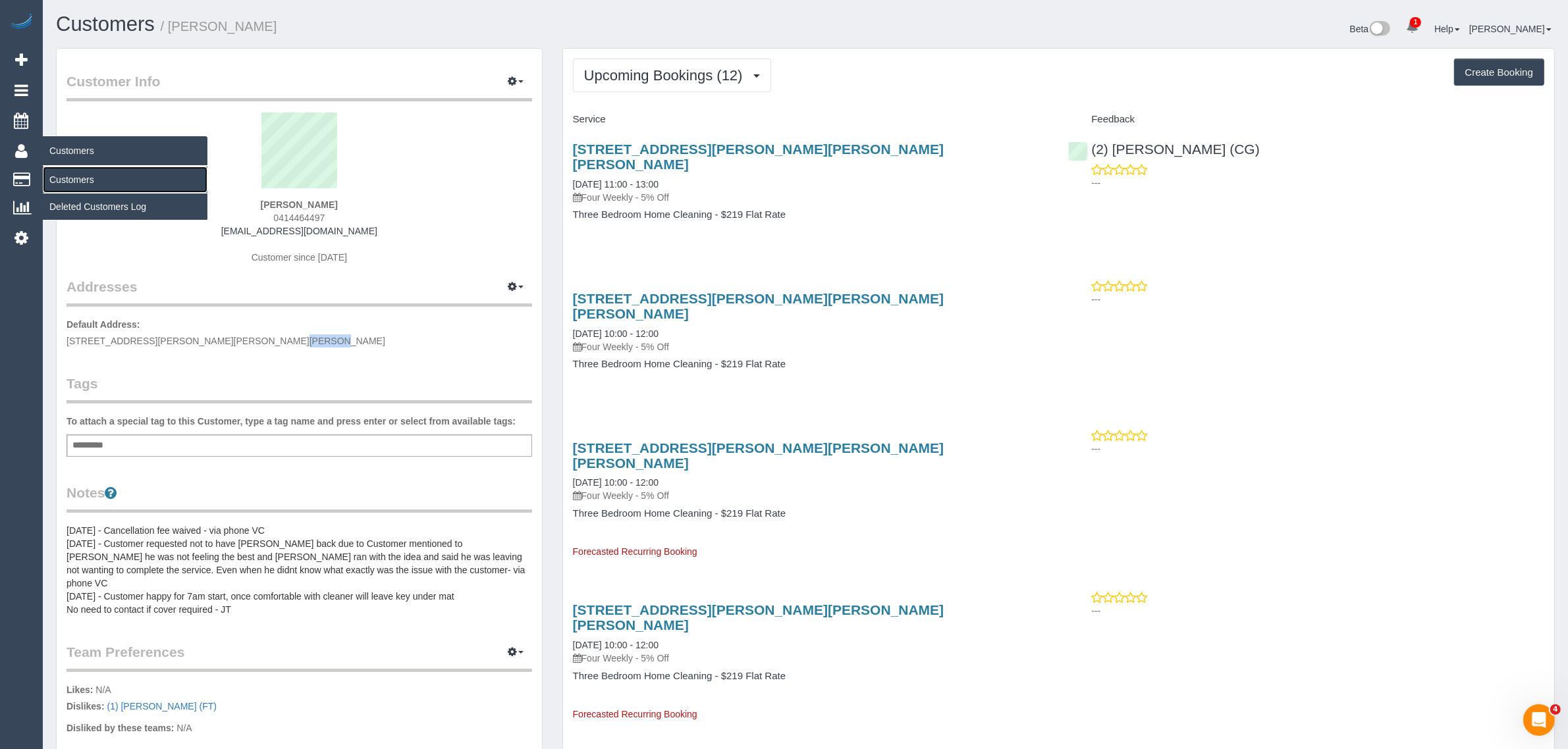
click at [86, 174] on link "Customers" at bounding box center [125, 179] width 164 height 27
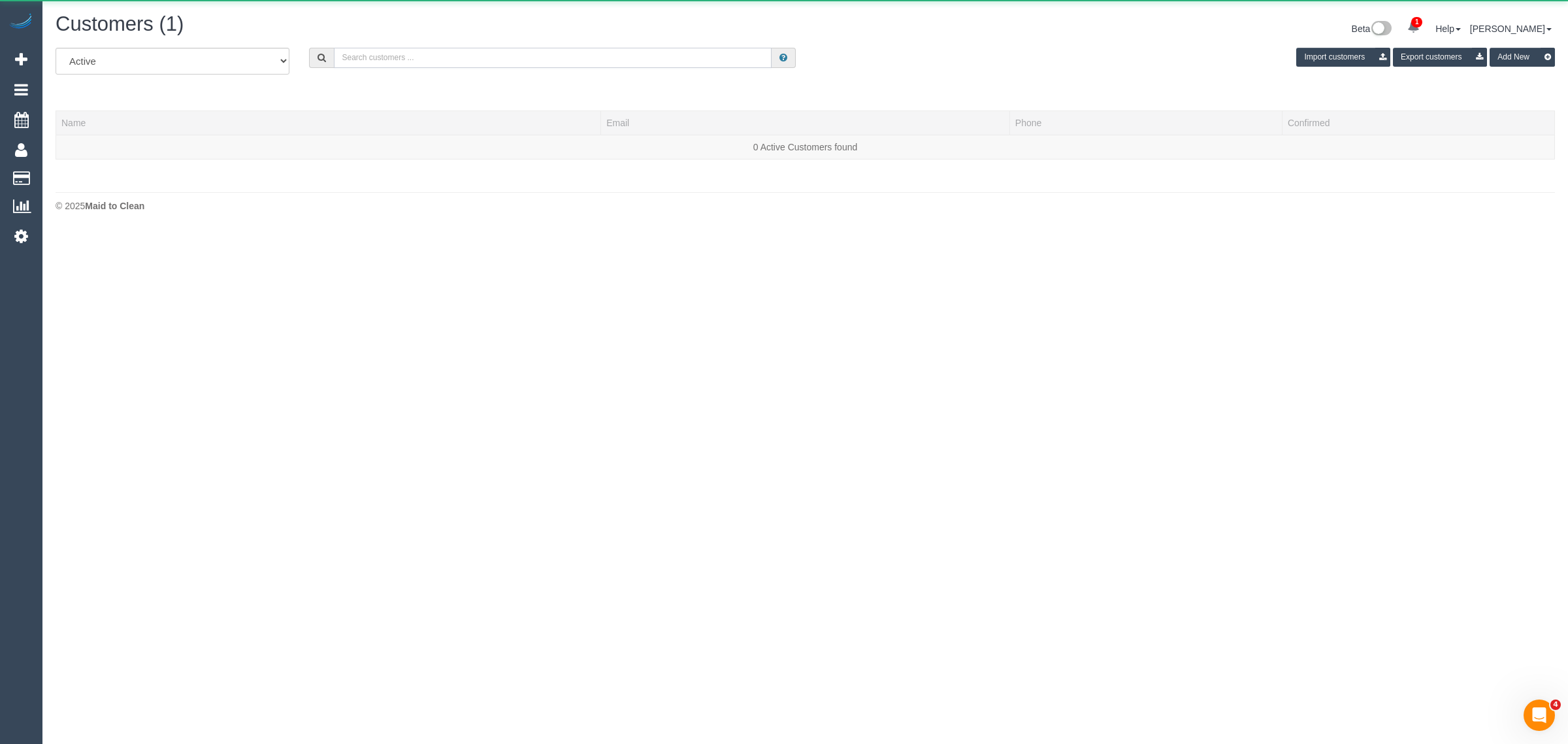
click at [404, 66] on input "text" at bounding box center [553, 57] width 438 height 20
paste input "+61413344053 Aircall new contact"
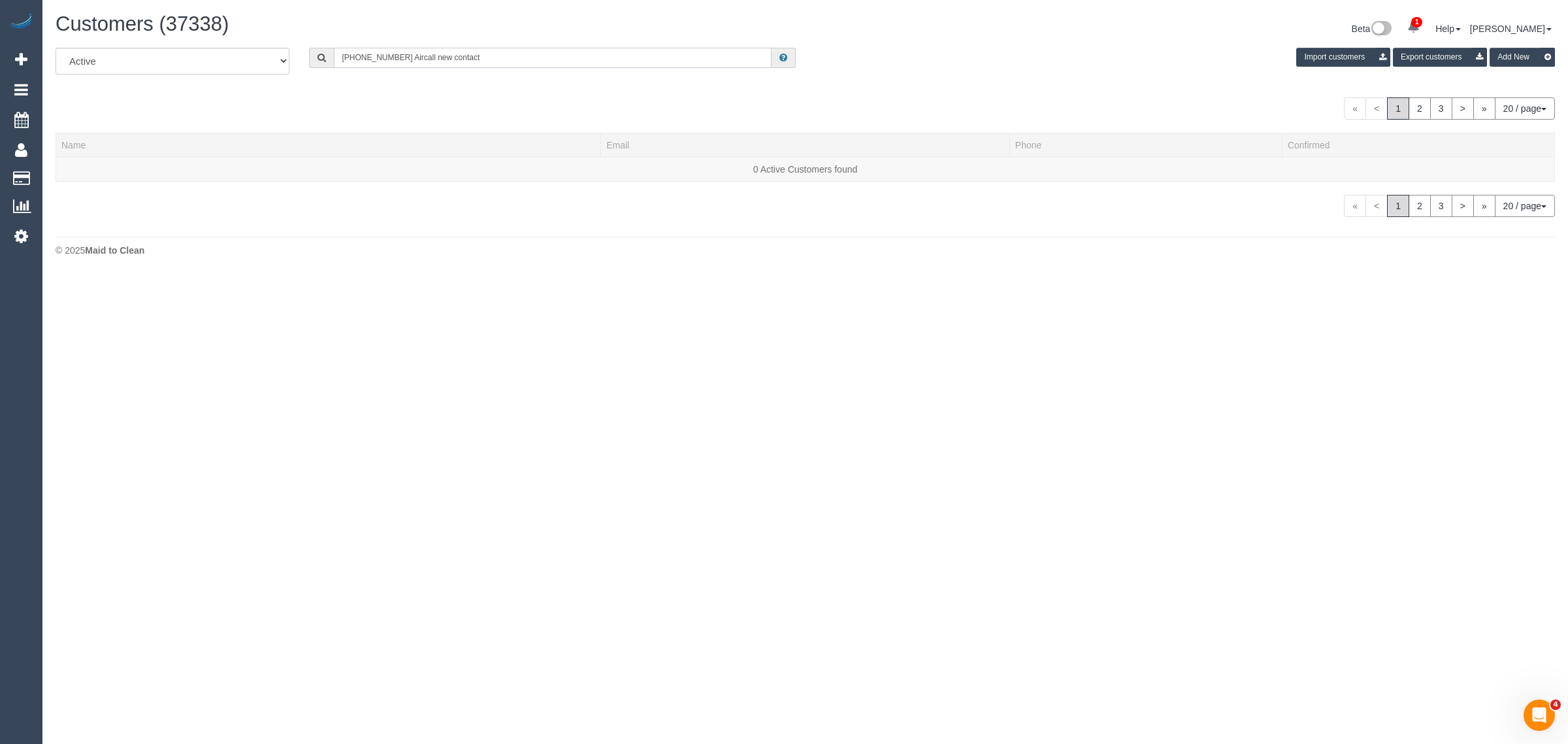
drag, startPoint x: 399, startPoint y: 56, endPoint x: 469, endPoint y: 56, distance: 70.0
click at [452, 56] on input "+61413344053 Aircall new contact" at bounding box center [553, 57] width 438 height 20
type input "413 344 053"
click at [94, 171] on link "Julian Keil" at bounding box center [99, 169] width 75 height 11
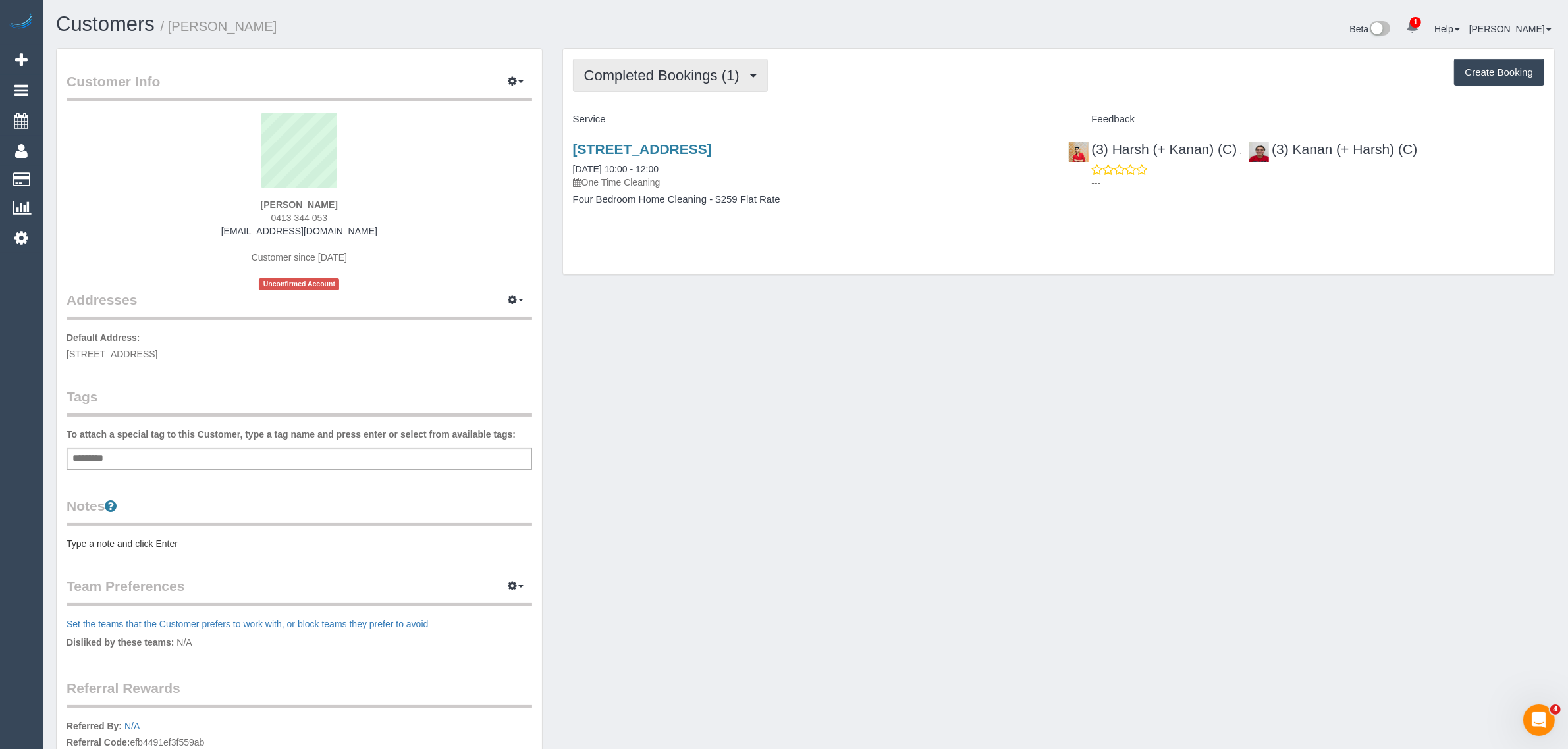
click at [726, 62] on button "Completed Bookings (1)" at bounding box center [670, 75] width 195 height 33
click at [670, 116] on link "Upcoming Bookings (1)" at bounding box center [642, 123] width 137 height 17
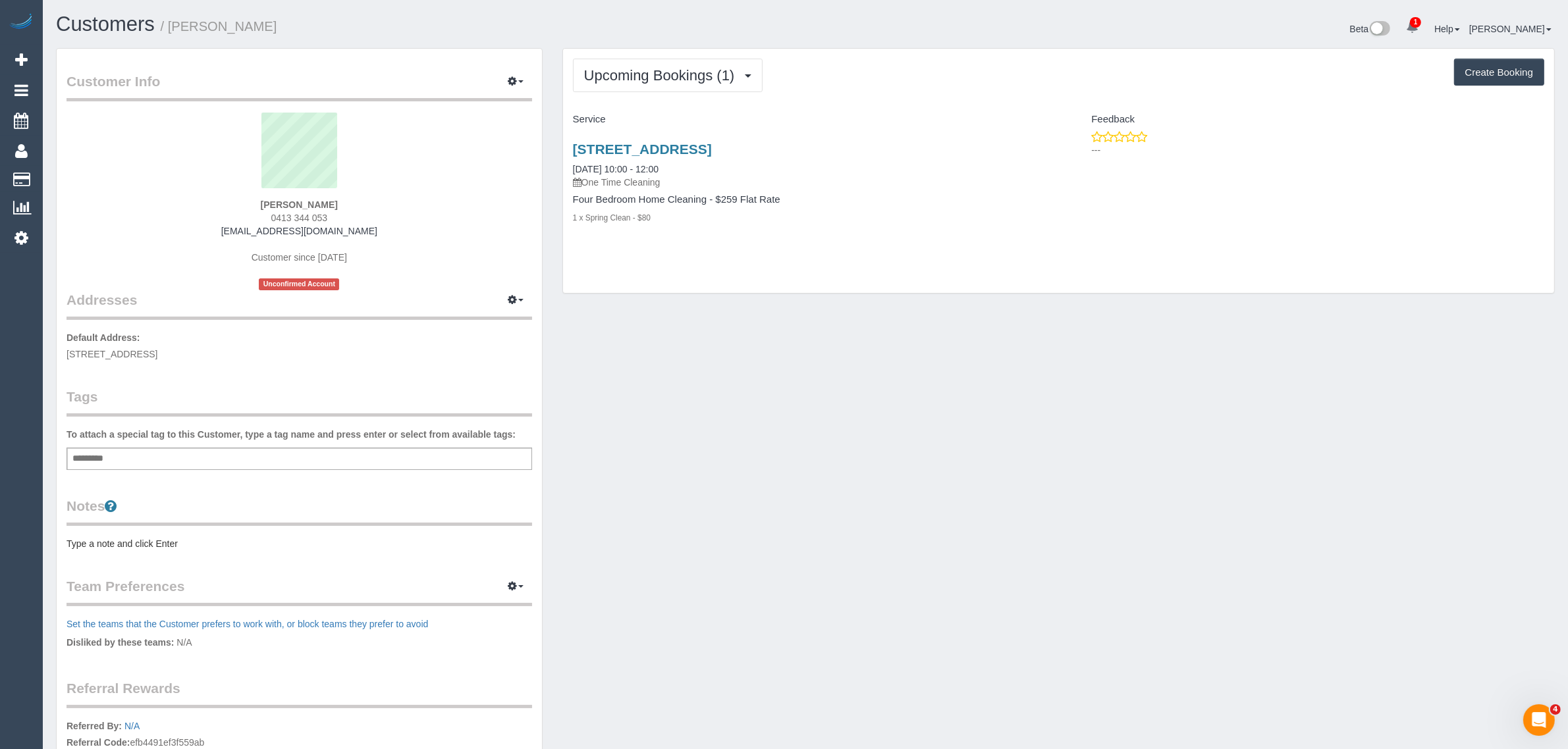
drag, startPoint x: 692, startPoint y: 171, endPoint x: 567, endPoint y: 173, distance: 125.0
click at [567, 173] on div "61 First St, Black Rock, VIC 3193 11/09/2025 10:00 - 12:00 One Time Cleaning Fo…" at bounding box center [811, 190] width 496 height 120
copy link "11/09/2025 10:00 - 12:00"
click at [86, 178] on link "Customers" at bounding box center [125, 179] width 164 height 27
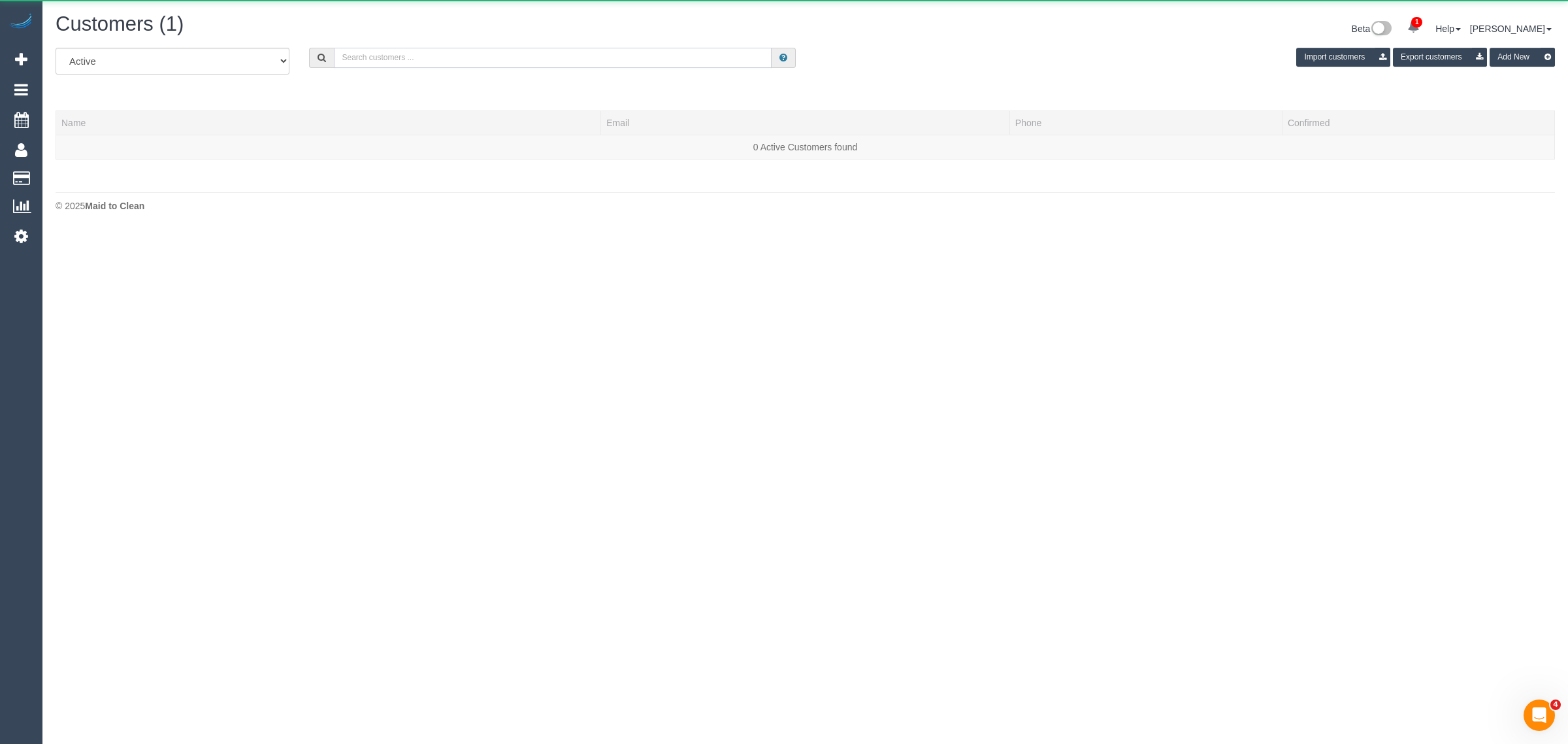
click at [474, 51] on input "text" at bounding box center [553, 57] width 438 height 20
paste input "+61408864727 Aircall new contact"
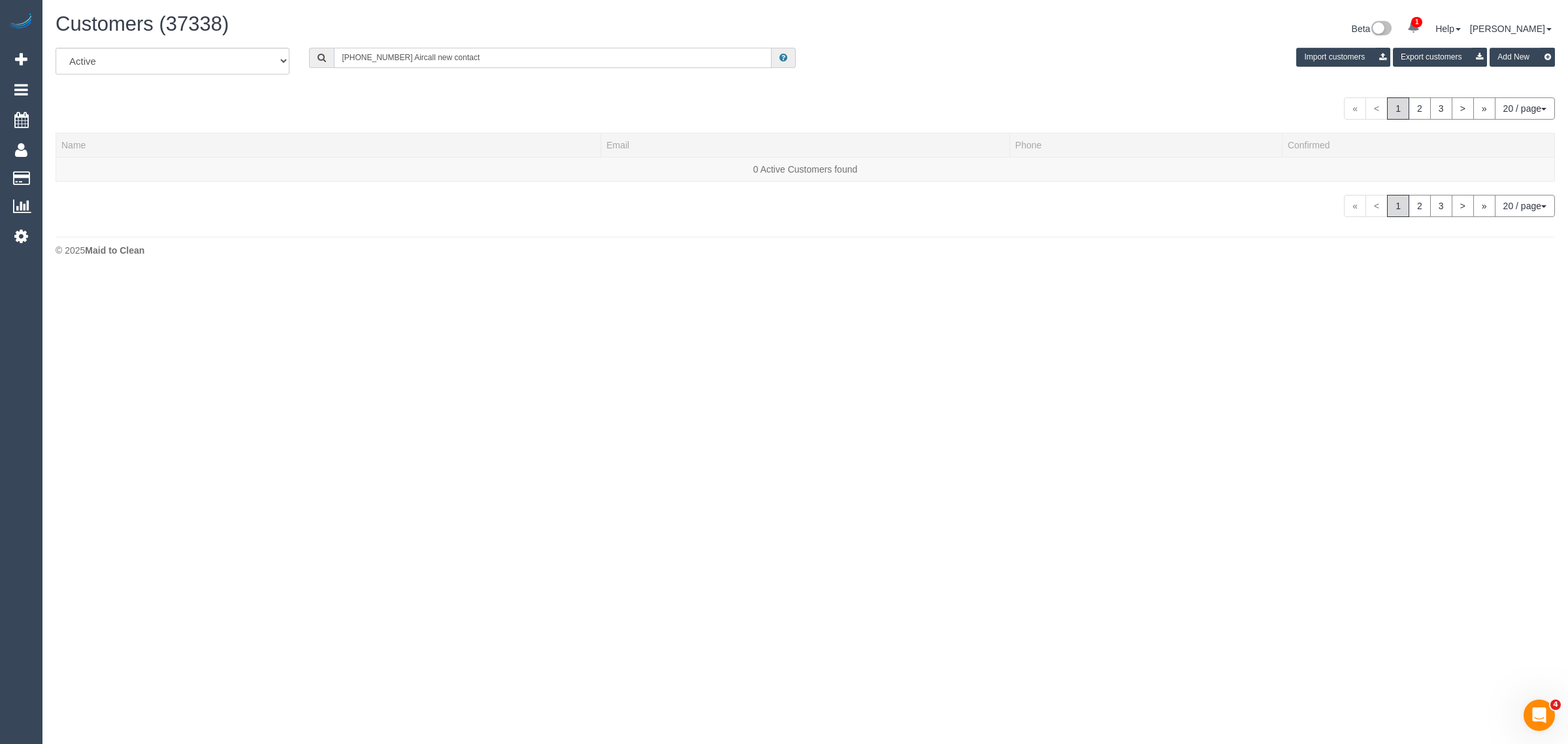
drag, startPoint x: 400, startPoint y: 54, endPoint x: 658, endPoint y: 107, distance: 263.4
click at [654, 103] on div "All Active Archived +61408864727 Aircall new contact Import customers Export cu…" at bounding box center [806, 132] width 1499 height 169
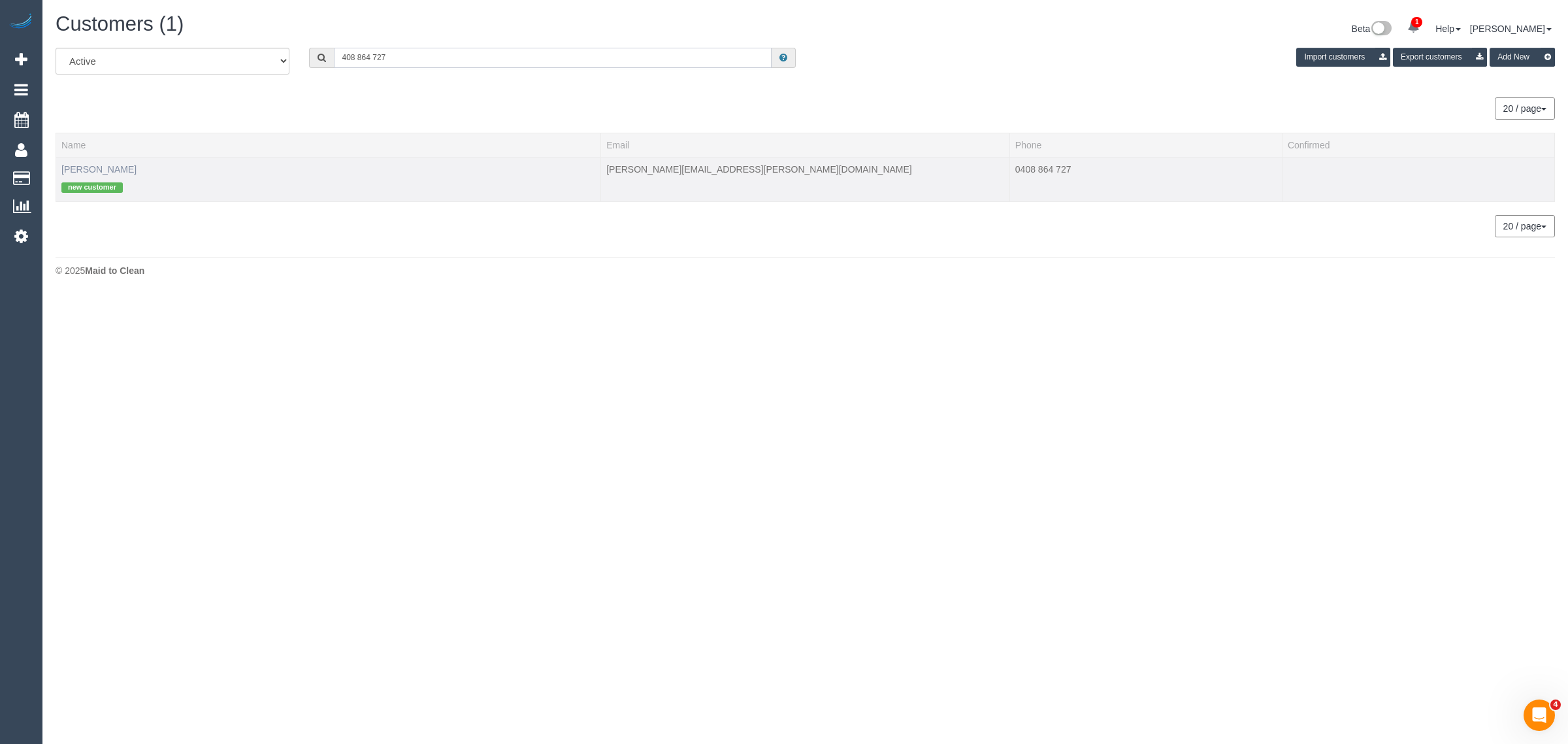
type input "408 864 727"
click at [113, 168] on link "Joshua Jenkins" at bounding box center [99, 169] width 75 height 11
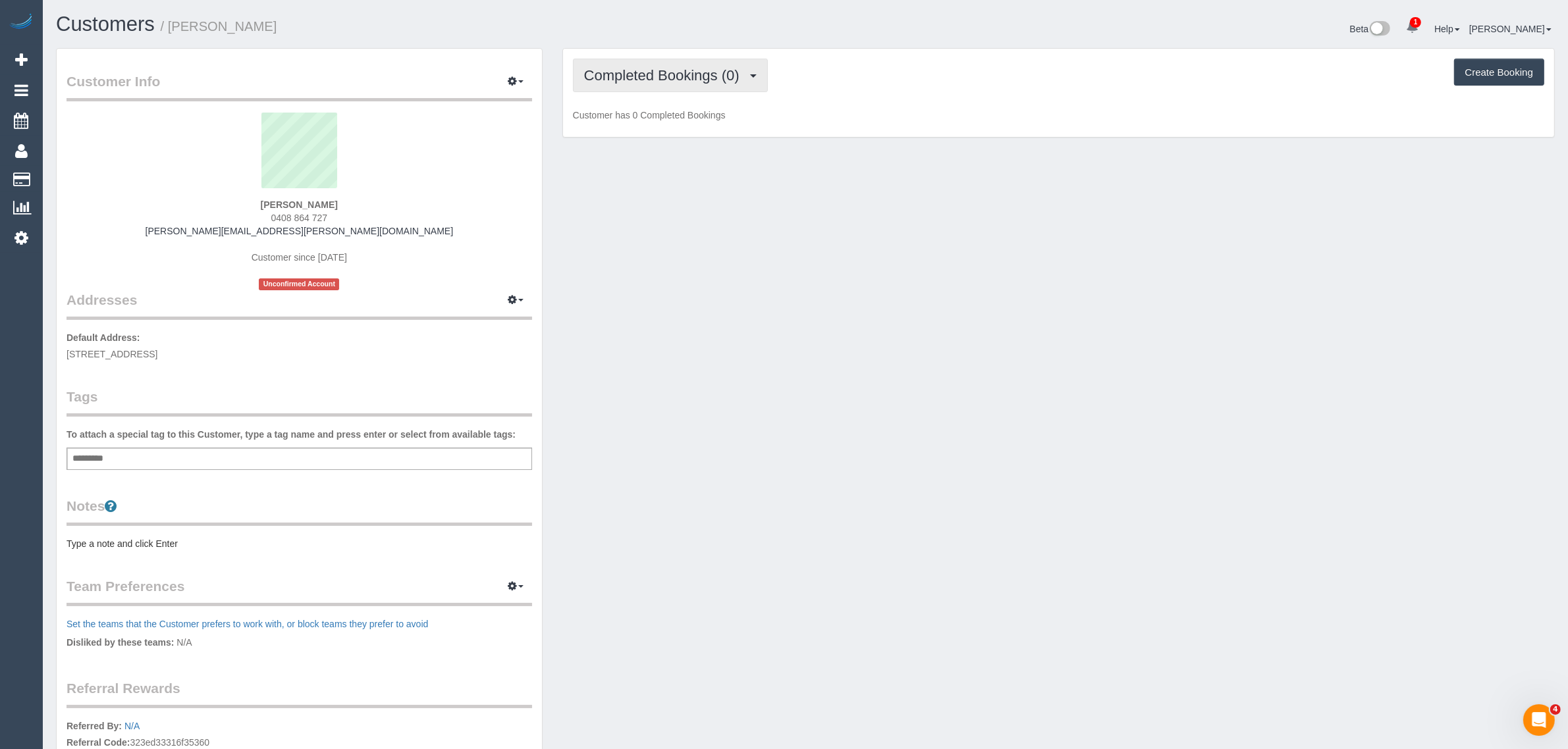
click at [629, 76] on span "Completed Bookings (0)" at bounding box center [665, 75] width 162 height 17
click at [620, 116] on link "Upcoming Bookings (1)" at bounding box center [642, 123] width 137 height 17
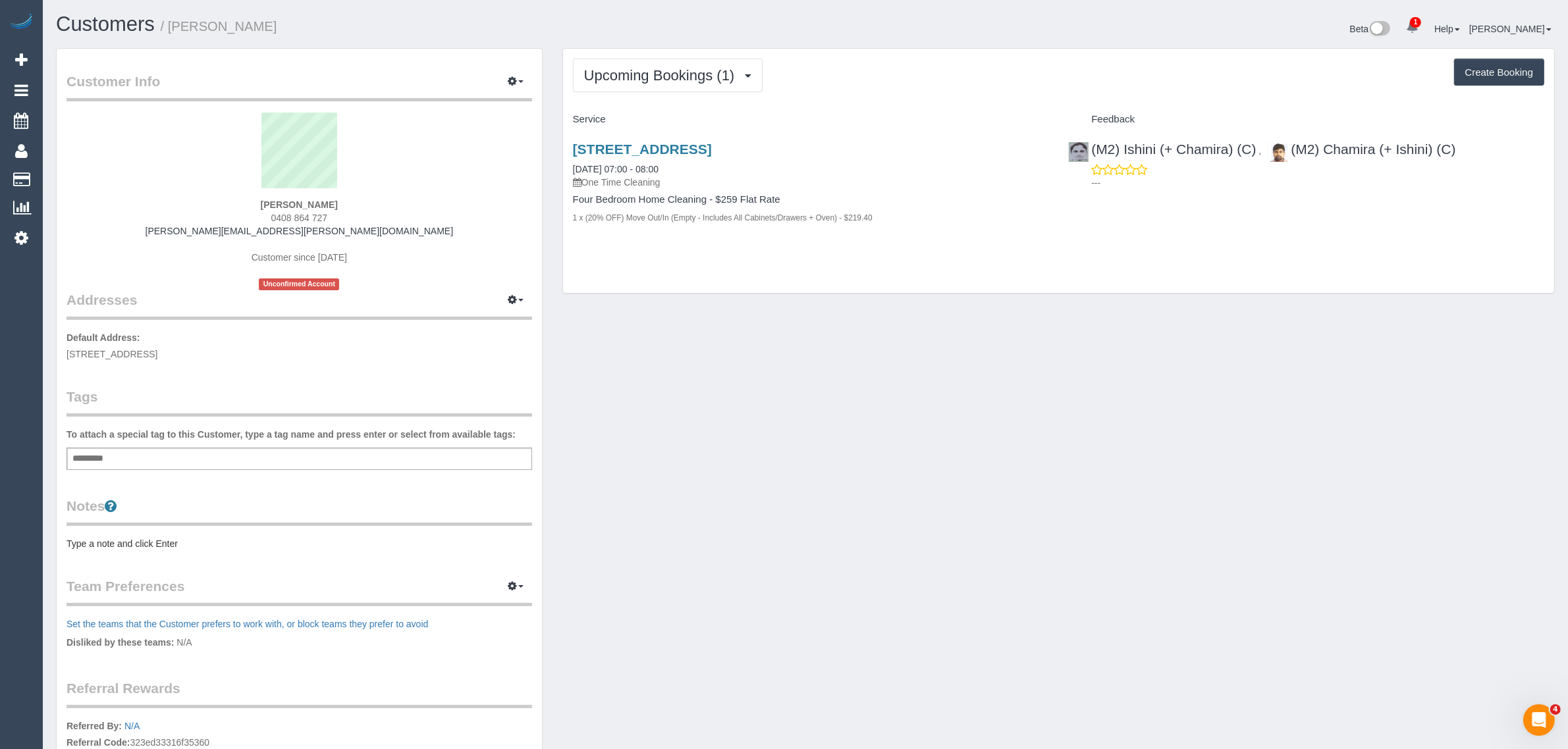
drag, startPoint x: 710, startPoint y: 169, endPoint x: 563, endPoint y: 161, distance: 147.2
click at [563, 161] on div "9 French Street, Croydon, VIC 3136 04/09/2025 07:00 - 08:00 One Time Cleaning F…" at bounding box center [811, 190] width 496 height 120
copy link "04/09/2025 07:00 - 08:00"
click at [633, 170] on link "04/09/2025 07:00 - 08:00" at bounding box center [615, 170] width 86 height 11
drag, startPoint x: 677, startPoint y: 70, endPoint x: 669, endPoint y: 87, distance: 18.8
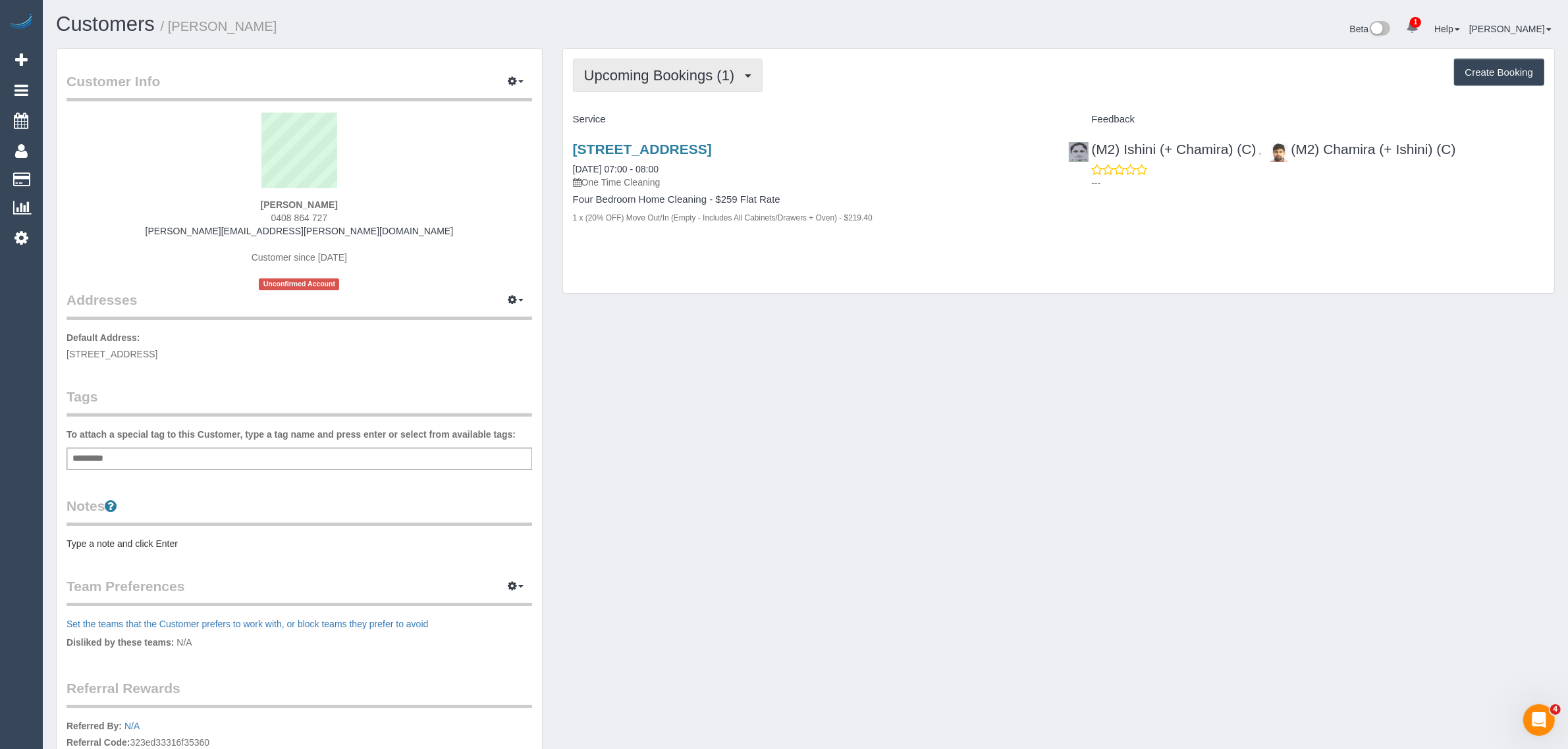
click at [678, 70] on span "Upcoming Bookings (1)" at bounding box center [663, 75] width 157 height 17
click at [650, 117] on link "Upcoming Bookings (1)" at bounding box center [642, 123] width 137 height 17
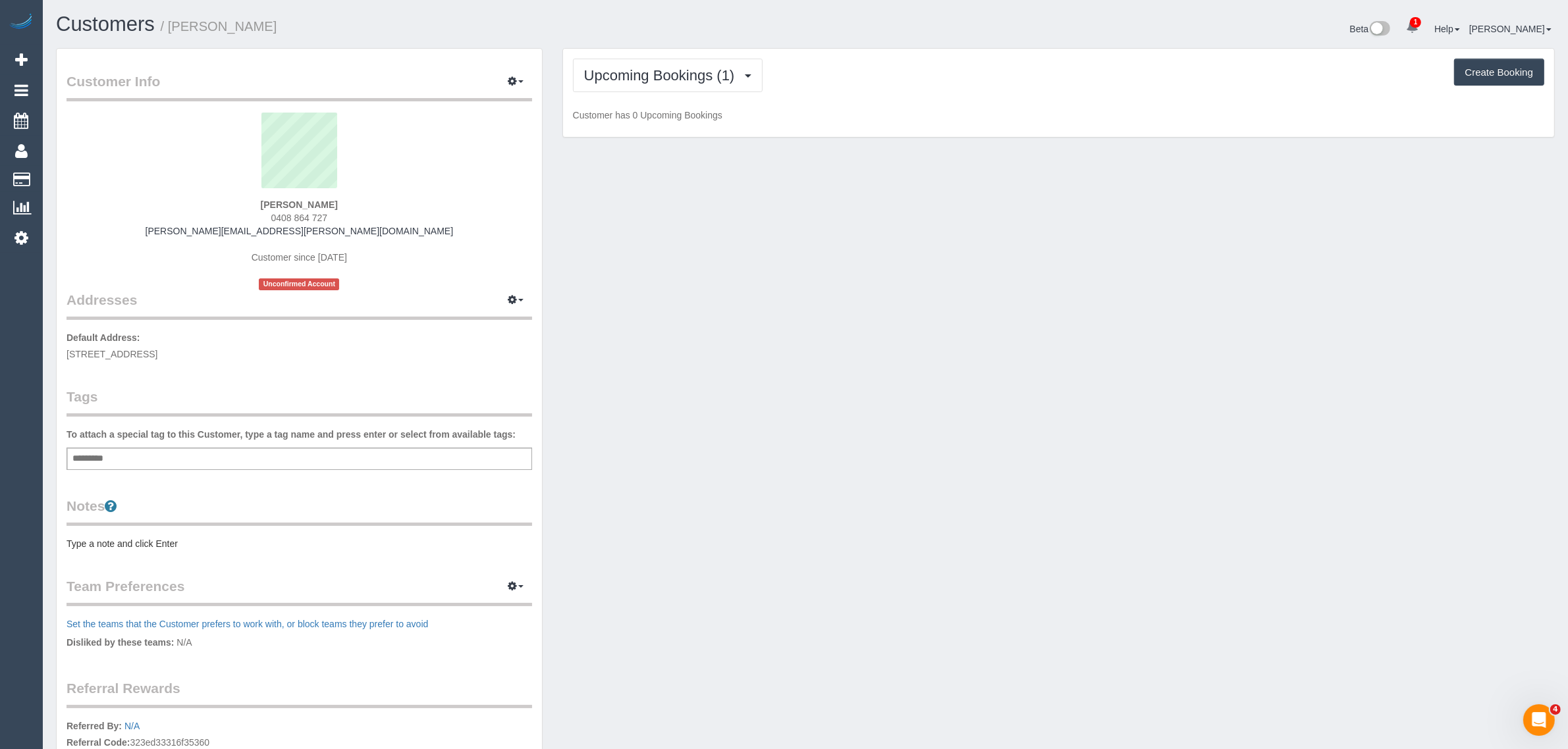
click at [708, 20] on h1 "Customers / Joshua Jenkins" at bounding box center [426, 24] width 739 height 22
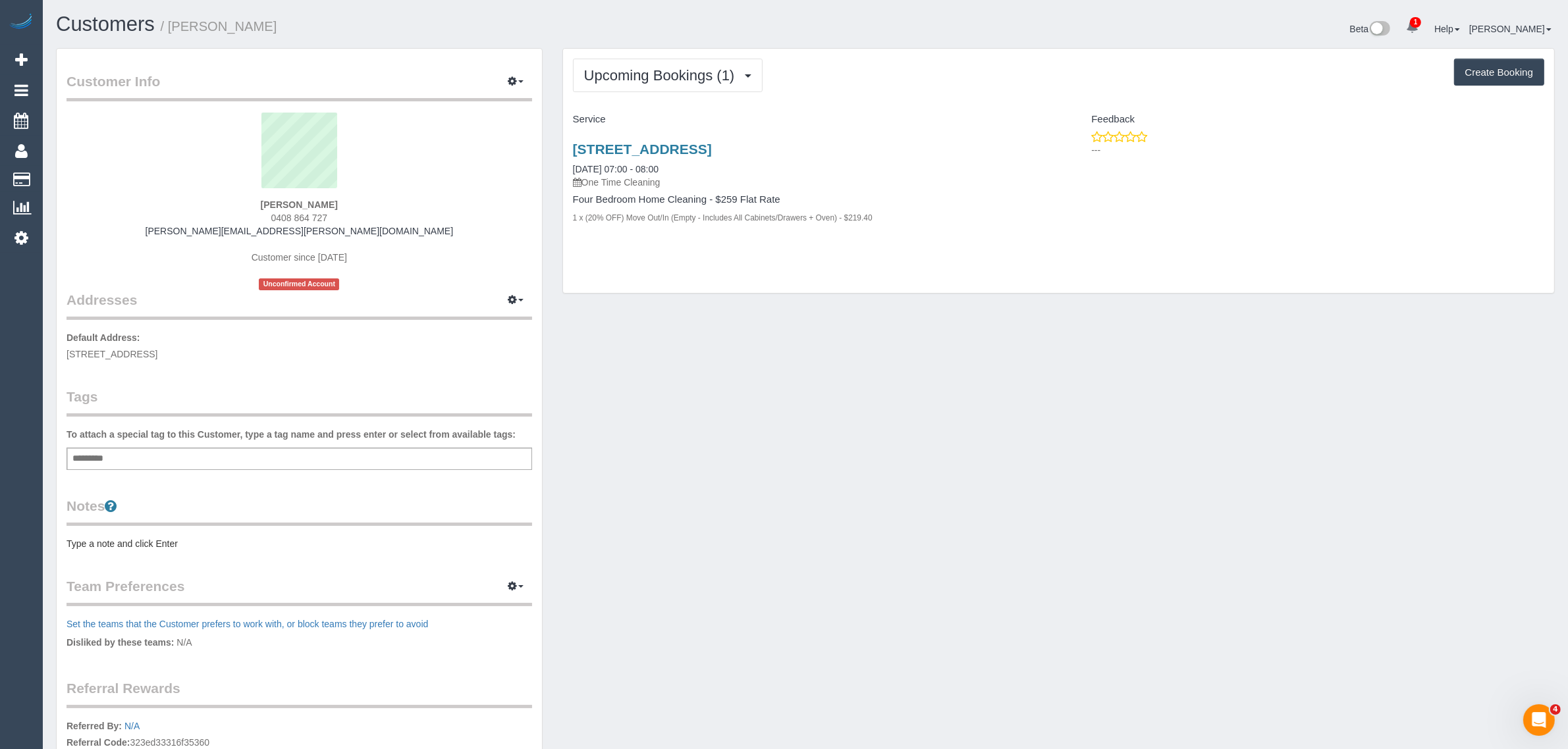
click at [734, 268] on div "Upcoming Bookings (1) Completed Bookings (0) Upcoming Bookings (1) Cancelled Bo…" at bounding box center [1058, 171] width 991 height 245
drag, startPoint x: 697, startPoint y: 173, endPoint x: 568, endPoint y: 169, distance: 129.1
click at [568, 169] on div "9 French Street, Croydon, VIC 3136 04/09/2025 07:00 - 08:00 One Time Cleaning F…" at bounding box center [811, 190] width 496 height 120
copy link "04/09/2025 07:00 - 08:00"
click at [652, 146] on link "9 French Street, Croydon, VIC 3136" at bounding box center [642, 149] width 139 height 15
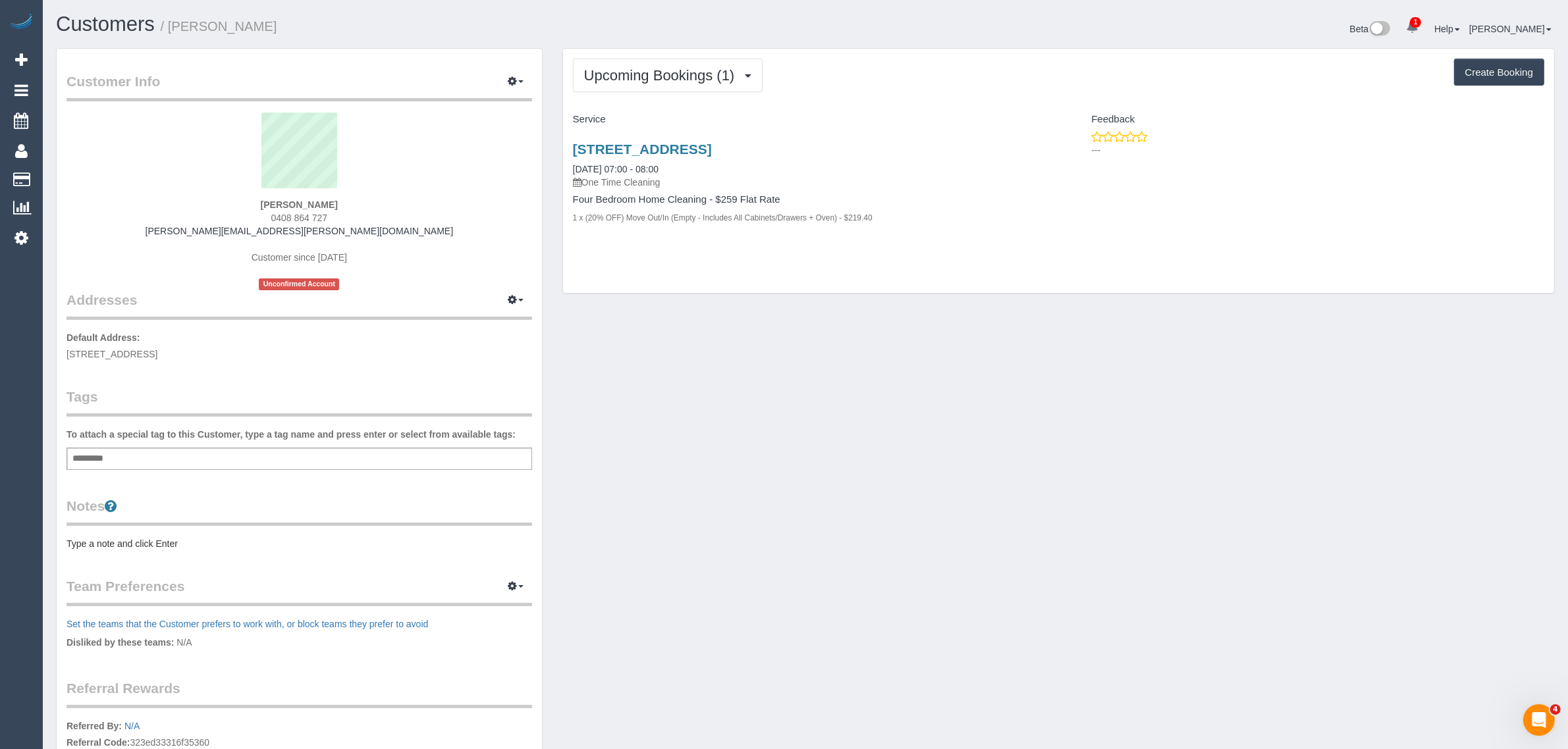
click at [726, 339] on div "Customer Info Edit Contact Info Send Message Email Preferences Special Sales Ta…" at bounding box center [806, 475] width 1519 height 855
click at [62, 179] on link "Customers" at bounding box center [125, 179] width 164 height 27
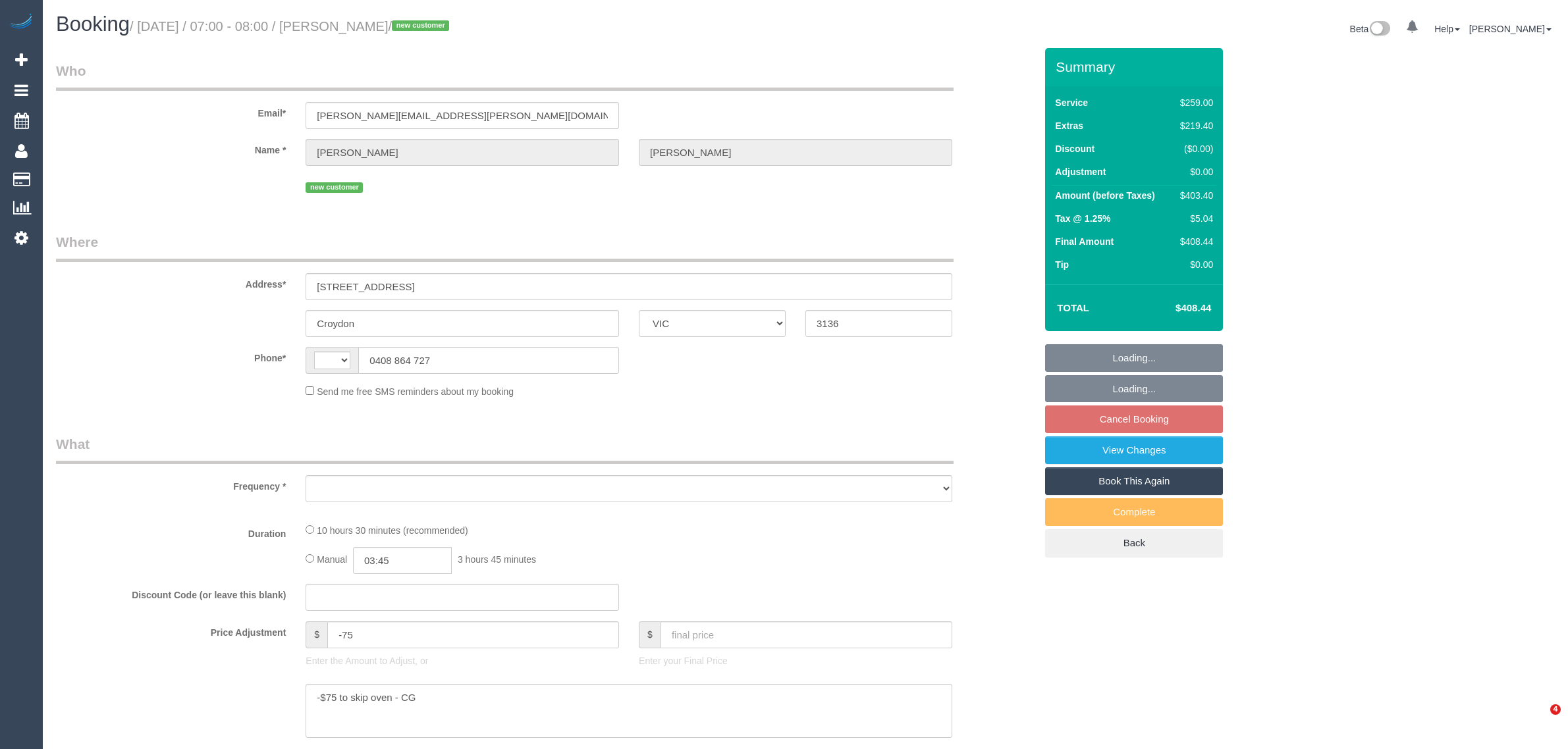
select select "VIC"
select select "object:342"
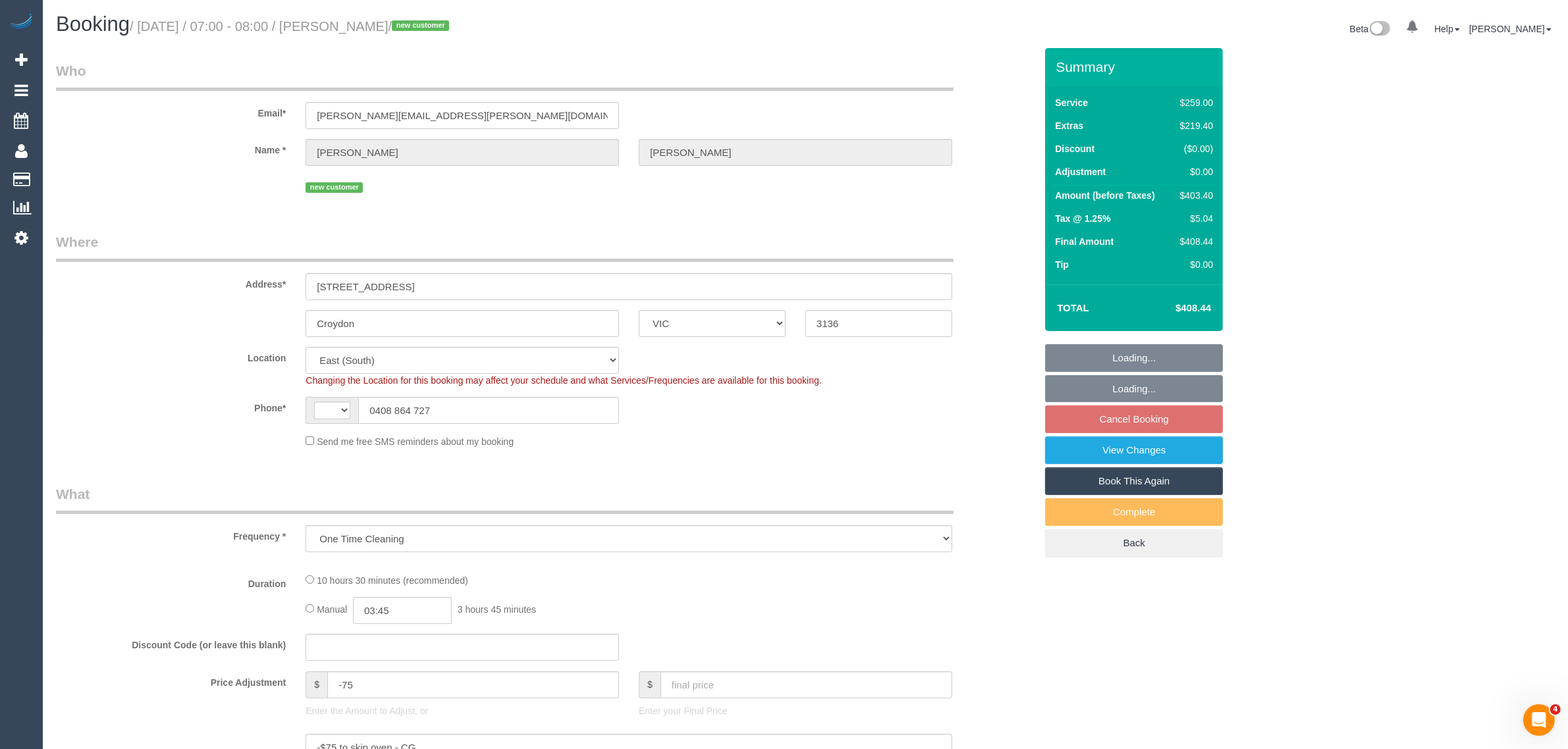
select select "string:AU"
select select "string:stripe-pm_1S2MXo2GScqysDRVvnSElNHi"
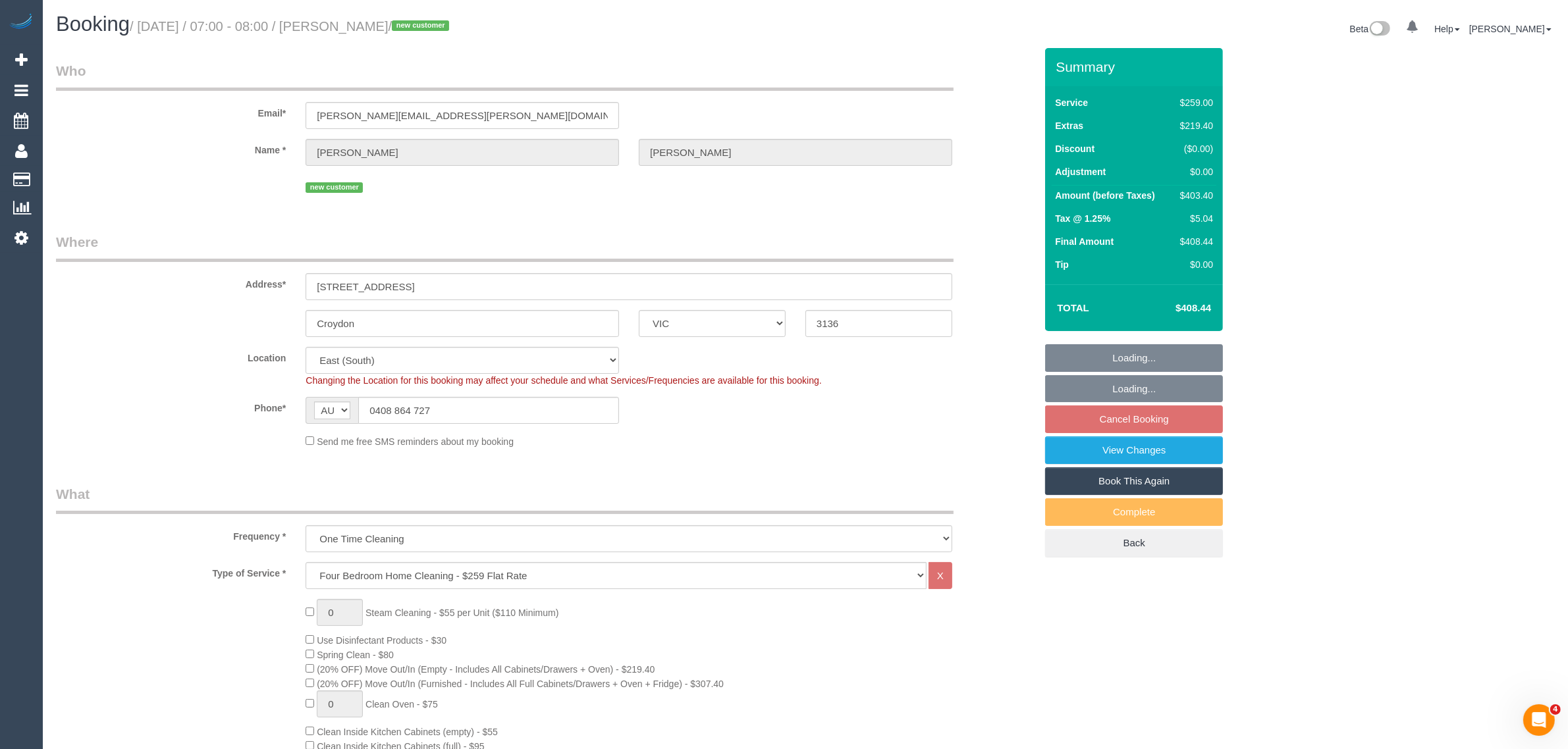
select select "object:698"
select select "spot1"
select select "number:28"
select select "number:14"
select select "number:19"
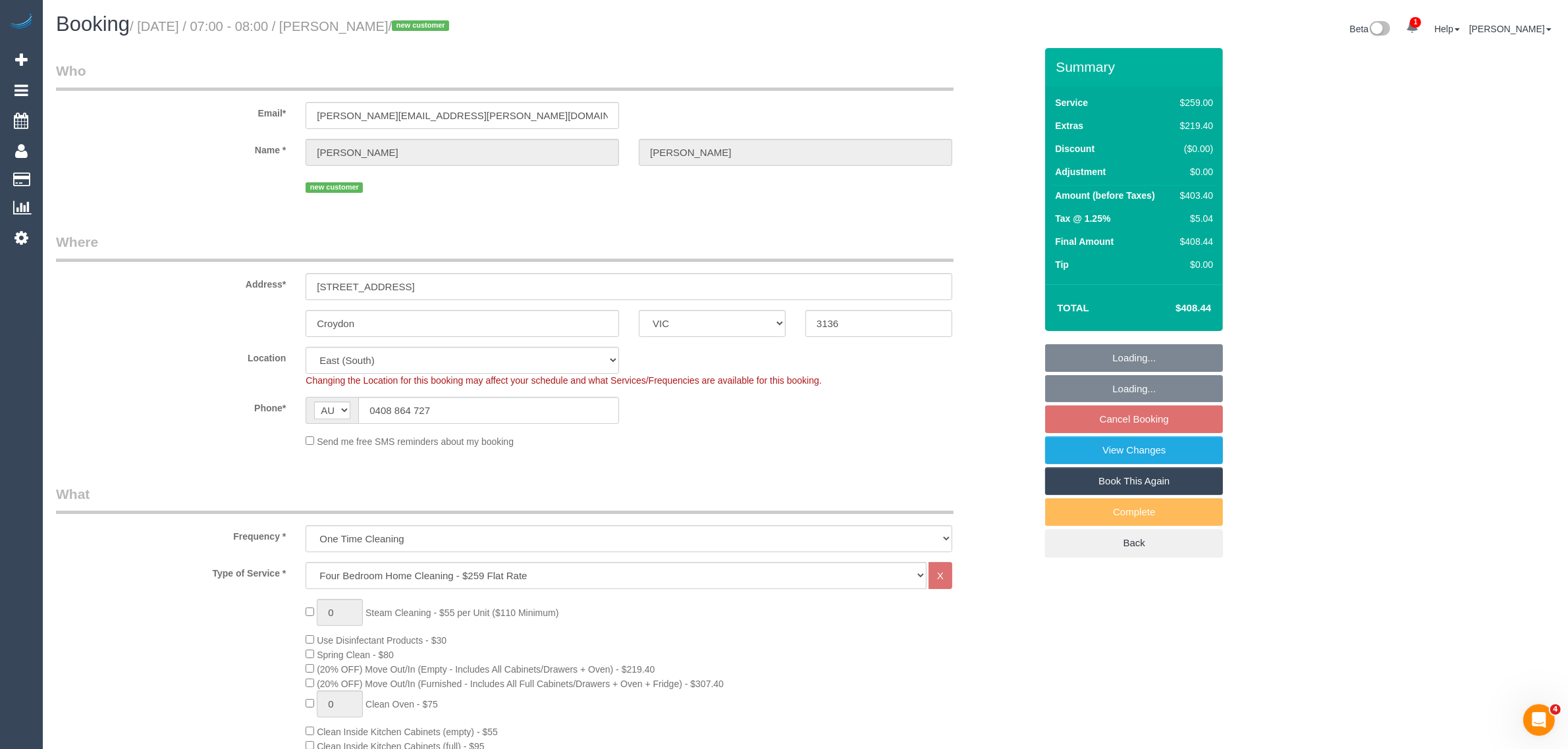
select select "number:22"
click at [1099, 436] on fieldset "Loading... Loading... Cancel Booking View Changes Book This Again Complete Back" at bounding box center [1134, 451] width 178 height 213
click at [1099, 439] on link "View Changes" at bounding box center [1134, 450] width 178 height 27
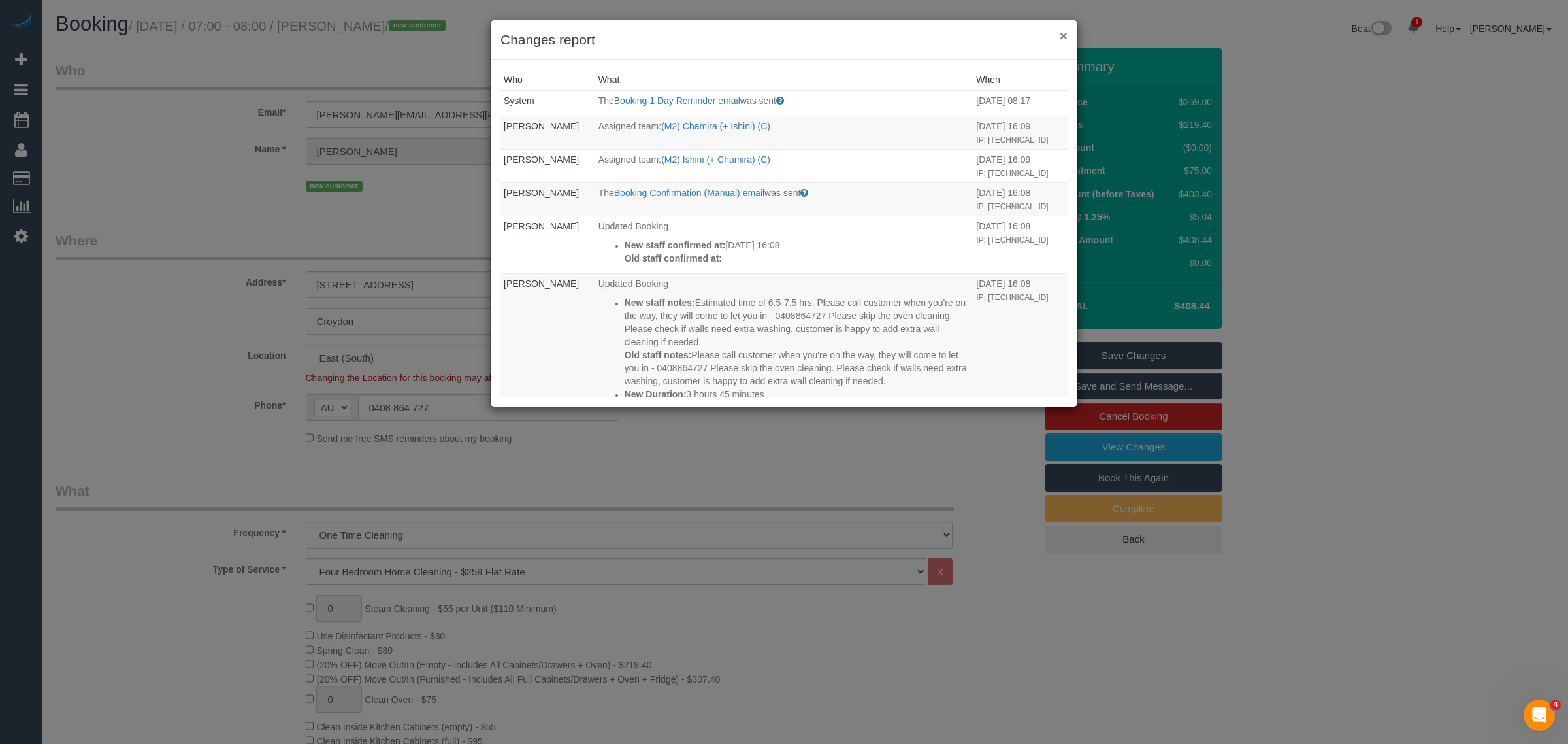
click at [1061, 29] on button "×" at bounding box center [1064, 36] width 8 height 14
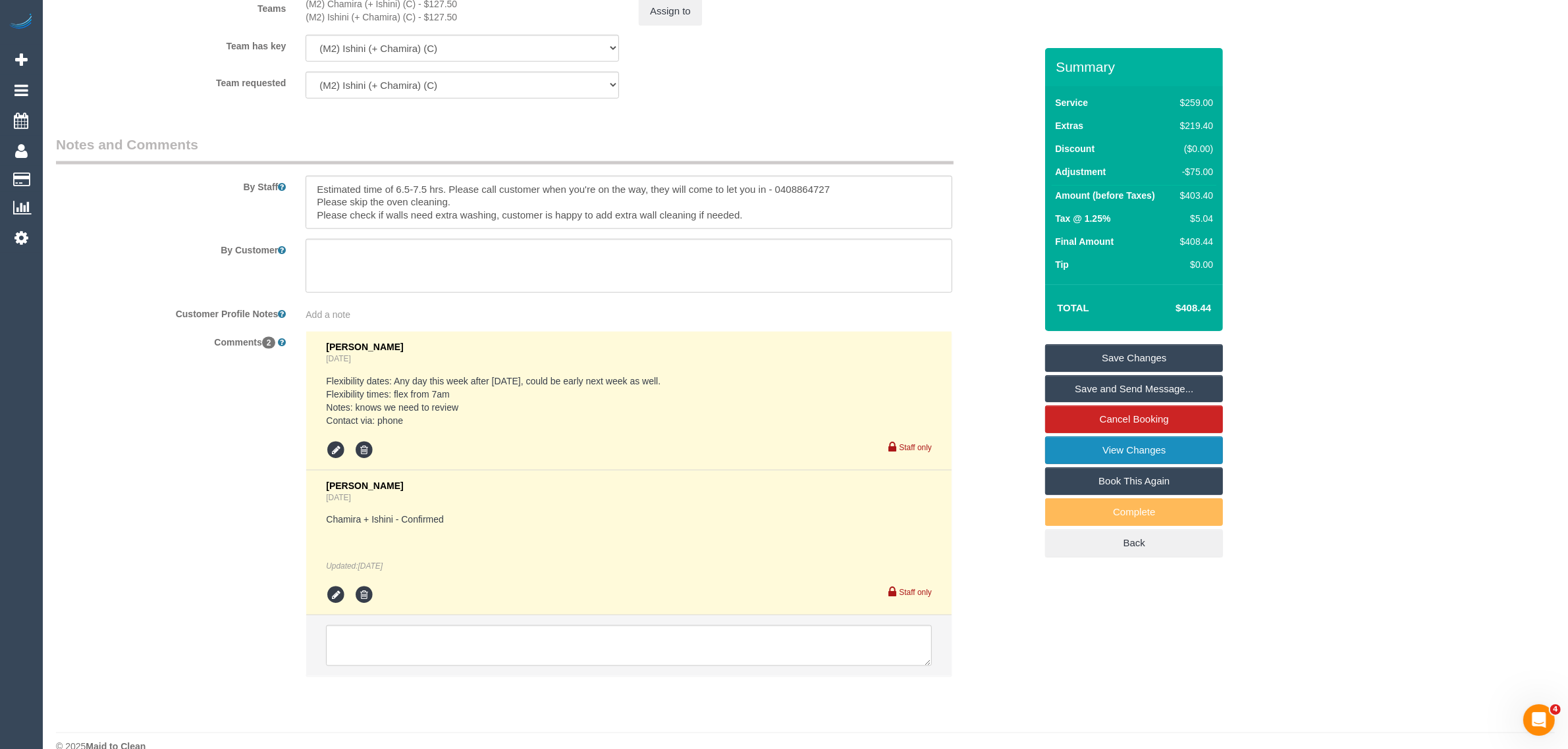
scroll to position [2040, 0]
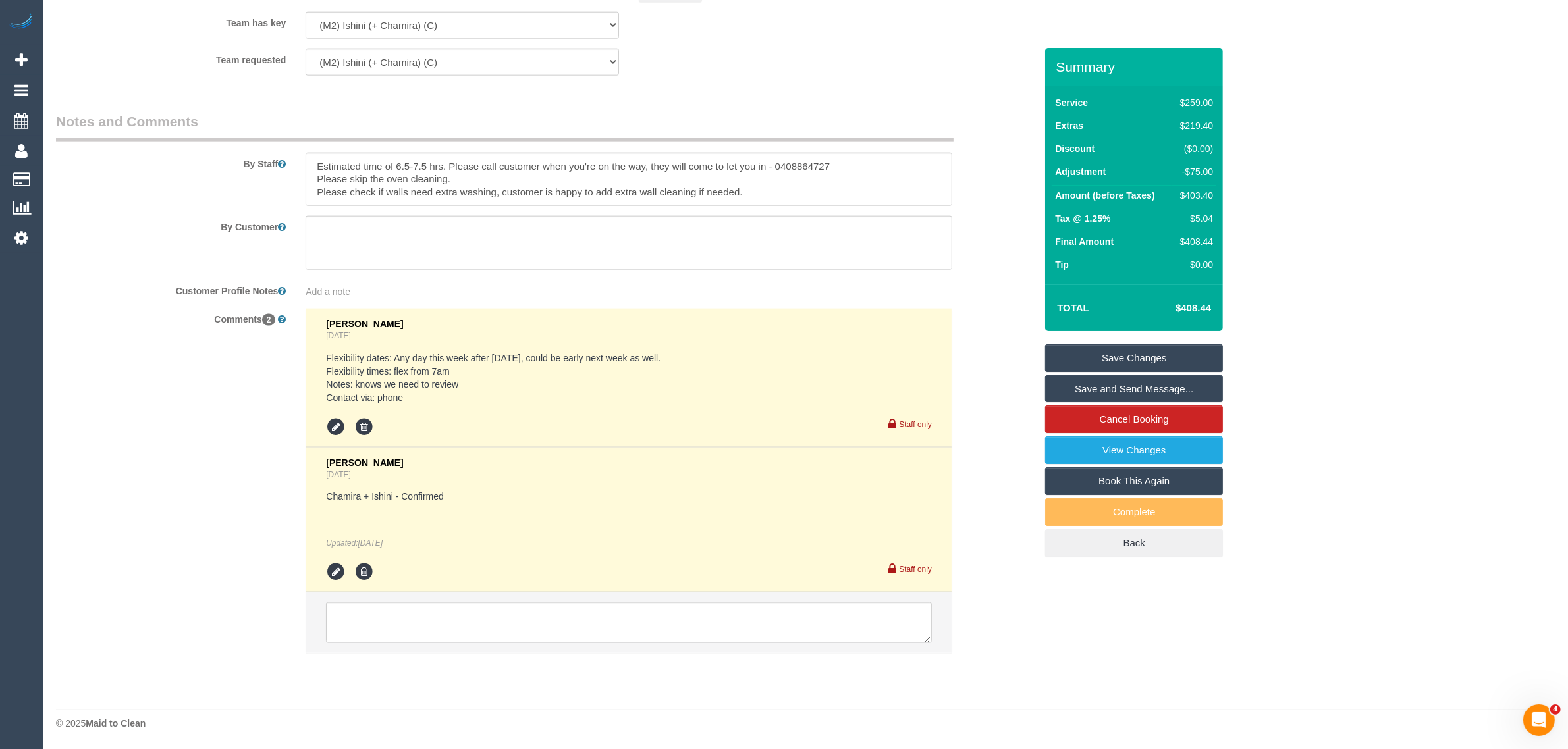
click at [950, 287] on div "Add a note" at bounding box center [629, 291] width 647 height 13
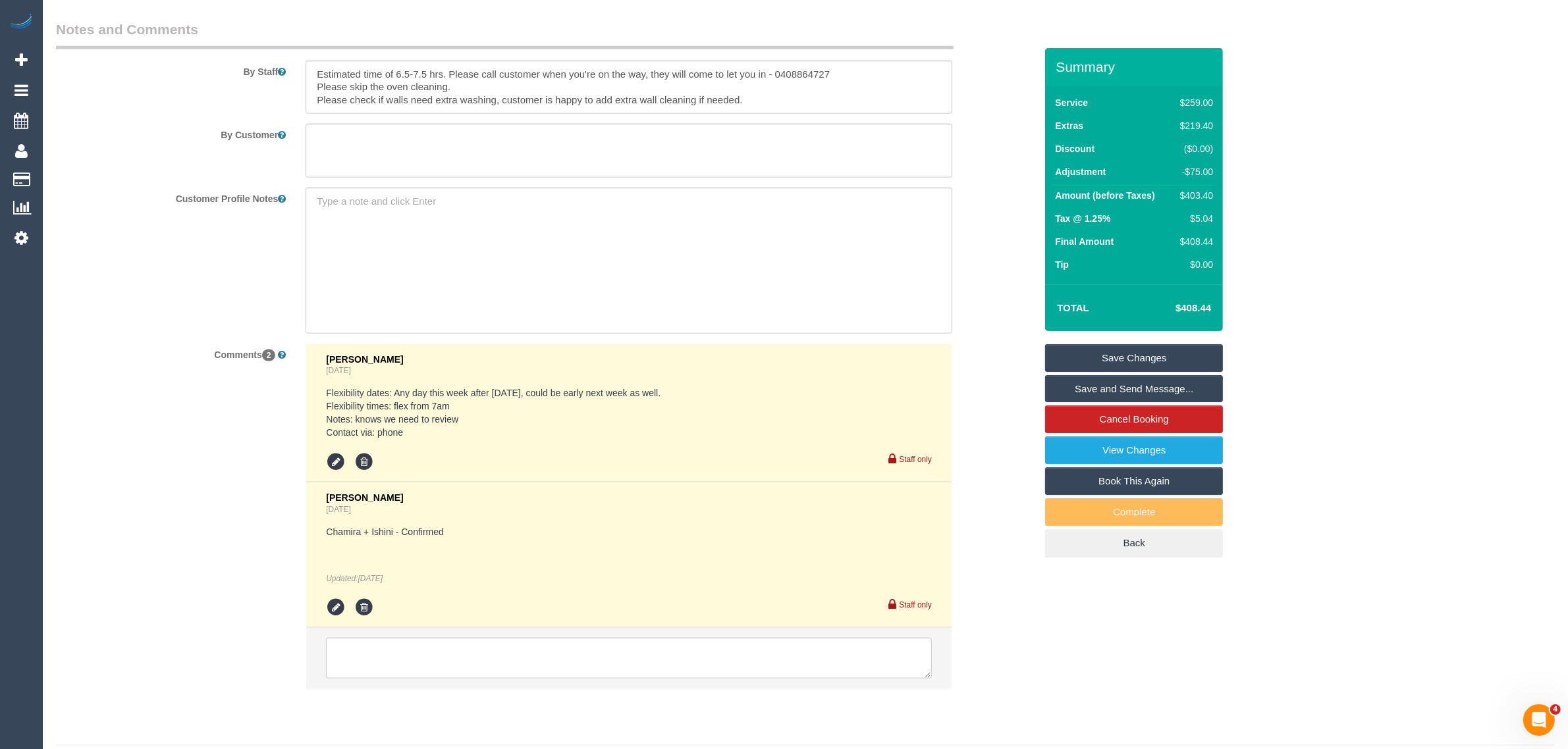
scroll to position [2167, 0]
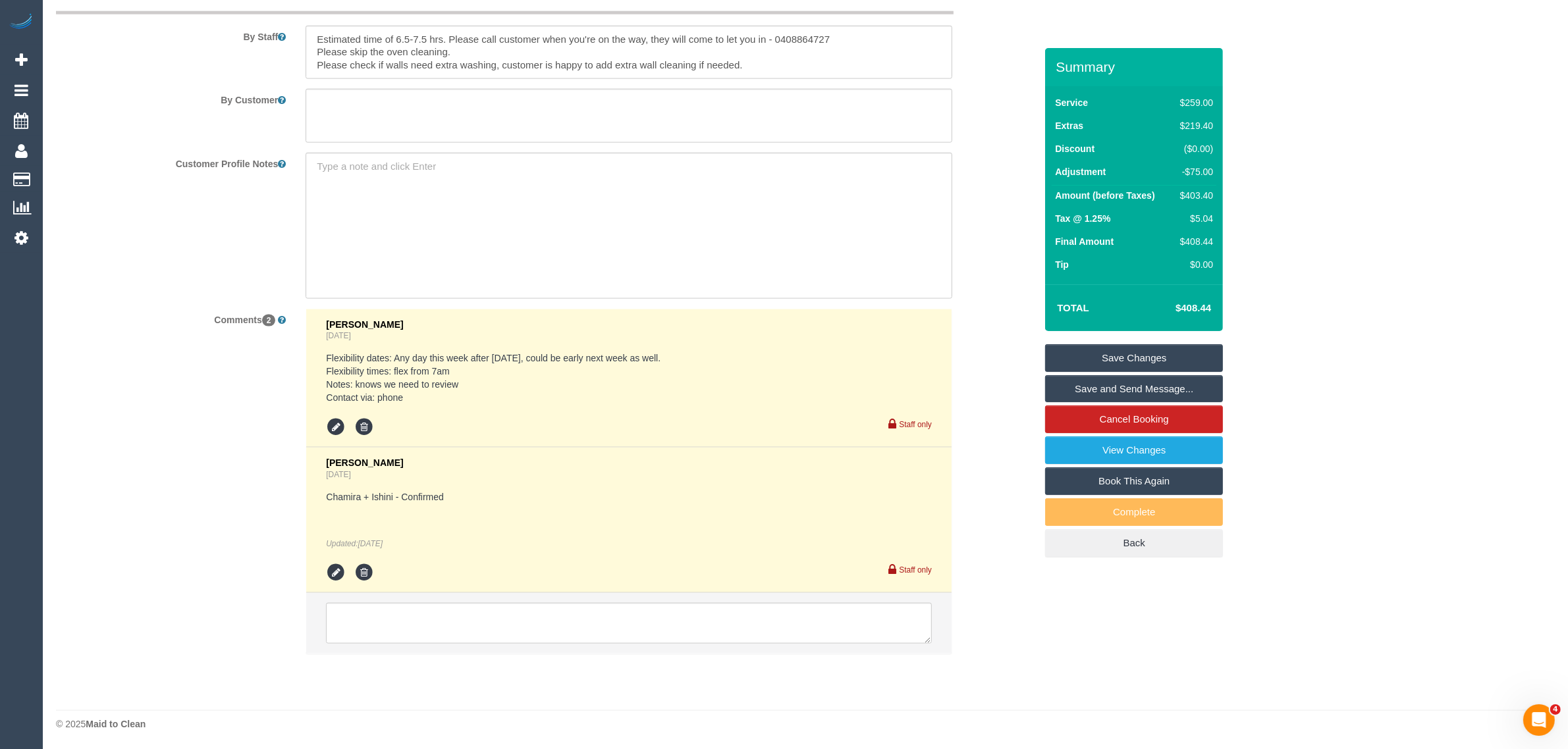
click at [633, 643] on li at bounding box center [628, 624] width 645 height 61
click at [642, 633] on textarea at bounding box center [628, 624] width 606 height 41
paste textarea "Cleaner(s) Unassigned: Reason Unassigned: One Off/Ongoing: Flexibility: Close a…"
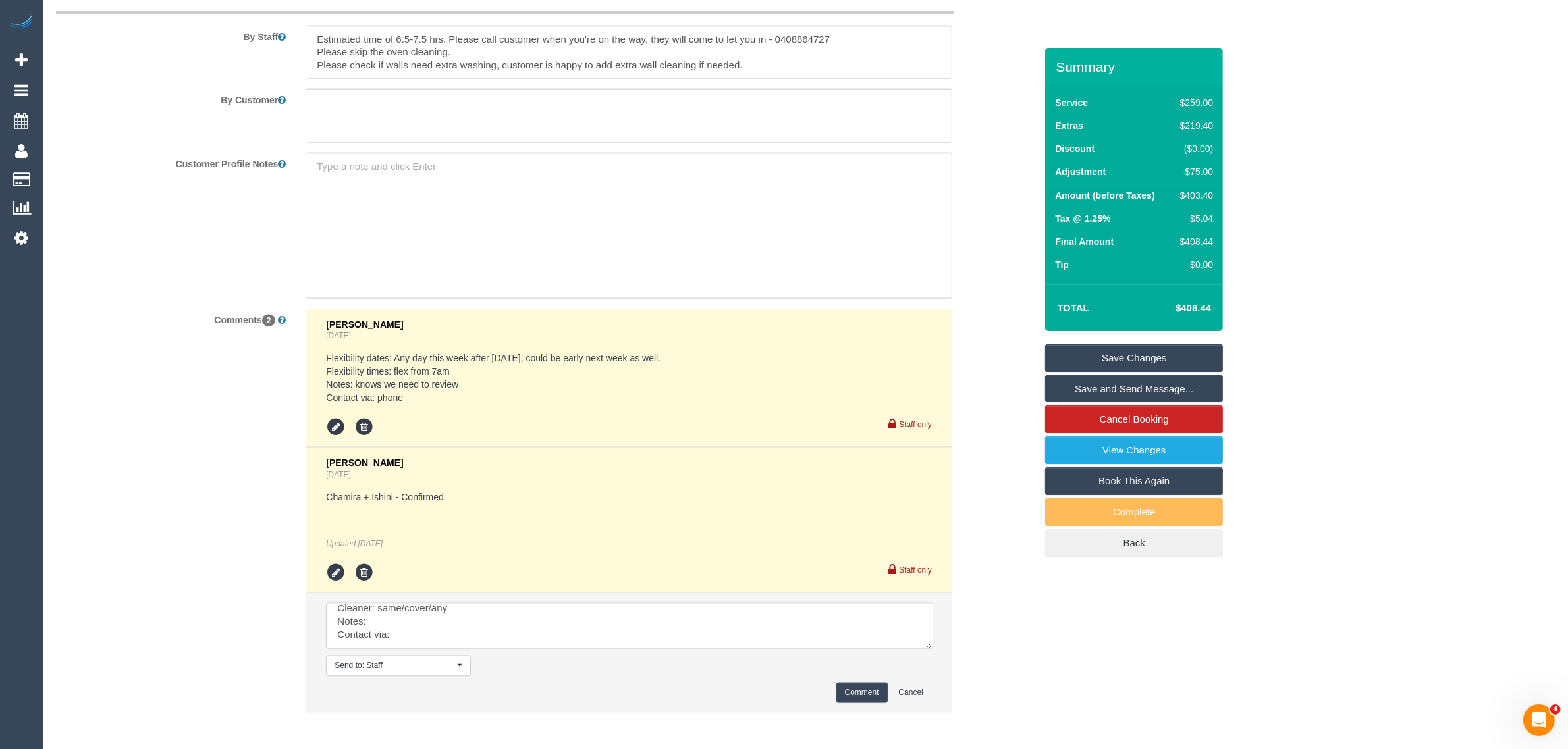
scroll to position [0, 0]
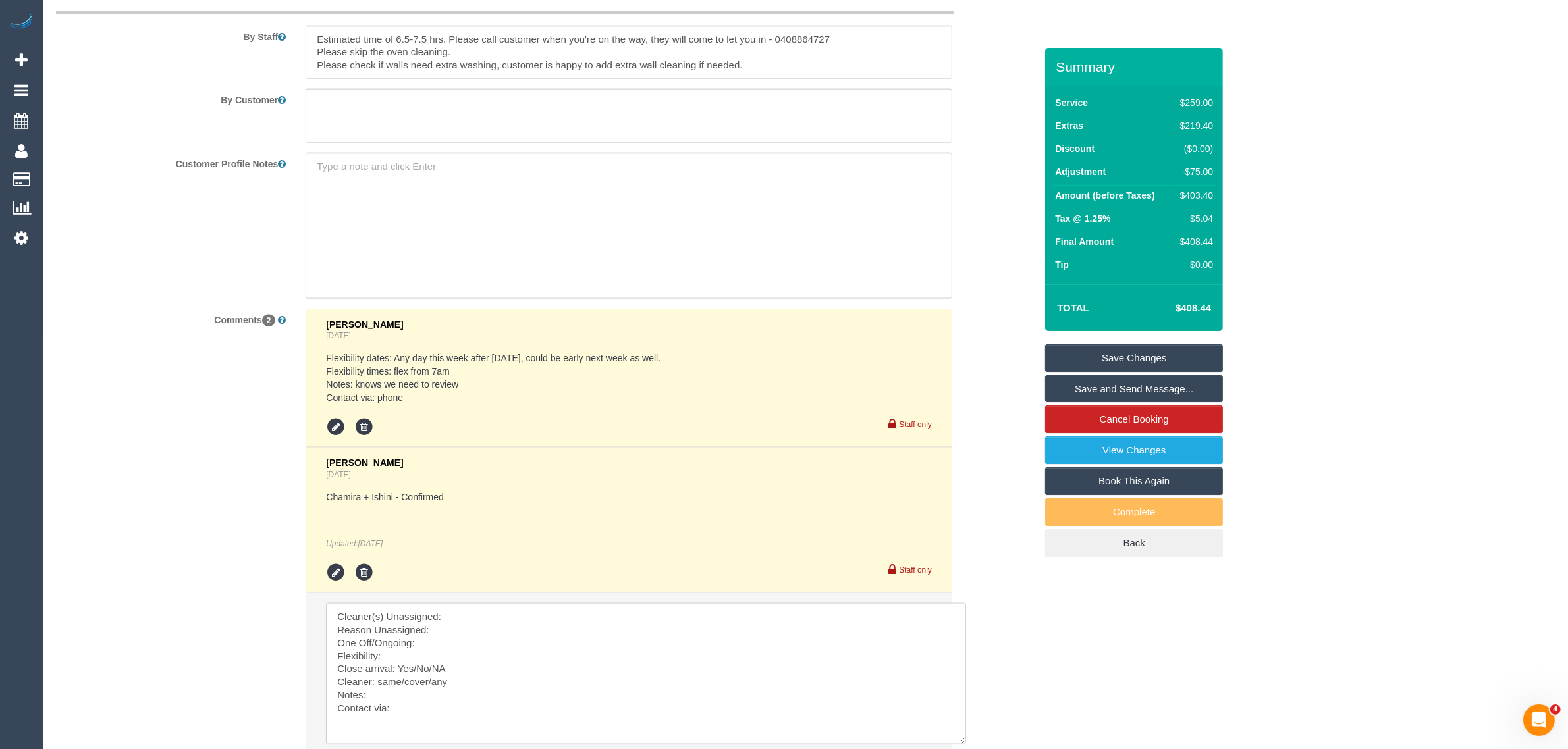
drag, startPoint x: 924, startPoint y: 642, endPoint x: 959, endPoint y: 741, distance: 105.0
click at [959, 741] on textarea at bounding box center [645, 674] width 640 height 141
click at [632, 612] on textarea at bounding box center [645, 674] width 640 height 141
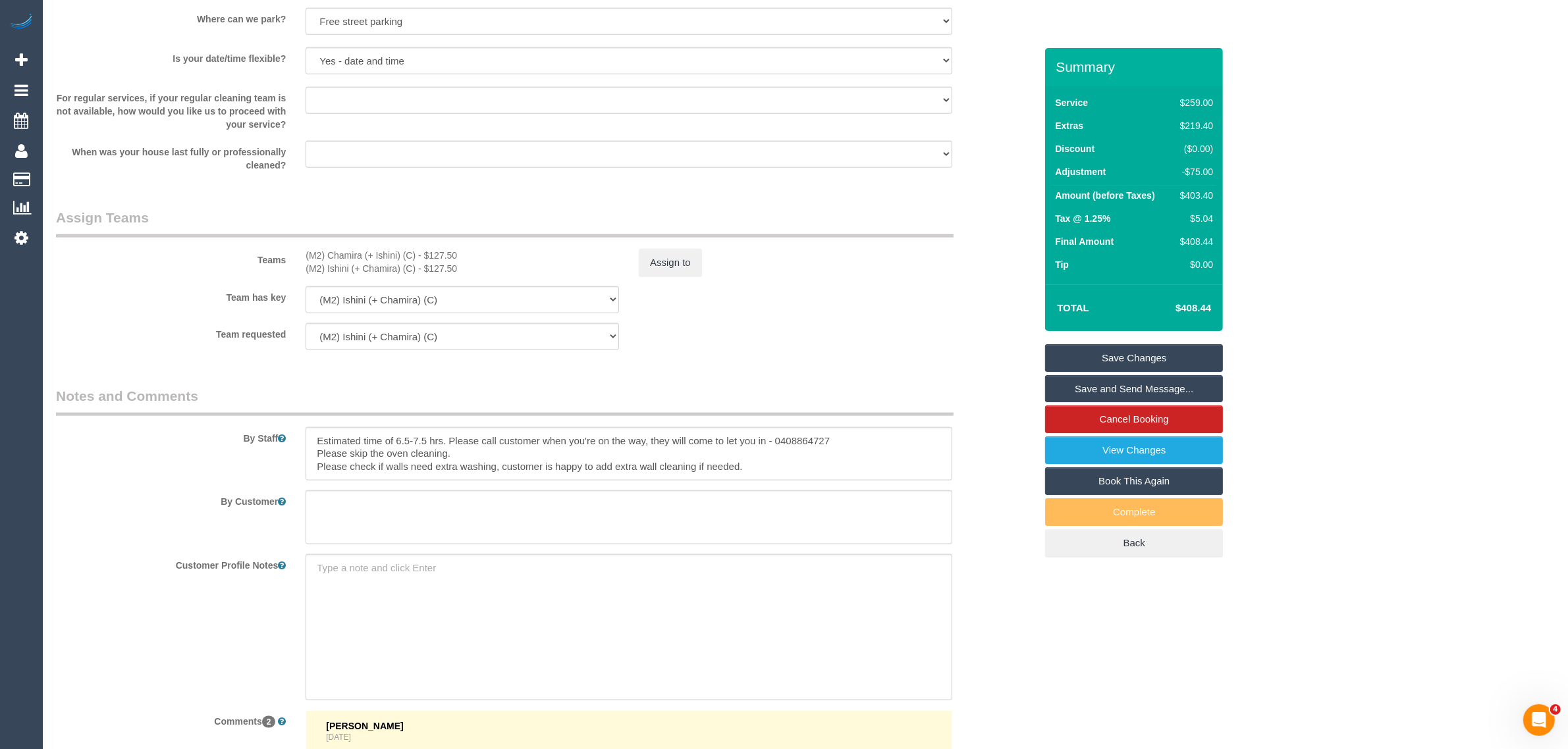
scroll to position [1509, 0]
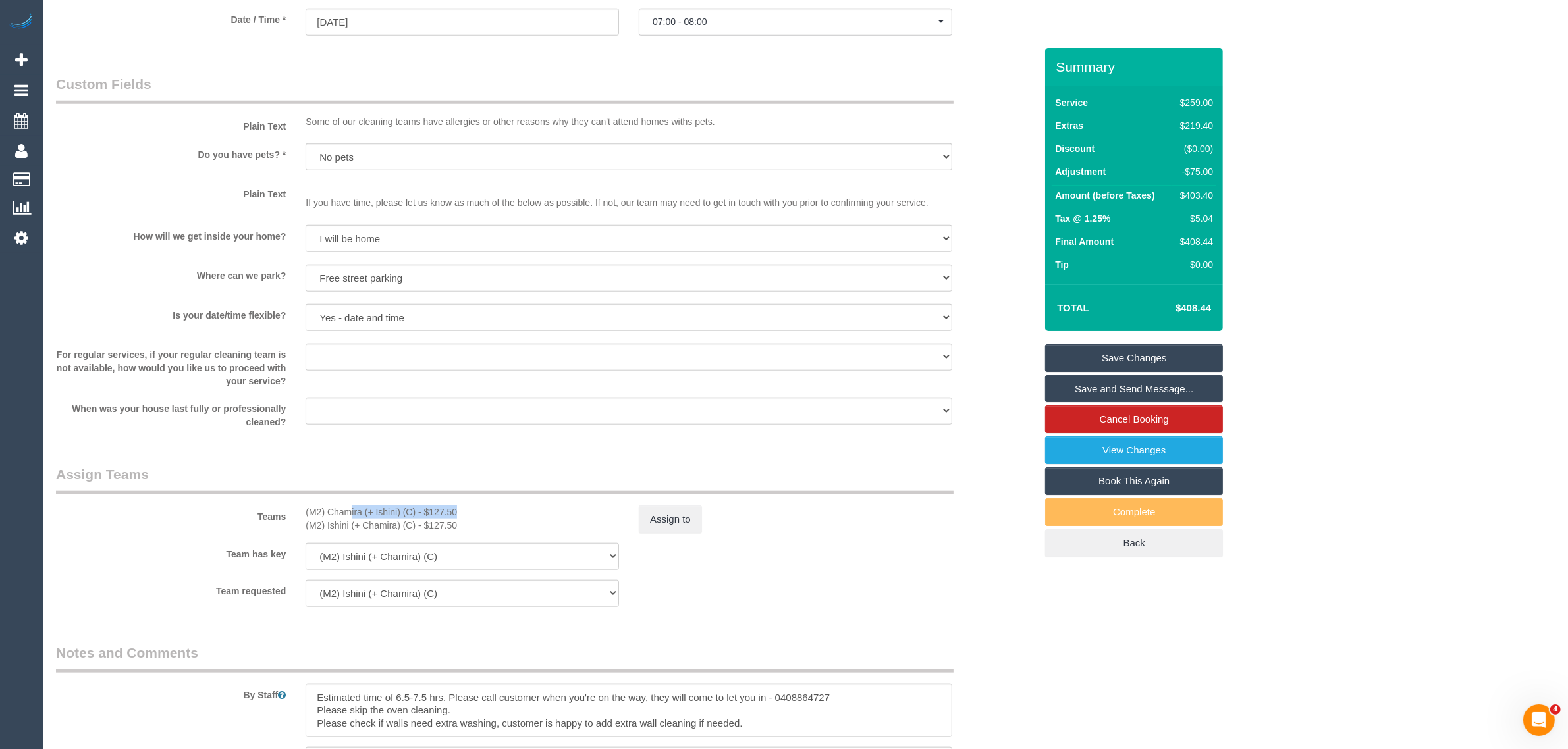
drag, startPoint x: 300, startPoint y: 509, endPoint x: 418, endPoint y: 498, distance: 118.5
click at [418, 498] on div "Teams (M2) Chamira (+ Ishini) (C) - $127.50 (M2) Ishini (+ Chamira) (C) - $127.…" at bounding box center [545, 499] width 999 height 68
copy div "(M2) Chamira (+ Ishini) (C)"
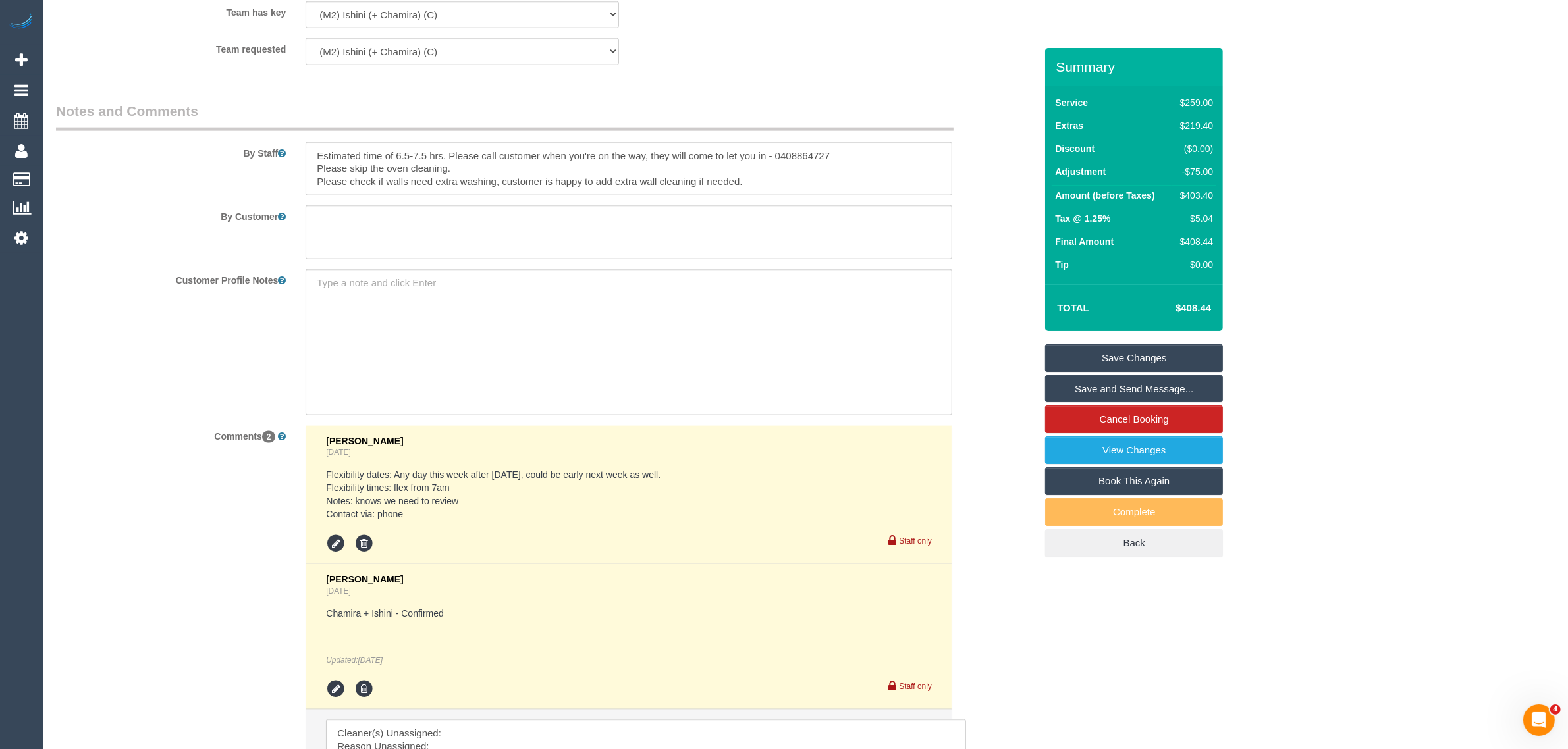
scroll to position [2167, 0]
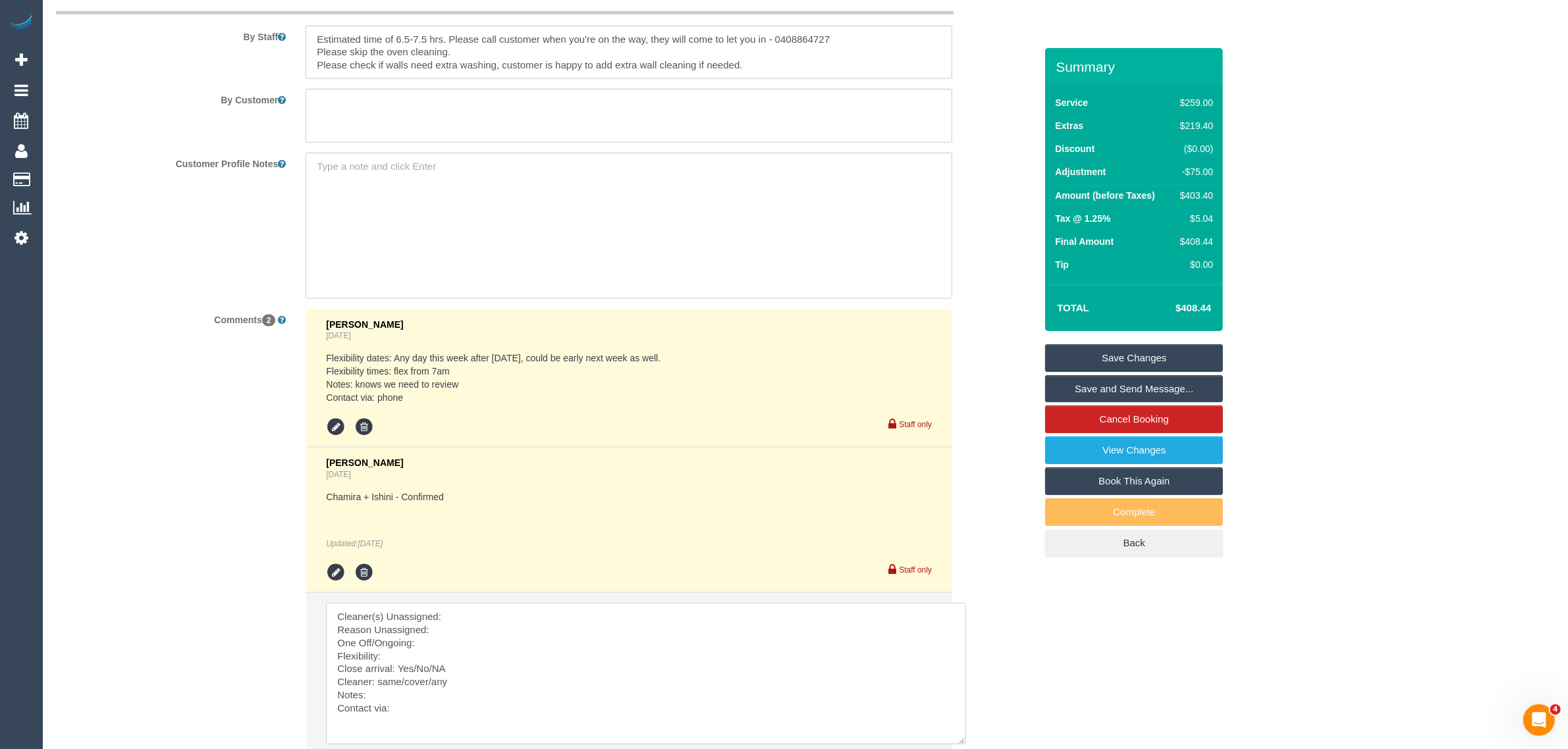
click at [468, 609] on textarea at bounding box center [645, 674] width 640 height 141
paste textarea "(M2) Chamira (+ Ishini) (C)"
click at [453, 632] on textarea at bounding box center [645, 674] width 640 height 141
paste textarea "l need to postpone as my trades haven’t arrived today due to sickness."
click at [594, 627] on textarea at bounding box center [645, 674] width 640 height 141
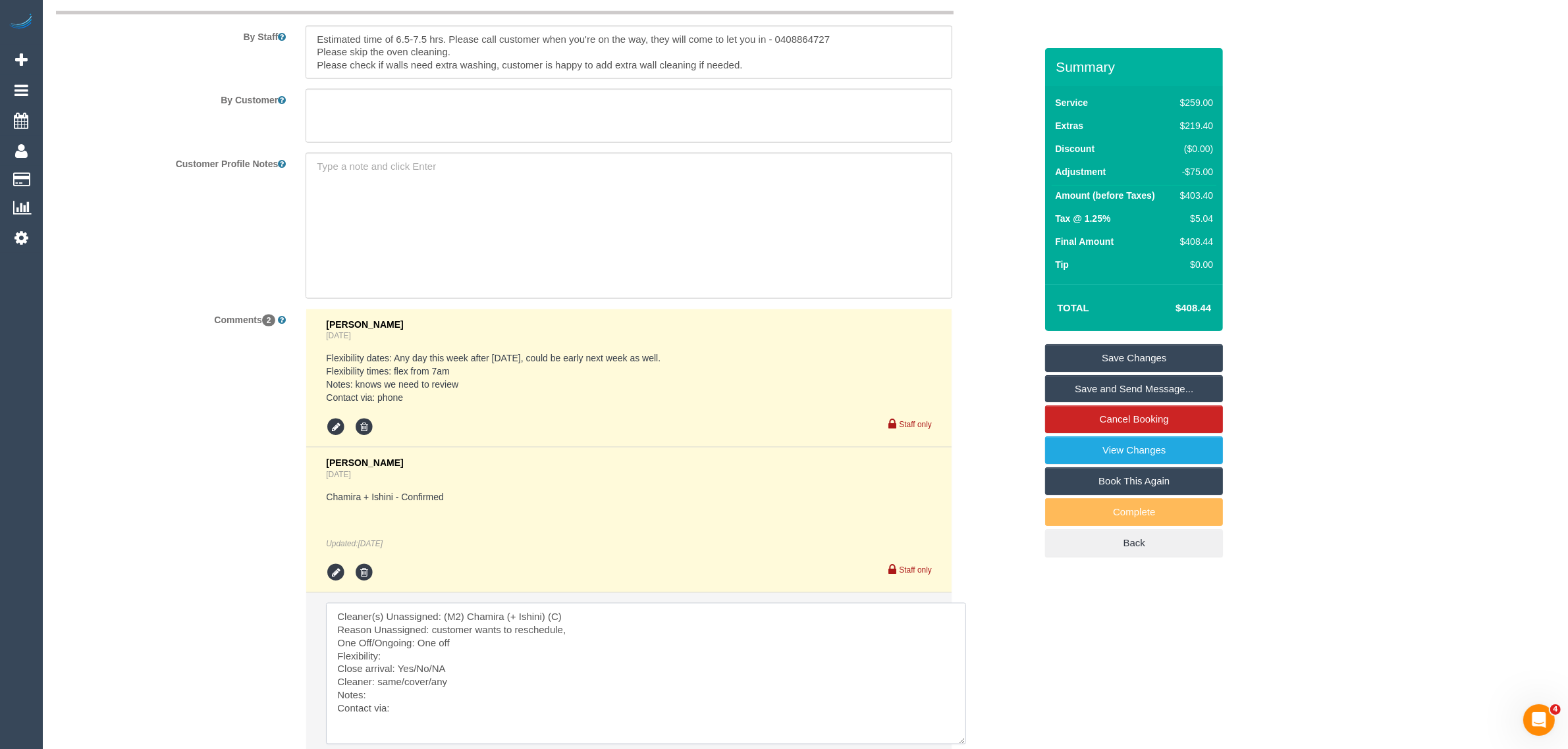
paste textarea "l need to postpone as my trades haven’t arrived today due to sickness."
click at [577, 635] on textarea at bounding box center [645, 674] width 640 height 141
click at [673, 626] on textarea at bounding box center [645, 674] width 640 height 141
click at [474, 673] on textarea at bounding box center [645, 674] width 640 height 141
click at [418, 653] on textarea at bounding box center [645, 674] width 640 height 141
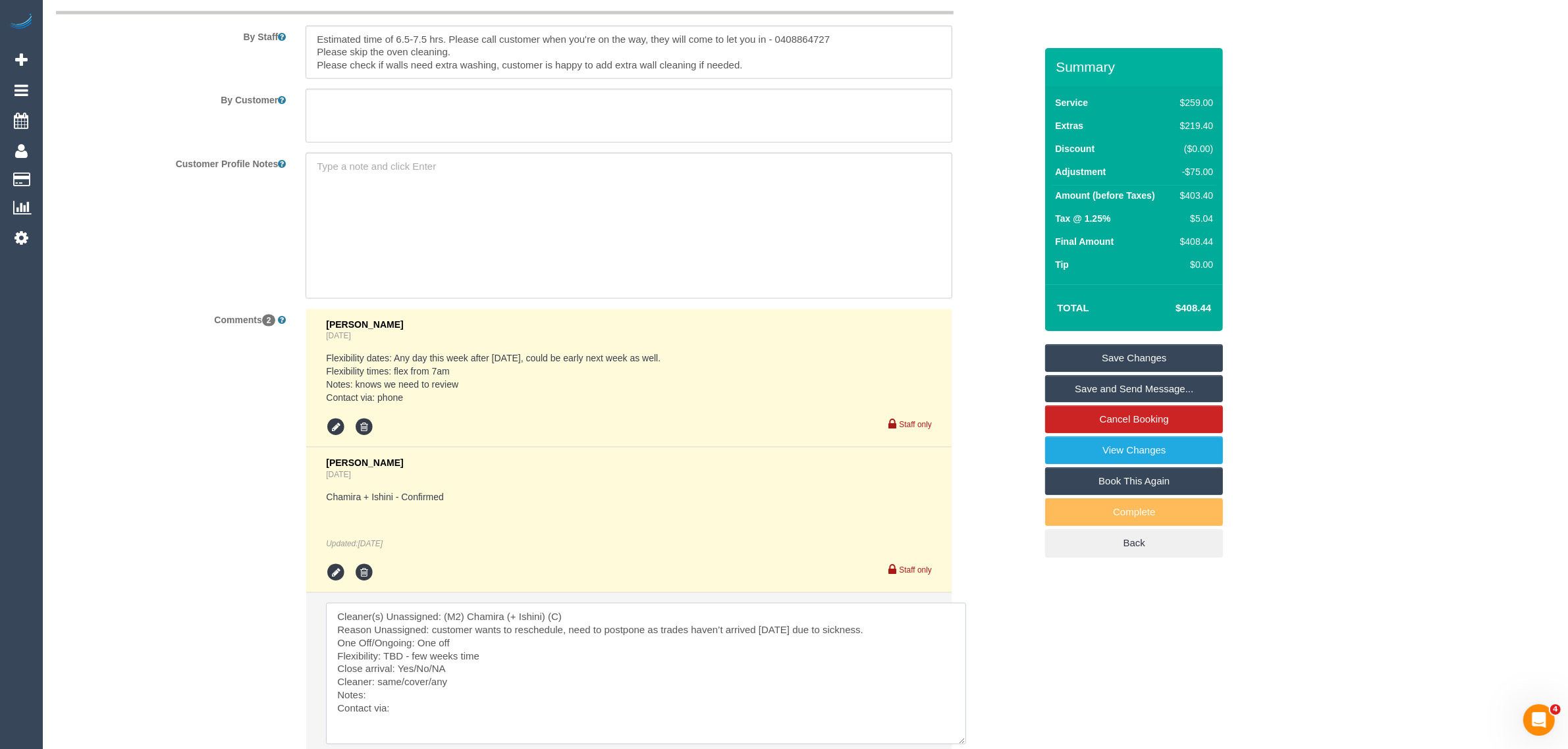
scroll to position [2323, 0]
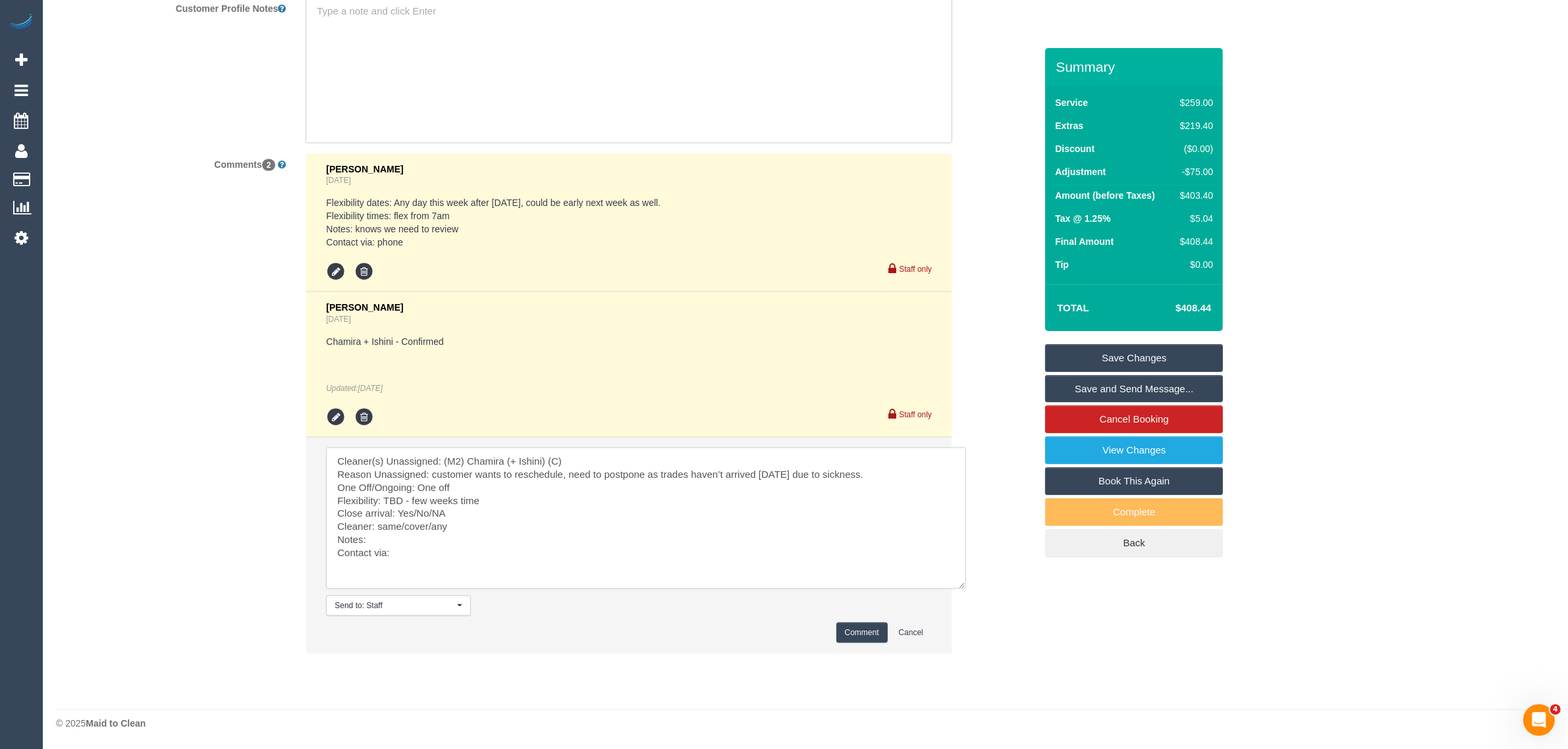
drag, startPoint x: 412, startPoint y: 508, endPoint x: 475, endPoint y: 515, distance: 63.4
click at [475, 515] on textarea at bounding box center [645, 519] width 640 height 141
drag, startPoint x: 380, startPoint y: 527, endPoint x: 468, endPoint y: 526, distance: 88.0
click at [468, 526] on textarea at bounding box center [645, 519] width 640 height 141
click at [460, 543] on textarea at bounding box center [645, 519] width 640 height 141
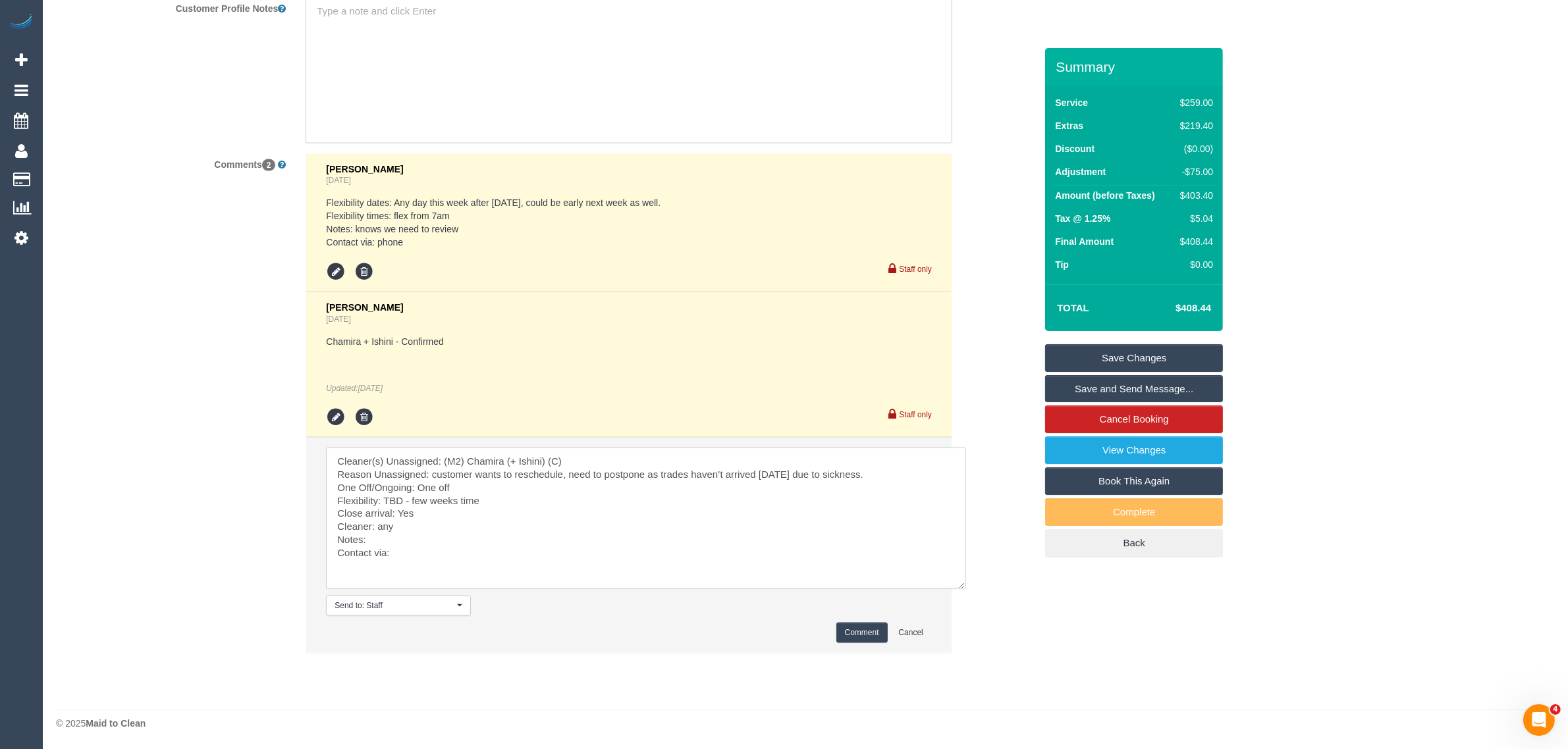
click at [468, 551] on textarea at bounding box center [645, 519] width 640 height 141
click at [443, 530] on textarea at bounding box center [645, 519] width 640 height 141
click at [471, 541] on textarea at bounding box center [645, 519] width 640 height 141
type textarea "Cleaner(s) Unassigned: (M2) Chamira (+ Ishini) (C) Reason Unassigned: customer …"
click at [856, 639] on button "Comment" at bounding box center [862, 633] width 52 height 21
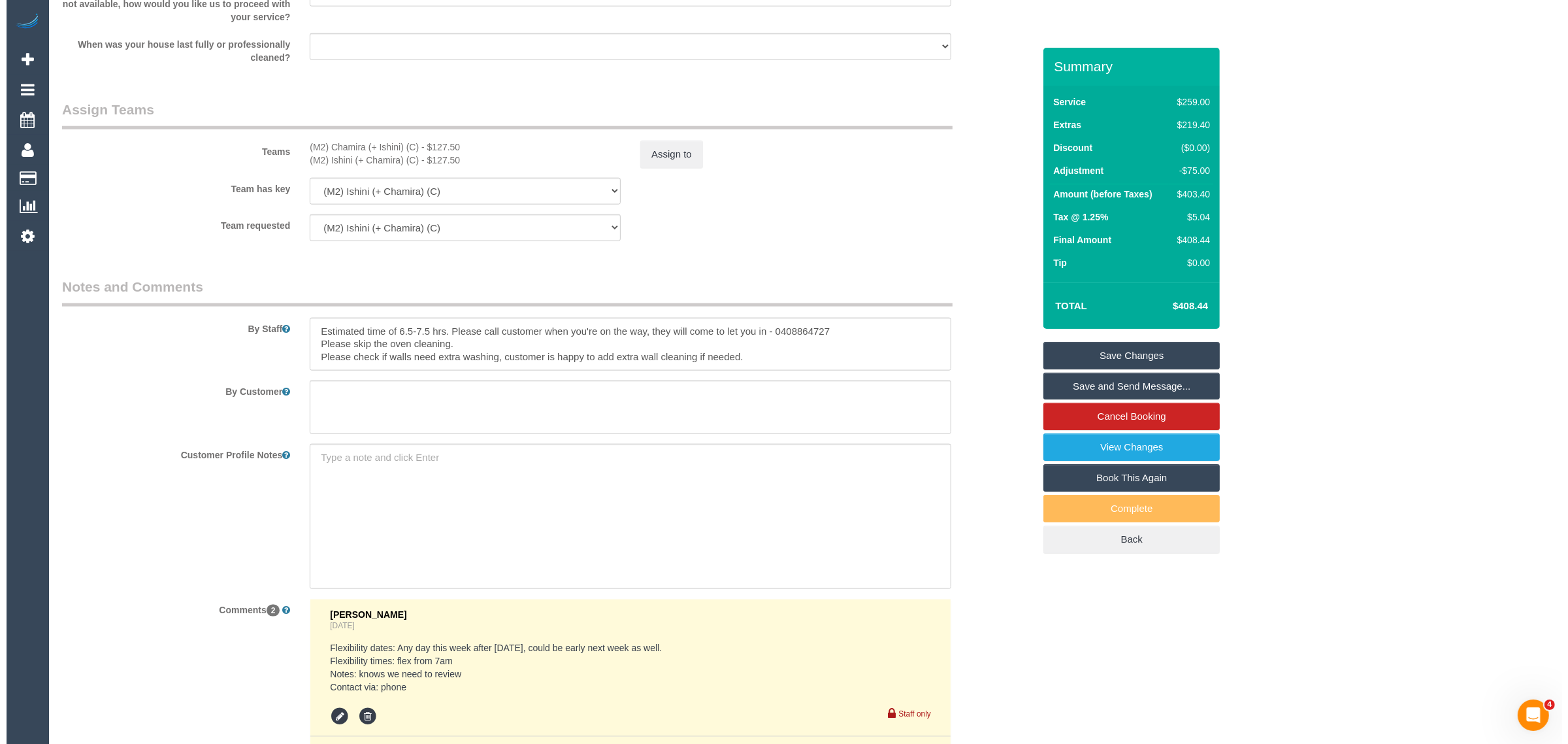
scroll to position [1654, 0]
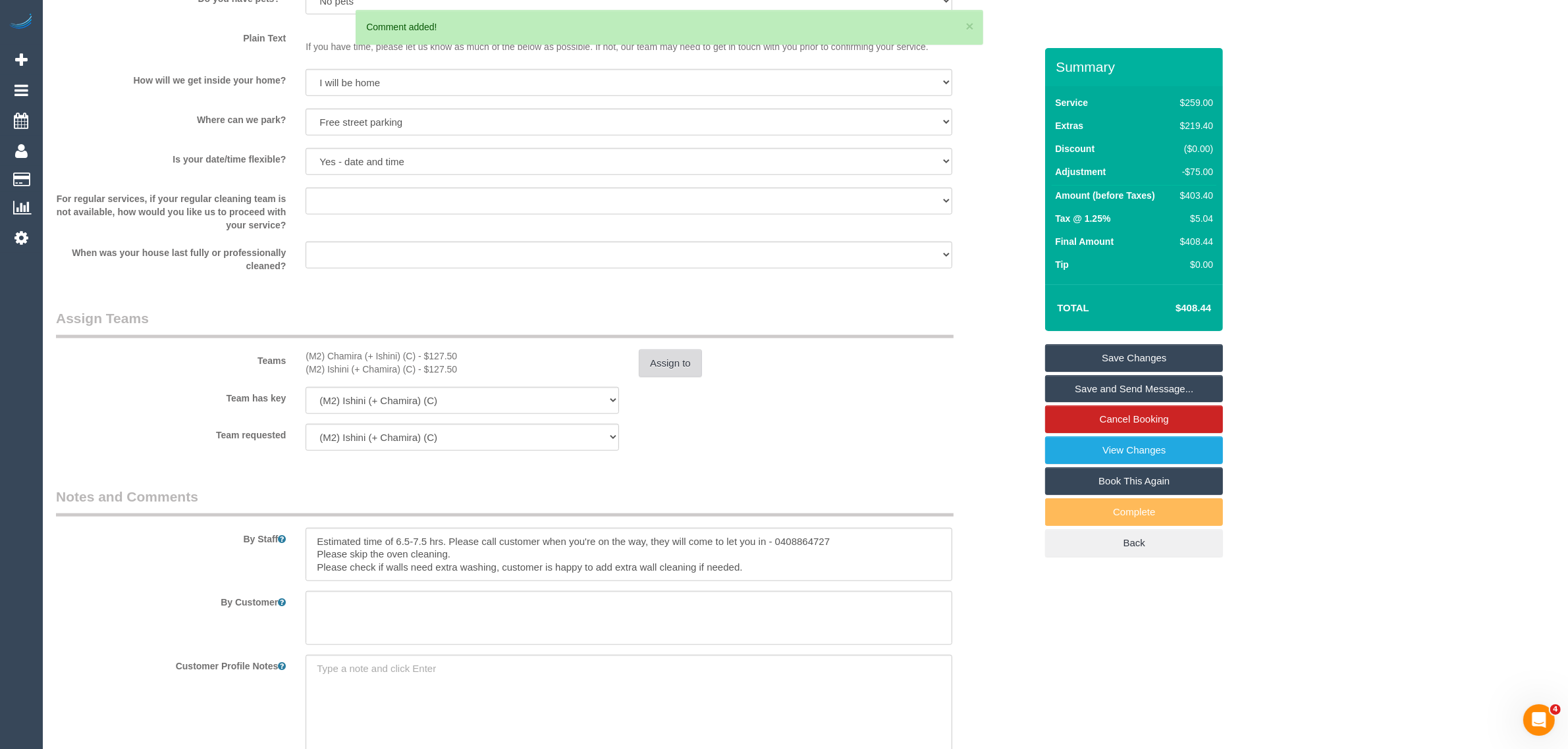
click at [687, 357] on button "Assign to" at bounding box center [670, 363] width 63 height 27
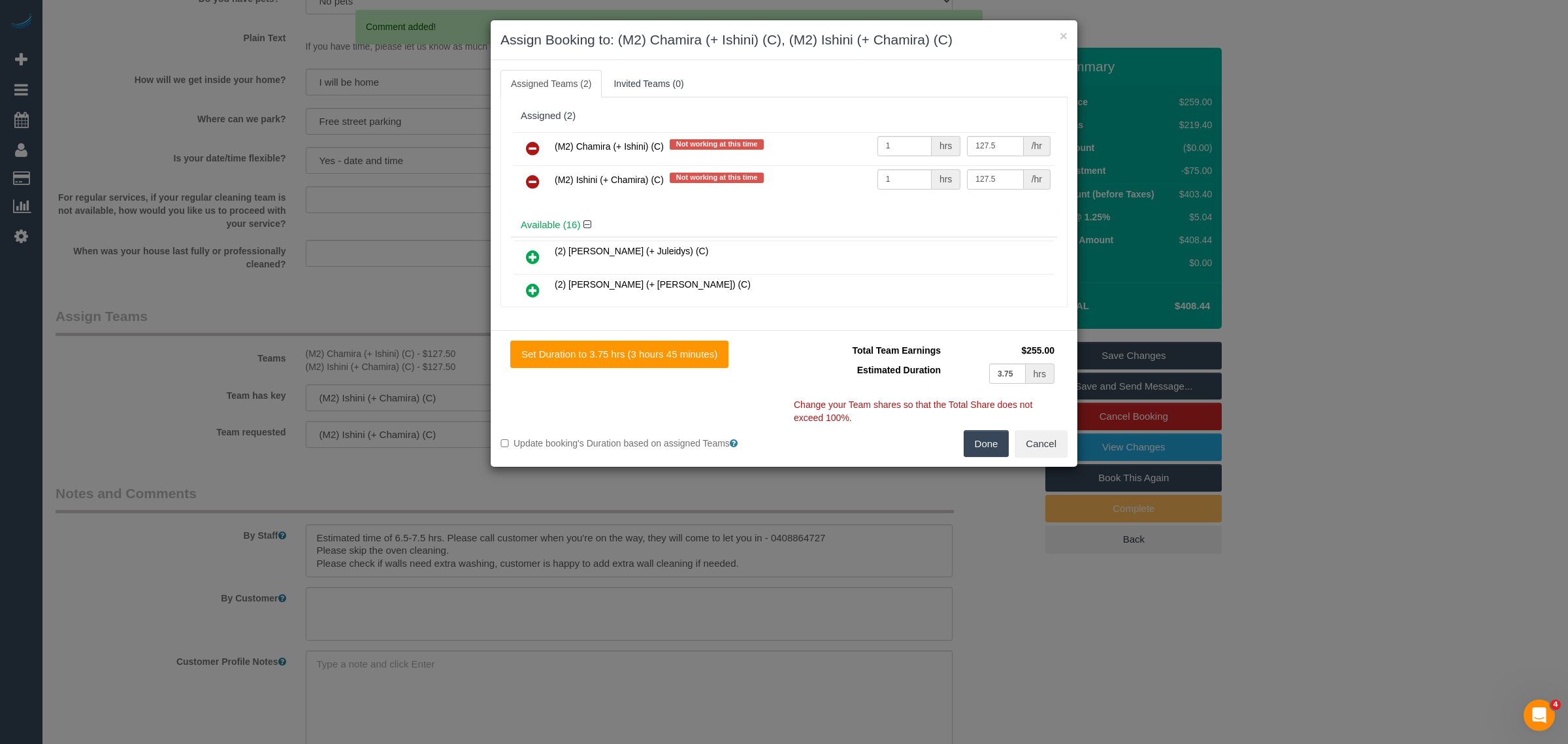
click at [543, 141] on link at bounding box center [532, 149] width 31 height 26
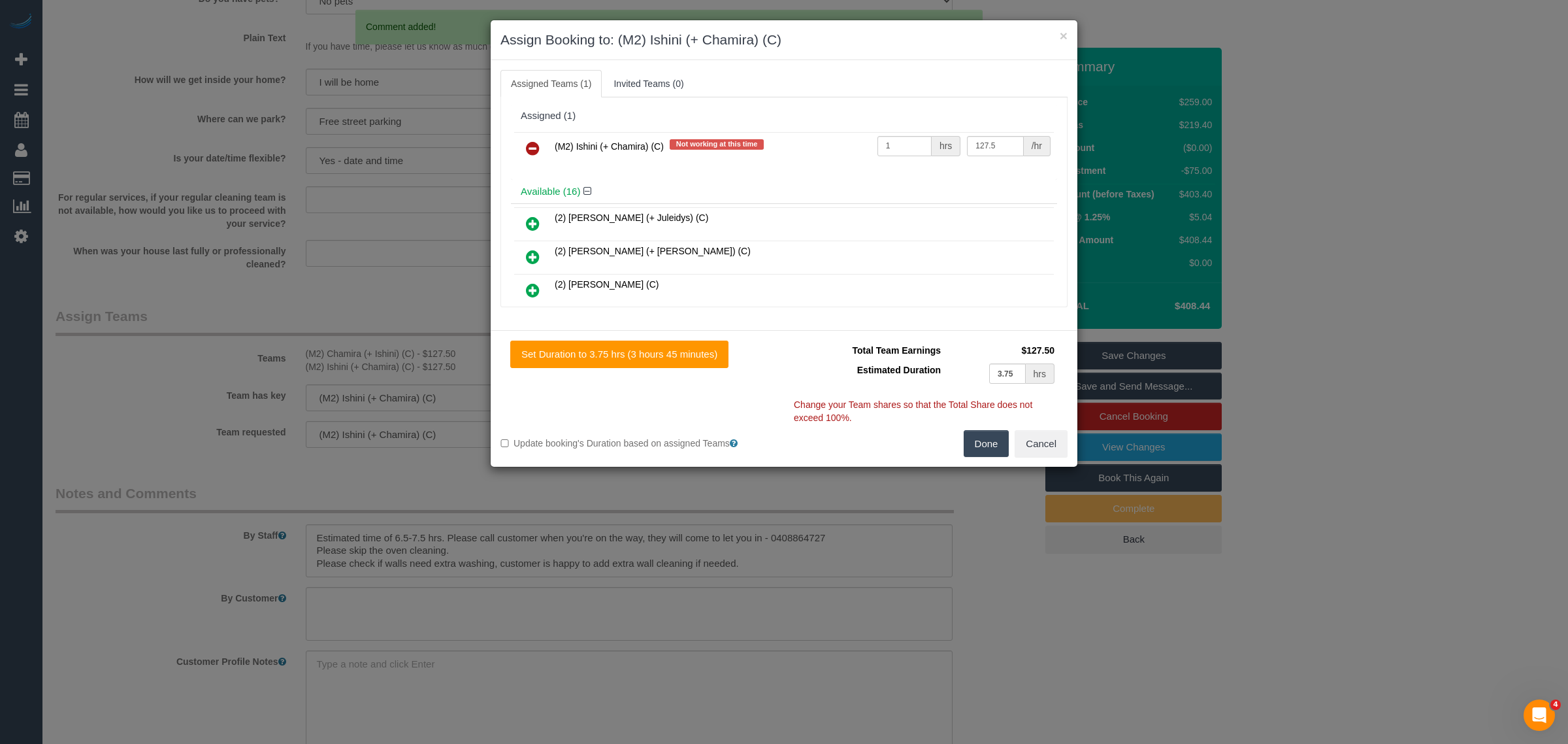
click at [543, 141] on link at bounding box center [532, 149] width 31 height 26
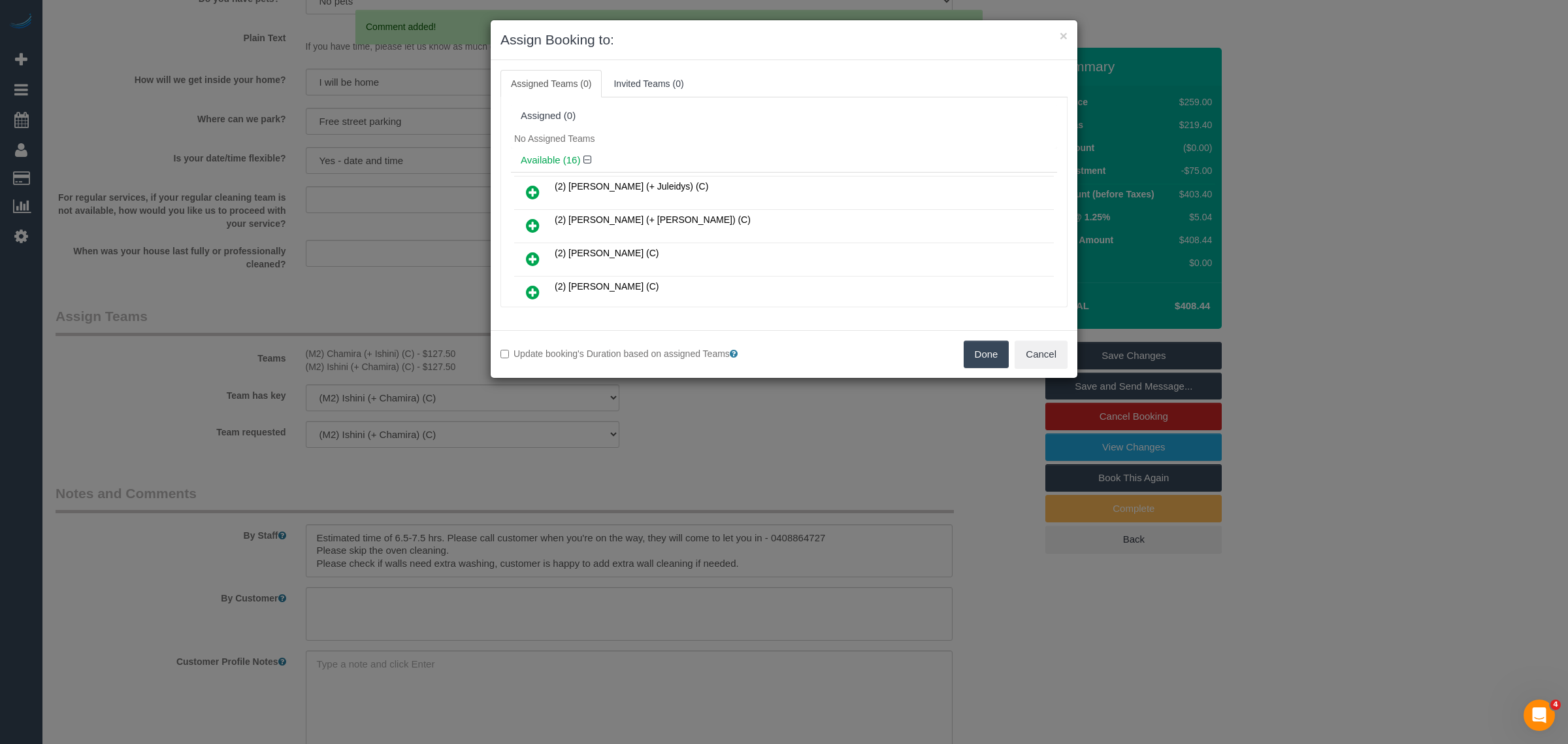
click at [982, 354] on button "Done" at bounding box center [987, 354] width 46 height 27
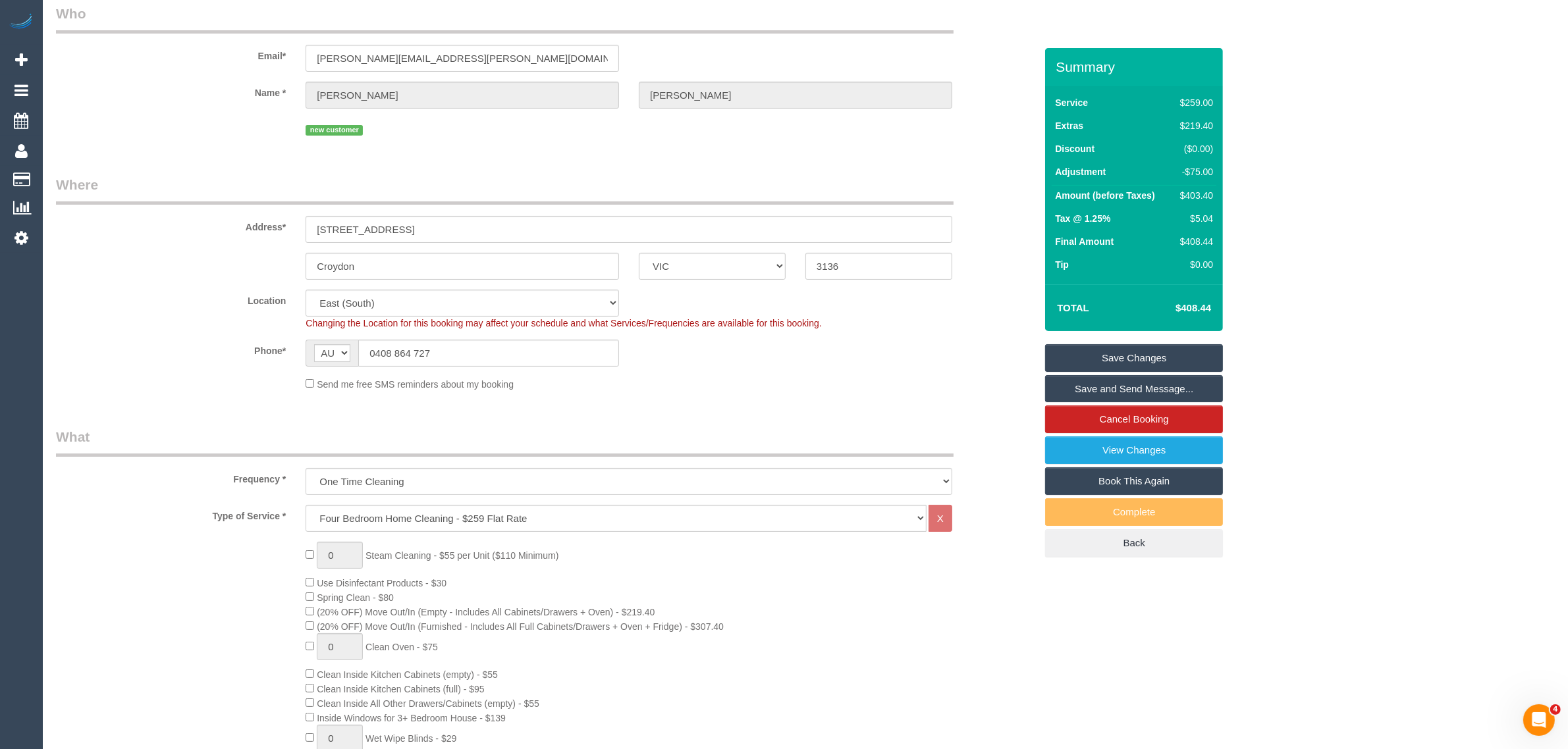
scroll to position [0, 0]
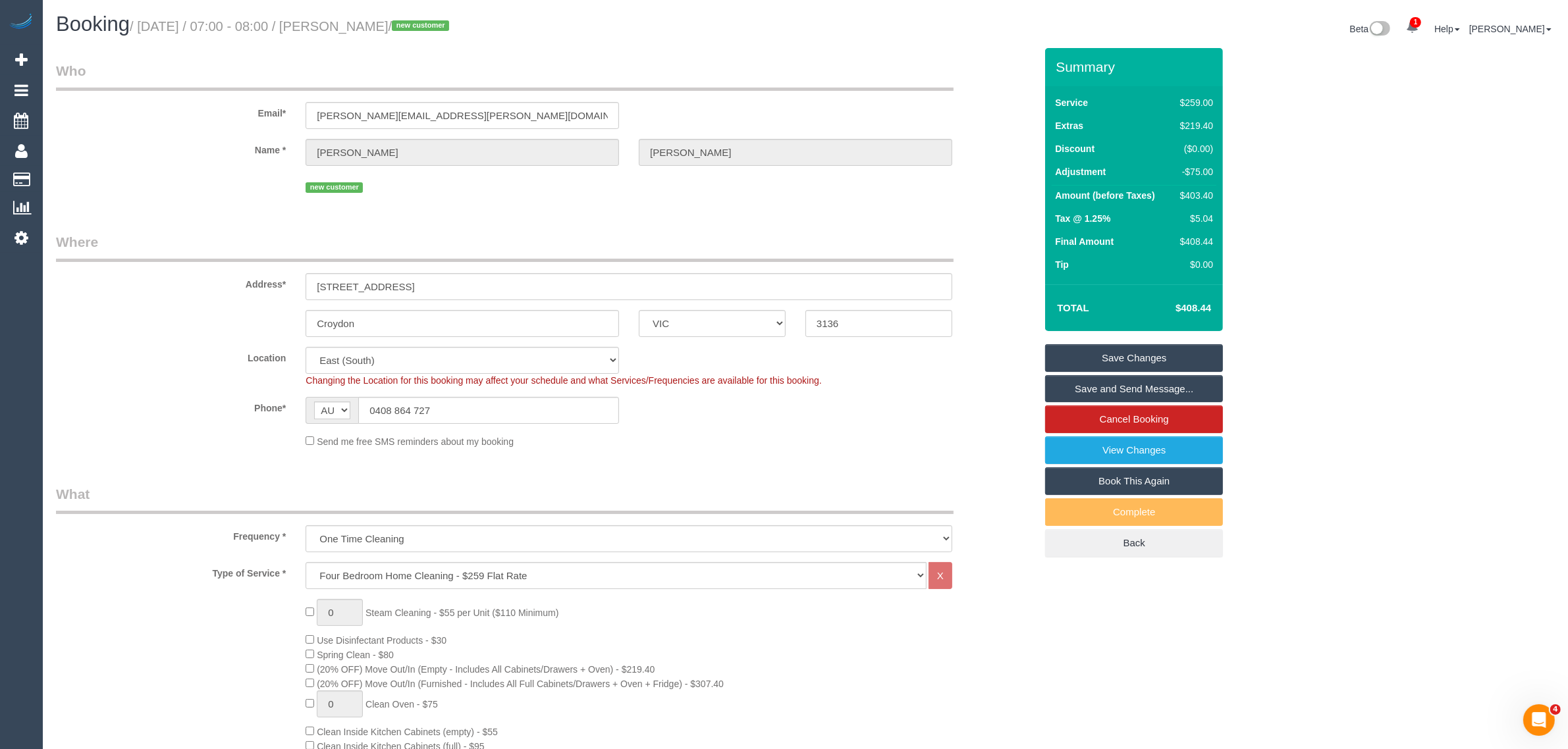
click at [1064, 344] on link "Save Changes" at bounding box center [1134, 358] width 178 height 27
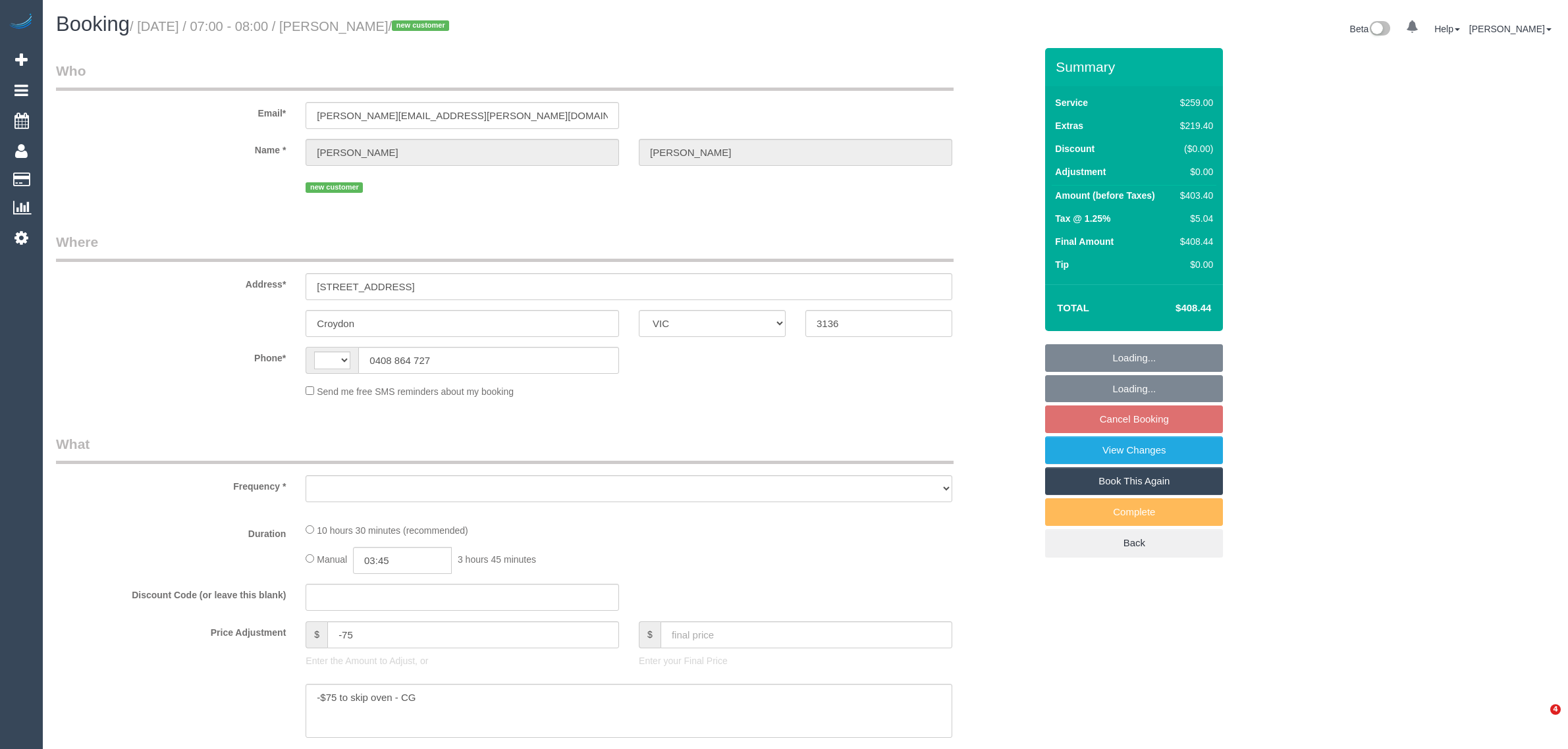
select select "VIC"
select select "string:AU"
select select "string:stripe-pm_1S2MXo2GScqysDRVvnSElNHi"
select select "number:28"
select select "number:14"
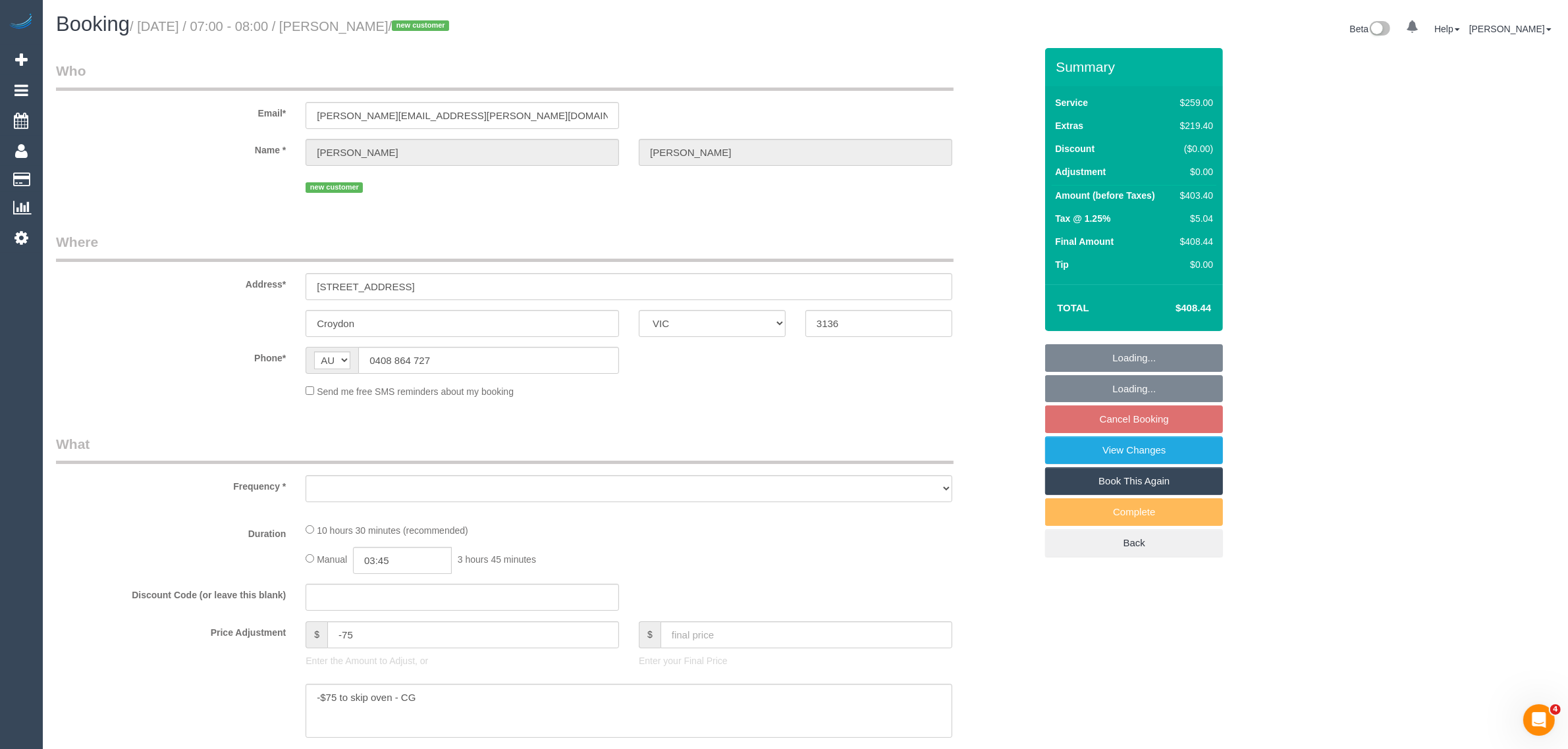
select select "number:19"
select select "number:22"
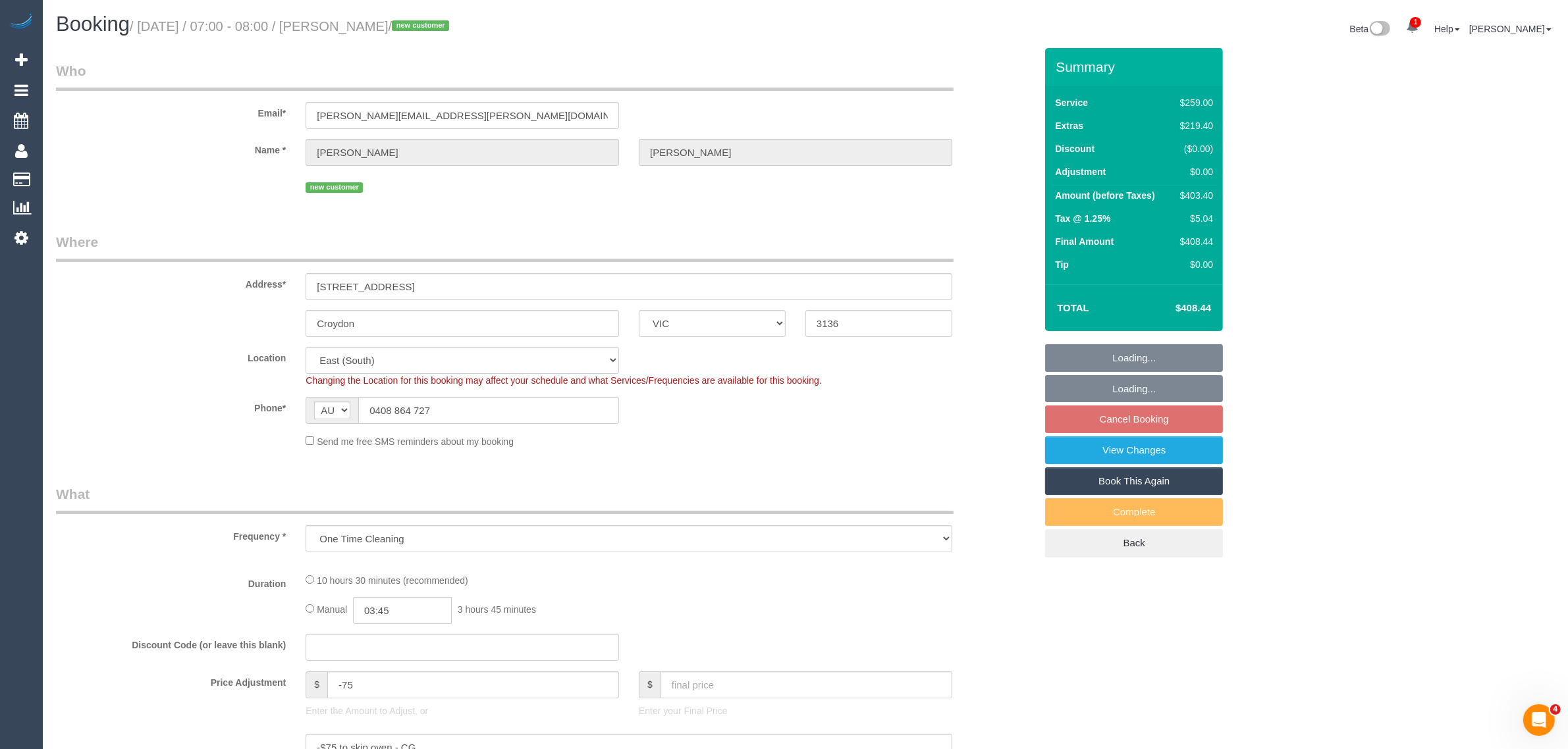
select select "object:753"
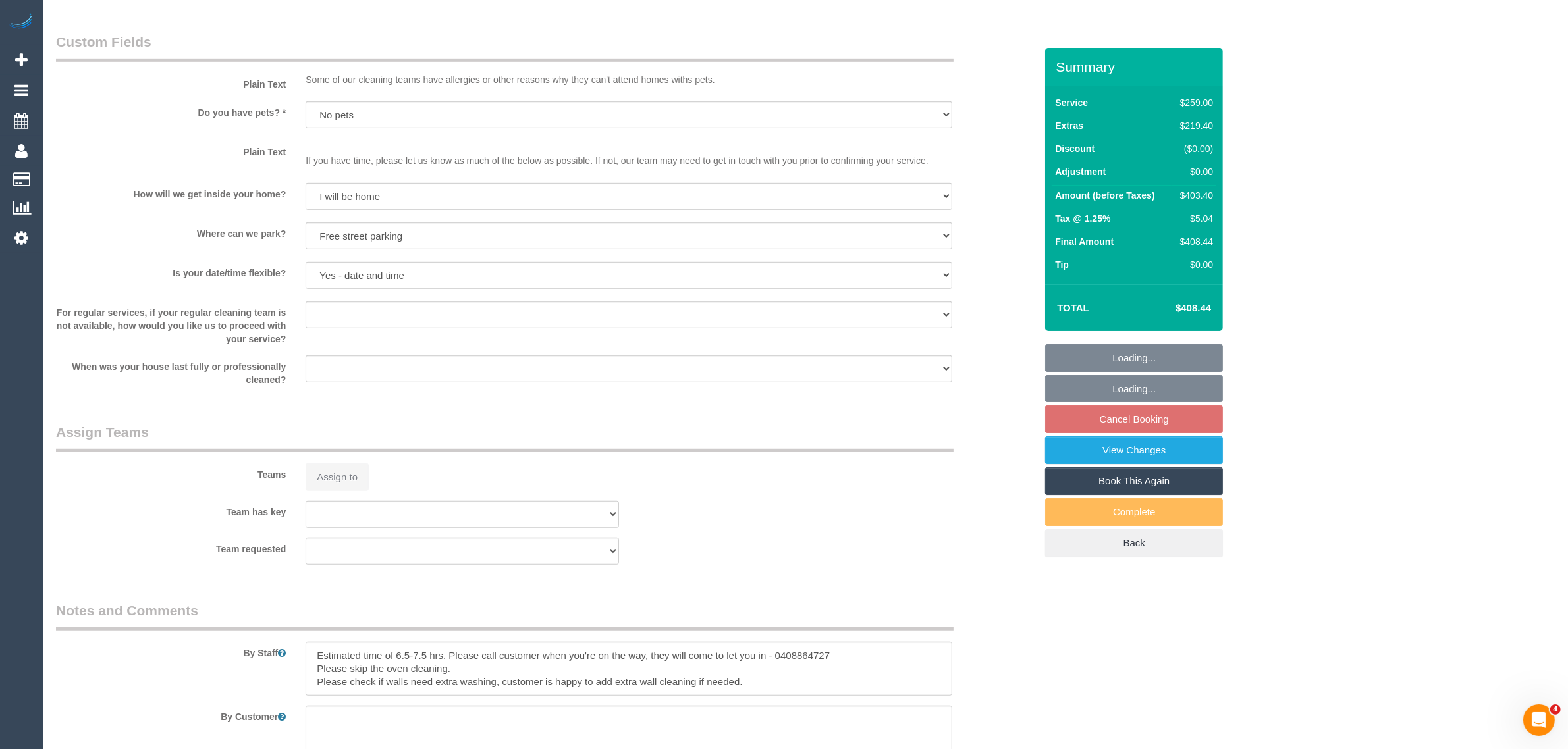
select select "spot1"
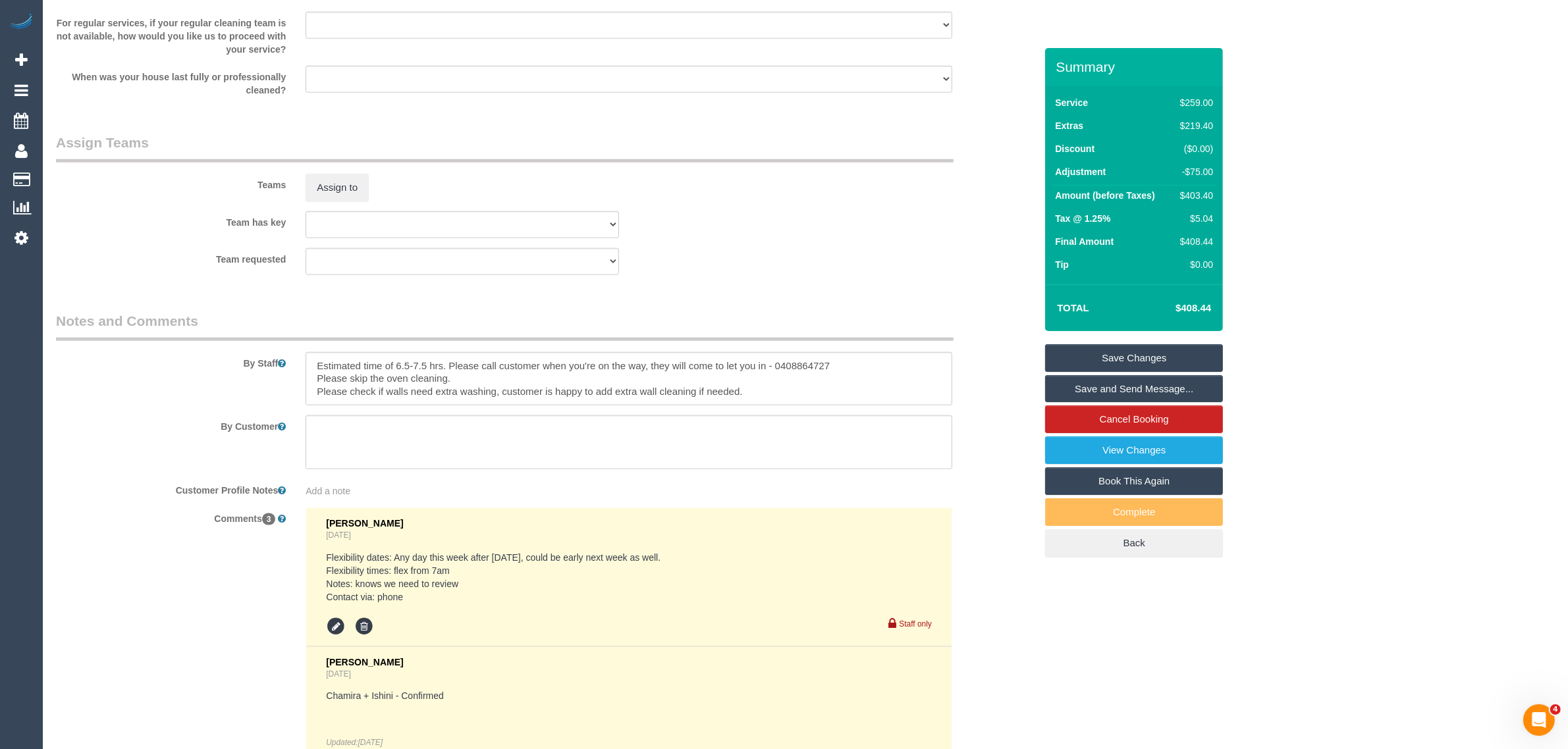
scroll to position [2170, 0]
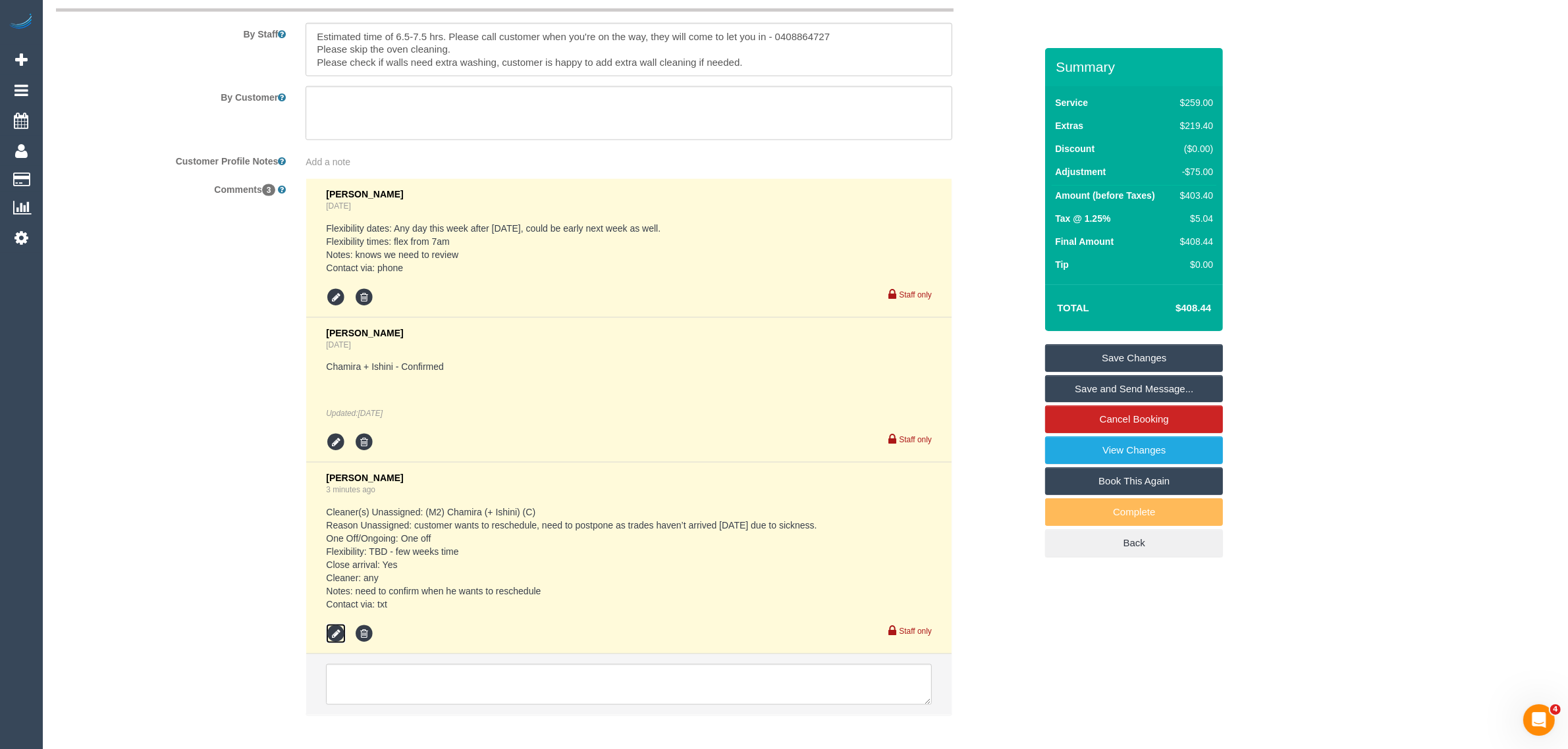
click at [336, 636] on icon at bounding box center [336, 634] width 20 height 20
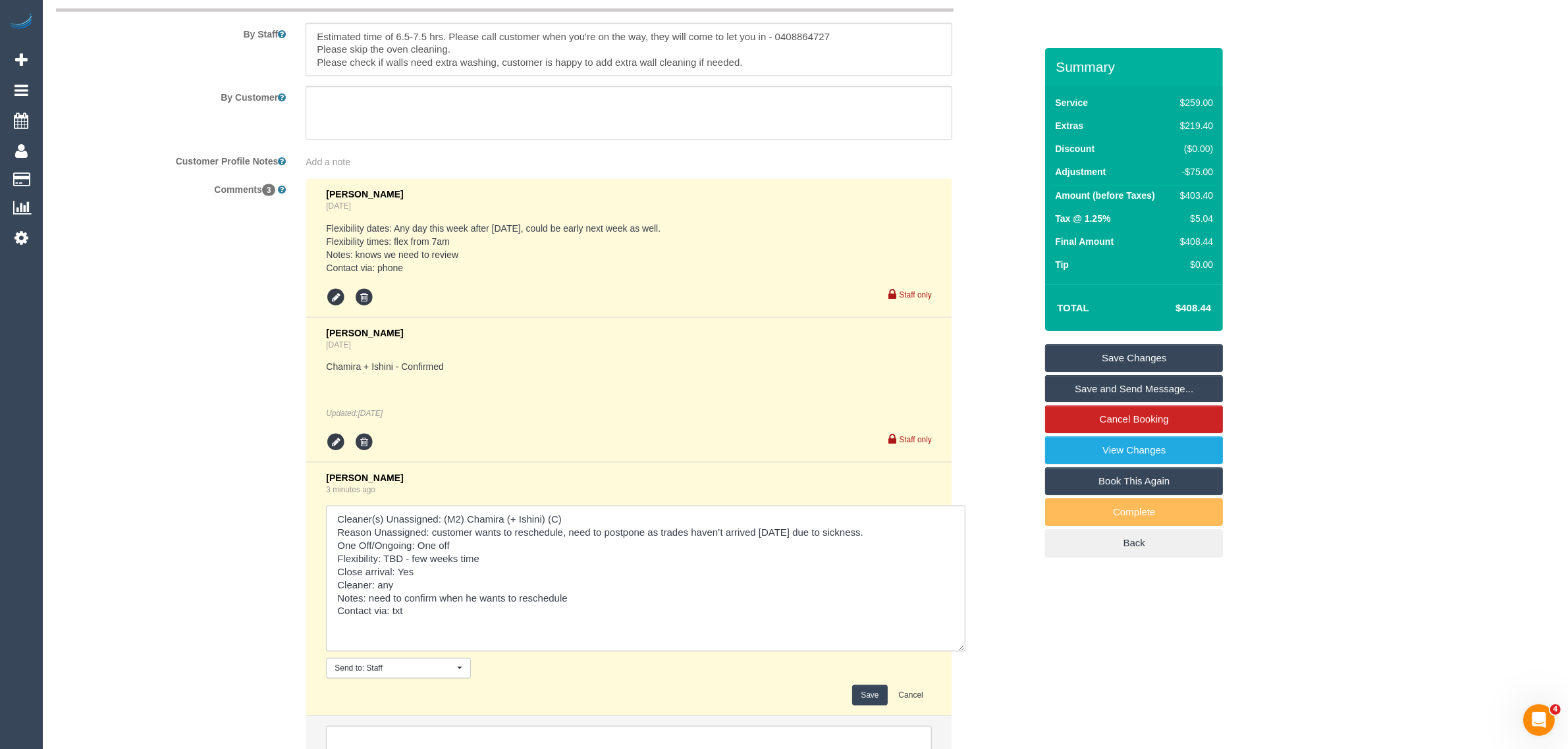
drag, startPoint x: 925, startPoint y: 541, endPoint x: 959, endPoint y: 646, distance: 110.4
click at [959, 646] on textarea at bounding box center [645, 579] width 639 height 146
click at [746, 586] on textarea at bounding box center [645, 579] width 639 height 146
click at [749, 586] on textarea at bounding box center [645, 579] width 639 height 146
drag, startPoint x: 649, startPoint y: 597, endPoint x: 615, endPoint y: 605, distance: 34.9
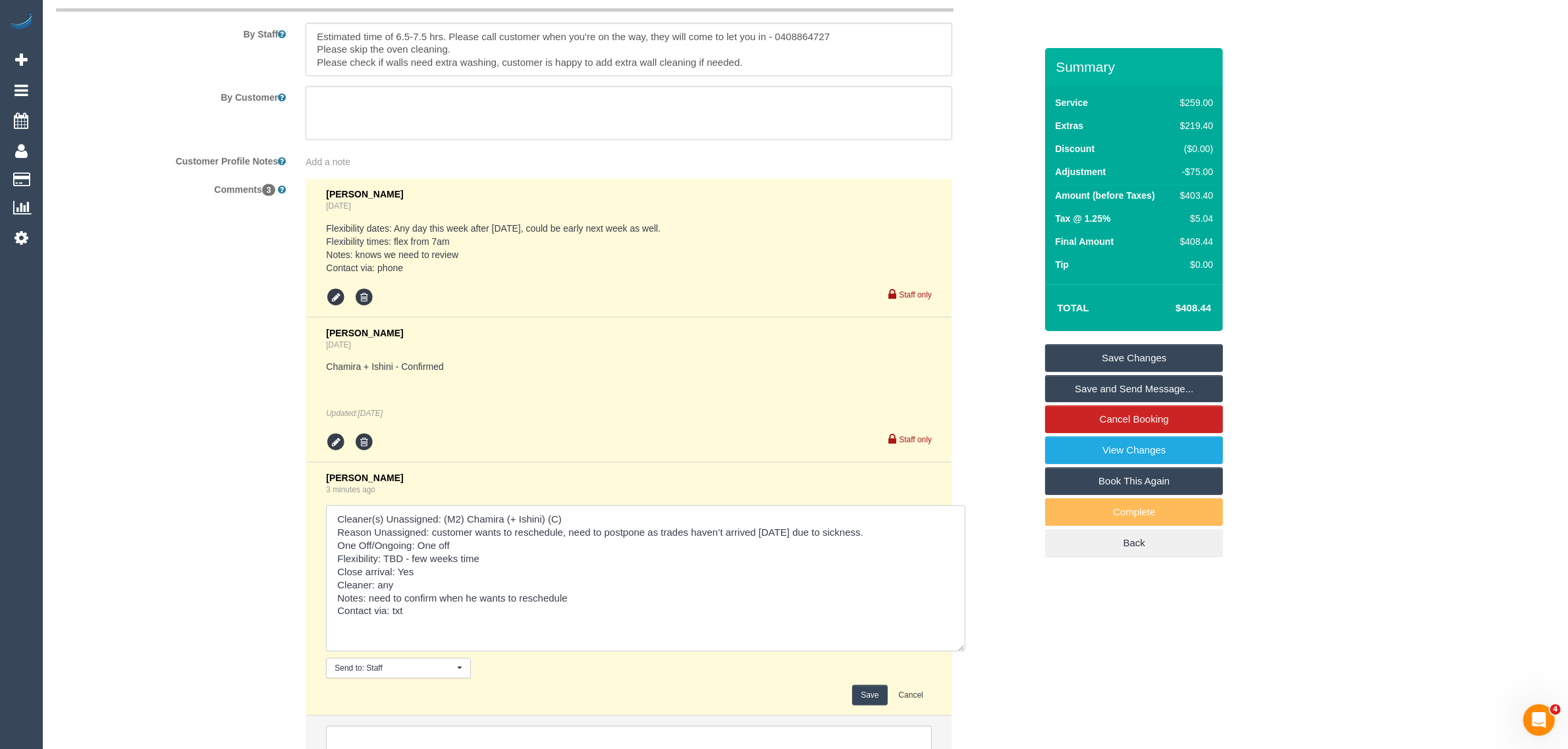
click at [649, 598] on textarea at bounding box center [645, 579] width 639 height 146
type textarea "Cleaner(s) Unassigned: (M2) Chamira (+ Ishini) (C) Reason Unassigned: customer …"
click at [864, 688] on button "Save" at bounding box center [870, 695] width 35 height 21
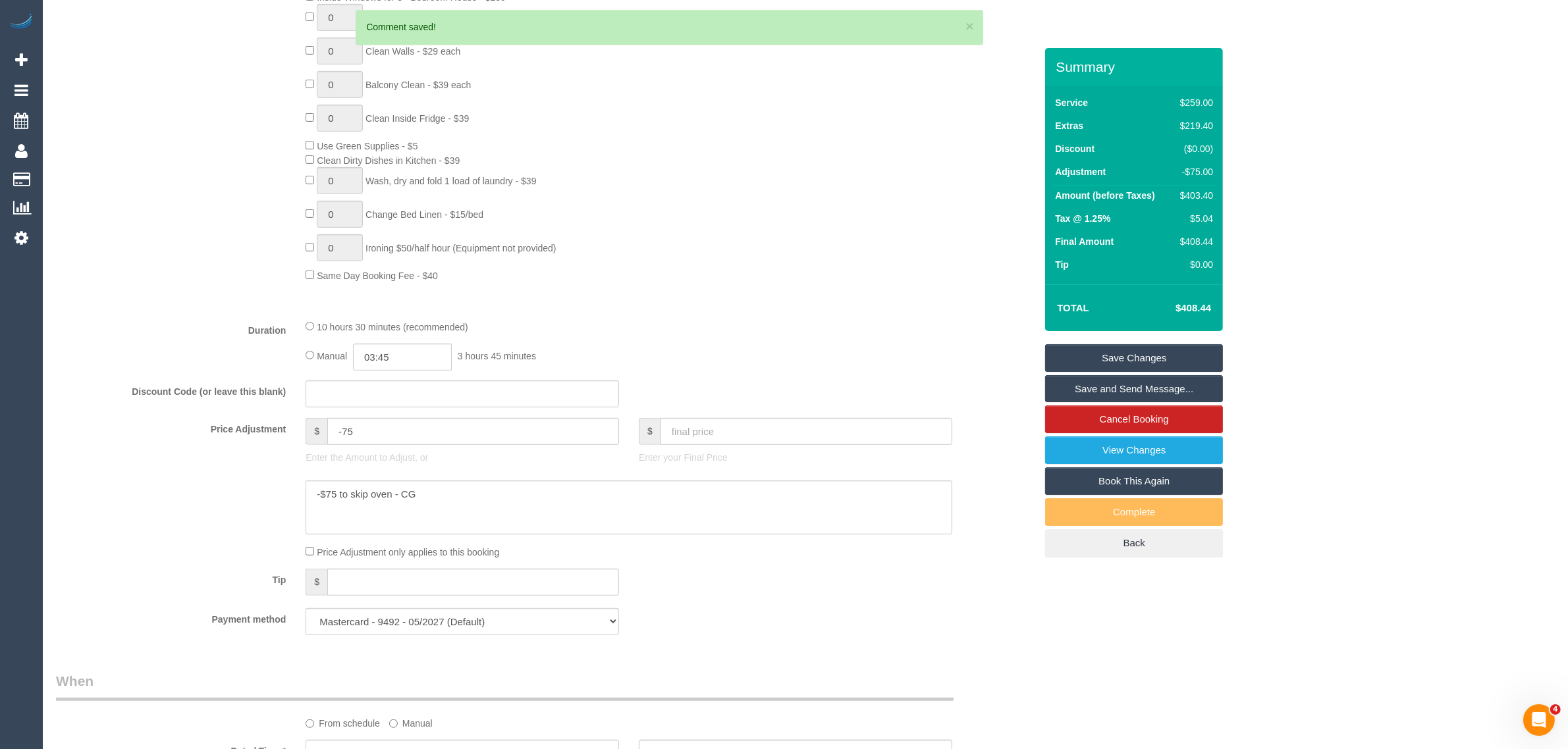
scroll to position [1182, 0]
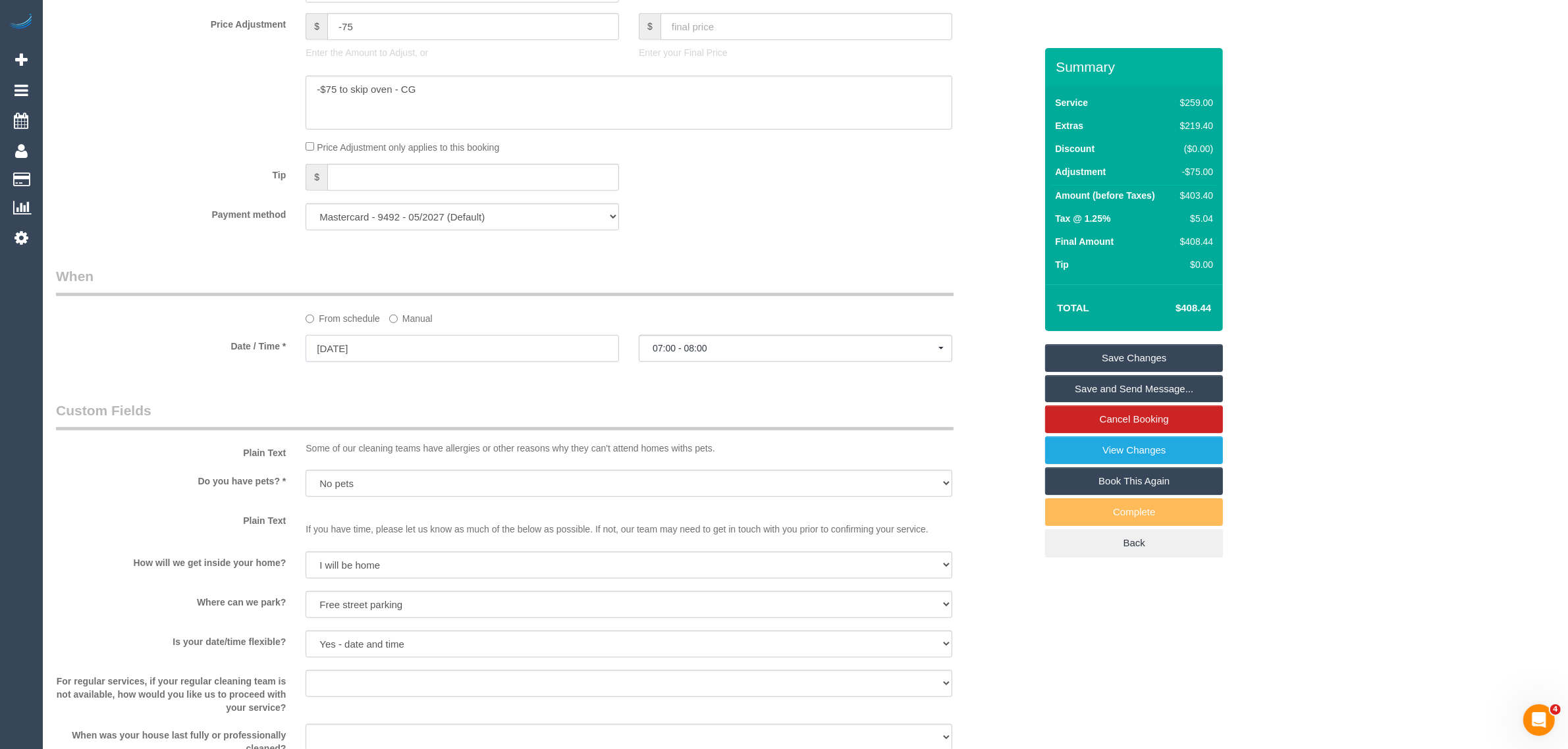
click at [537, 355] on input "[DATE]" at bounding box center [463, 348] width 313 height 27
click at [425, 454] on link "18" at bounding box center [418, 461] width 22 height 17
type input "[DATE]"
click at [723, 354] on button "--:--" at bounding box center [796, 348] width 313 height 27
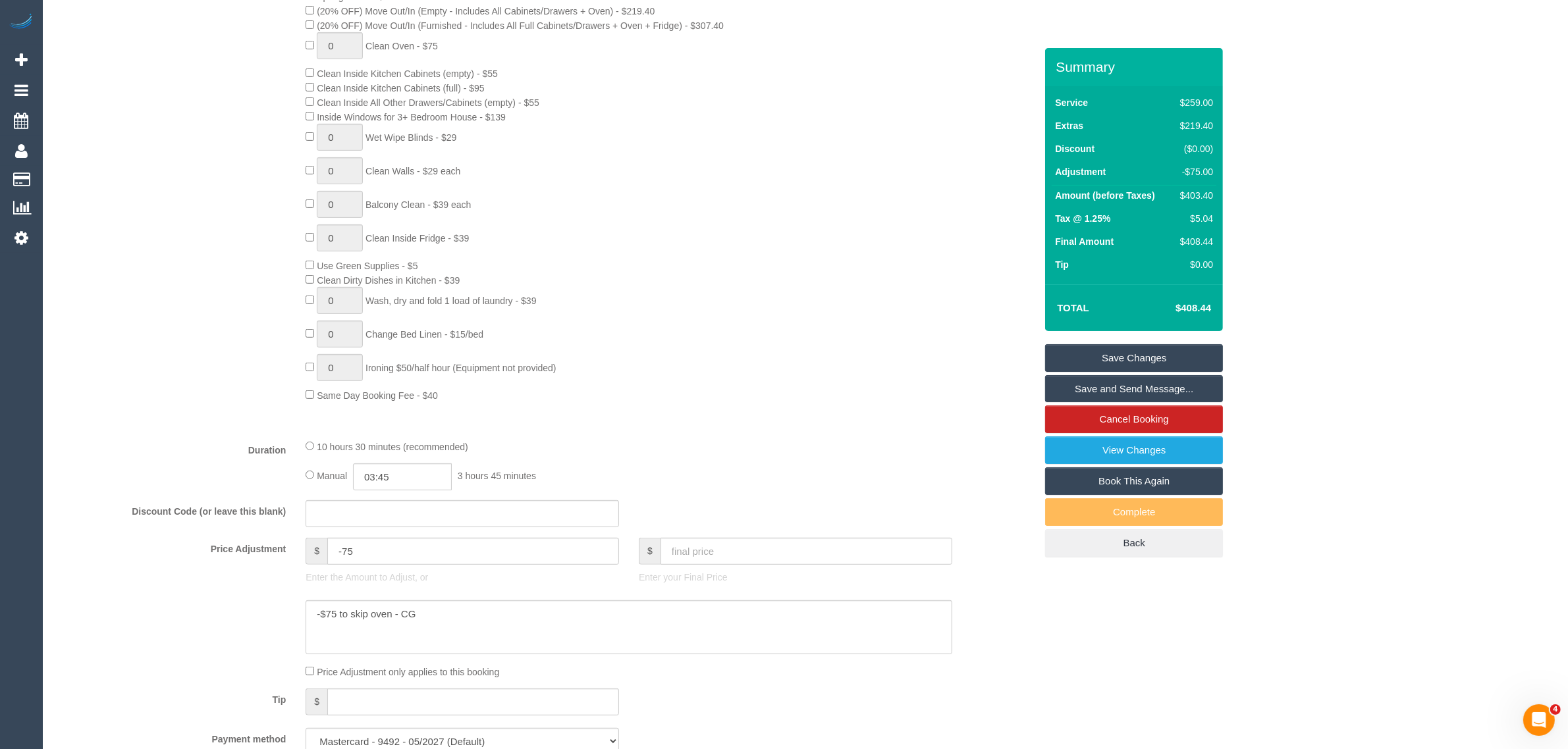
scroll to position [987, 0]
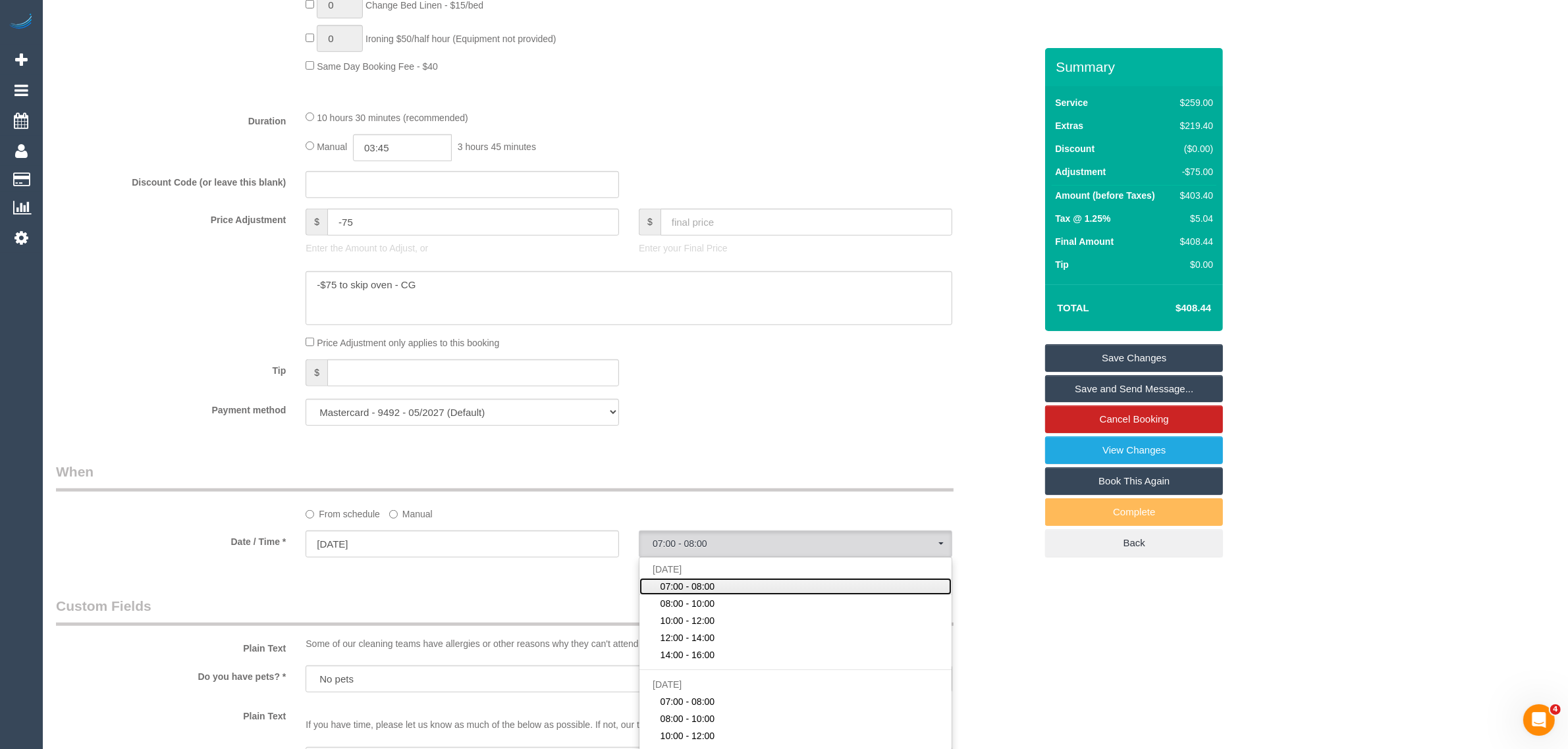
click at [767, 578] on link "07:00 - 08:00" at bounding box center [795, 586] width 312 height 17
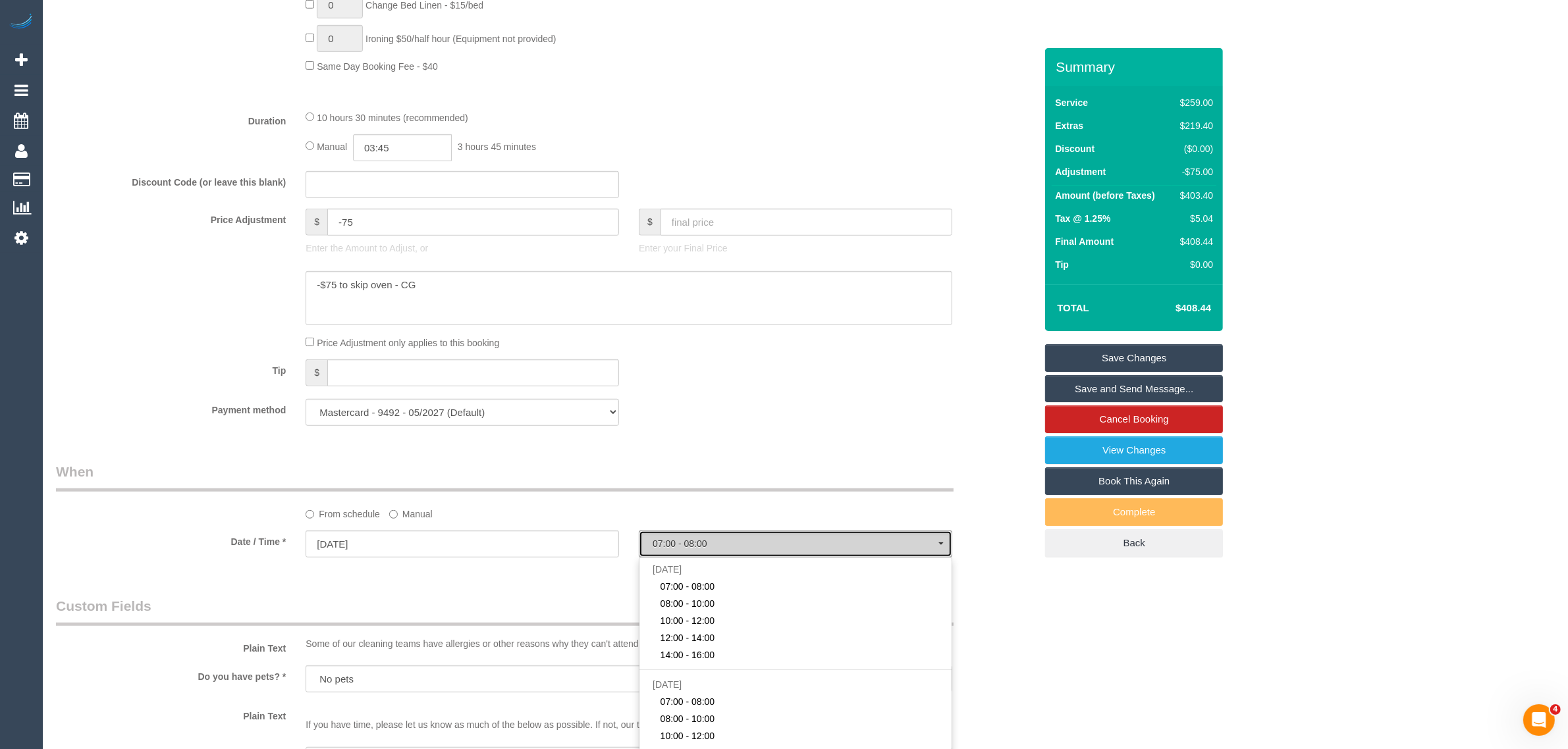
select select "spot12"
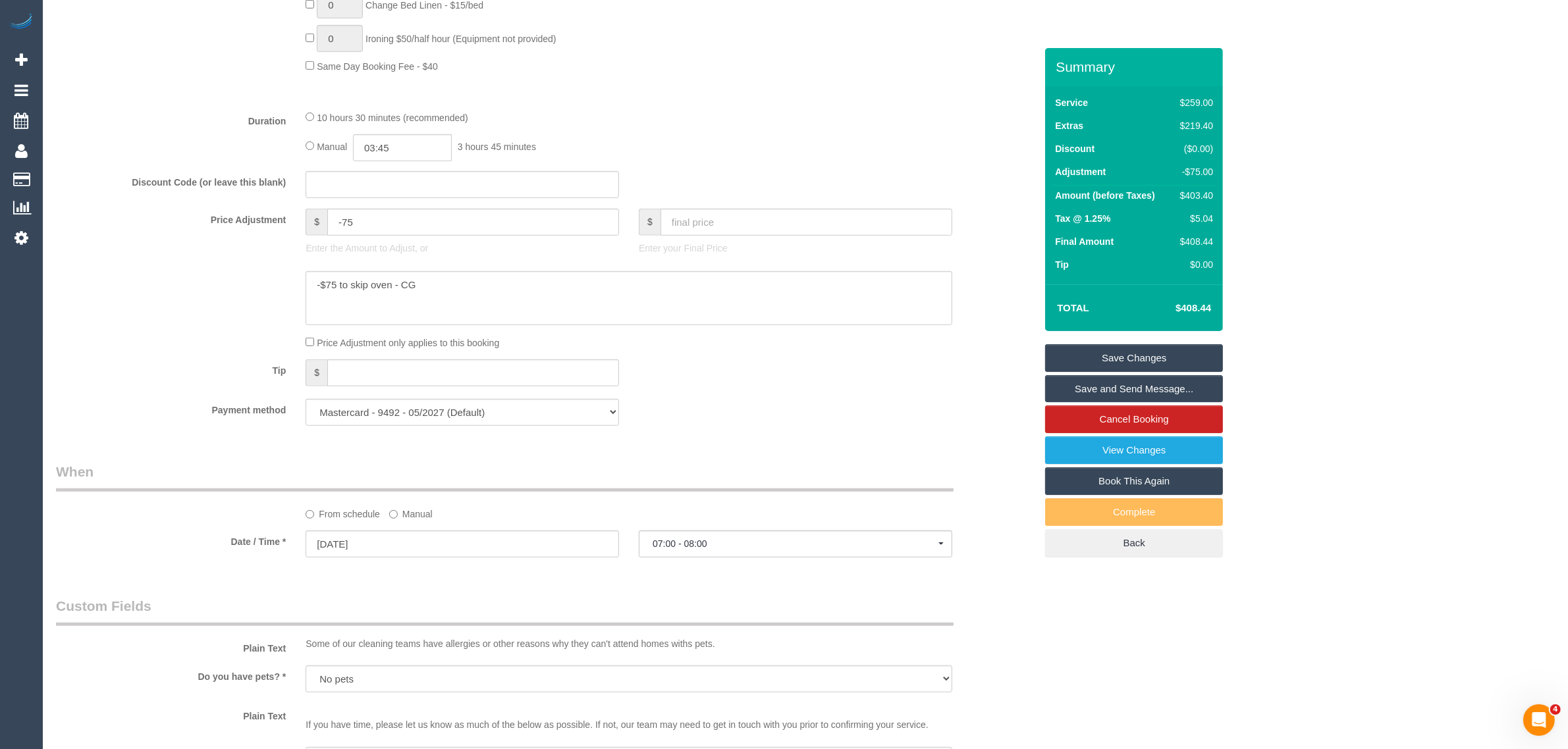
click at [835, 408] on div "Payment method Mastercard - 9492 - 05/2027 (Default) Add Credit Card ──────────…" at bounding box center [545, 412] width 999 height 27
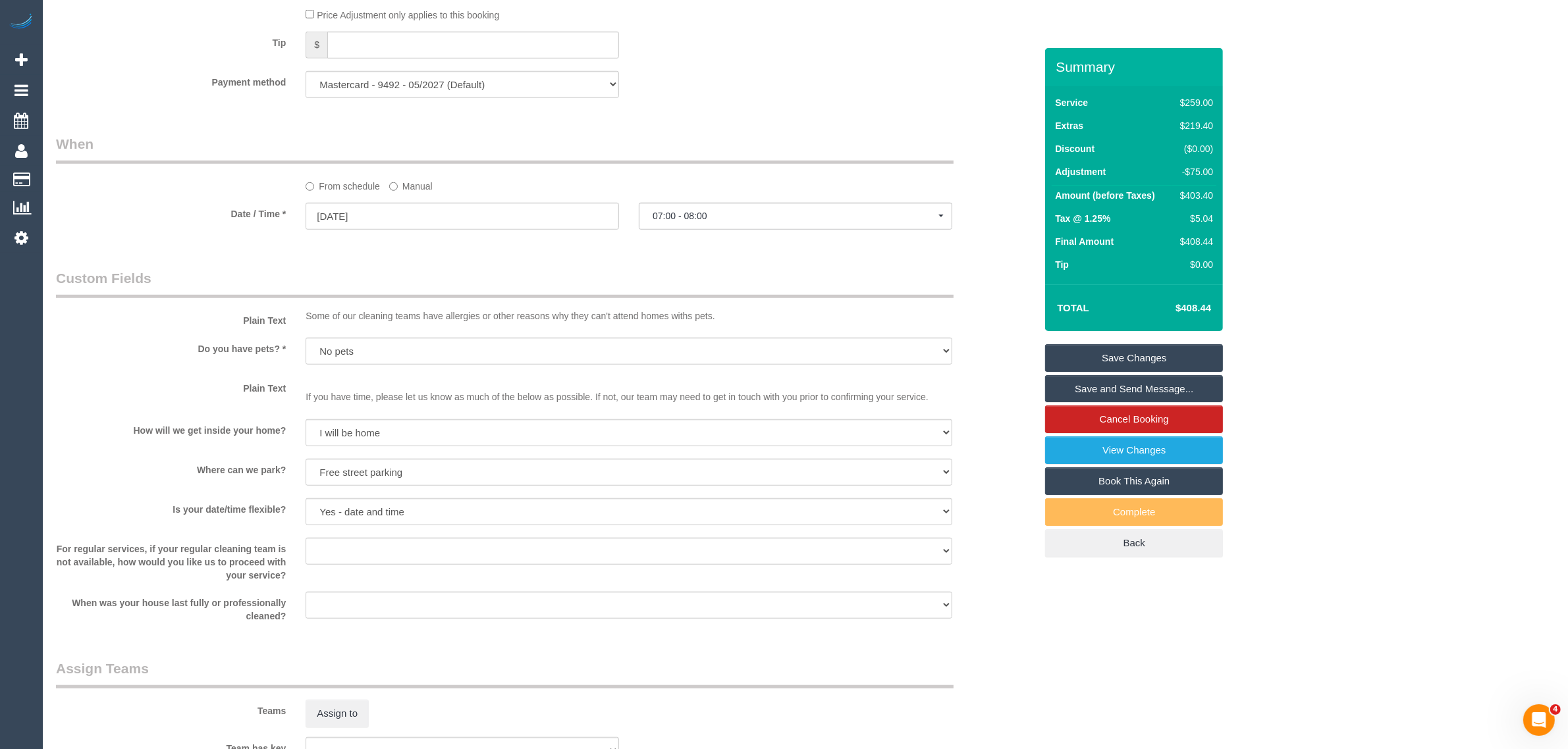
scroll to position [1316, 0]
click at [1127, 360] on link "Save Changes" at bounding box center [1134, 358] width 178 height 27
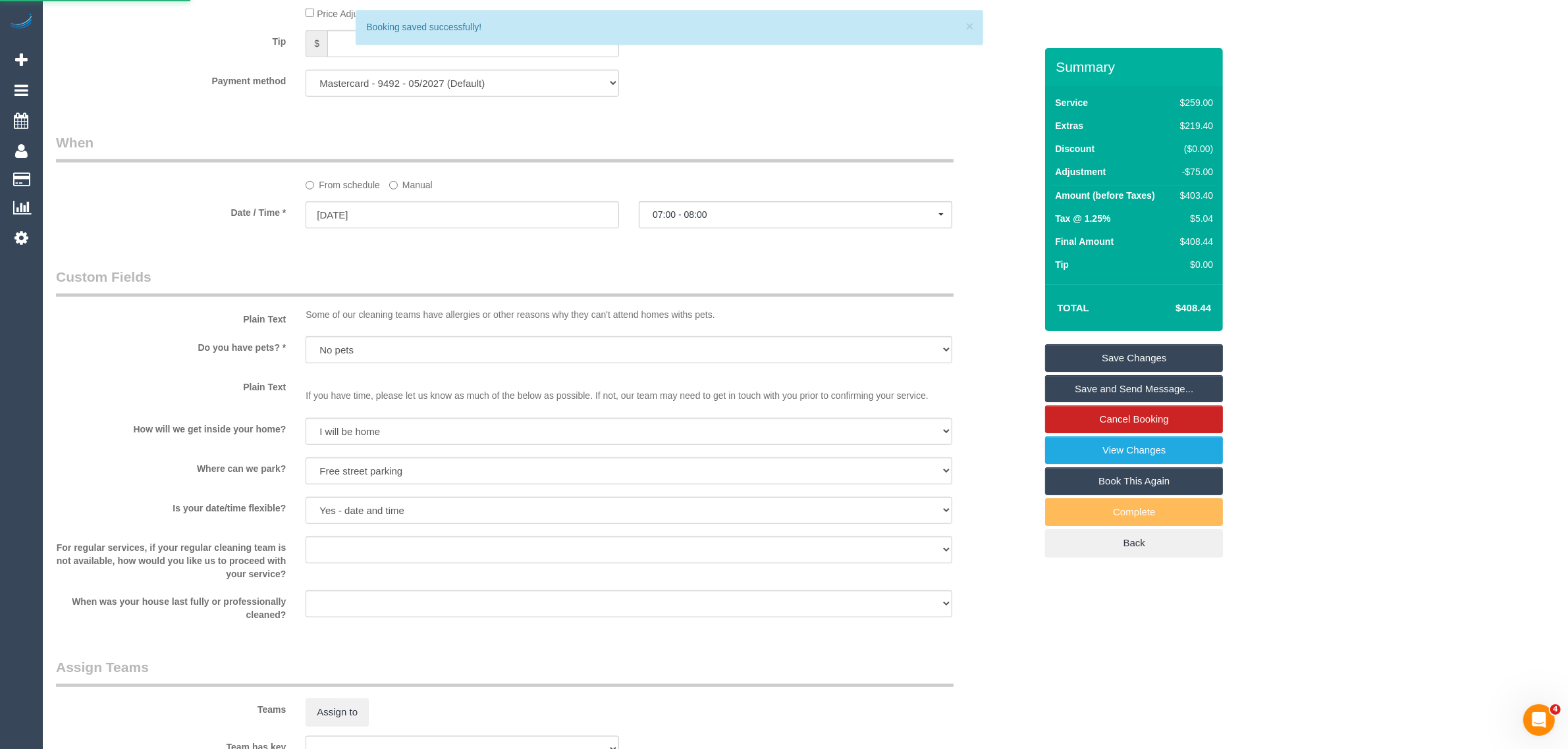
scroll to position [1739, 0]
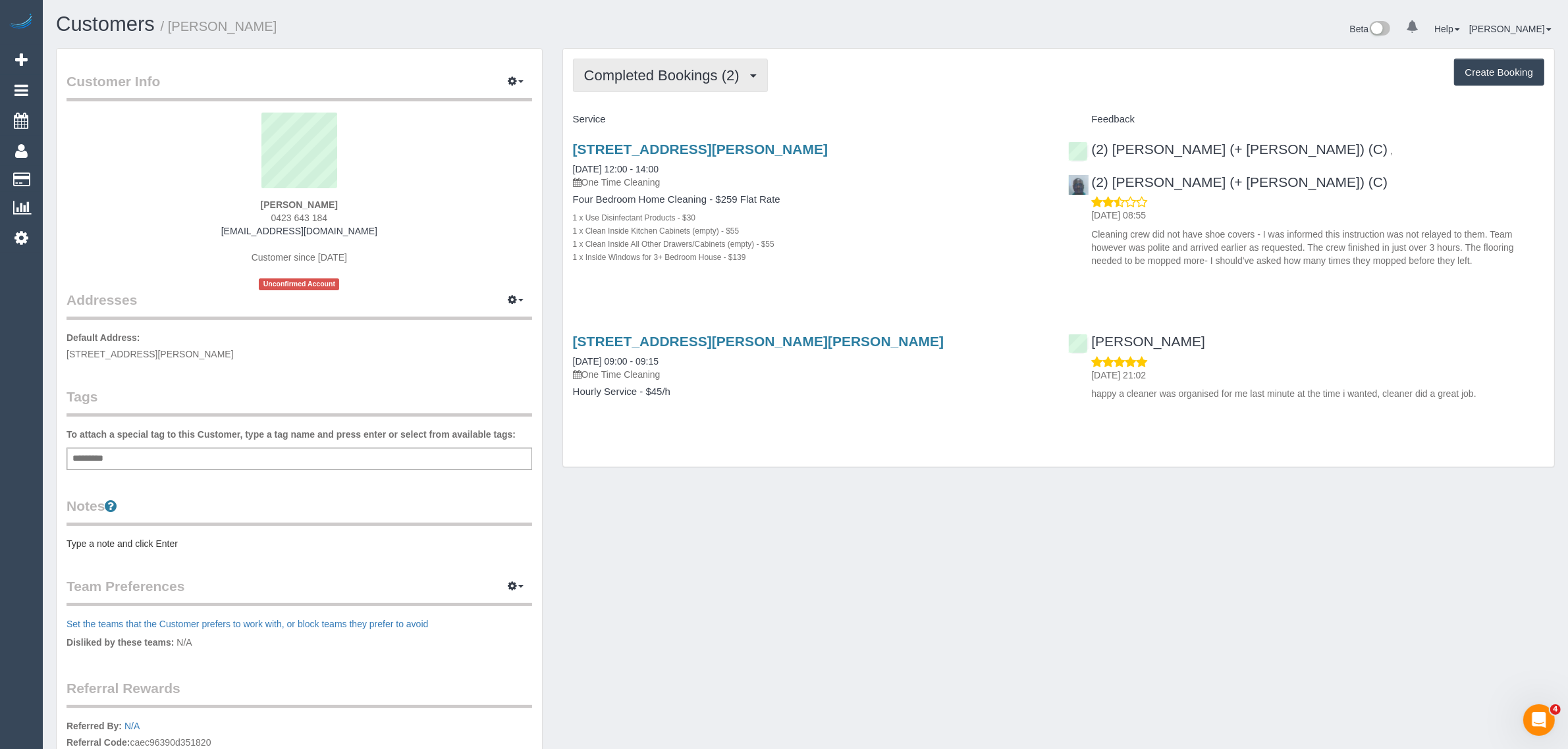
click at [629, 79] on span "Completed Bookings (2)" at bounding box center [665, 75] width 162 height 17
click at [625, 135] on link "Cancelled Bookings (1)" at bounding box center [642, 140] width 137 height 17
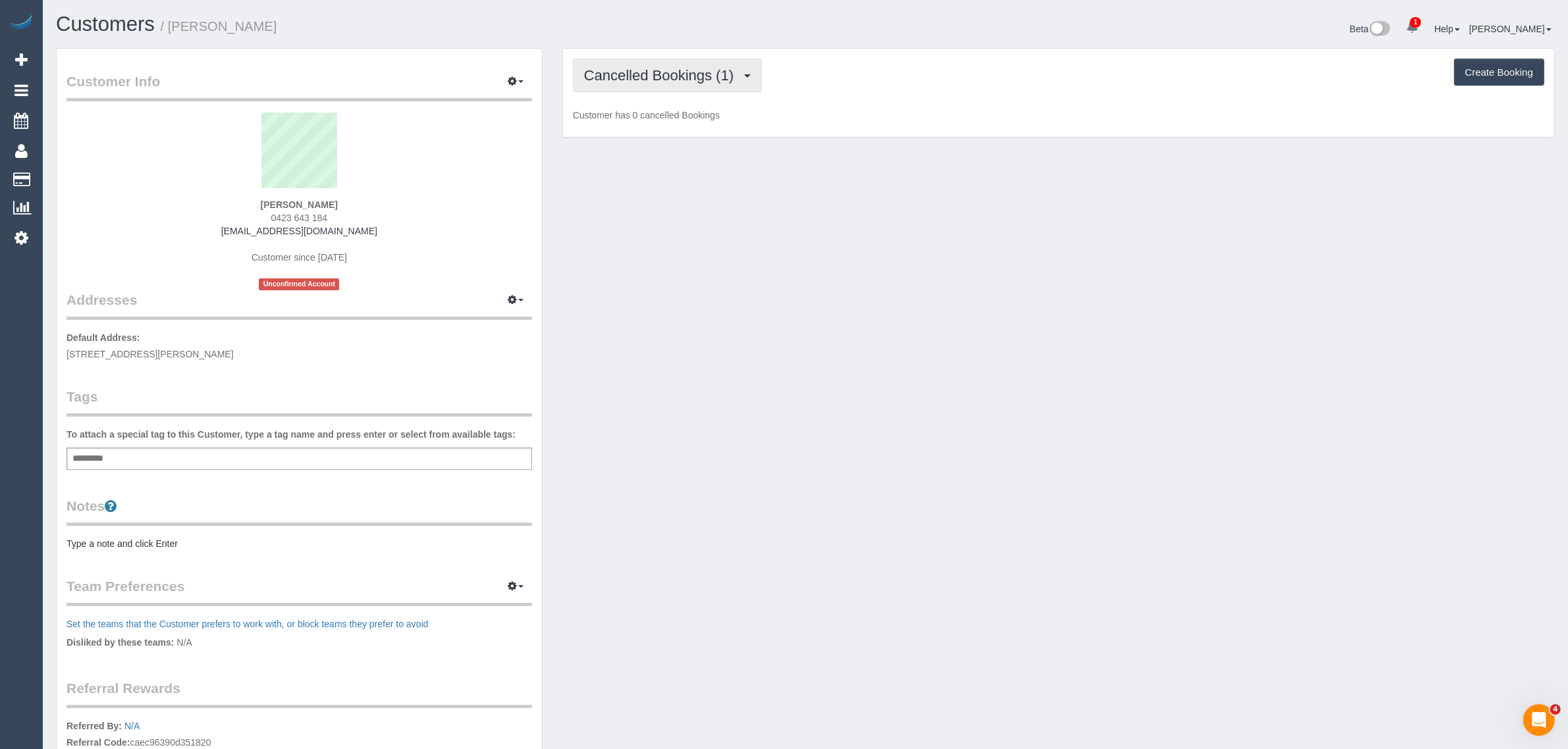
drag, startPoint x: 647, startPoint y: 72, endPoint x: 630, endPoint y: 103, distance: 35.4
click at [649, 72] on span "Cancelled Bookings (1)" at bounding box center [662, 75] width 156 height 17
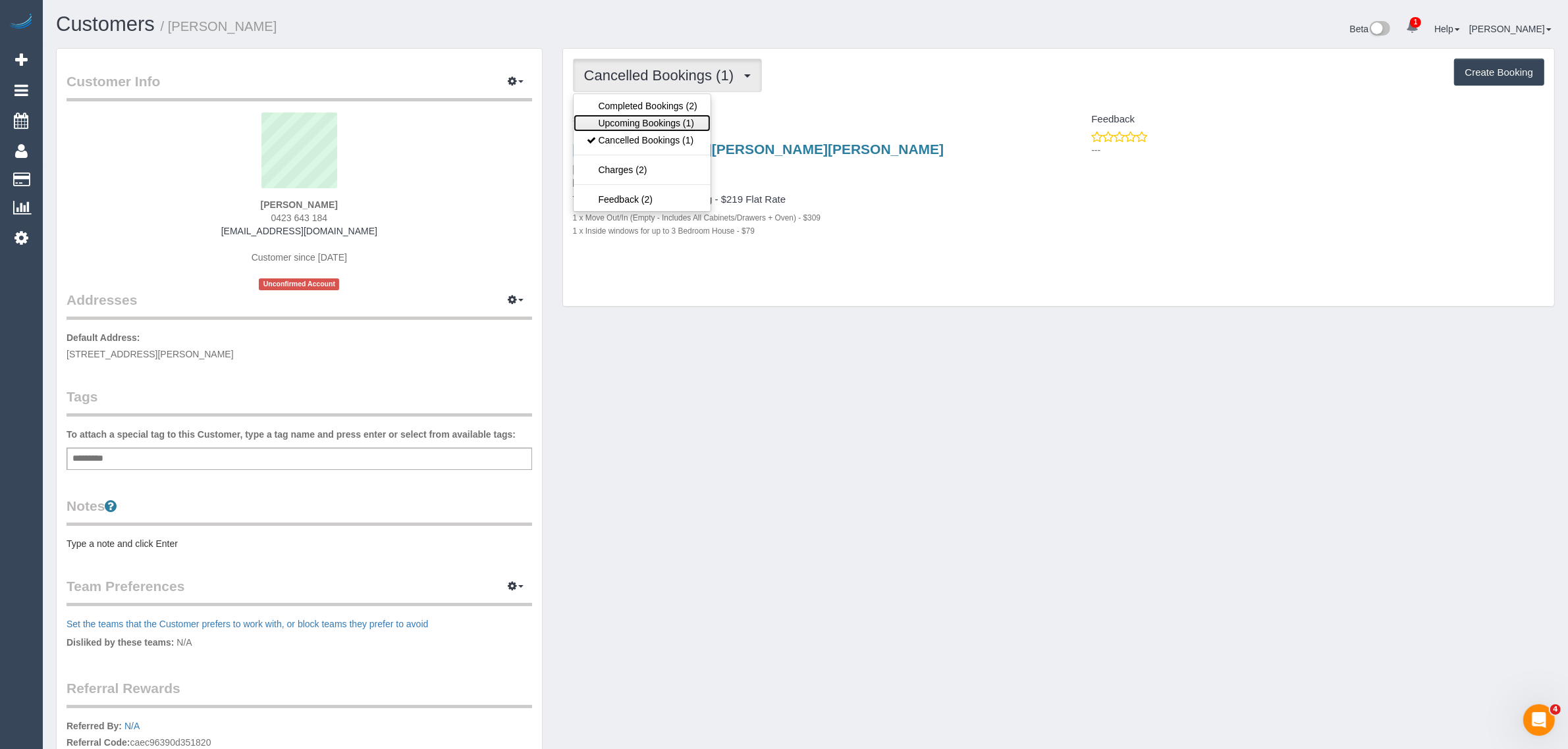
click at [620, 119] on link "Upcoming Bookings (1)" at bounding box center [642, 123] width 137 height 17
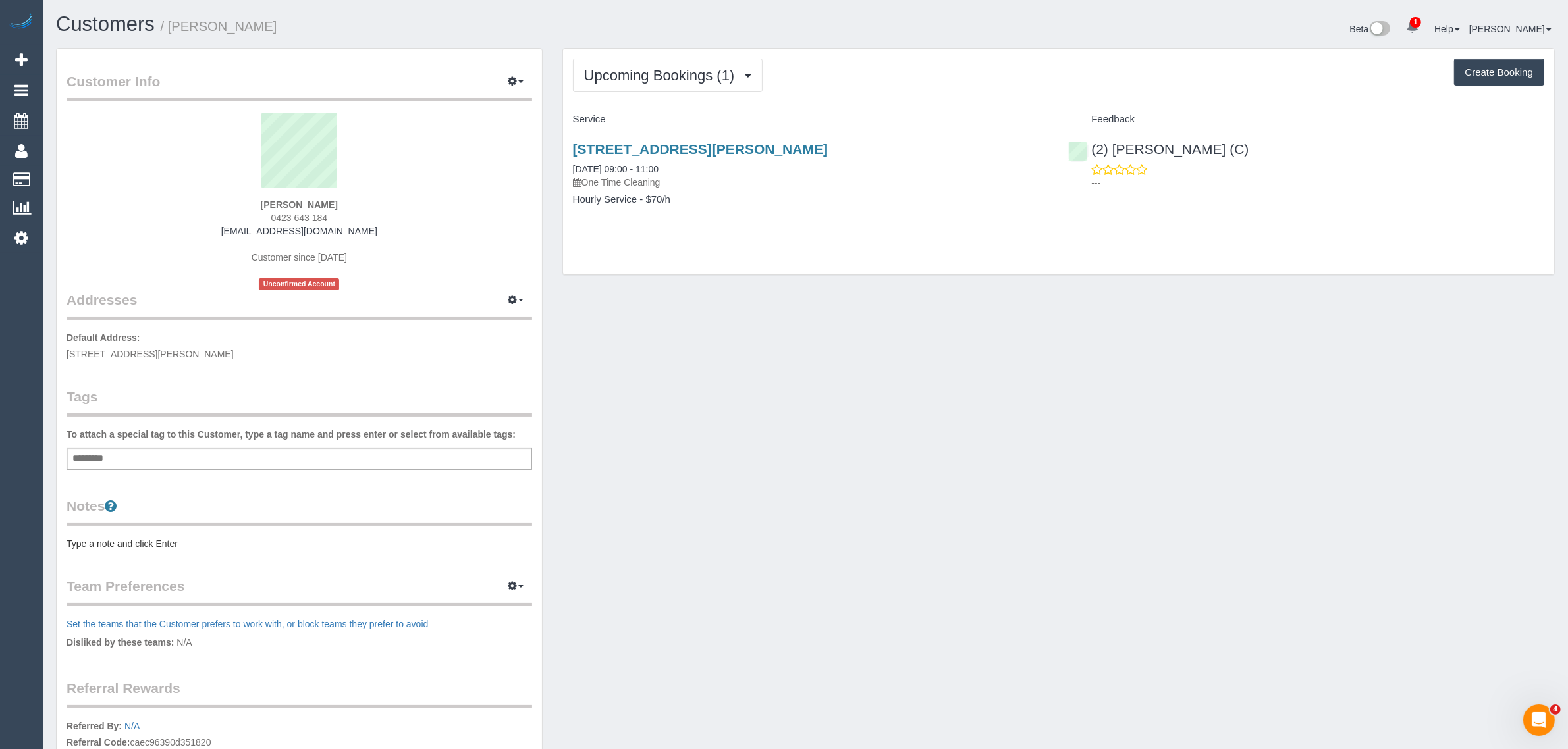
click at [303, 217] on span "0423 643 184" at bounding box center [300, 218] width 56 height 11
copy div "0423 643 184"
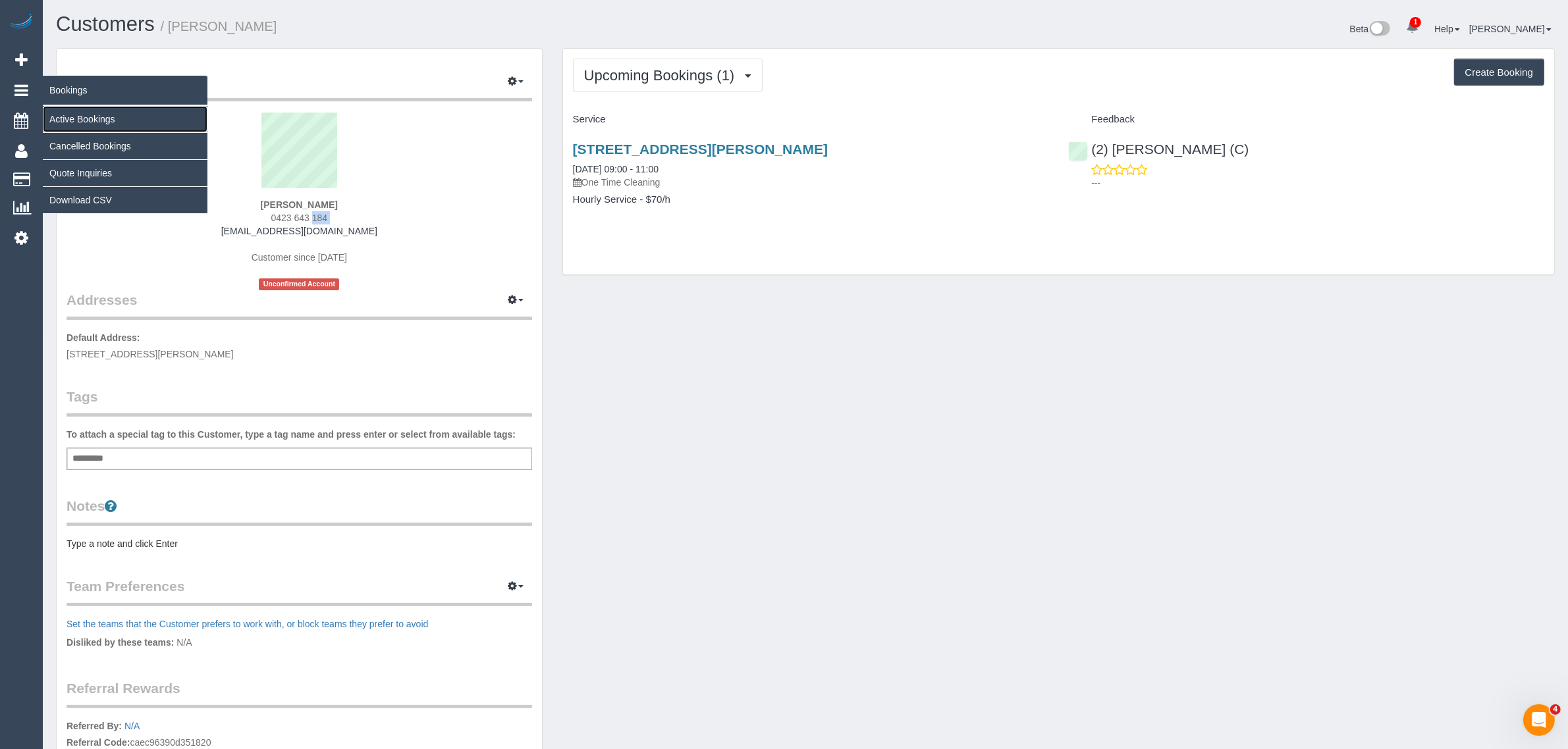
click at [75, 110] on link "Active Bookings" at bounding box center [125, 119] width 164 height 27
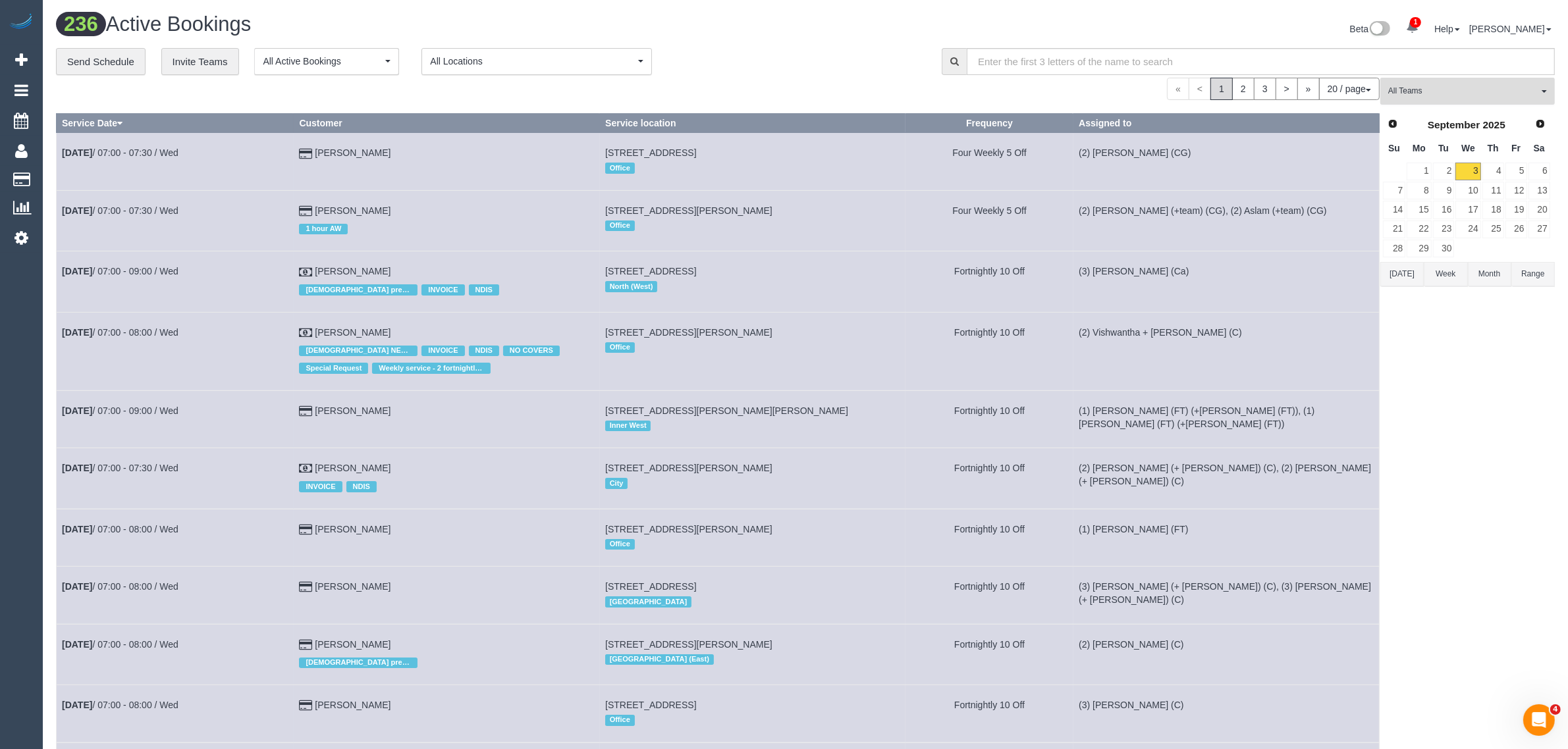
click at [1490, 96] on span "All Teams" at bounding box center [1463, 91] width 150 height 11
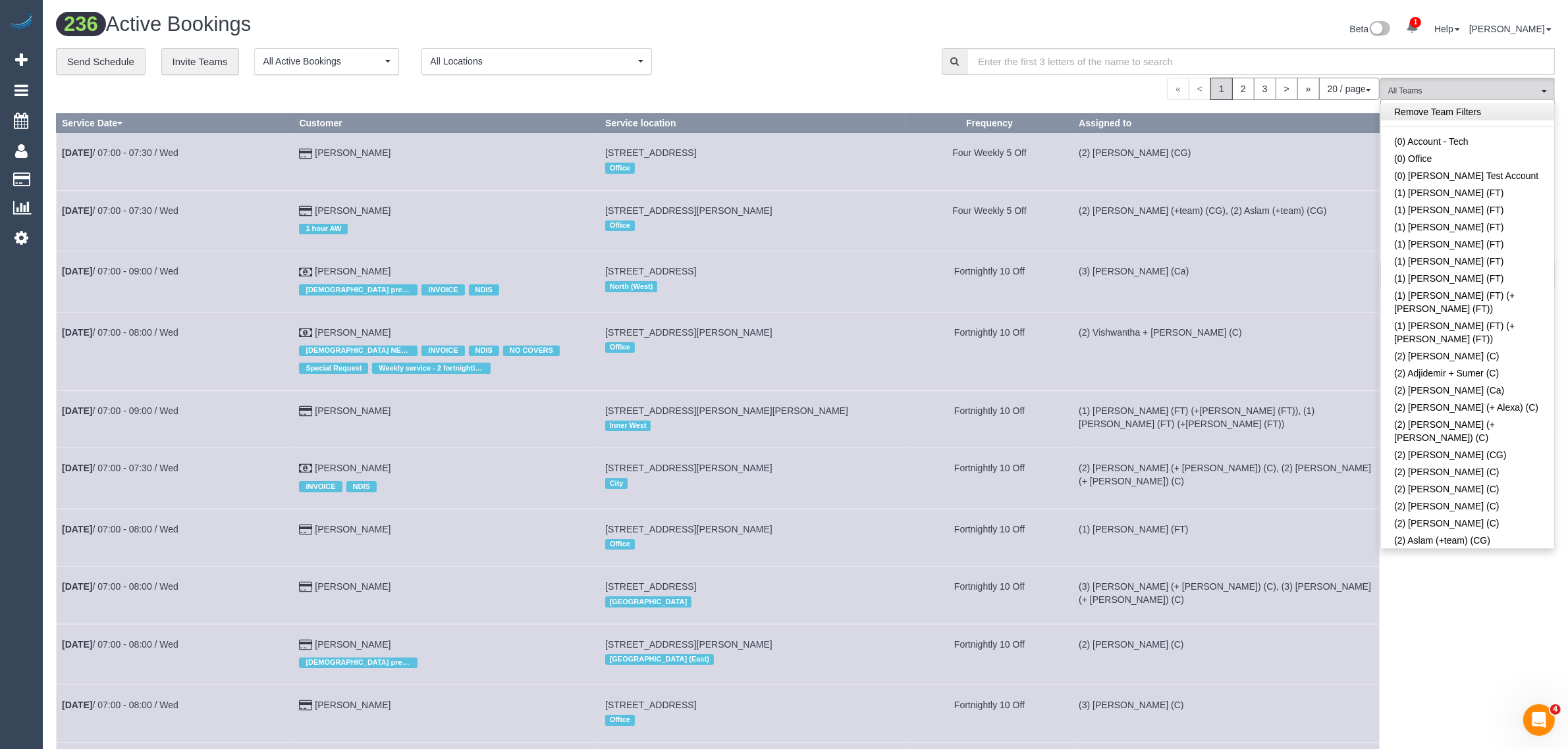
click at [1490, 113] on link "Remove Team Filters" at bounding box center [1468, 112] width 173 height 17
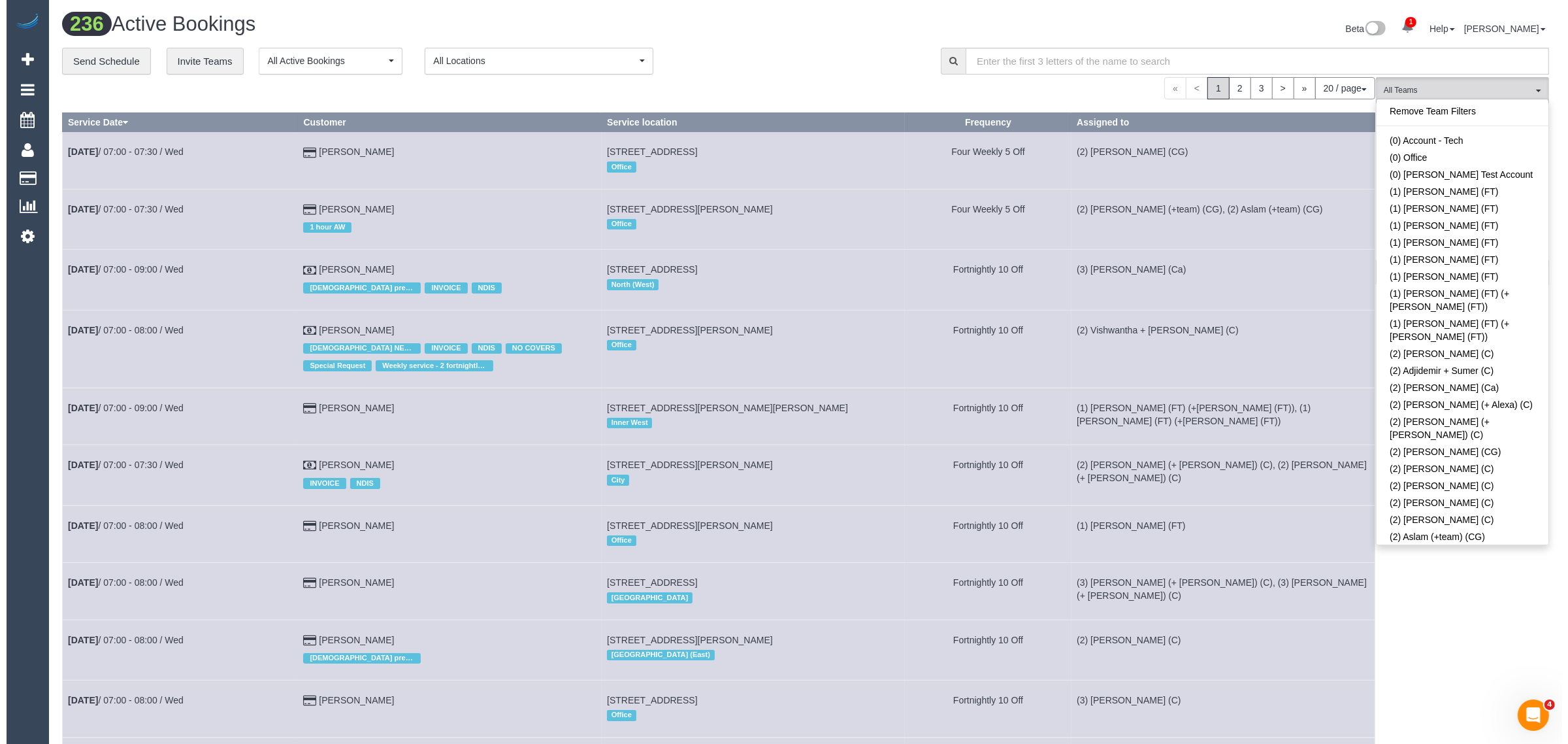
scroll to position [2548, 0]
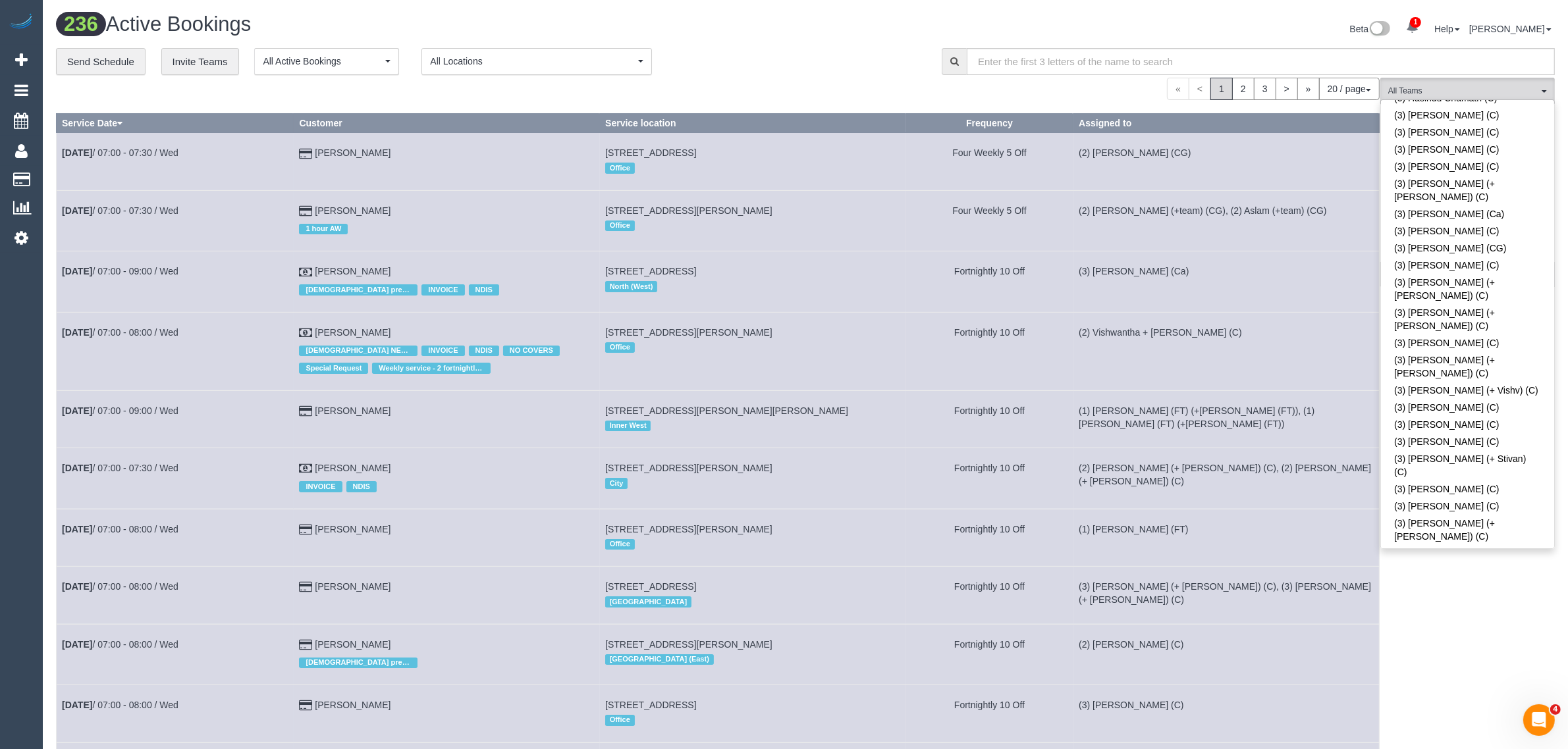
click at [824, 42] on div "Beta 1 Your Notifications You have 0 alerts × You have 2 to charge for 03/09/20…" at bounding box center [1185, 30] width 759 height 35
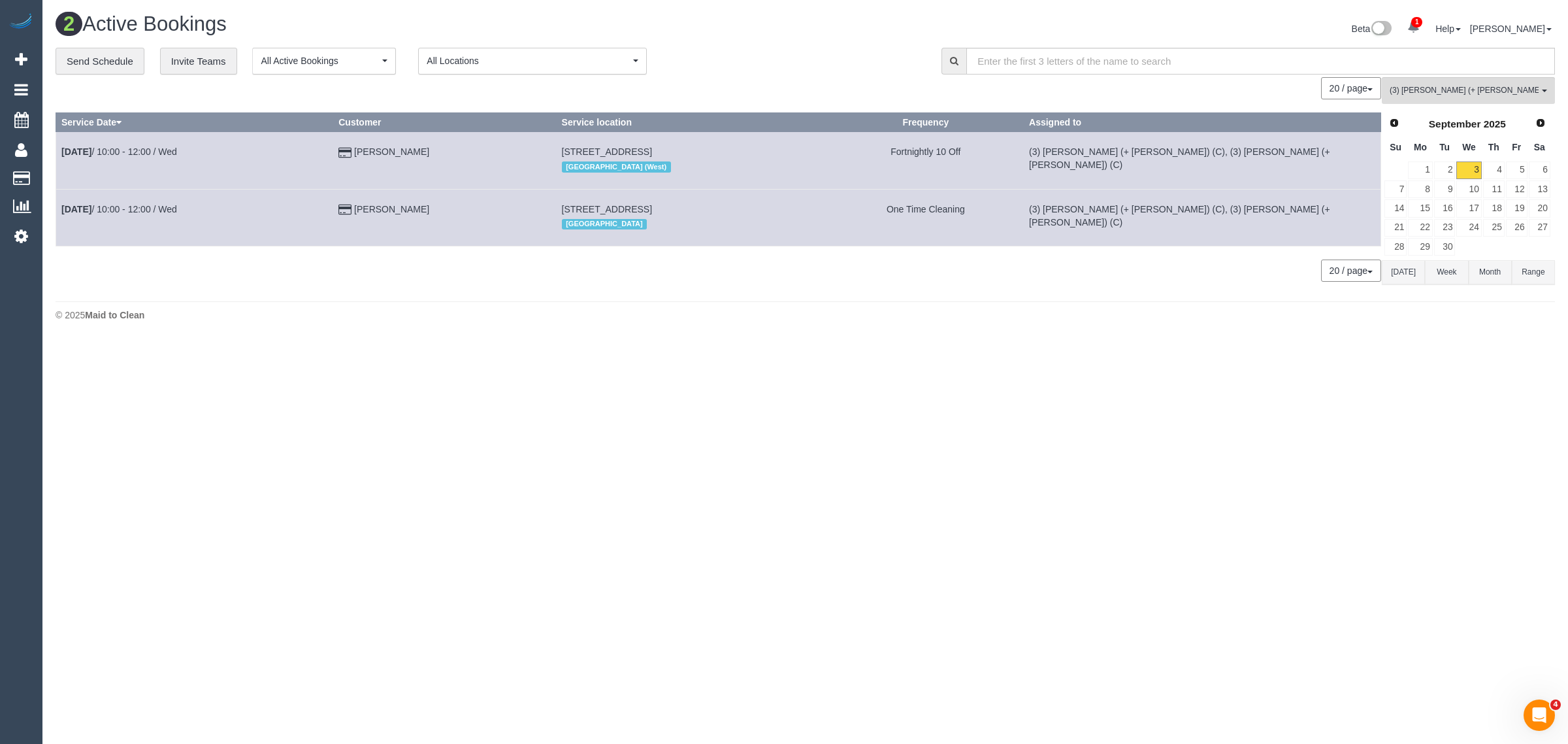
click at [867, 344] on body "1 Beta Your Notifications You have 0 alerts × You have 2 to charge for 03/09/20…" at bounding box center [784, 372] width 1568 height 744
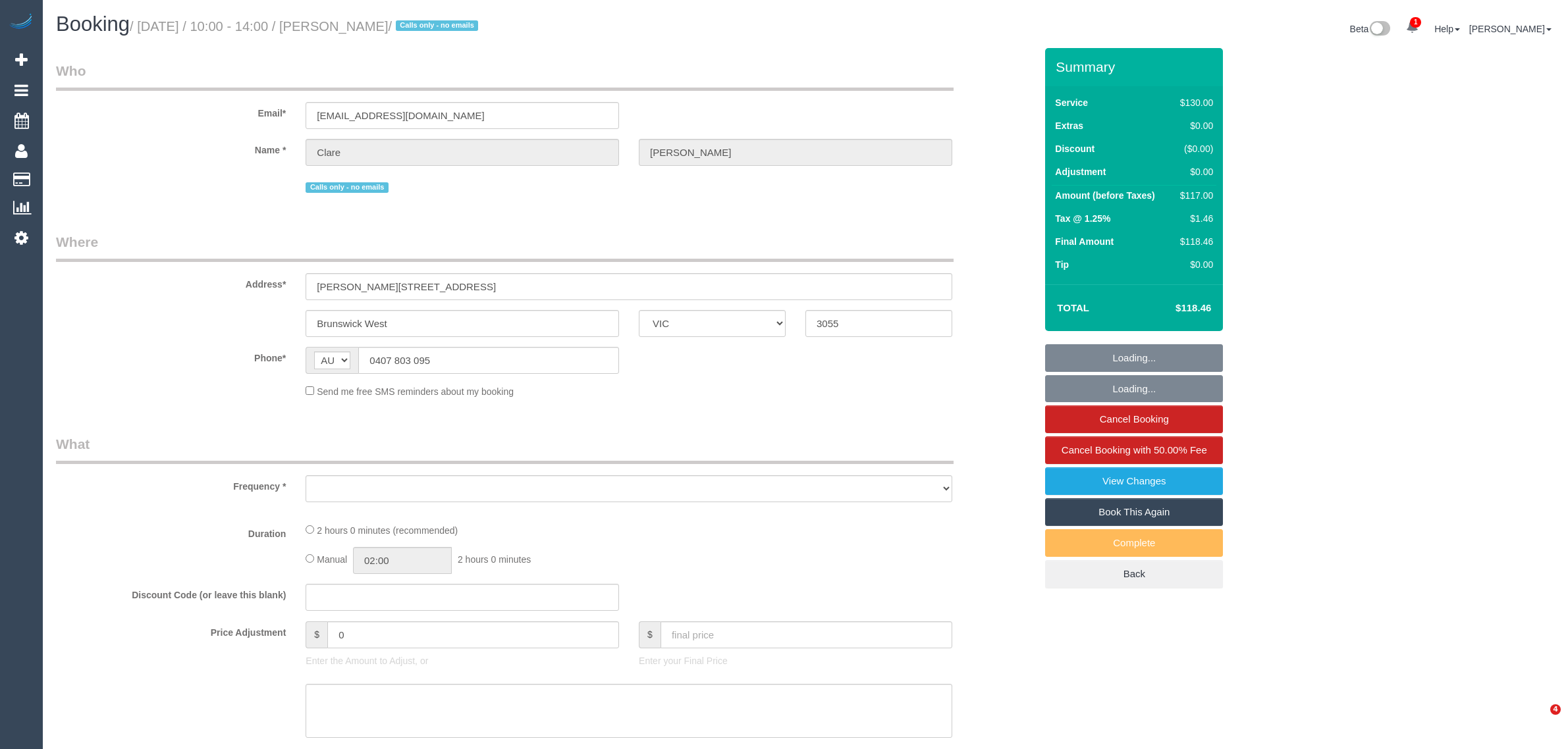
select select "VIC"
select select "object:1585"
select select "string:stripe-pm_1MTcqA2GScqysDRVHLRVGma3"
select select "number:28"
select select "number:14"
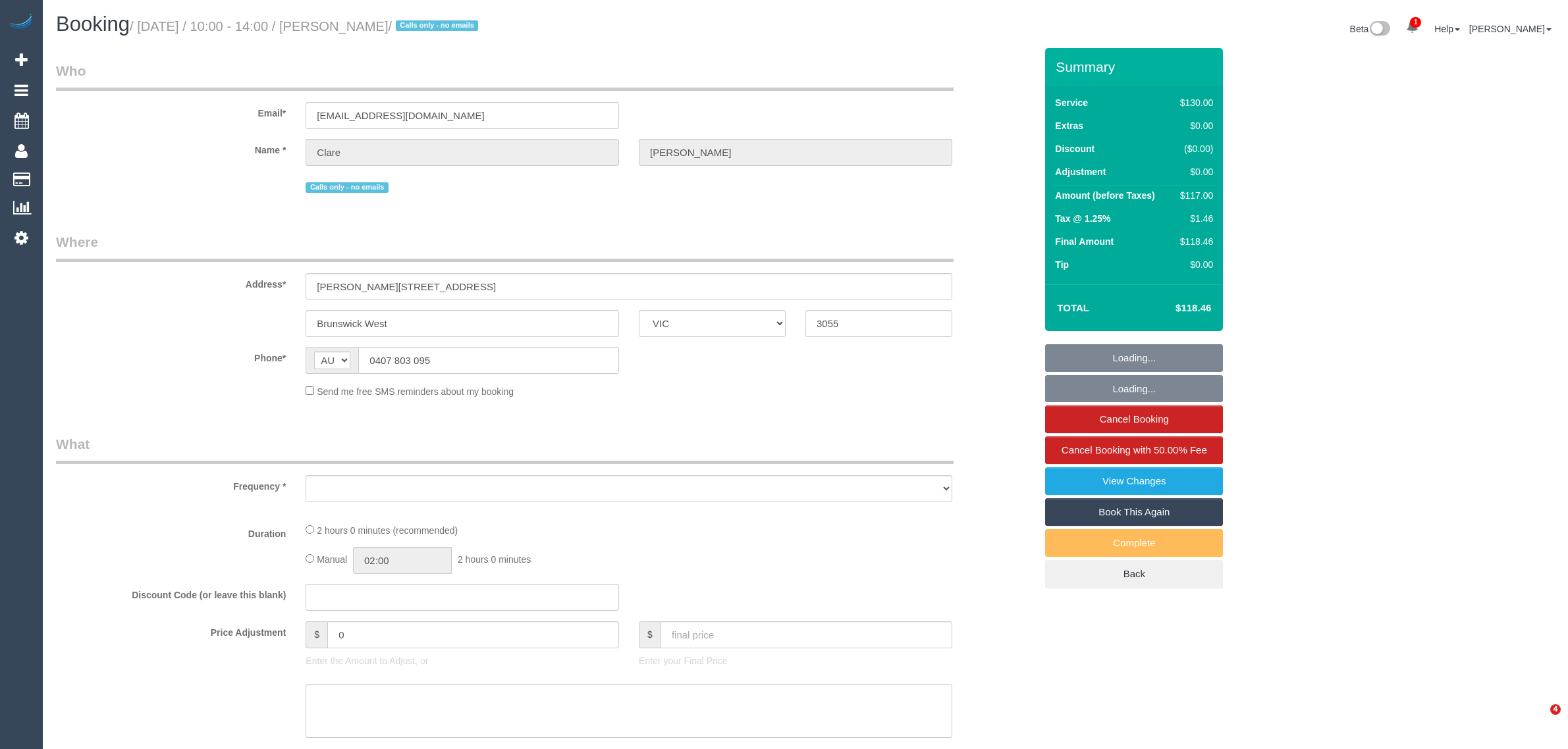
select select "number:19"
select select "number:24"
select select "number:34"
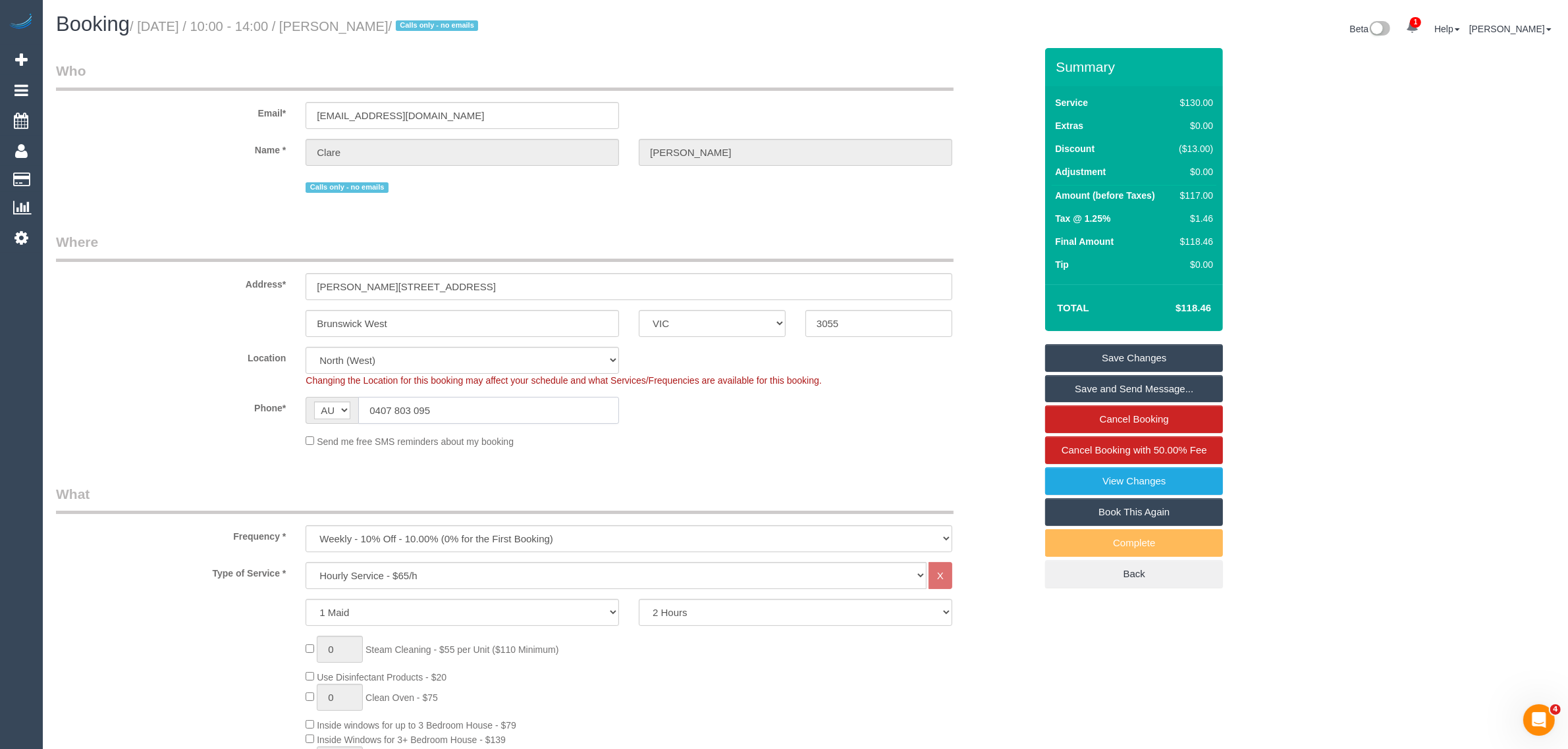
click at [468, 402] on input "0407 803 095" at bounding box center [488, 410] width 261 height 27
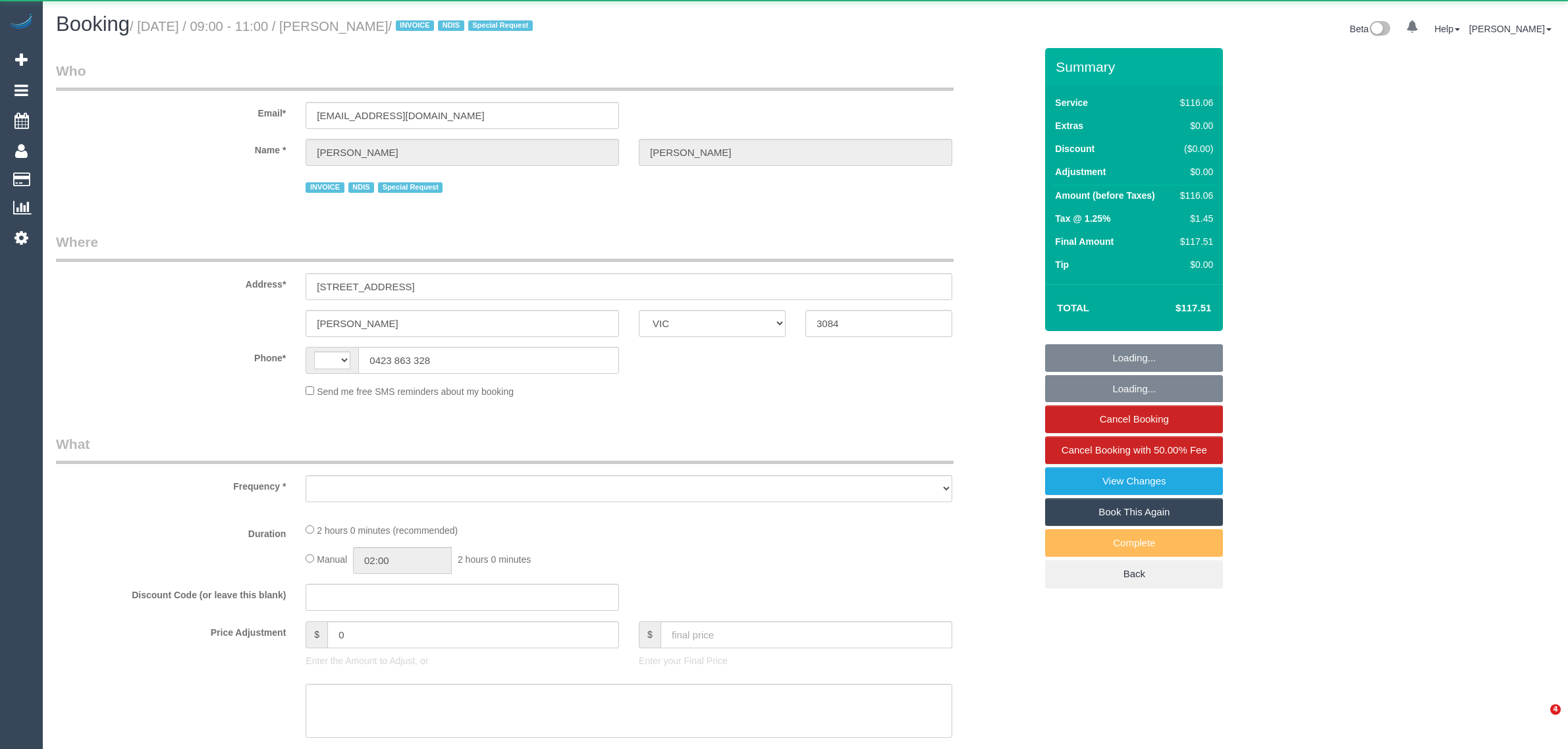
select select "VIC"
select select "string:AU"
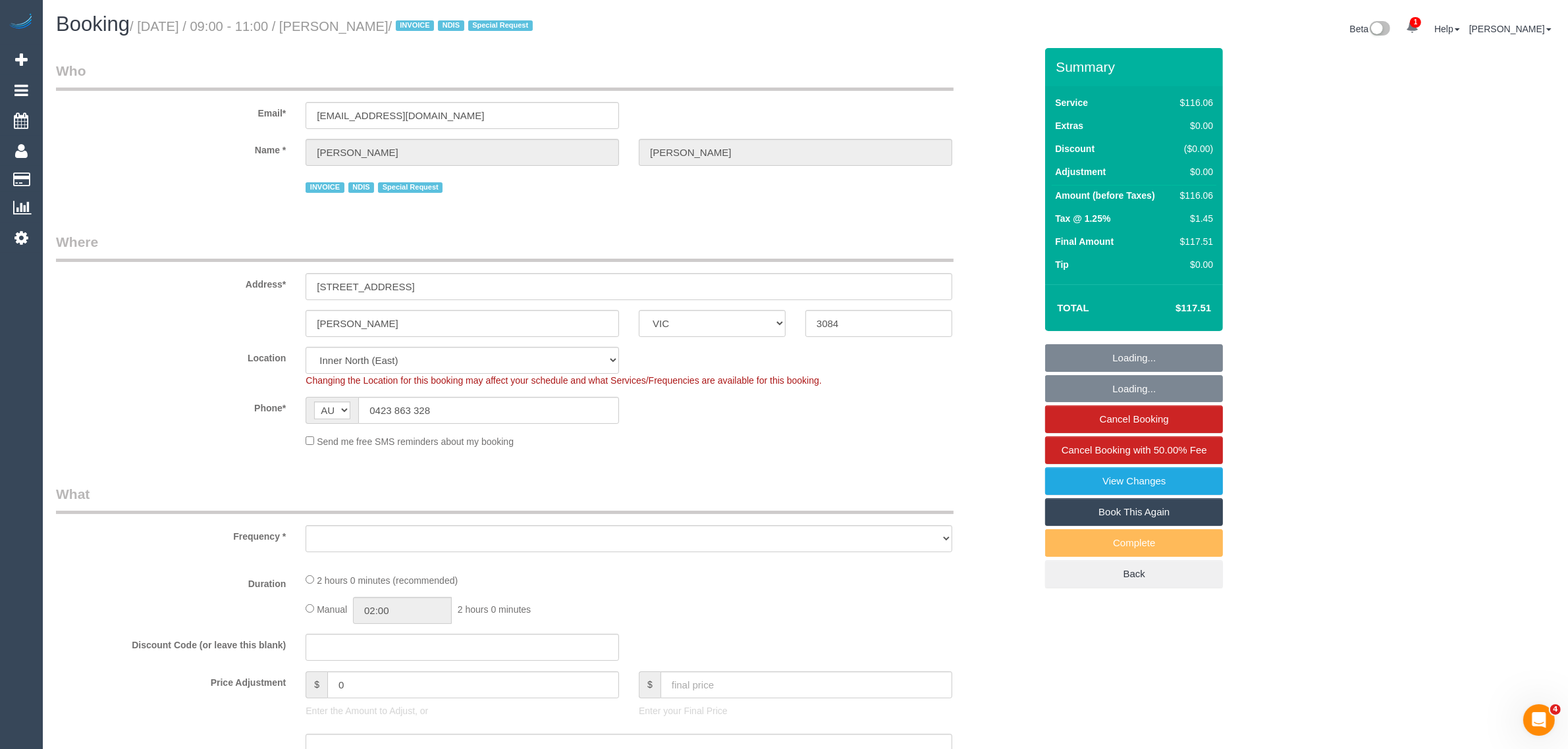
select select "object:544"
select select "number:27"
select select "number:14"
select select "number:19"
select select "number:24"
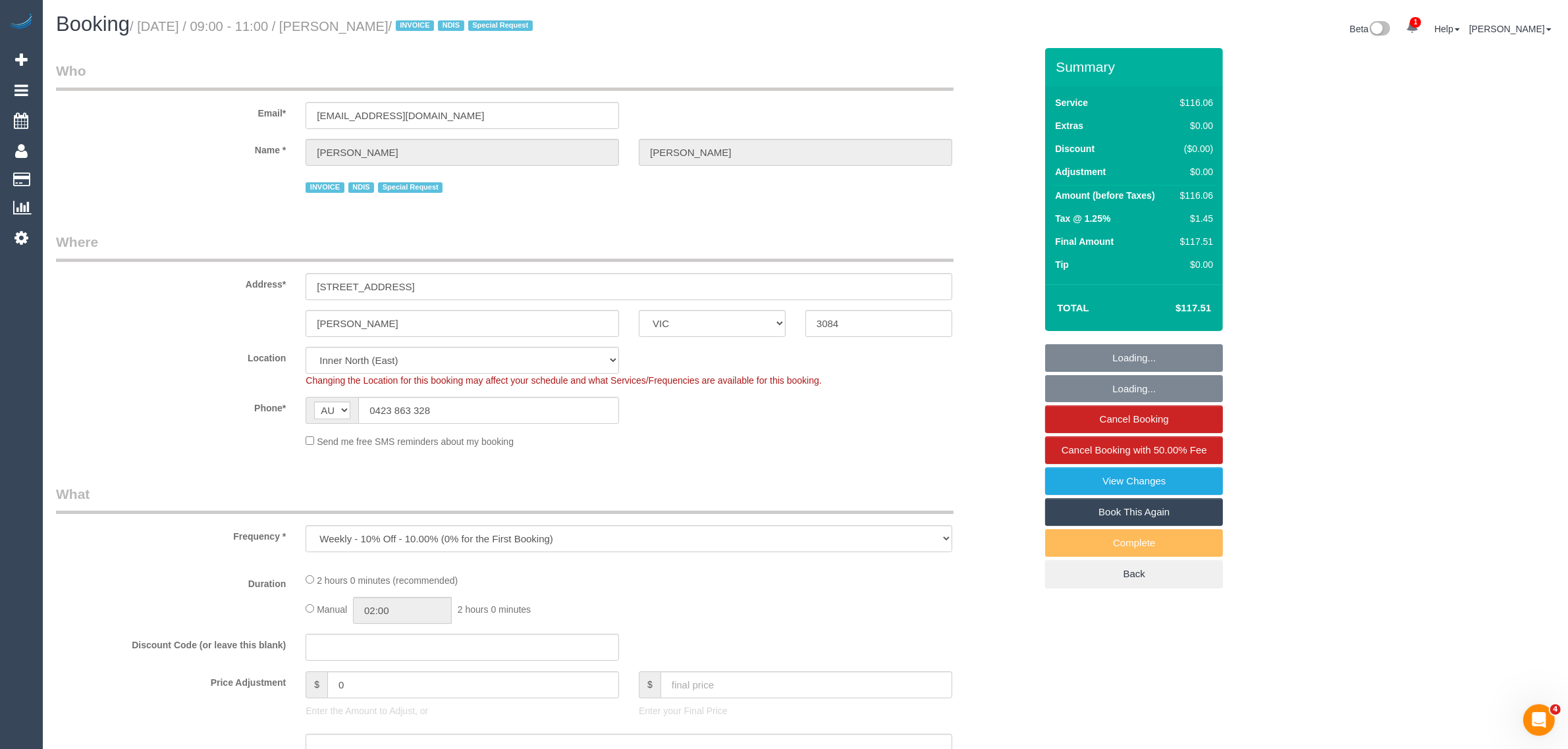
select select "number:34"
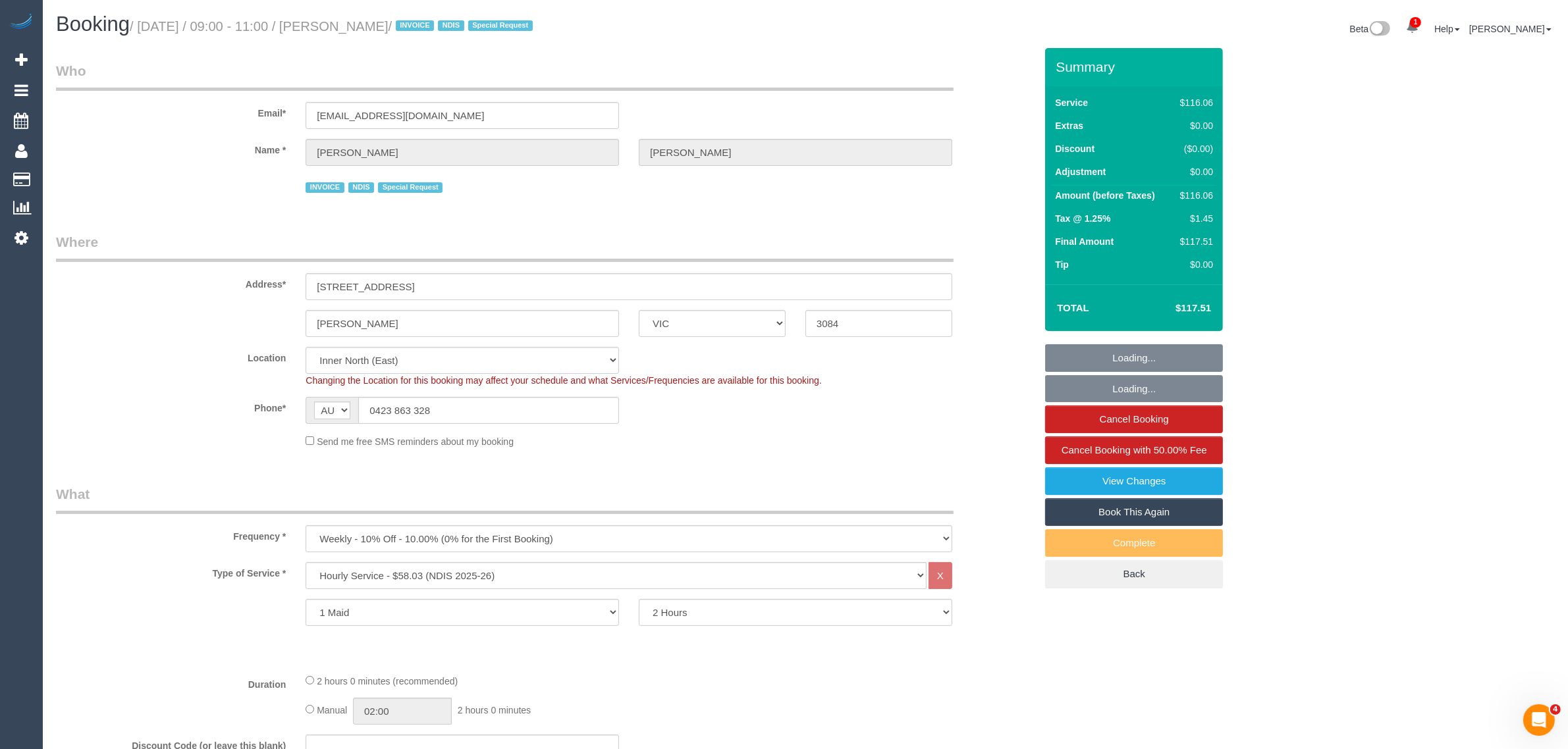
select select "object:754"
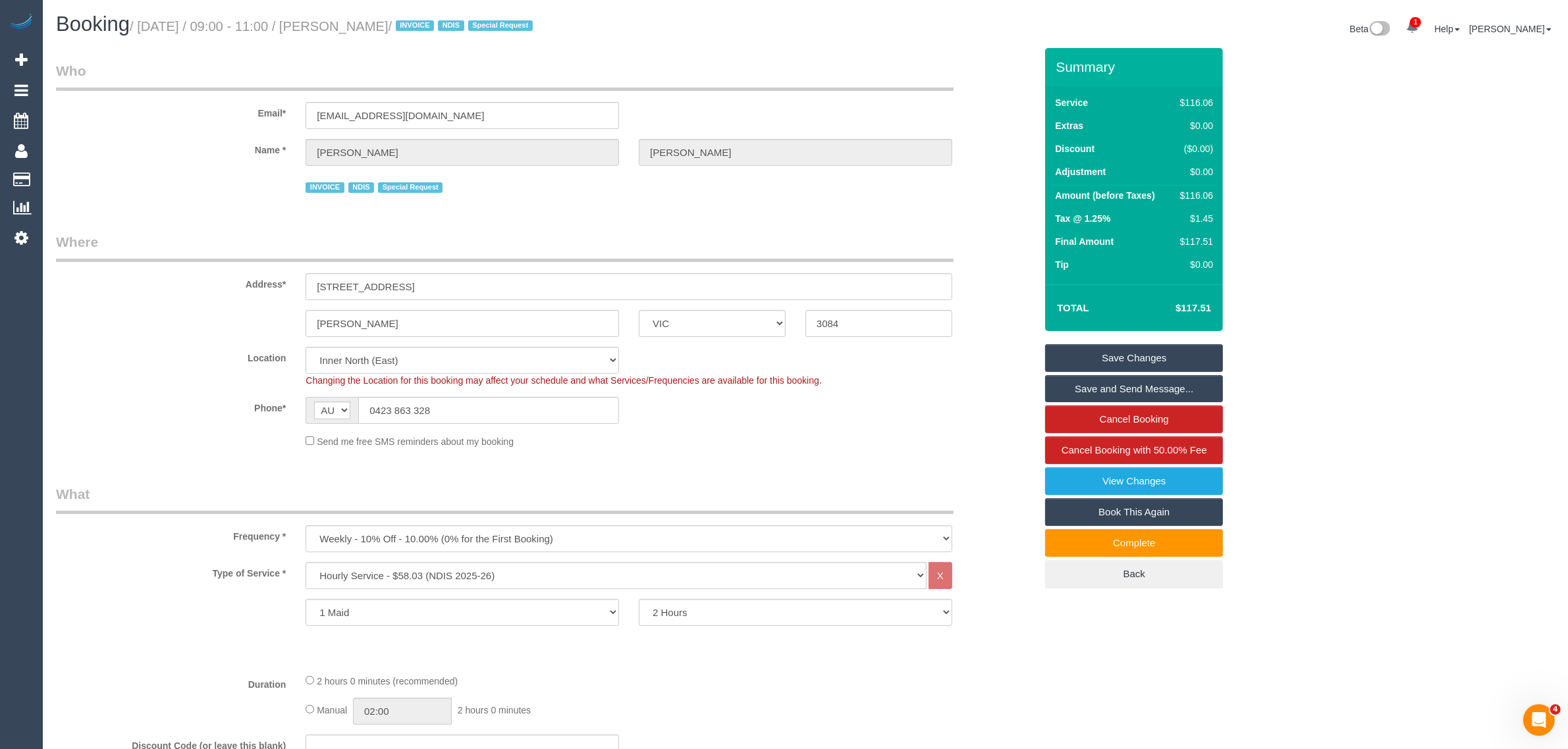
drag, startPoint x: 142, startPoint y: 27, endPoint x: 465, endPoint y: 27, distance: 323.0
click at [465, 27] on small "/ [DATE] / 09:00 - 11:00 / [PERSON_NAME] / INVOICE NDIS Special Request" at bounding box center [333, 26] width 407 height 14
copy small "[DATE] / 09:00 - 11:00 / [PERSON_NAME]"
click at [475, 402] on input "0423 863 328" at bounding box center [488, 410] width 261 height 27
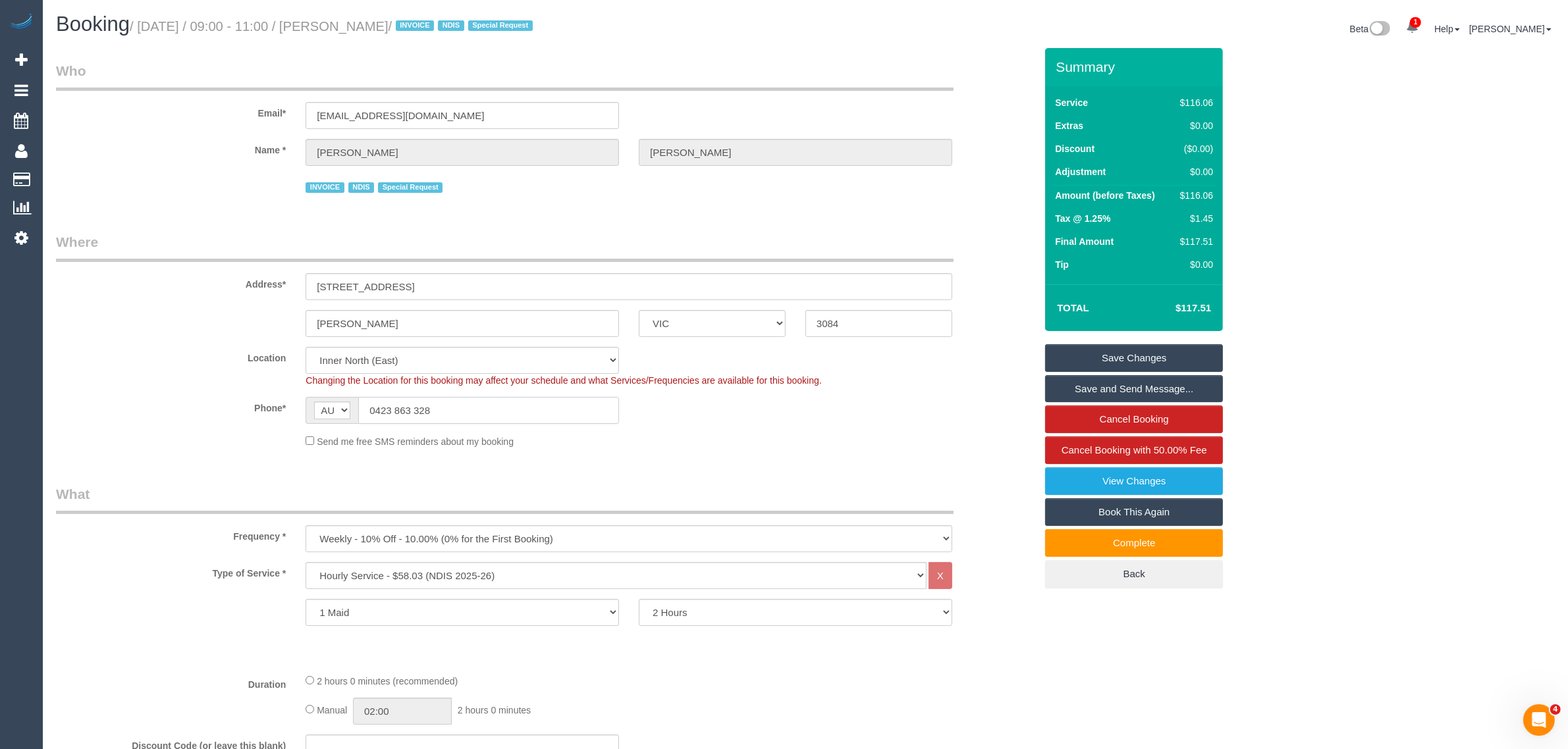
click at [475, 402] on input "0423 863 328" at bounding box center [488, 410] width 261 height 27
